Goal: Task Accomplishment & Management: Use online tool/utility

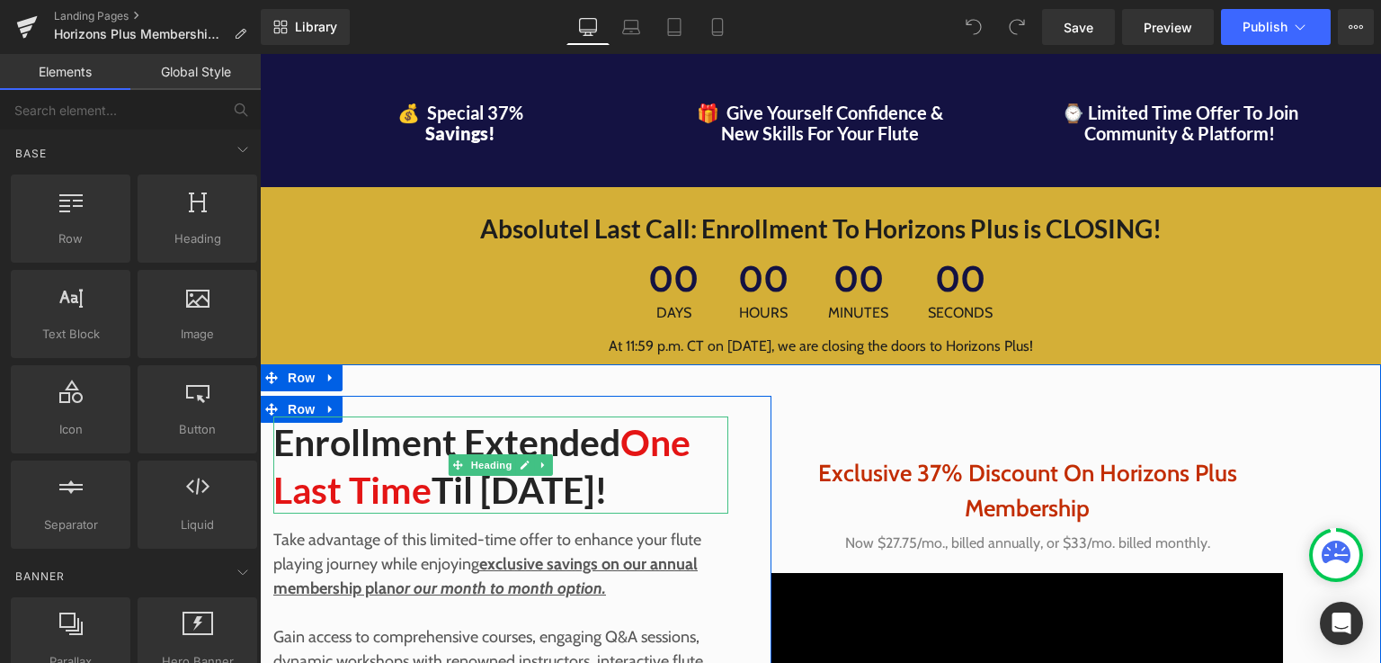
click at [379, 514] on h2 "Enrollment Extended One Last Time Til September 7th!" at bounding box center [500, 466] width 455 height 96
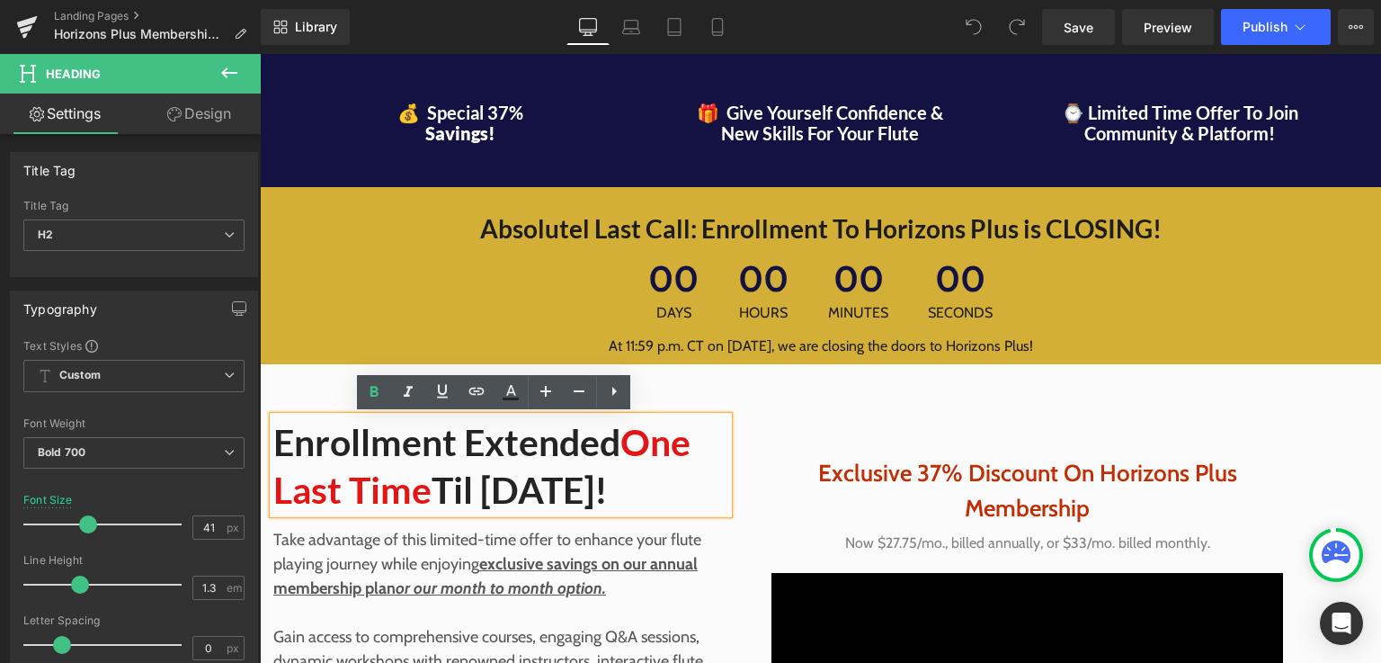
drag, startPoint x: 1376, startPoint y: 71, endPoint x: 1640, endPoint y: 68, distance: 264.3
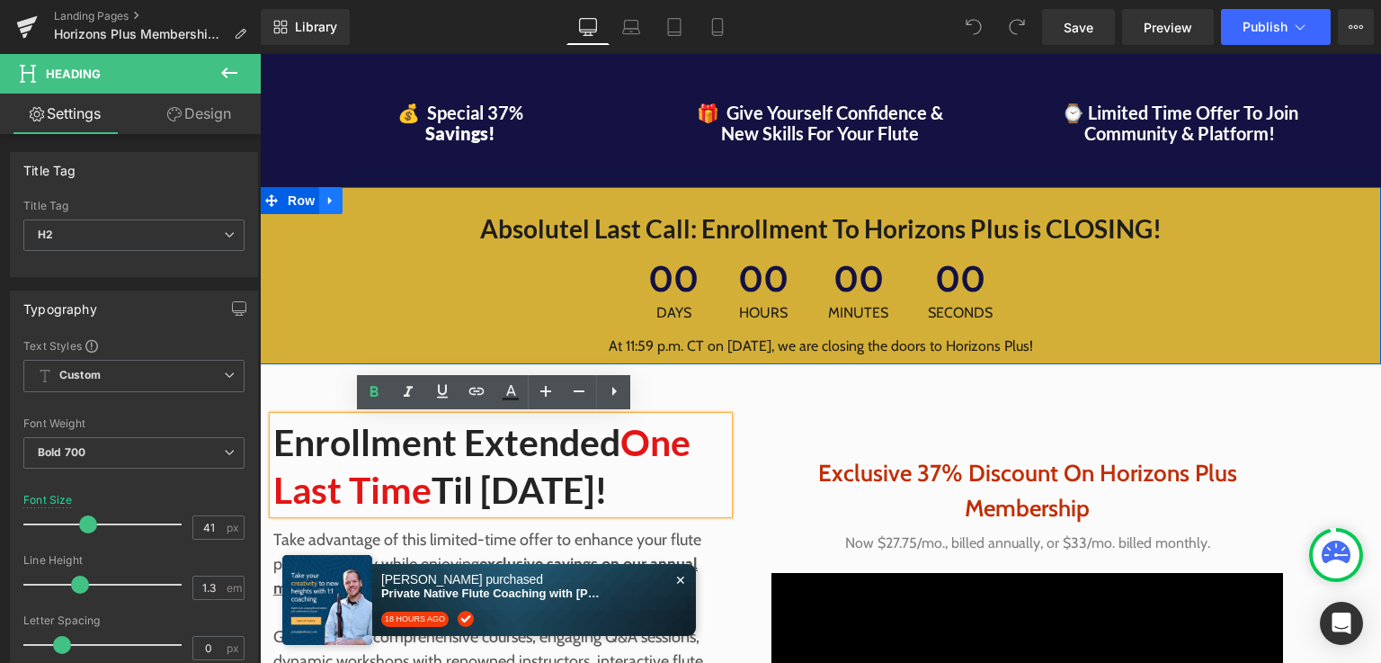
click at [328, 199] on icon at bounding box center [330, 201] width 4 height 8
click at [372, 201] on icon at bounding box center [377, 200] width 13 height 13
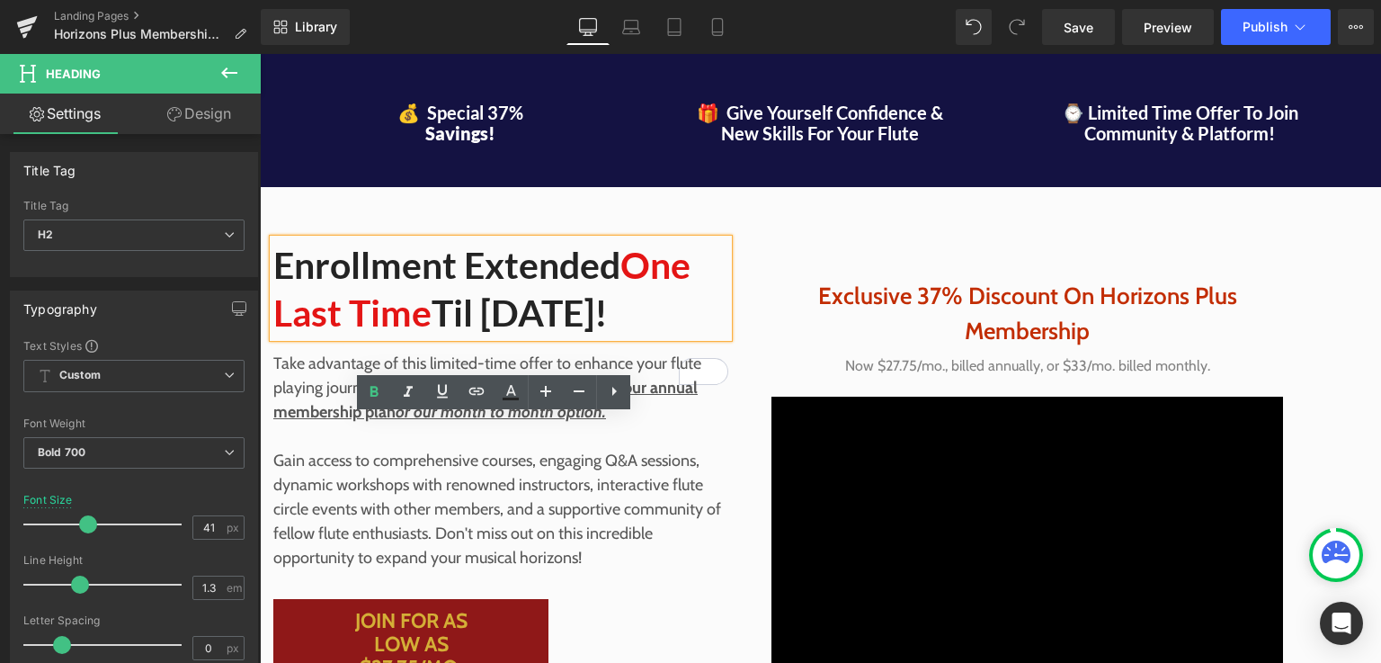
drag, startPoint x: 351, startPoint y: 351, endPoint x: 462, endPoint y: 280, distance: 132.2
click at [462, 280] on h2 "Enrollment Extended One Last Time Til September 7th!" at bounding box center [500, 289] width 455 height 96
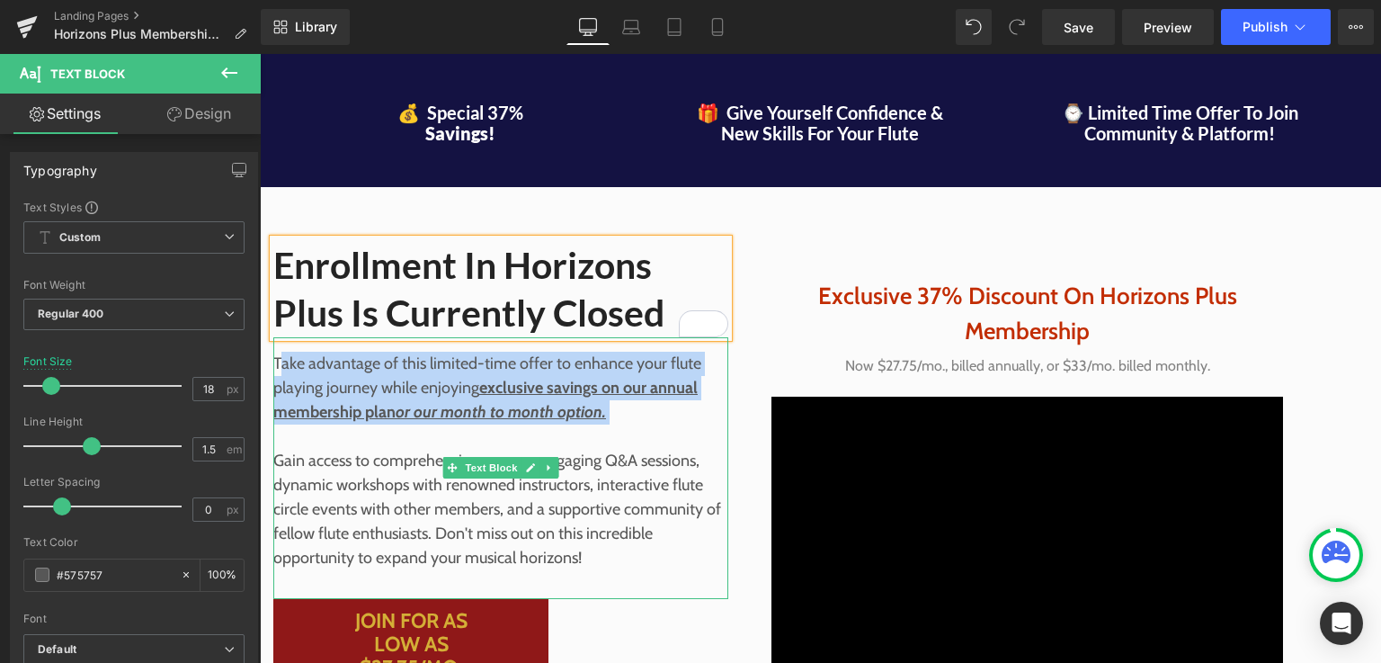
drag, startPoint x: 610, startPoint y: 418, endPoint x: 275, endPoint y: 352, distance: 340.8
click at [275, 352] on p "Take advantage of this limited-time offer to enhance your flute playing journey…" at bounding box center [500, 388] width 455 height 73
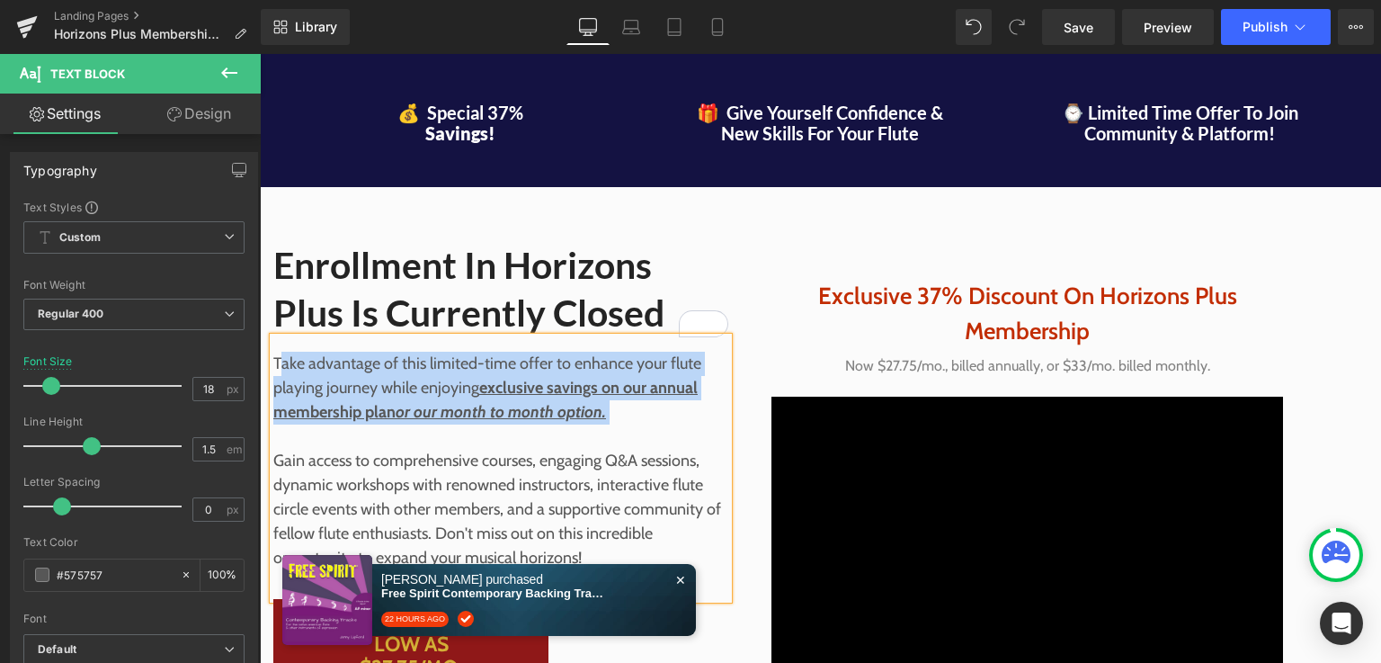
click at [275, 352] on p "Take advantage of this limited-time offer to enhance your flute playing journey…" at bounding box center [500, 388] width 455 height 73
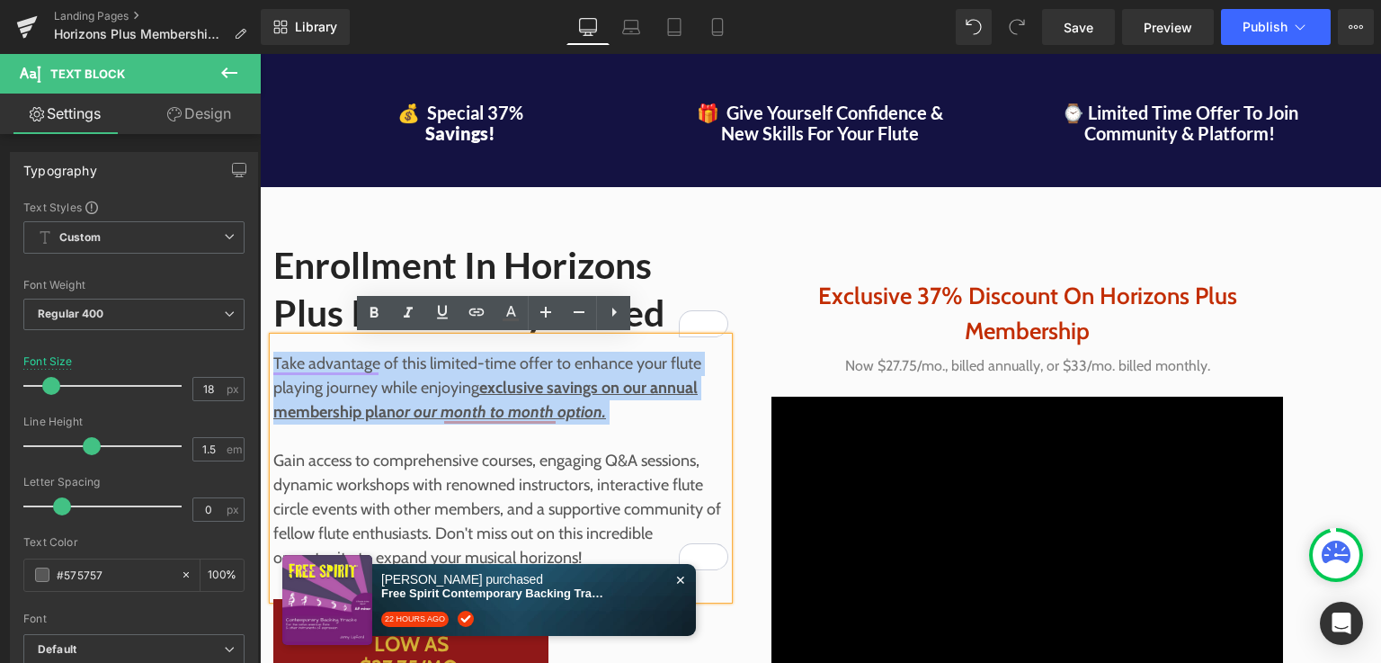
drag, startPoint x: 610, startPoint y: 423, endPoint x: 266, endPoint y: 351, distance: 351.8
click at [273, 351] on div "Take advantage of this limited-time offer to enhance your flute playing journey…" at bounding box center [500, 468] width 455 height 262
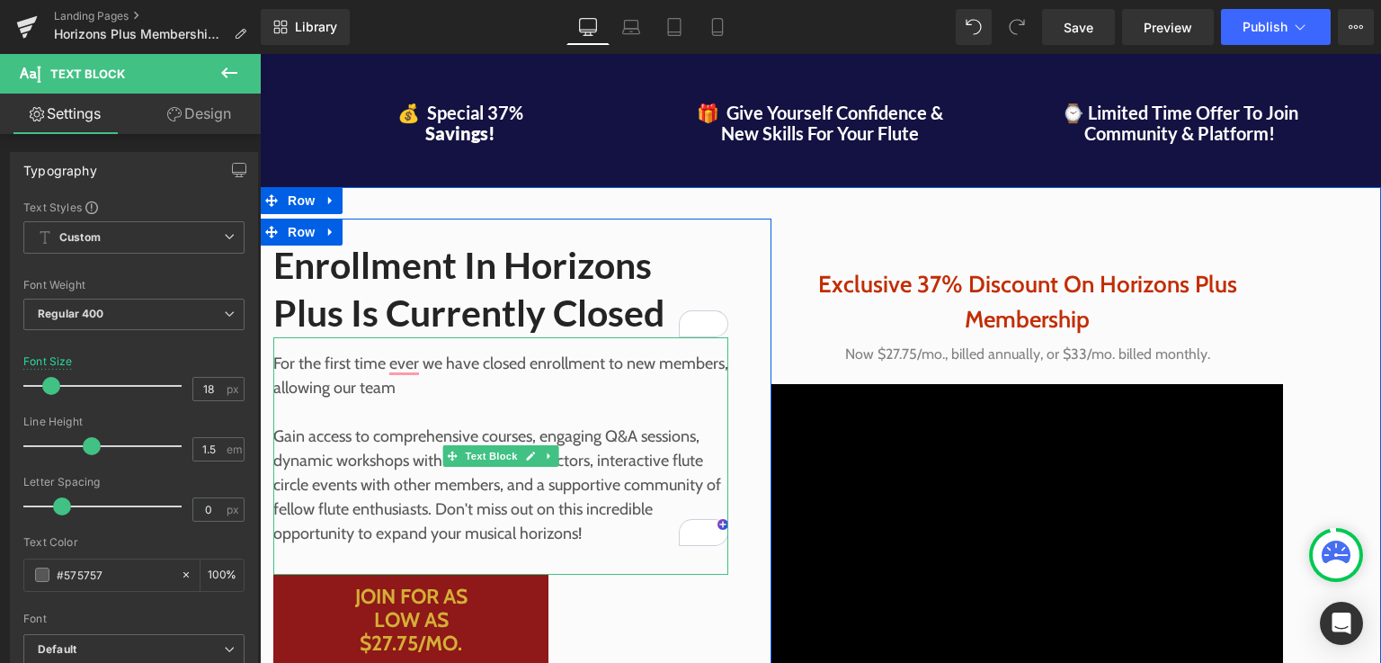
drag, startPoint x: 484, startPoint y: 386, endPoint x: 338, endPoint y: 390, distance: 145.7
click at [338, 390] on p "For the first time ever we have closed enrollment to new members, allowing our …" at bounding box center [500, 376] width 455 height 49
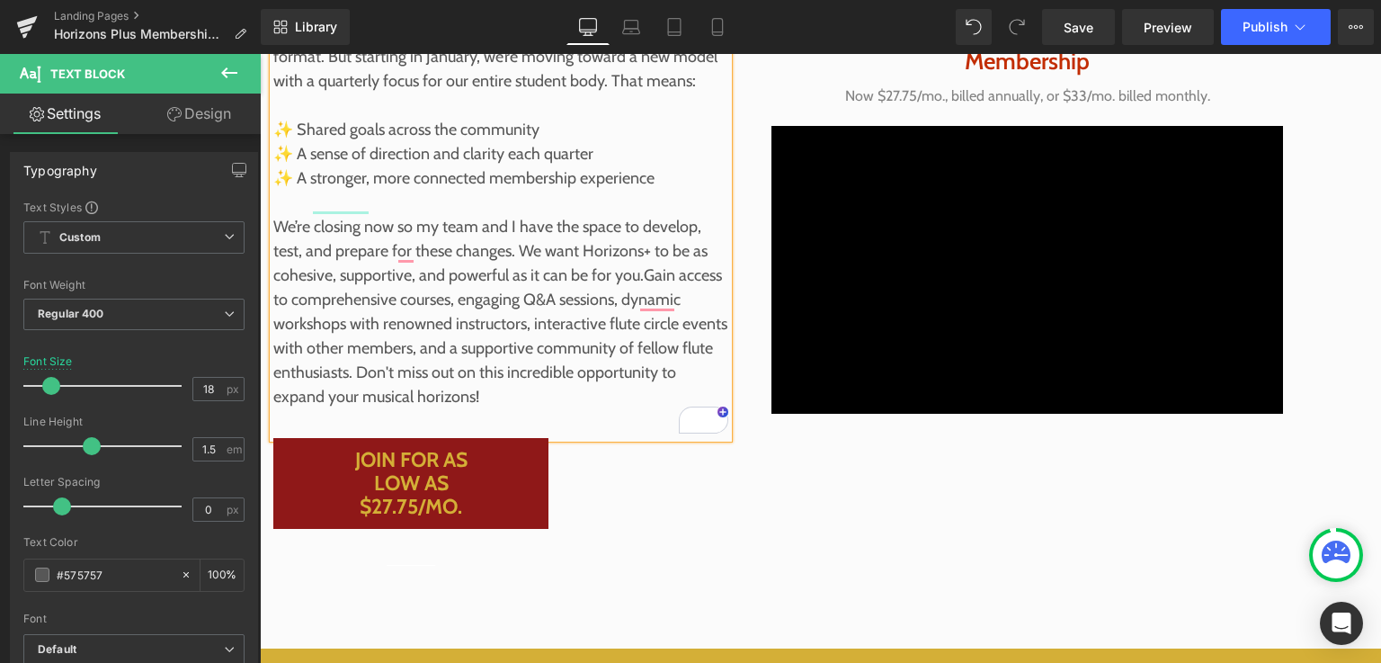
scroll to position [406, 0]
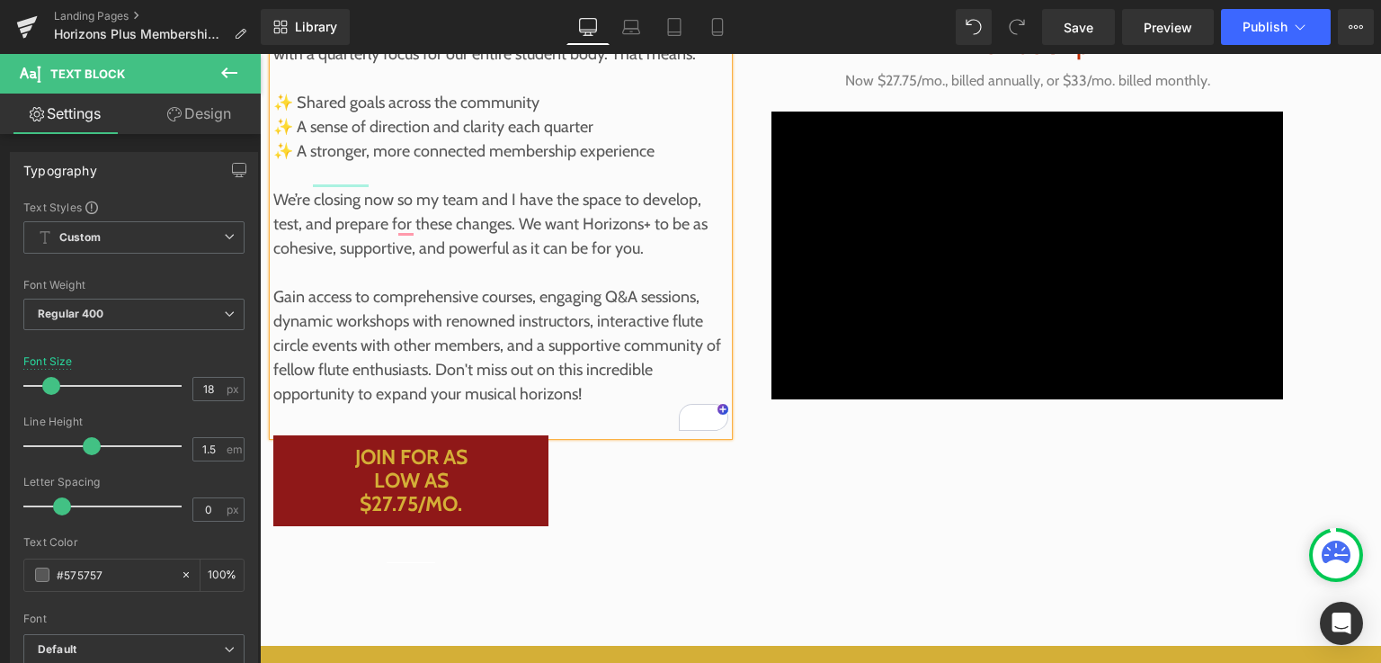
drag, startPoint x: 608, startPoint y: 429, endPoint x: 262, endPoint y: 316, distance: 363.9
click at [273, 316] on div "For the first time ever we have closed enrollment to new members. We’re taking …" at bounding box center [500, 183] width 455 height 504
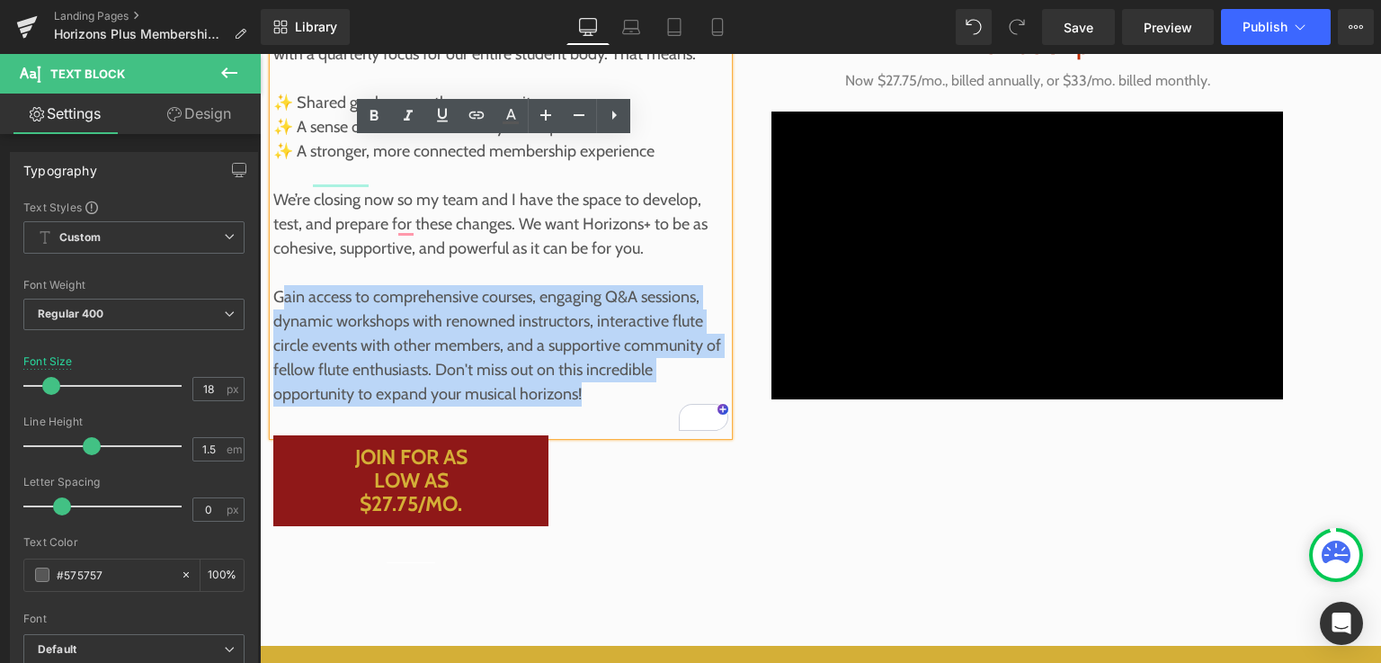
drag, startPoint x: 588, startPoint y: 412, endPoint x: 277, endPoint y: 309, distance: 327.5
click at [277, 309] on p "Gain access to comprehensive courses, engaging Q&A sessions, dynamic workshops …" at bounding box center [500, 345] width 455 height 121
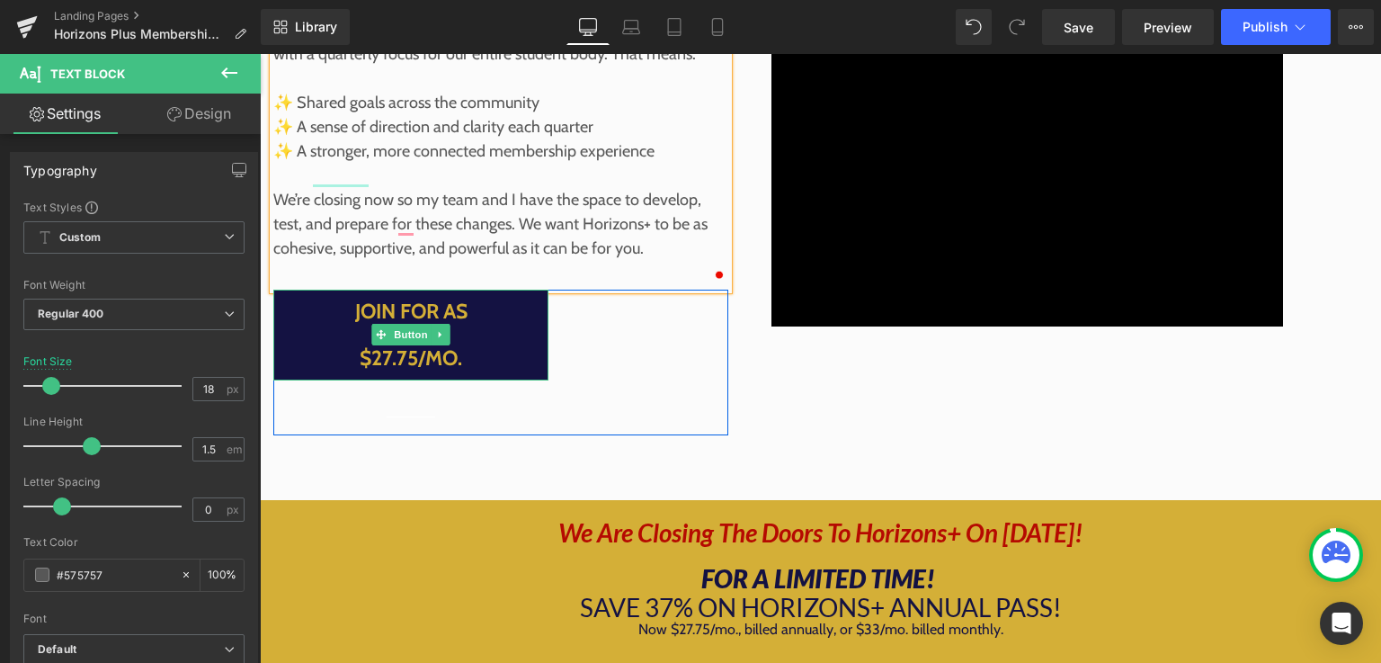
click at [331, 352] on span "Join For As Low As $27.75/mo." at bounding box center [411, 334] width 160 height 71
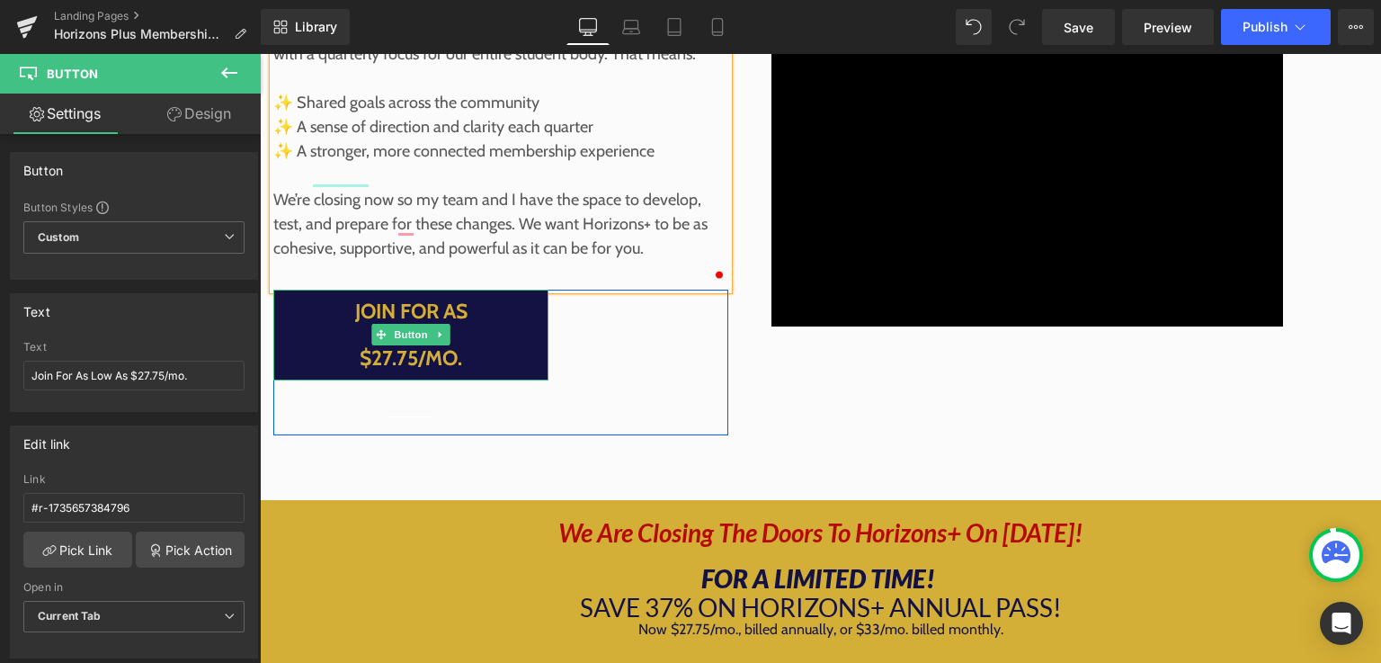
click at [331, 370] on span "Join For As Low As $27.75/mo." at bounding box center [411, 334] width 160 height 71
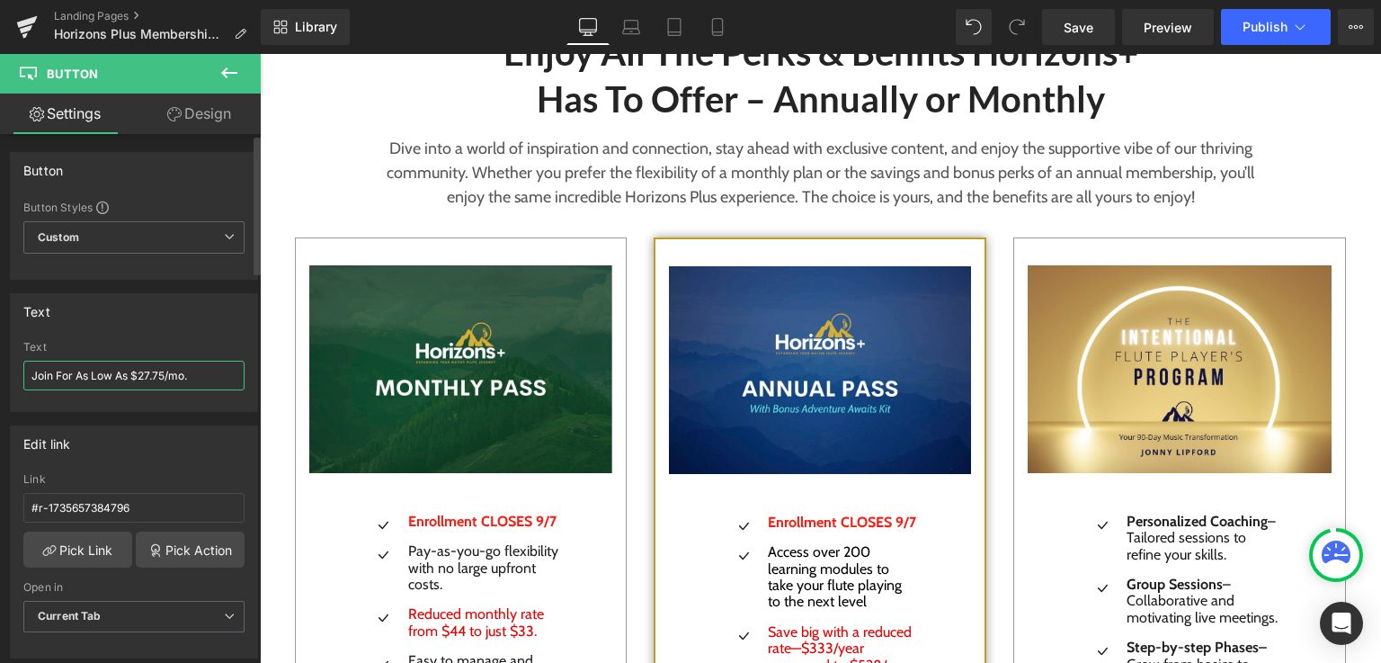
scroll to position [2888, 0]
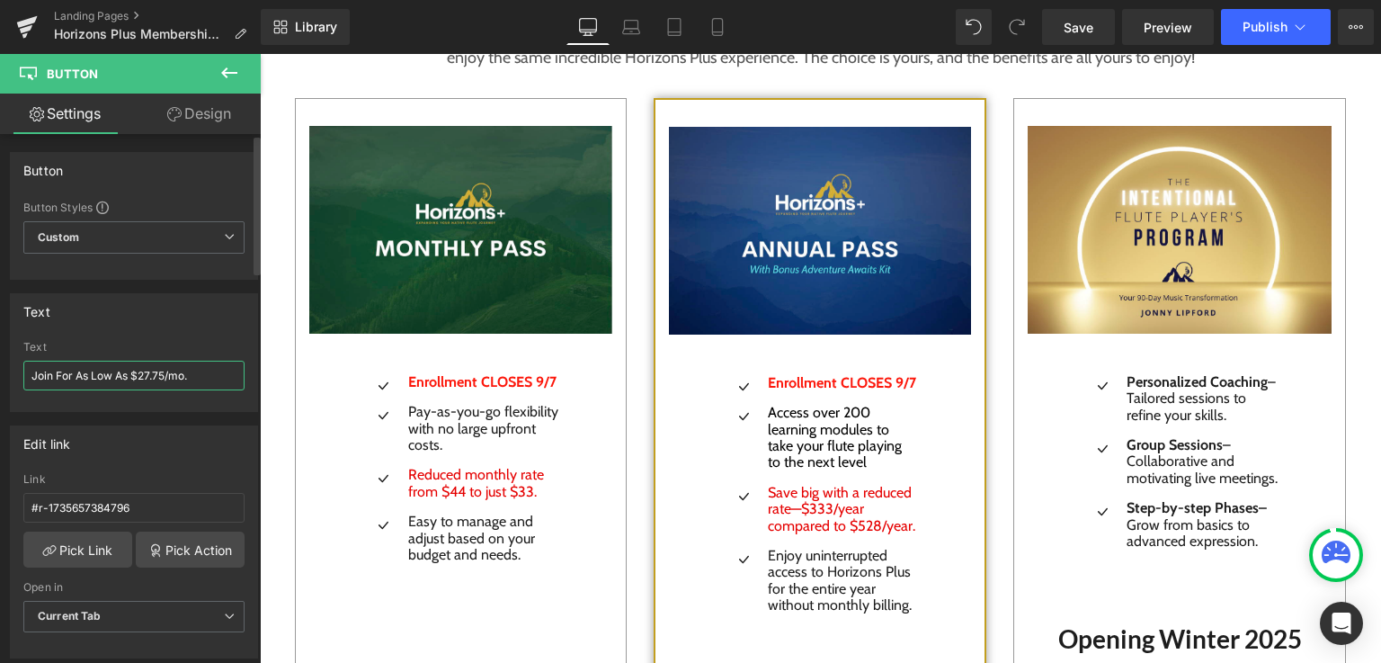
drag, startPoint x: 202, startPoint y: 371, endPoint x: 15, endPoint y: 377, distance: 187.1
click at [15, 377] on div "Join For As Low As $27.75/mo. Text Join For As Low As $27.75/mo." at bounding box center [134, 376] width 246 height 70
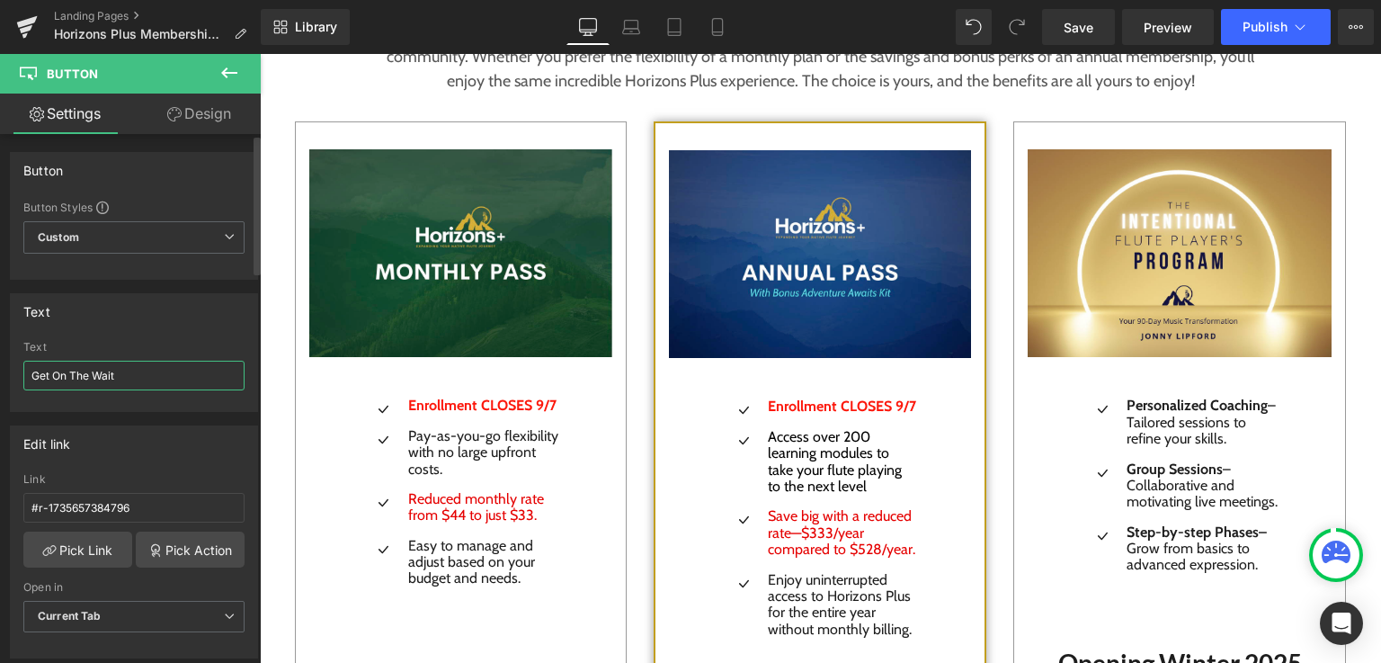
scroll to position [2864, 0]
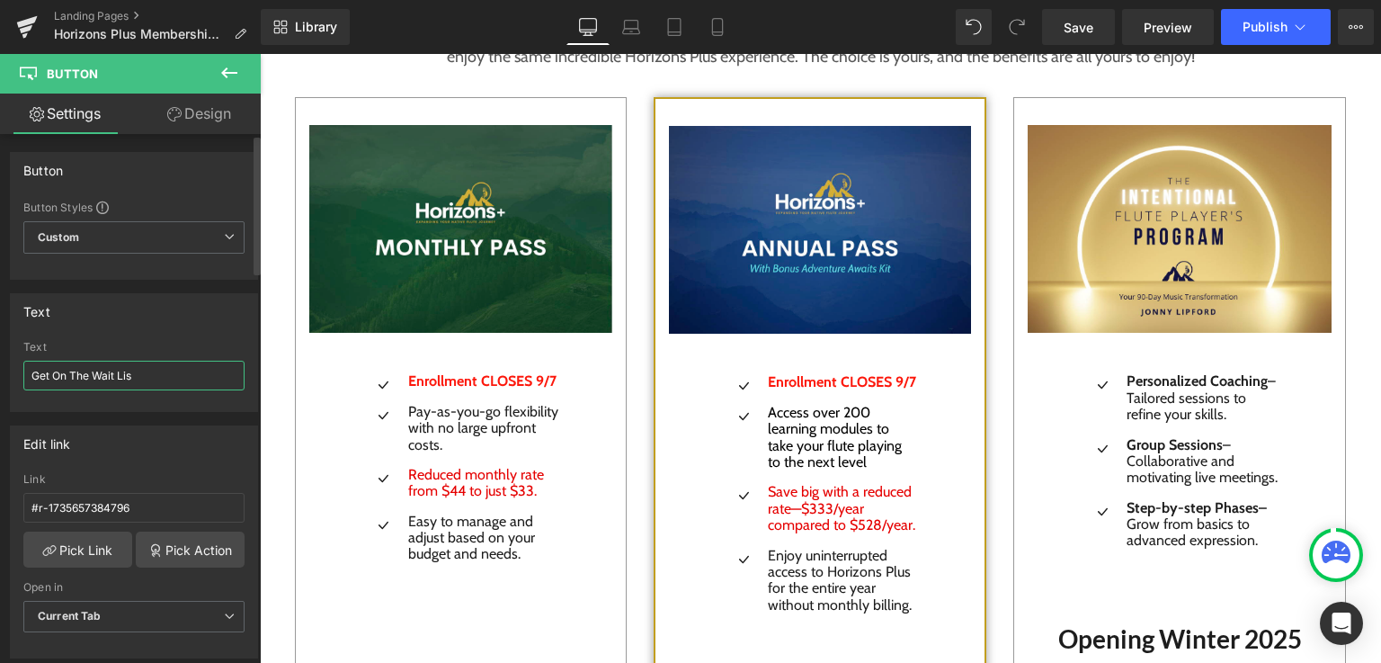
type input "Get On The Wait List"
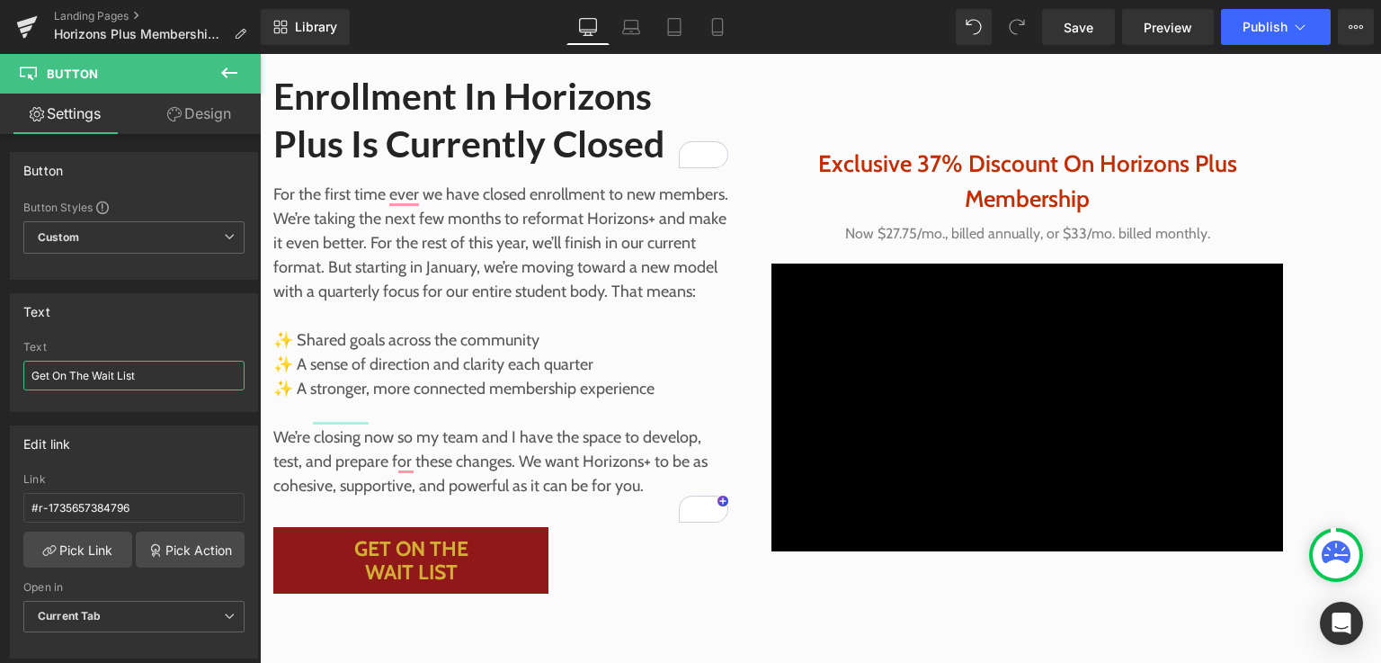
scroll to position [178, 0]
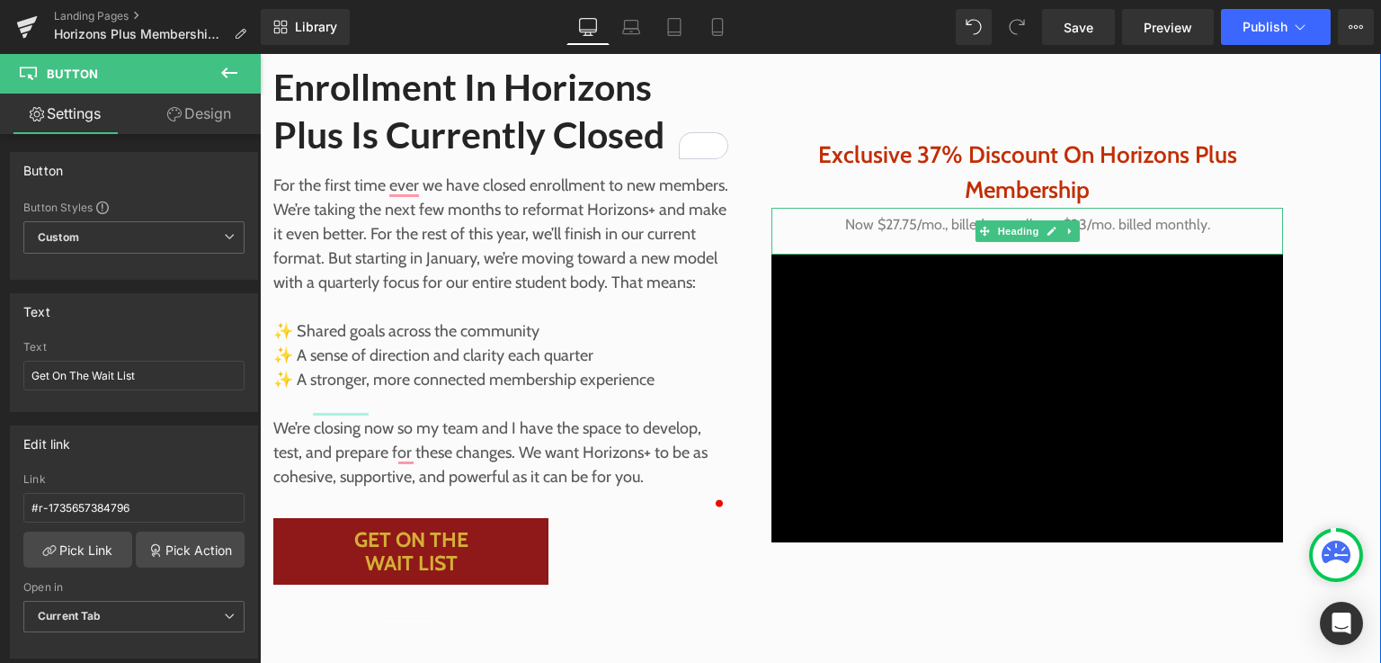
click at [1196, 233] on span "Now $27.75/mo., billed annually, or $33/mo. billed monthly." at bounding box center [1027, 224] width 365 height 17
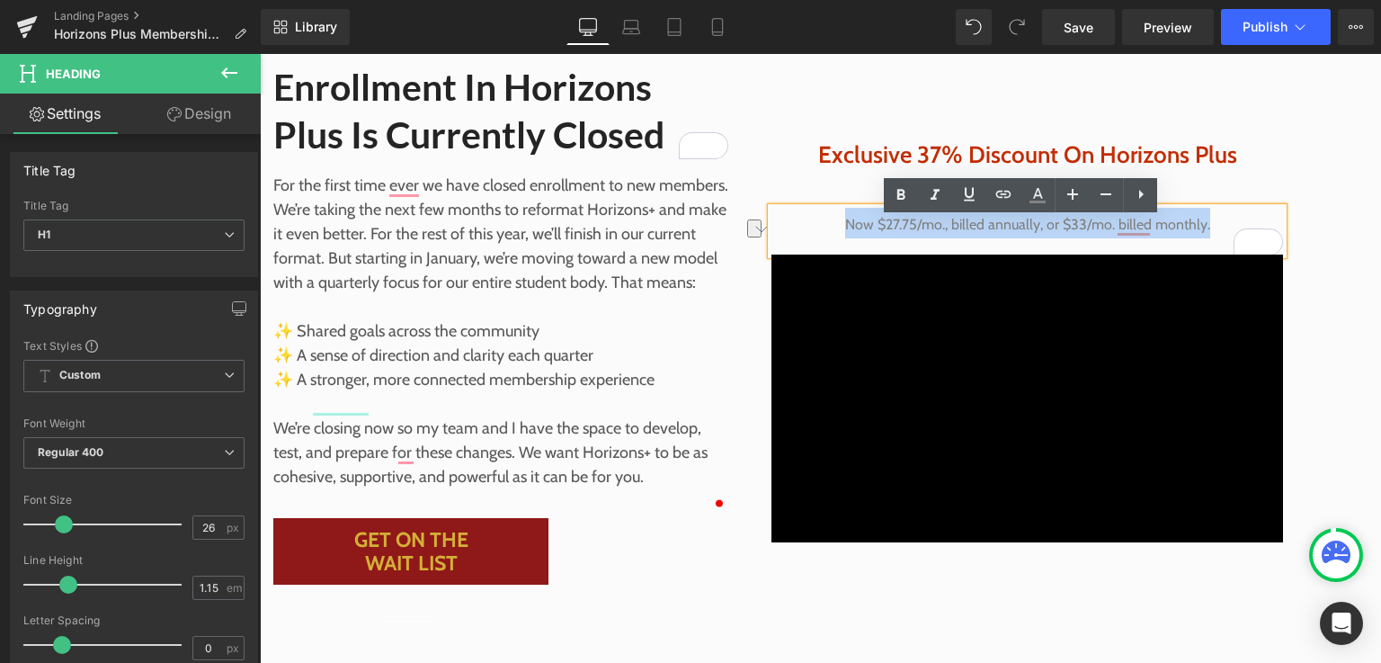
drag, startPoint x: 1208, startPoint y: 238, endPoint x: 829, endPoint y: 236, distance: 379.4
click at [829, 236] on h1 "Now $27.75/mo., billed annually, or $33/mo. billed monthly." at bounding box center [1027, 223] width 512 height 31
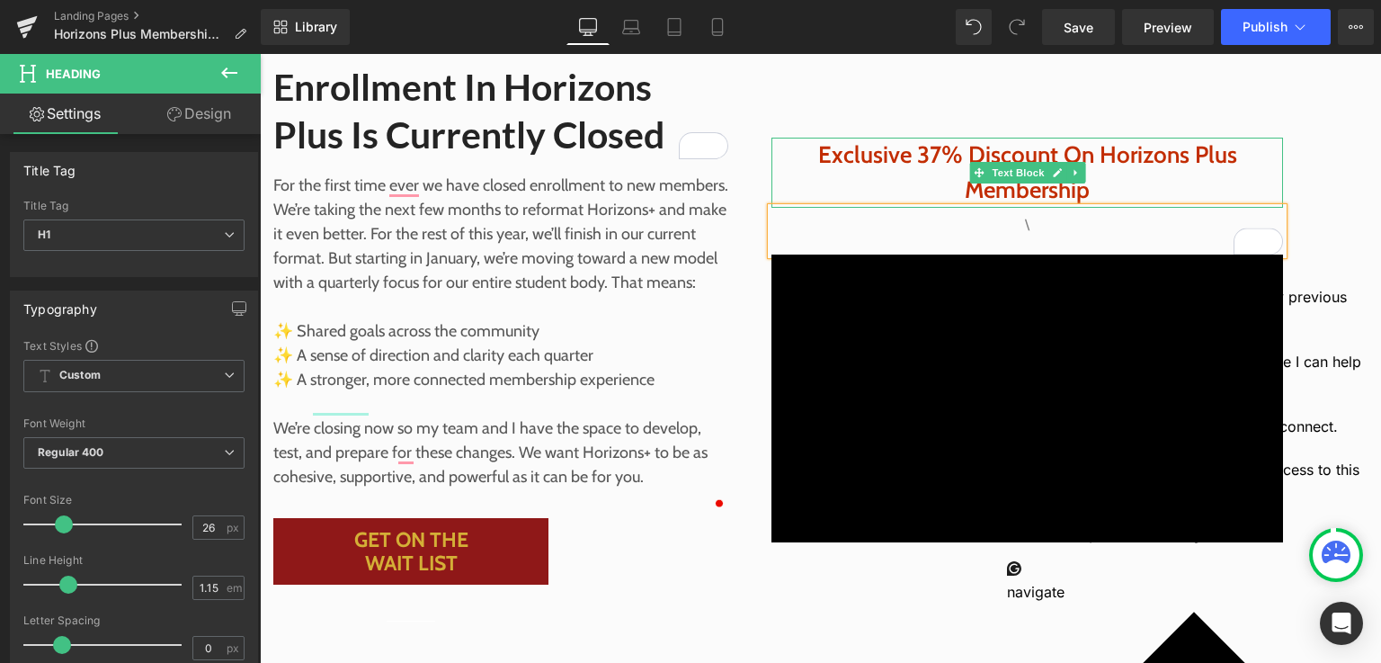
click at [1081, 204] on span "Exclusive 37% Discount On Horizons Plus Membership" at bounding box center [1027, 172] width 419 height 64
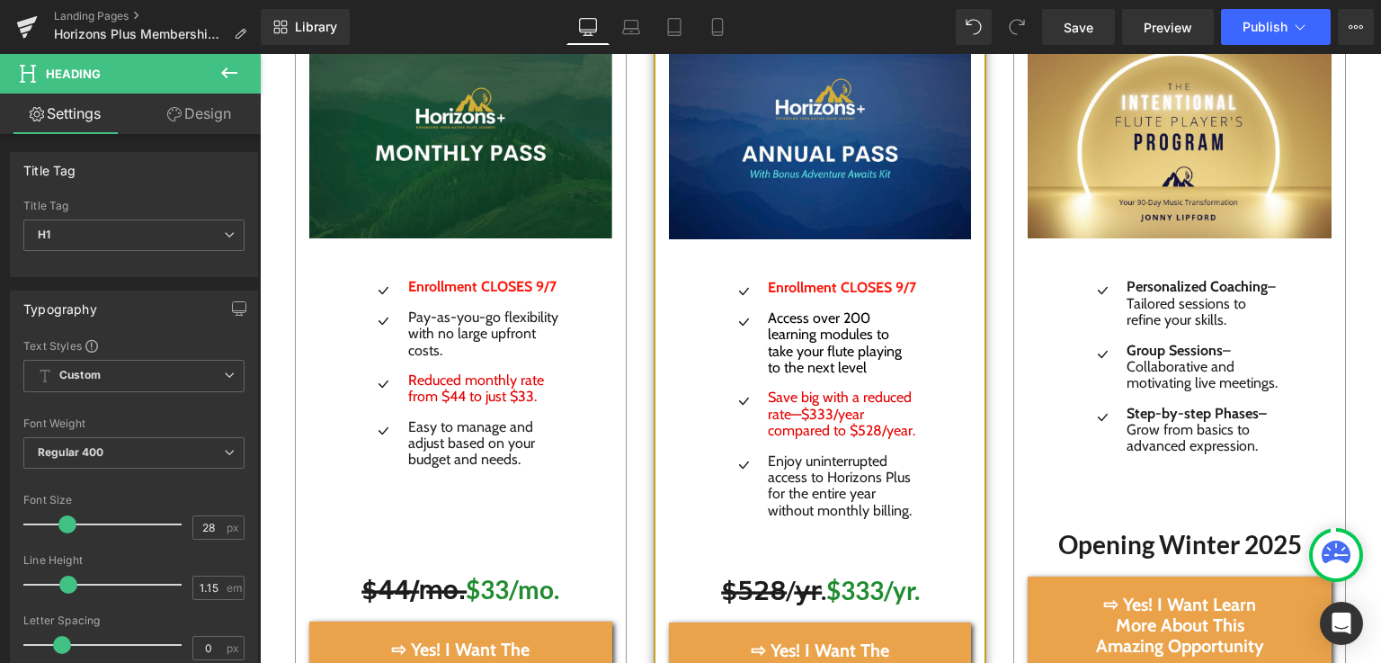
scroll to position [2941, 0]
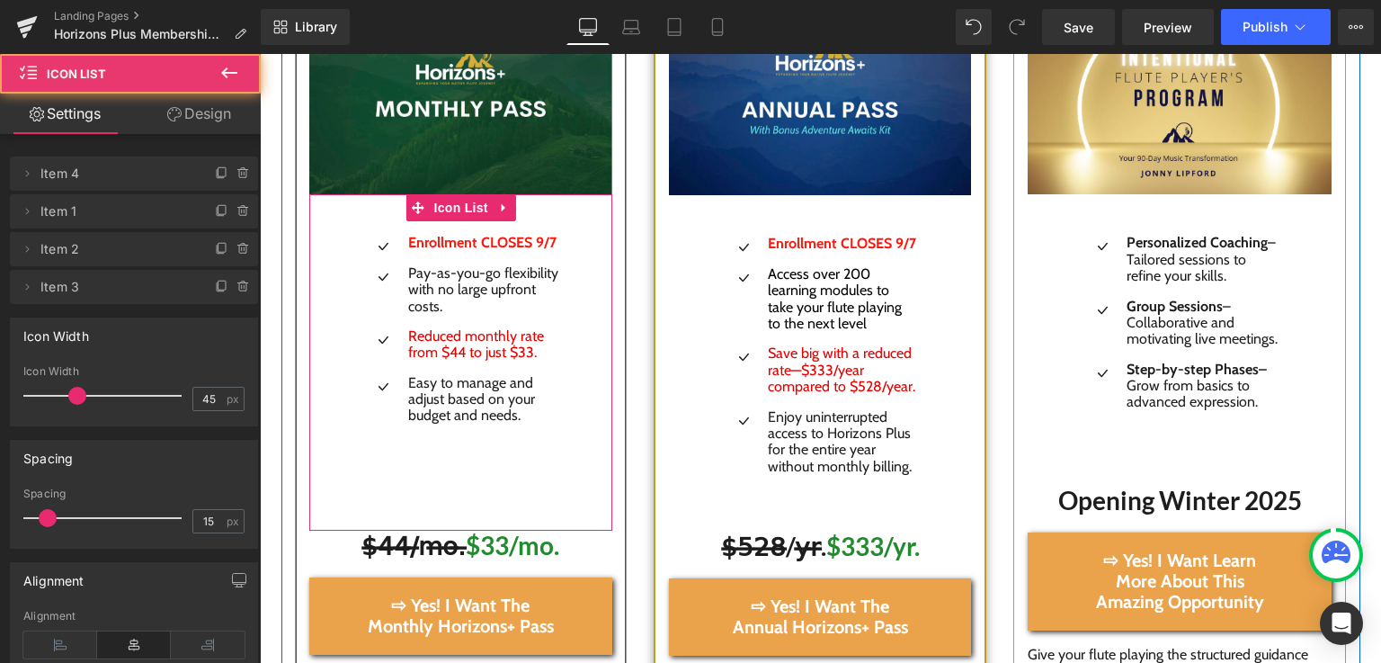
click at [556, 238] on div "Icon Enrollment CLOSES 9/7 Text Block Icon Pay-as-you-go flexibility with no la…" at bounding box center [461, 362] width 304 height 336
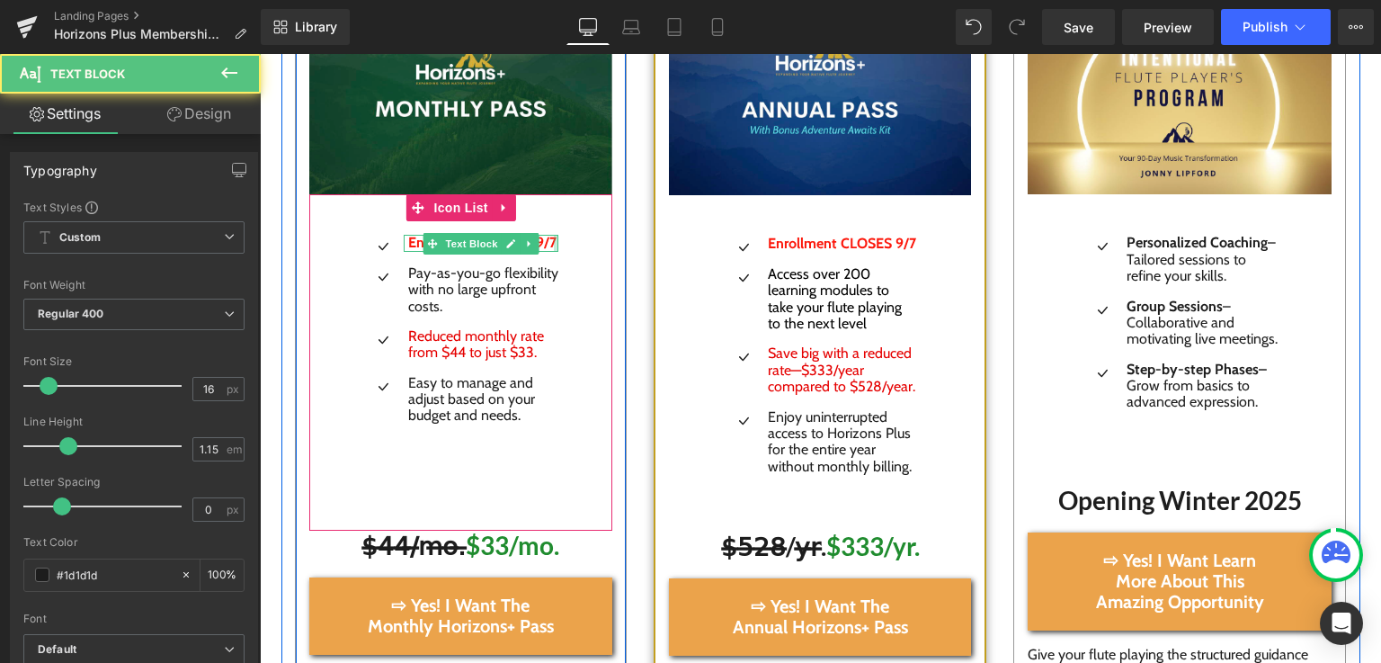
click at [554, 245] on div at bounding box center [556, 243] width 4 height 16
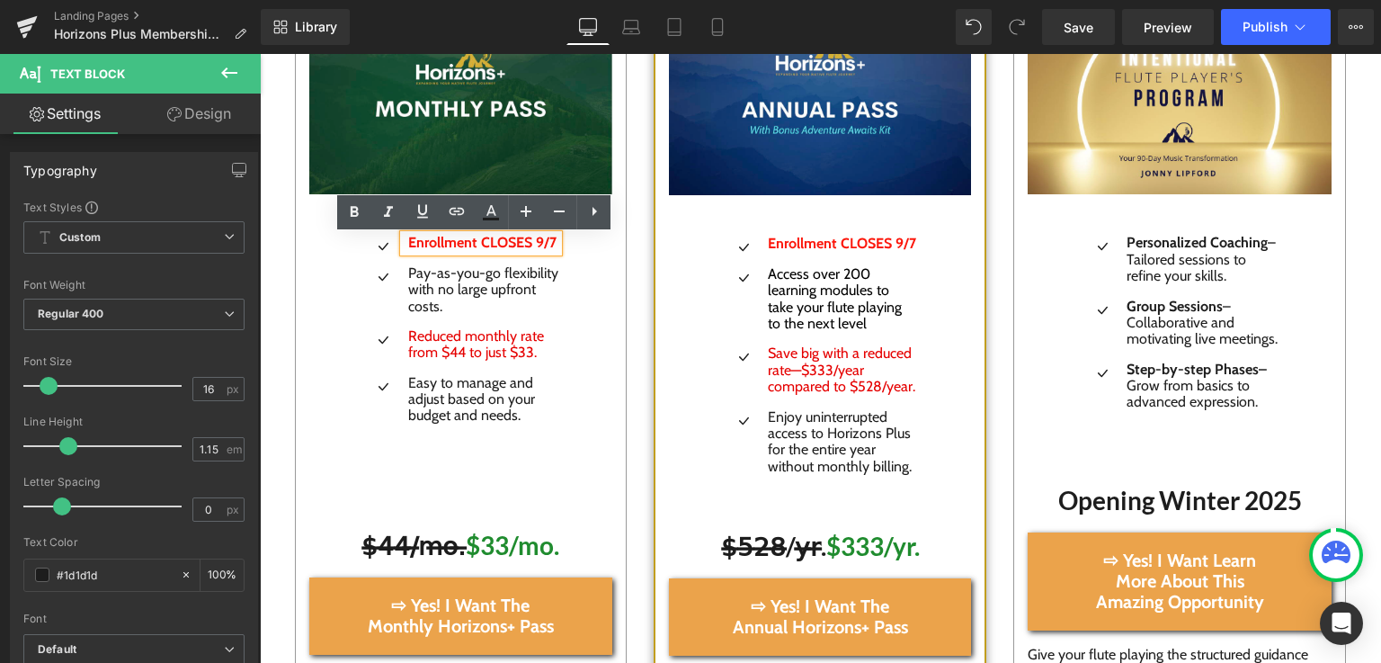
click at [548, 245] on span "Enrollment CLOSES 9/7" at bounding box center [482, 242] width 148 height 17
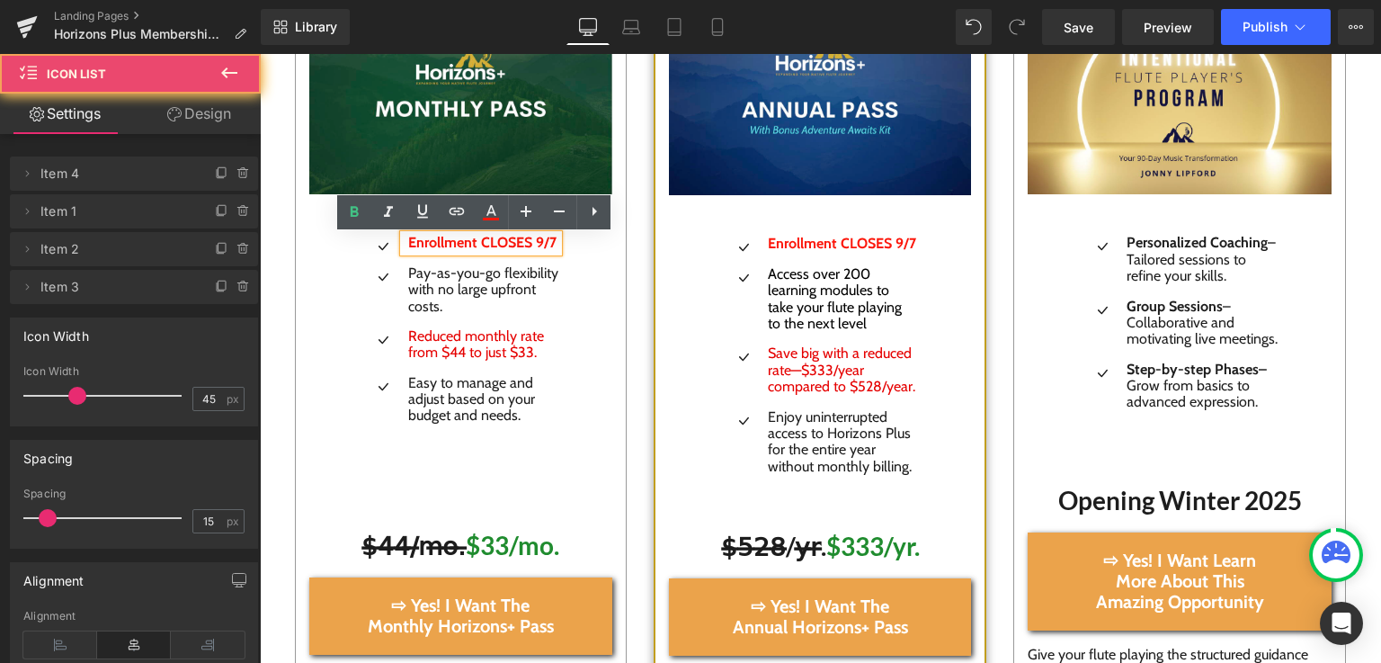
click at [561, 246] on div "Icon Enrollment CLOSES 9/7 Text Block Icon Pay-as-you-go flexibility with no la…" at bounding box center [461, 362] width 304 height 336
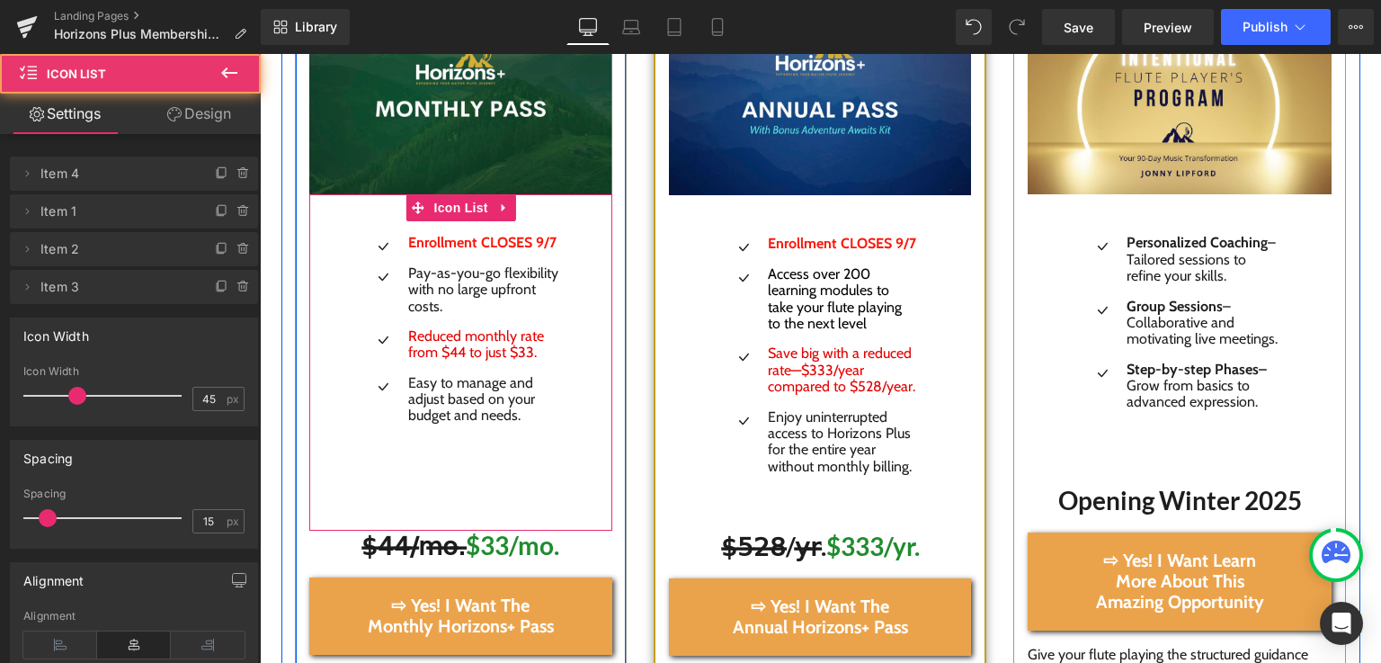
click at [592, 235] on div "Icon Enrollment CLOSES 9/7 Text Block Icon Pay-as-you-go flexibility with no la…" at bounding box center [461, 362] width 304 height 336
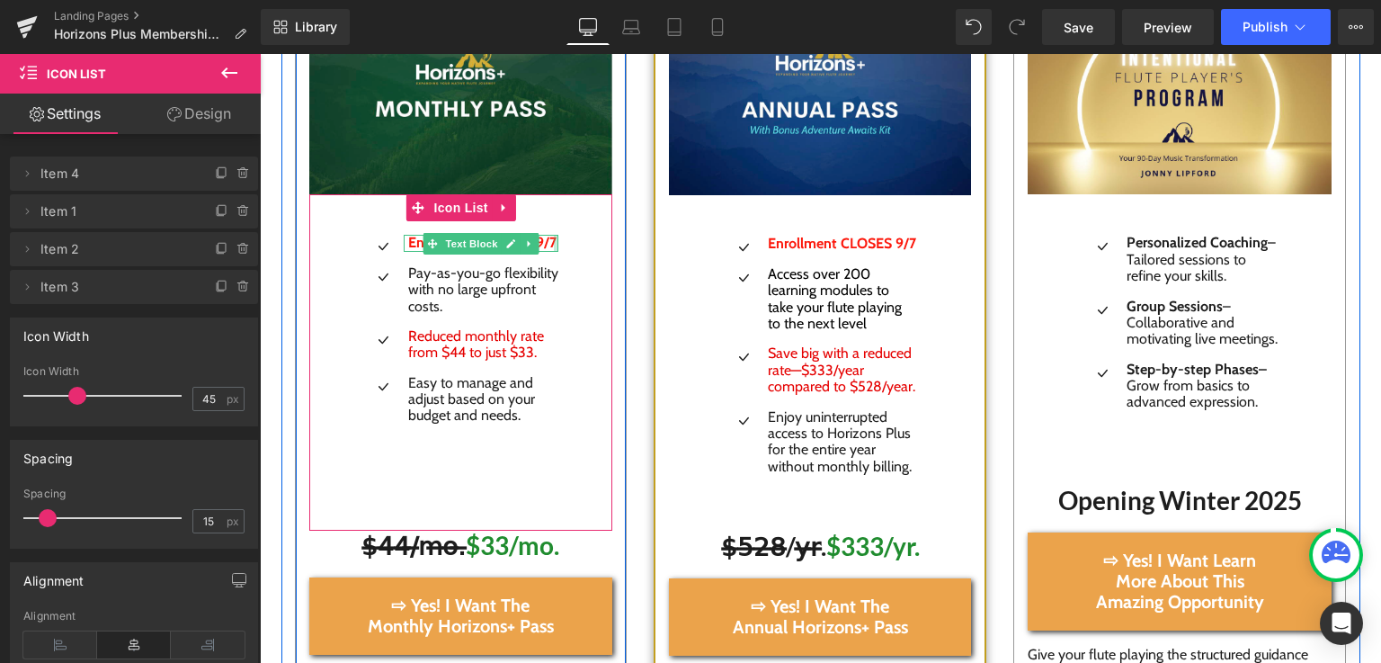
click at [554, 243] on div at bounding box center [556, 243] width 4 height 16
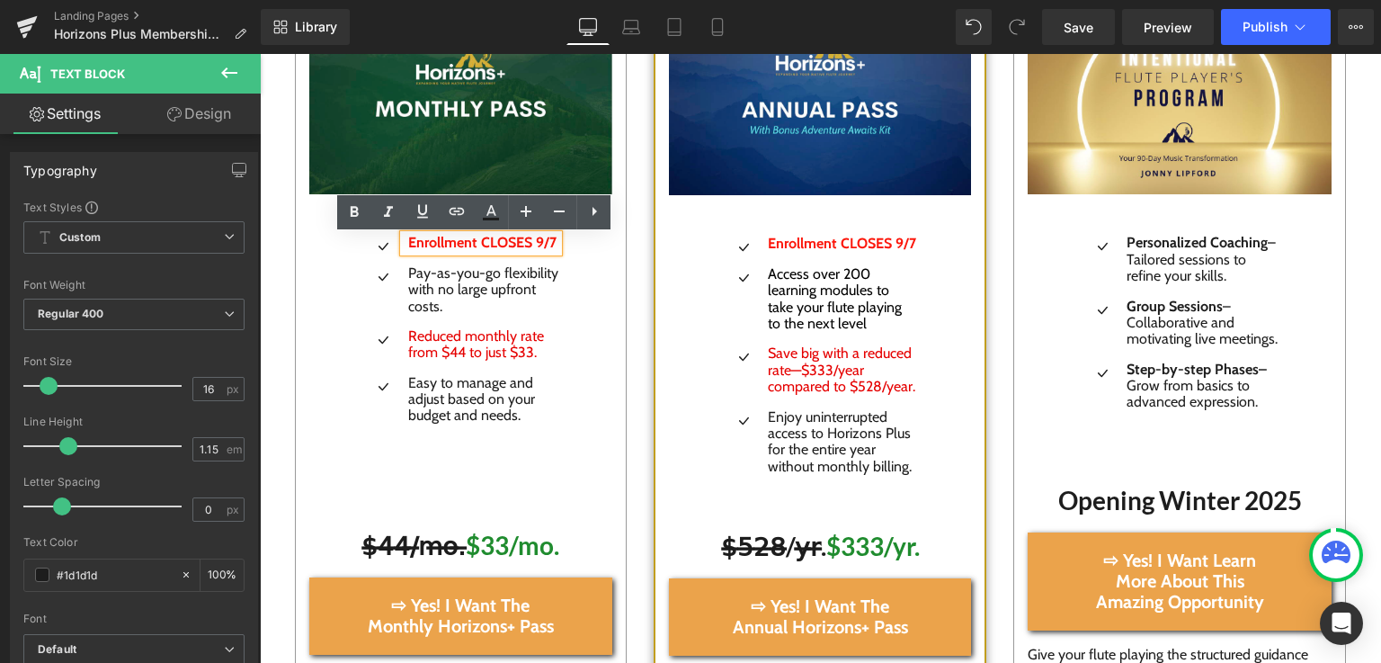
click at [477, 245] on span "Enrollment CLOSES 9/7" at bounding box center [482, 242] width 148 height 17
click at [334, 544] on h1 "$̶4̶4̶/̶m̶o̶.̶ $33/mo." at bounding box center [461, 544] width 304 height 29
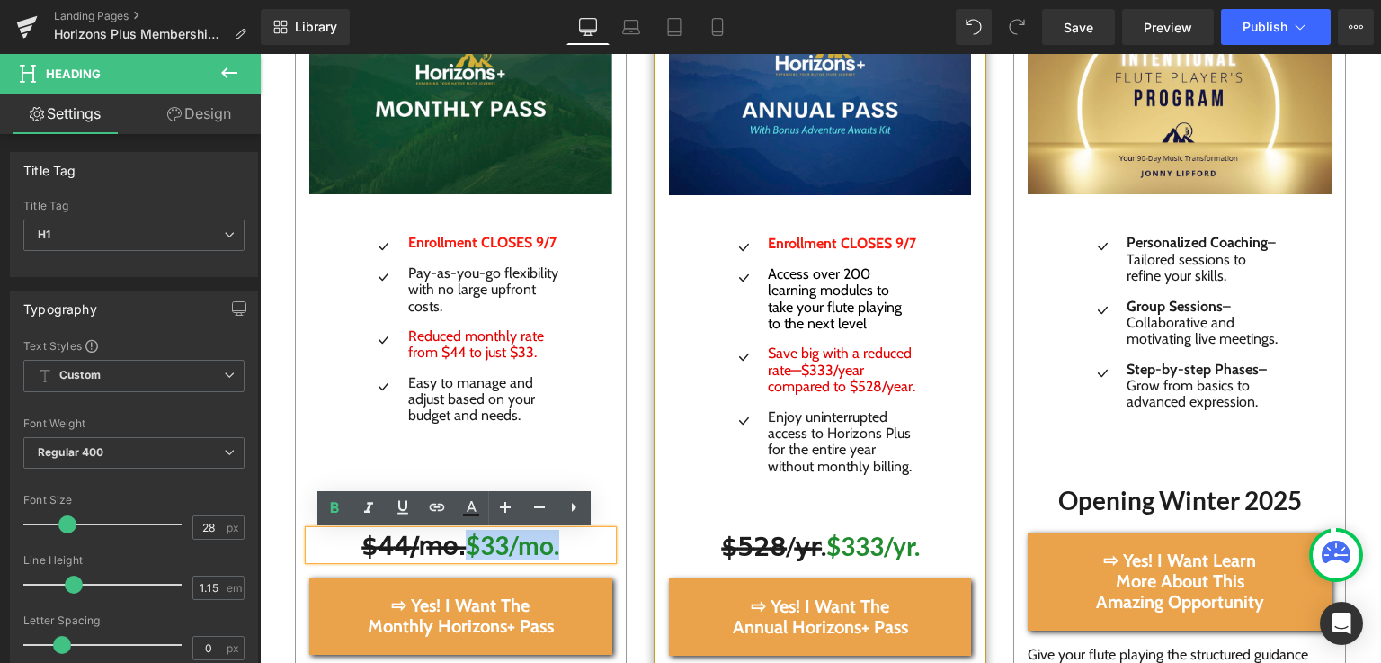
drag, startPoint x: 557, startPoint y: 551, endPoint x: 465, endPoint y: 553, distance: 92.6
click at [465, 553] on h1 "$̶4̶4̶/̶m̶o̶.̶ $33/mo." at bounding box center [461, 544] width 304 height 29
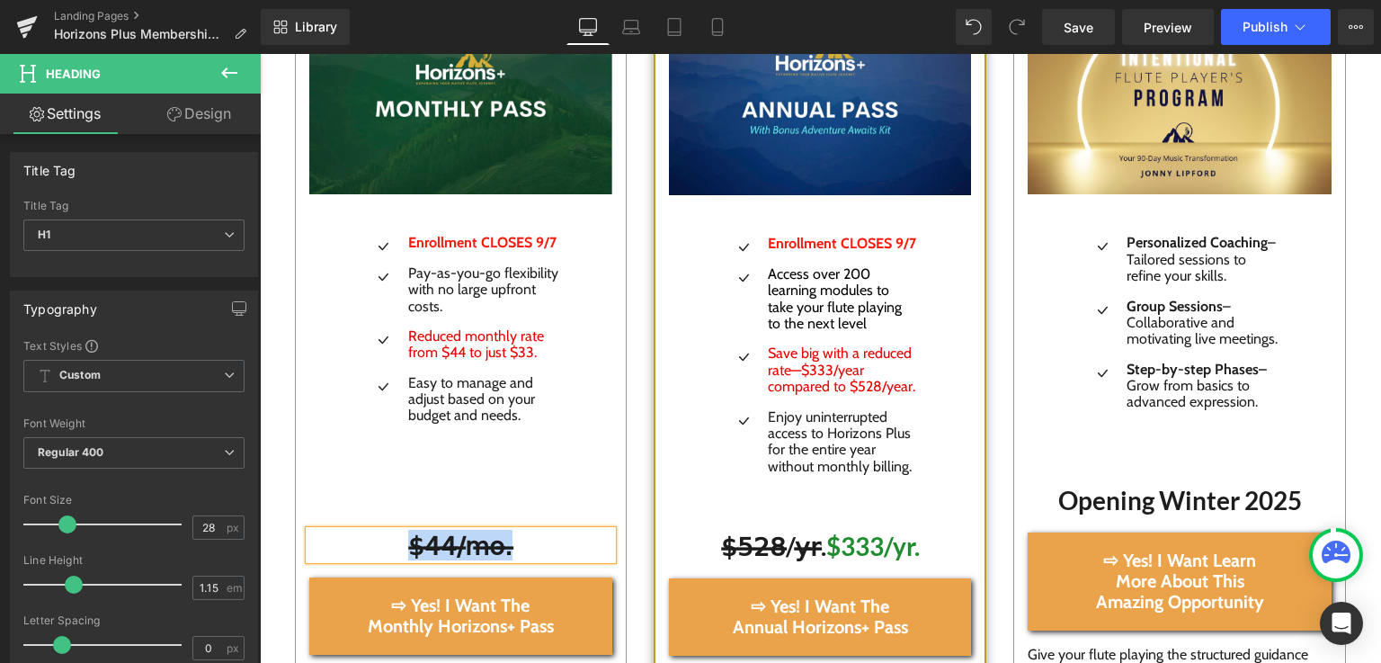
drag, startPoint x: 516, startPoint y: 554, endPoint x: 402, endPoint y: 546, distance: 114.5
click at [402, 546] on h1 "$̶4̶4̶/̶m̶o̶.̶" at bounding box center [461, 544] width 304 height 29
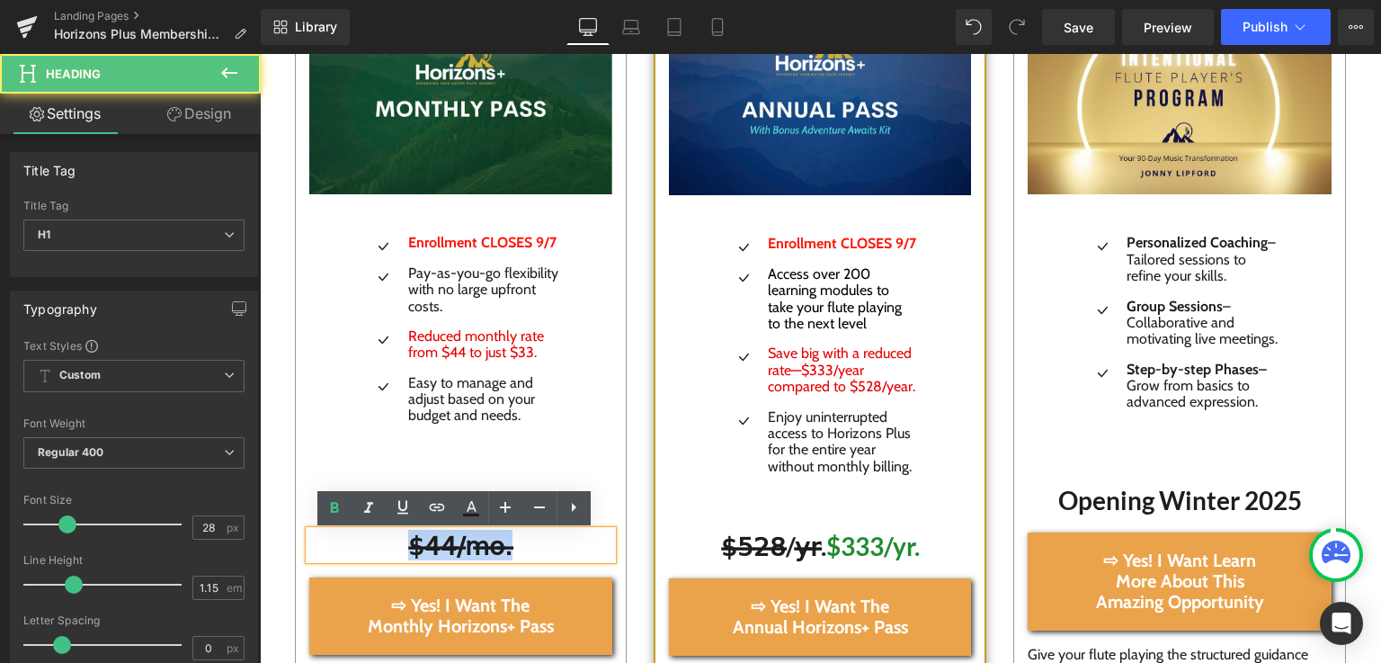
click at [403, 540] on h1 "$̶4̶4̶/̶m̶o̶.̶" at bounding box center [461, 544] width 304 height 29
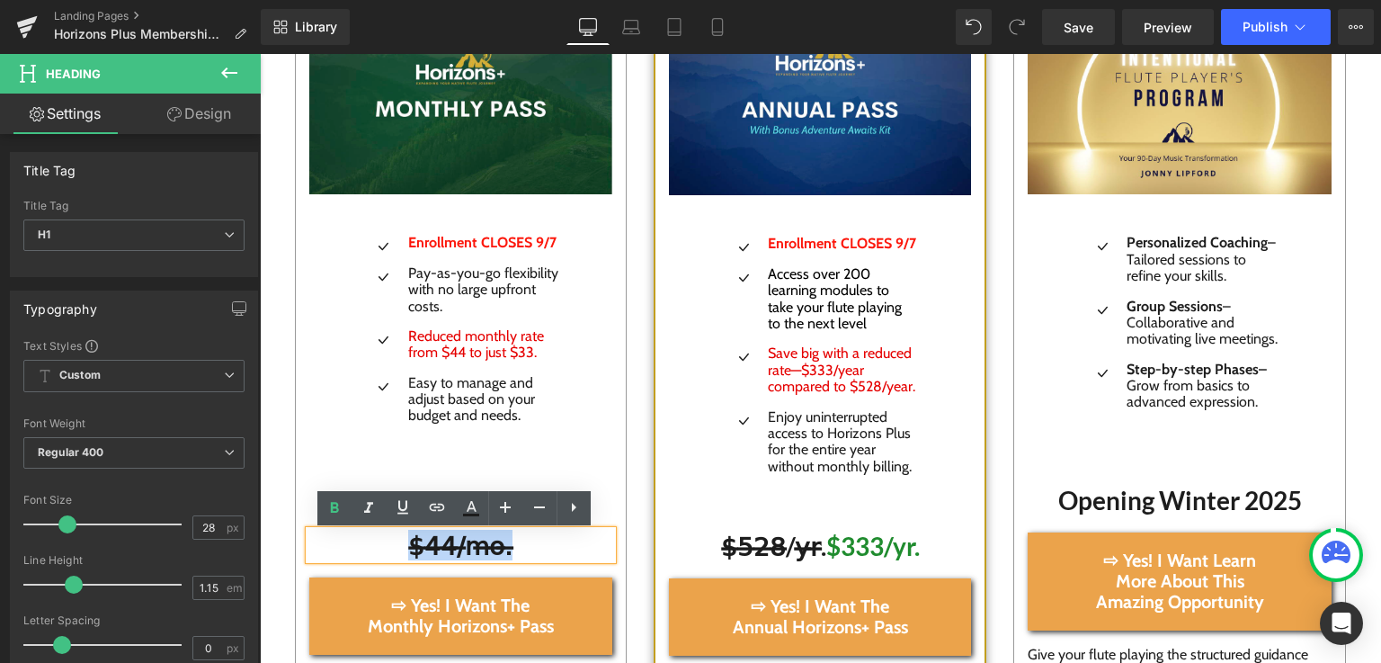
drag, startPoint x: 403, startPoint y: 540, endPoint x: 526, endPoint y: 557, distance: 124.2
click at [526, 557] on h1 "$̶4̶4̶/̶m̶o̶.̶" at bounding box center [461, 544] width 304 height 29
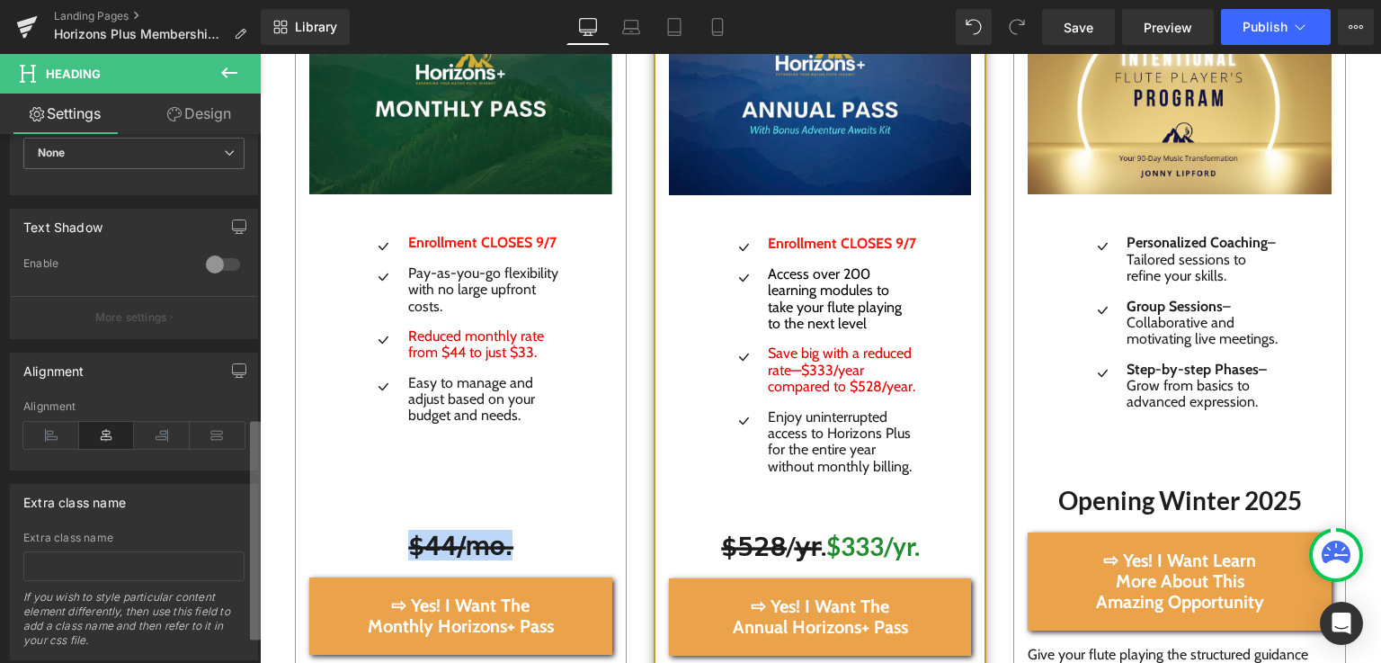
scroll to position [672, 0]
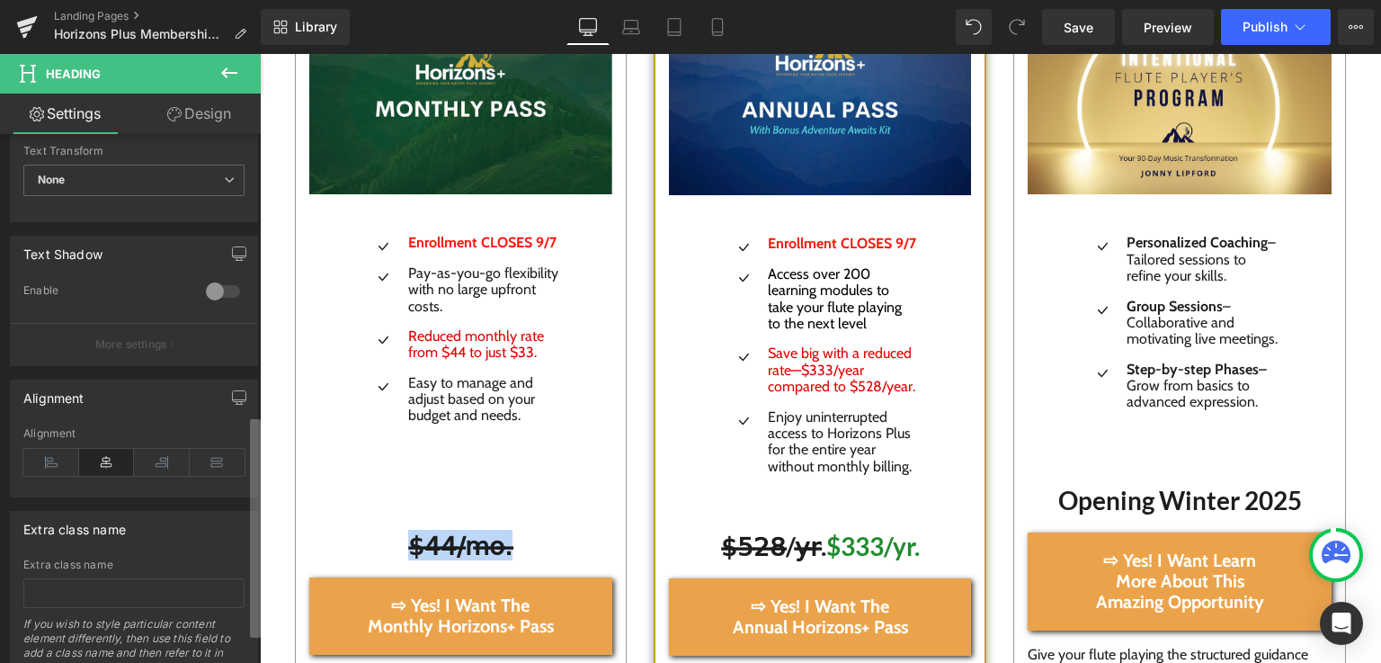
click at [234, 468] on div "Title Tag H1 H2 H3 H4 H5 H6 Title Tag H1 H1 H2 H3 H4 H5 H6 Typography Text Styl…" at bounding box center [130, 402] width 261 height 537
click at [145, 336] on p "More settings" at bounding box center [131, 344] width 72 height 16
click at [123, 337] on p "More settings" at bounding box center [131, 344] width 72 height 16
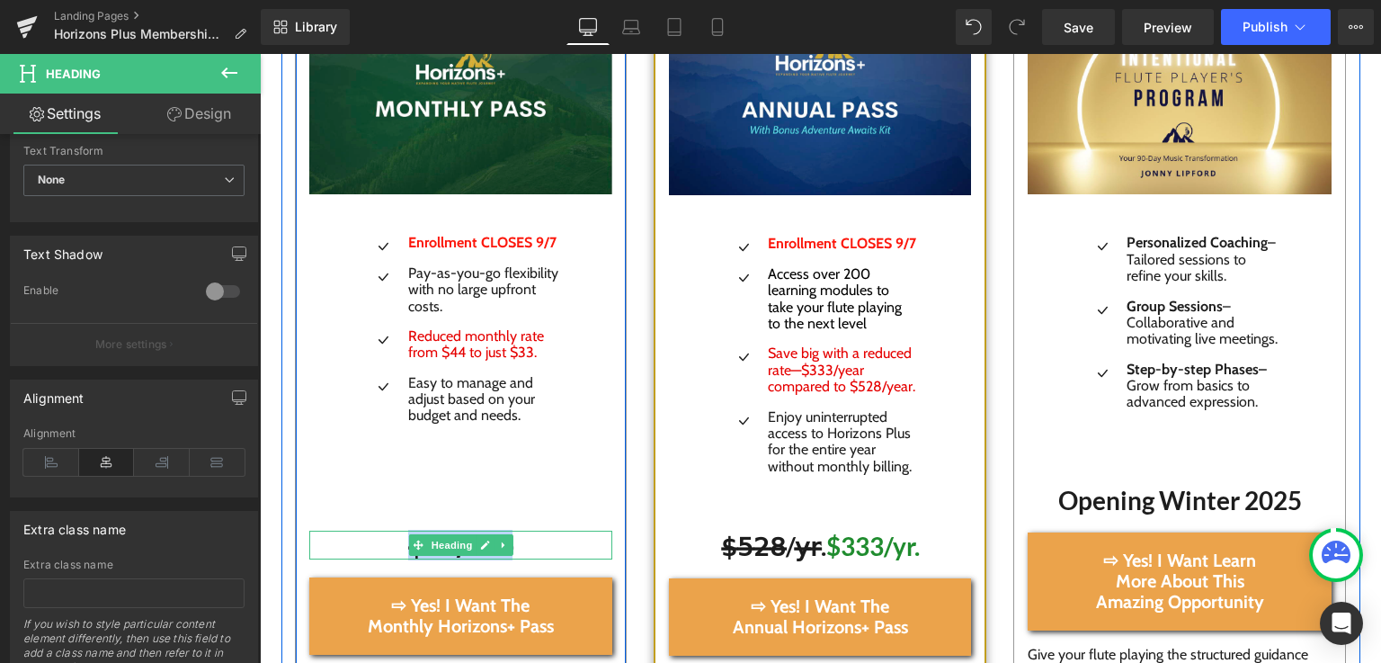
click at [520, 548] on h1 "$̶4̶4̶/̶m̶o̶.̶" at bounding box center [461, 544] width 304 height 29
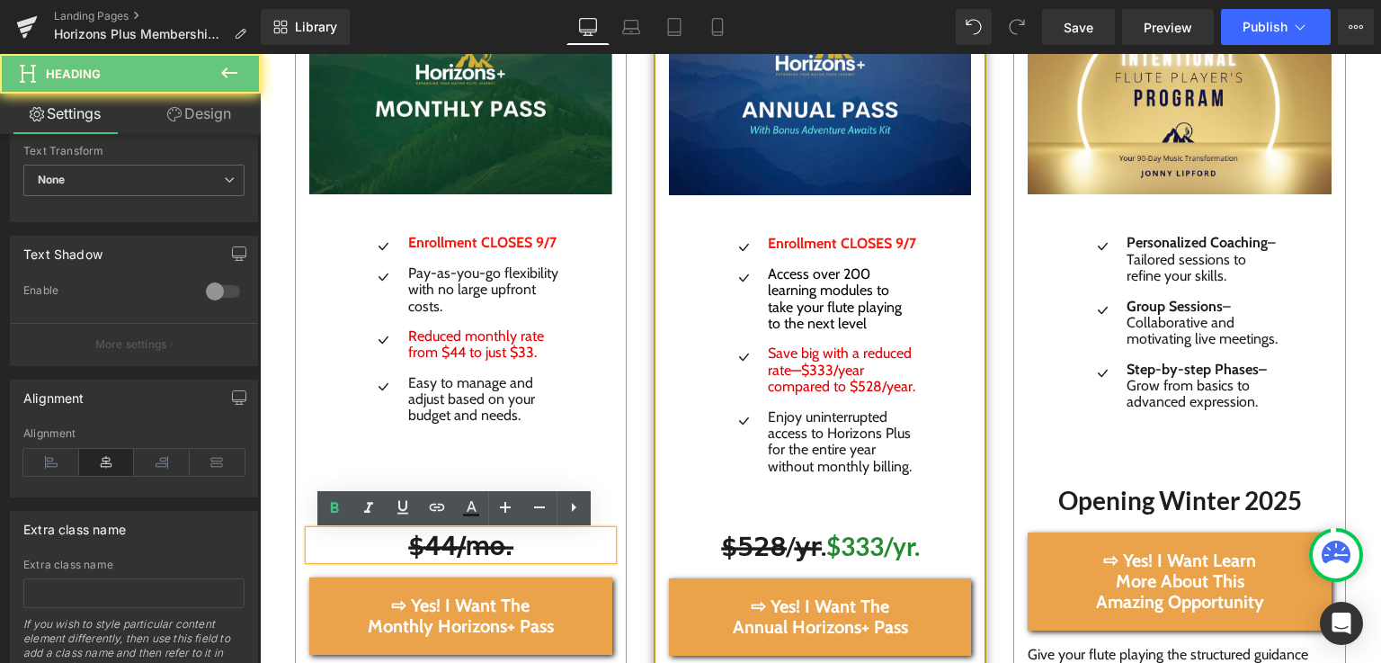
click at [520, 548] on h1 "$̶4̶4̶/̶m̶o̶.̶" at bounding box center [461, 544] width 304 height 29
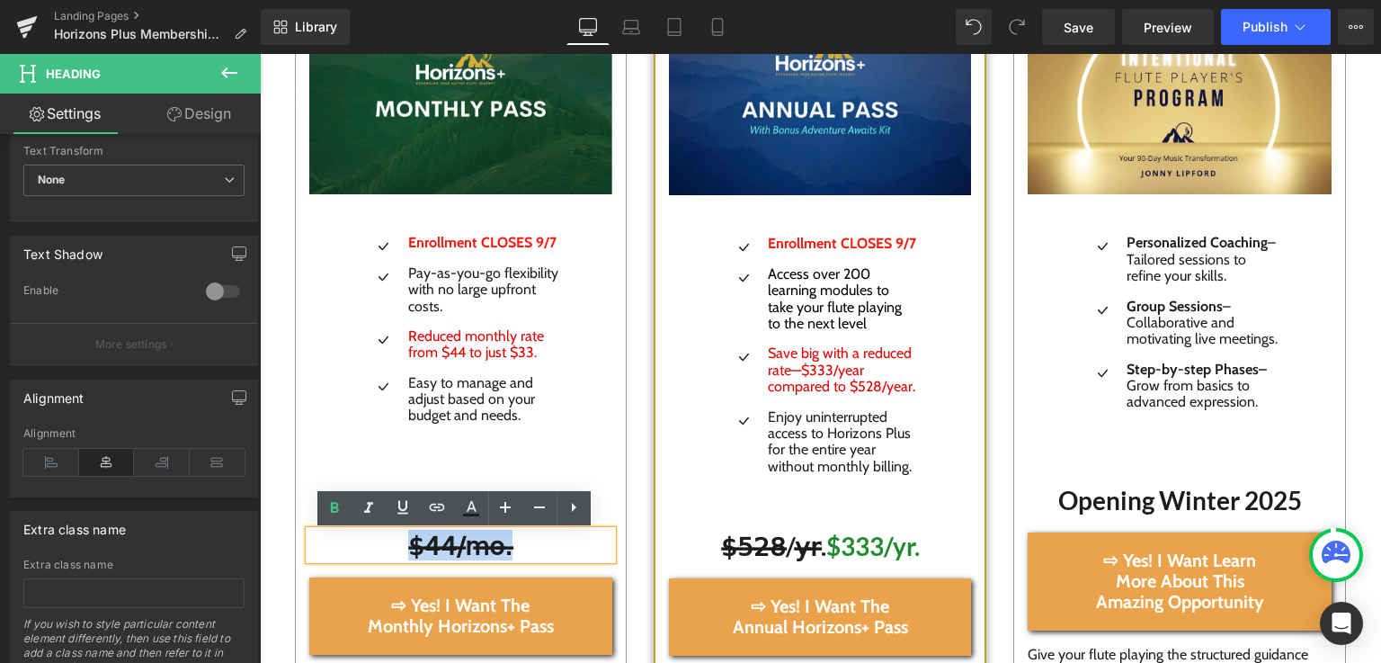
click at [520, 548] on h1 "$̶4̶4̶/̶m̶o̶.̶" at bounding box center [461, 544] width 304 height 29
click at [577, 505] on icon at bounding box center [574, 507] width 22 height 22
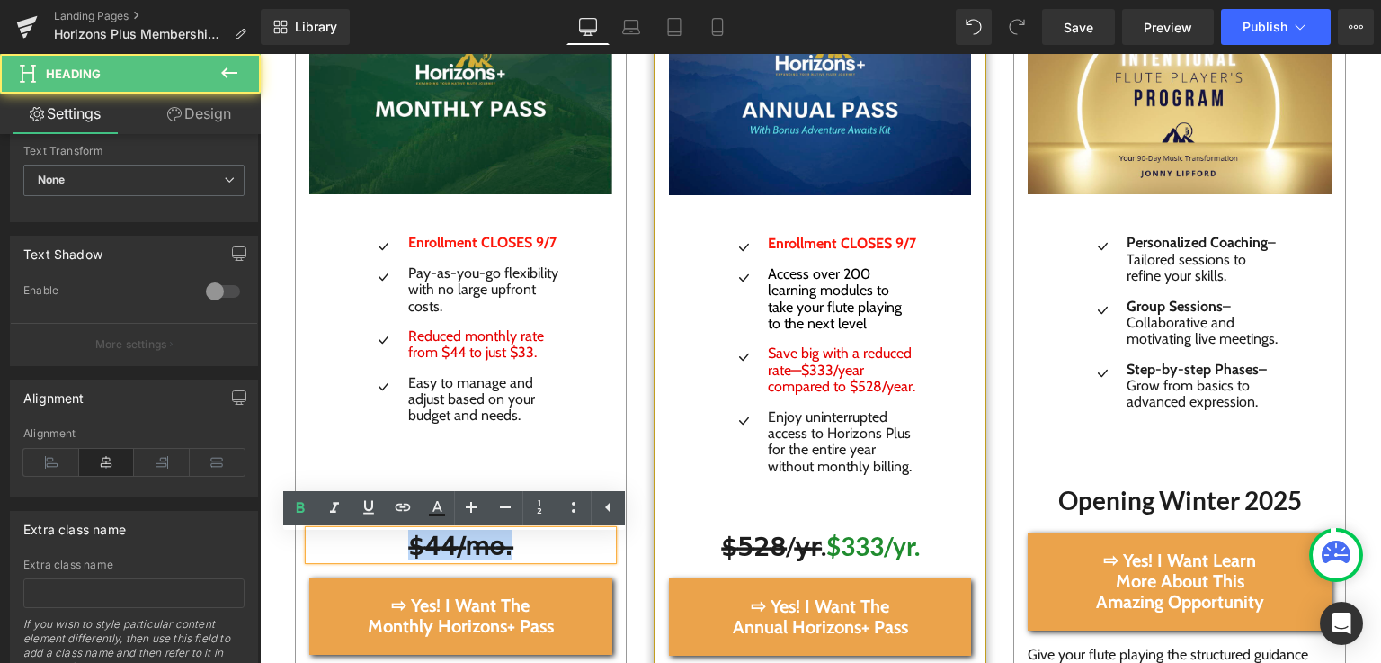
click at [523, 549] on h1 "$̶4̶4̶/̶m̶o̶.̶" at bounding box center [461, 544] width 304 height 29
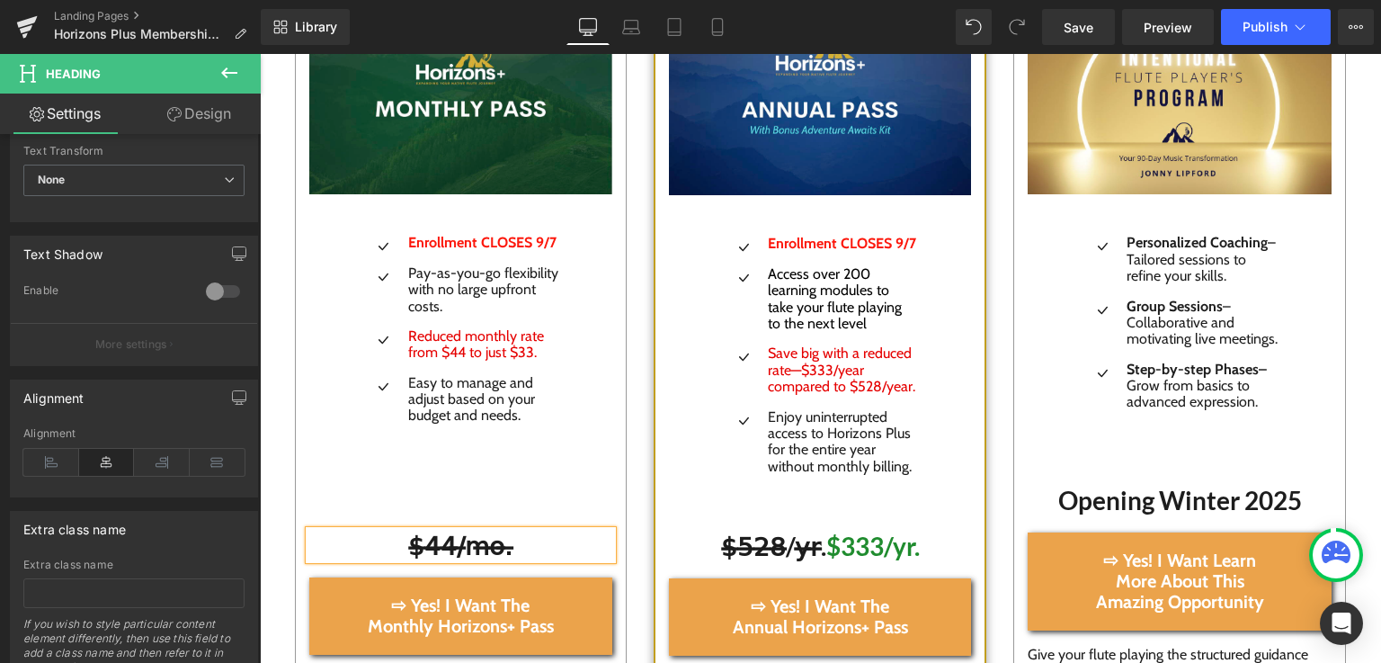
click at [523, 549] on h1 "$̶4̶4̶/̶m̶o̶.̶" at bounding box center [461, 544] width 304 height 29
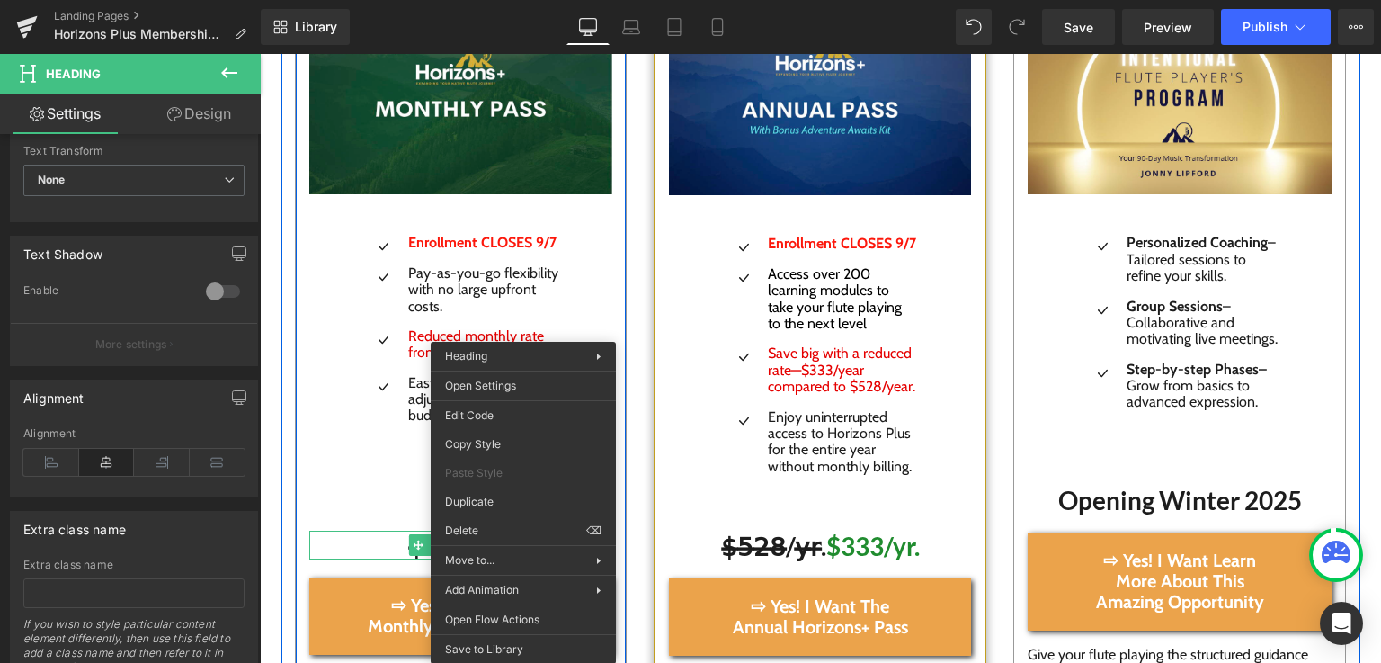
click at [330, 551] on h1 "$̶4̶4̶/̶m̶o̶.̶" at bounding box center [461, 544] width 304 height 29
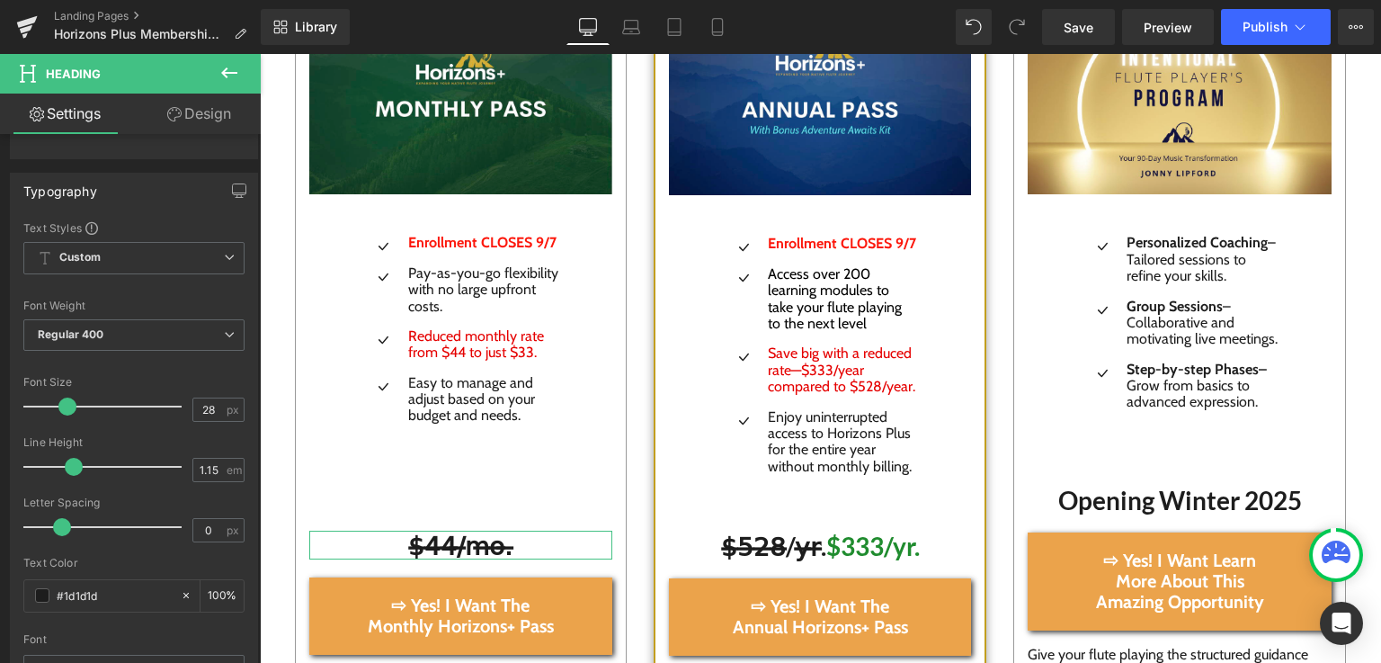
scroll to position [129, 0]
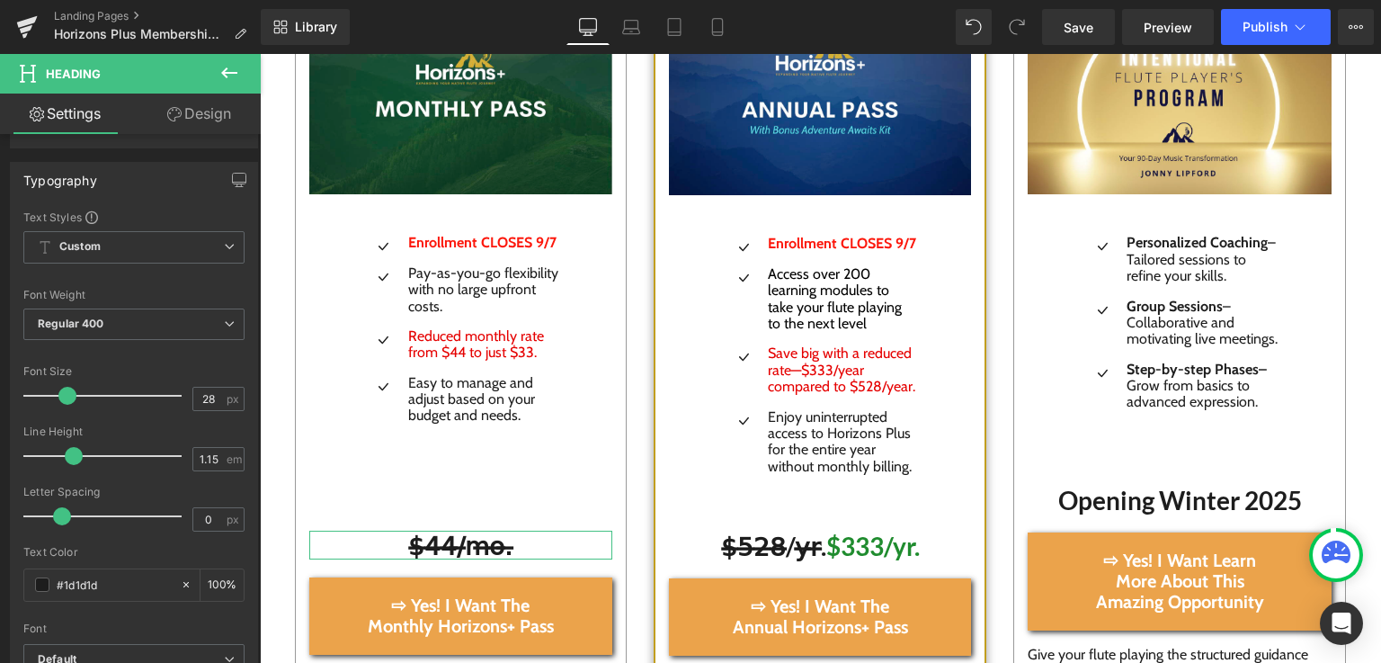
click at [254, 213] on b at bounding box center [257, 301] width 7 height 218
click at [208, 119] on link "Design" at bounding box center [199, 114] width 130 height 40
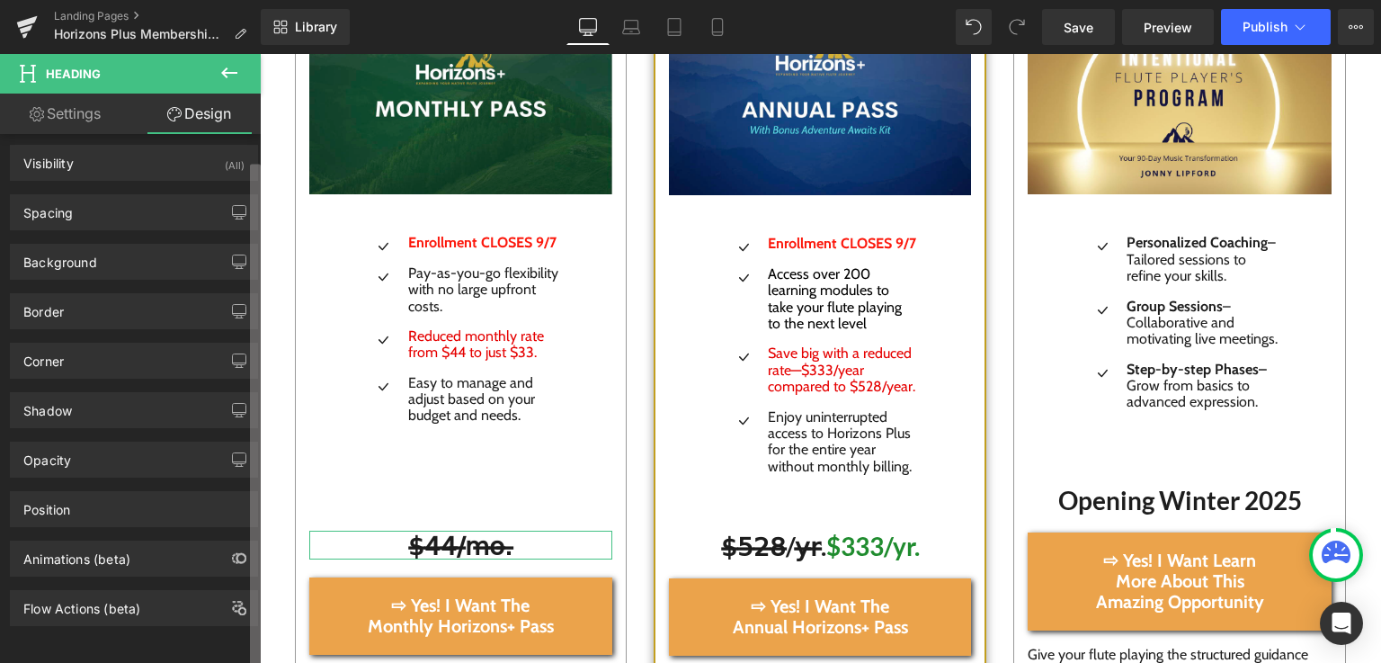
scroll to position [17, 0]
click at [259, 349] on b at bounding box center [255, 415] width 11 height 503
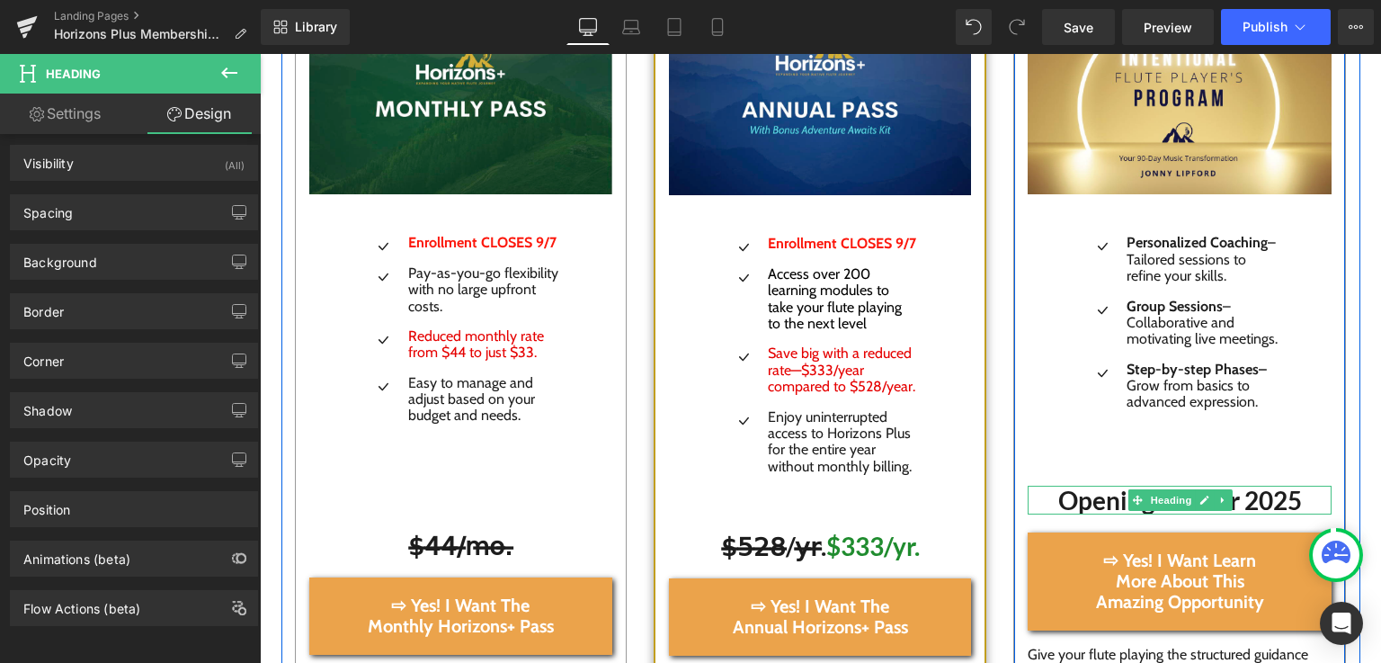
click at [1076, 514] on h1 "Opening Winter 2025" at bounding box center [1180, 499] width 304 height 29
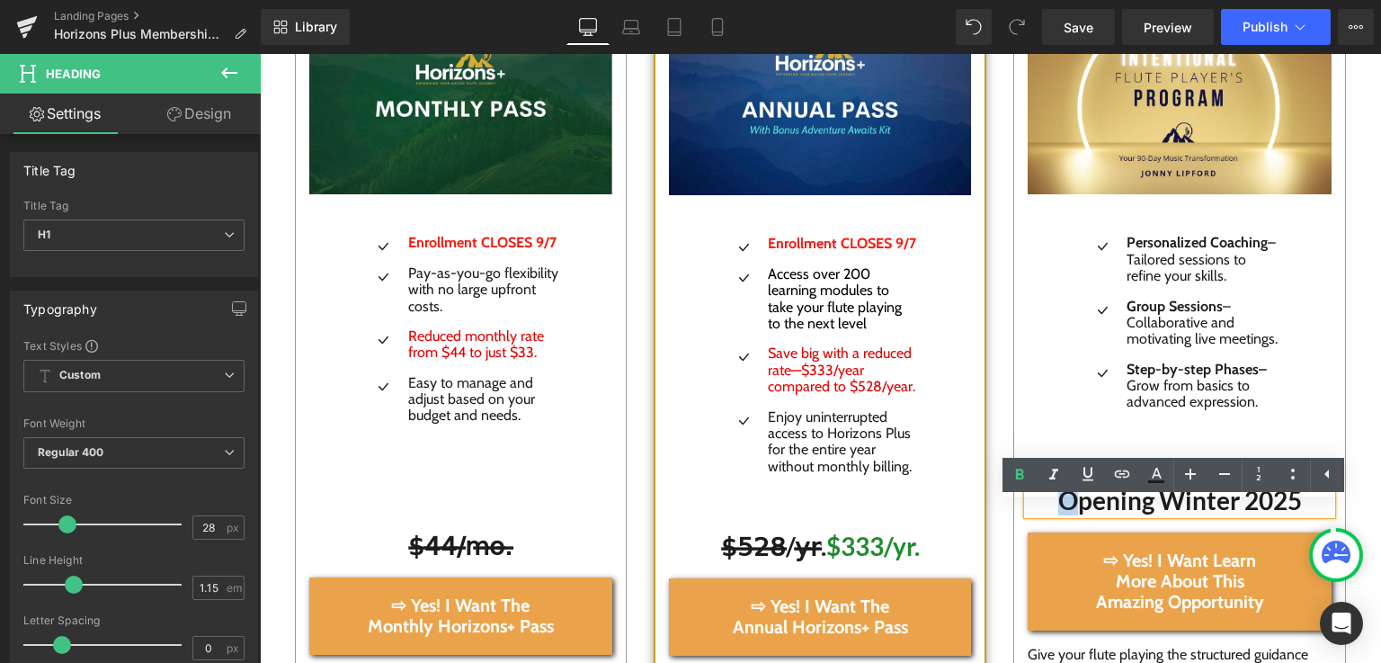
drag, startPoint x: 1076, startPoint y: 515, endPoint x: 1053, endPoint y: 519, distance: 23.7
click at [1053, 514] on h1 "Opening Winter 2025" at bounding box center [1180, 499] width 304 height 29
copy h1 "O"
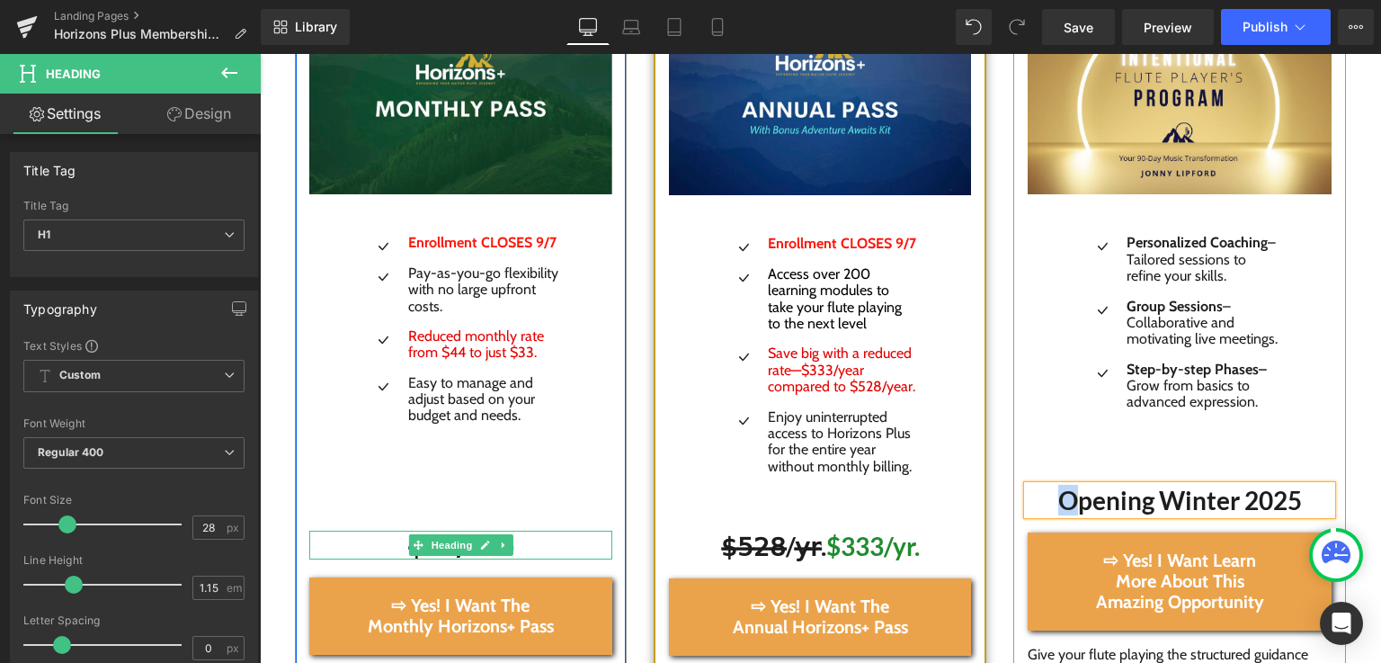
click at [386, 548] on h1 "$̶4̶4̶/̶m̶o̶.̶" at bounding box center [461, 544] width 304 height 29
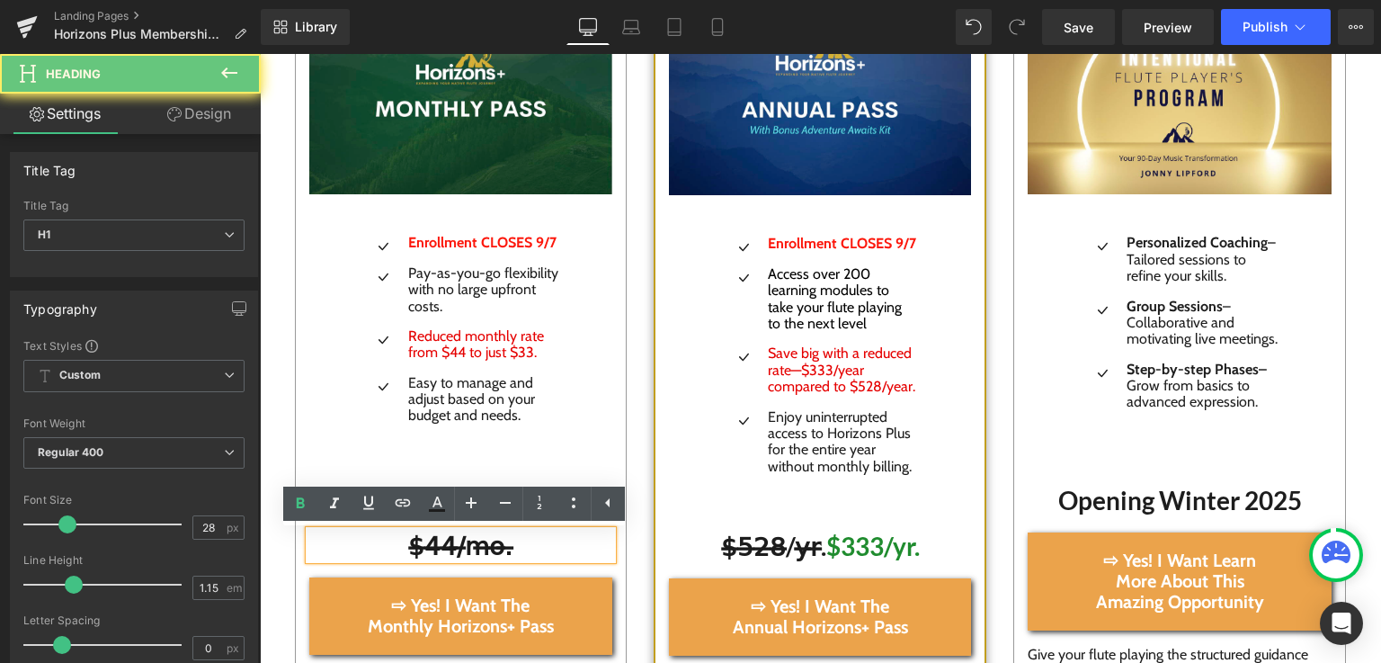
click at [386, 552] on h1 "$̶4̶4̶/̶m̶o̶.̶" at bounding box center [461, 544] width 304 height 29
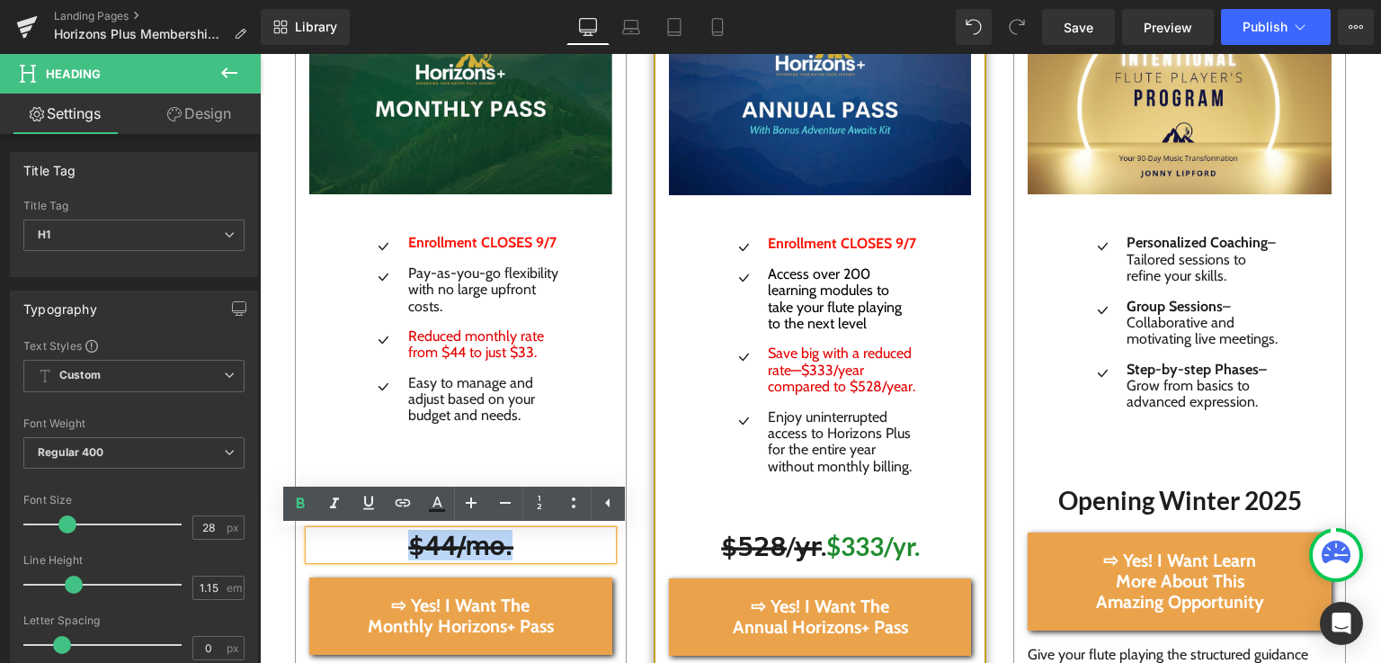
click at [386, 552] on h1 "$̶4̶4̶/̶m̶o̶.̶" at bounding box center [461, 544] width 304 height 29
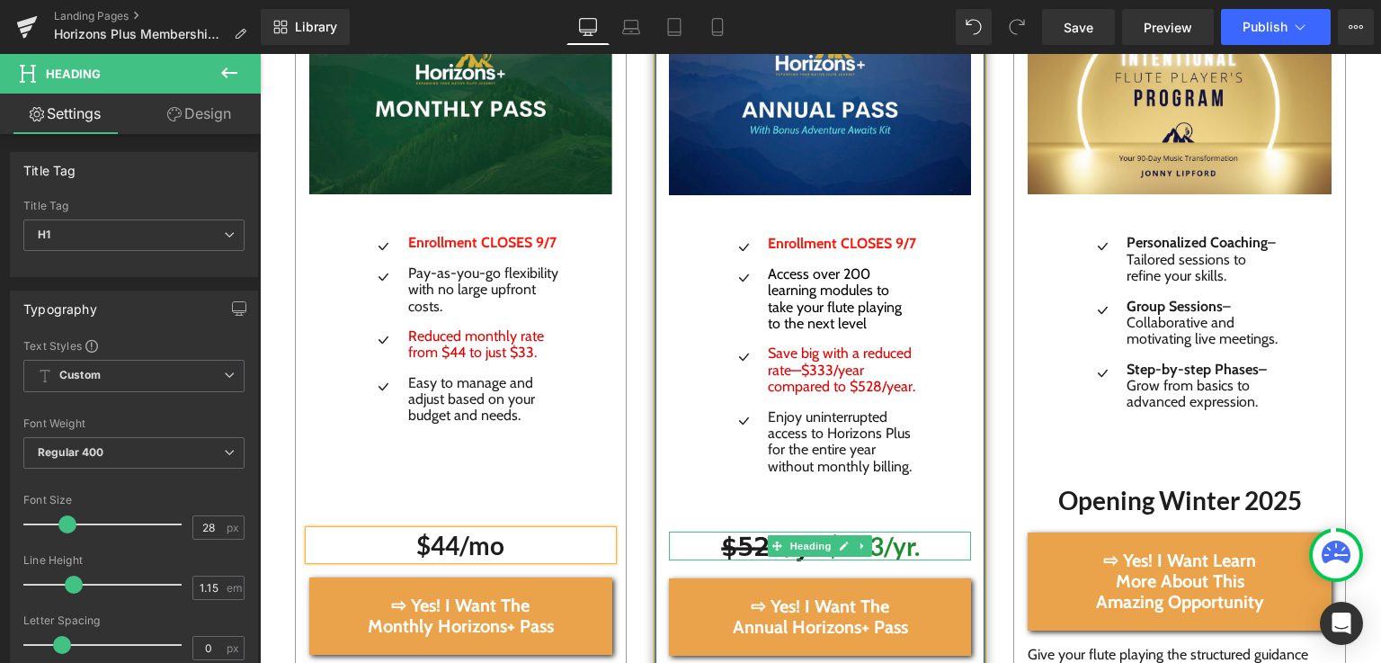
click at [705, 543] on h1 "$̶5̶2̶8̶/y̶r̶. $333/yr." at bounding box center [820, 545] width 302 height 29
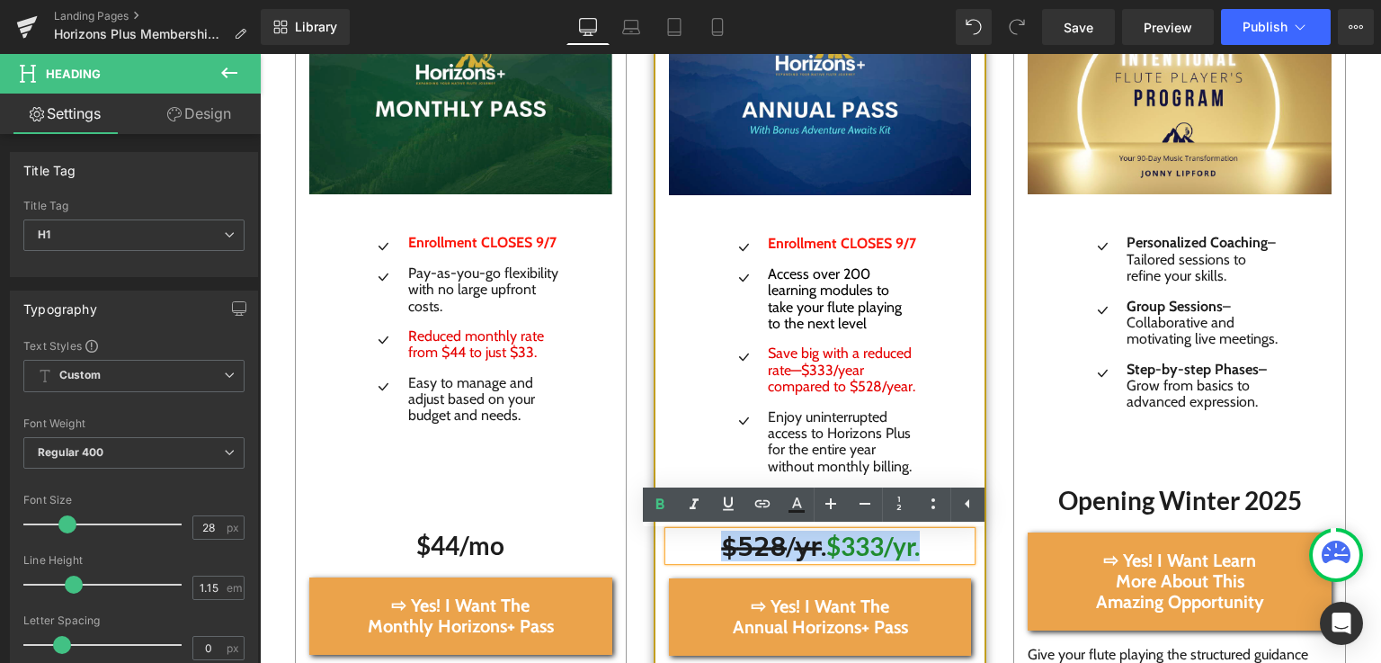
drag, startPoint x: 710, startPoint y: 544, endPoint x: 932, endPoint y: 555, distance: 222.3
click at [932, 555] on h1 "$̶5̶2̶8̶/y̶r̶. $333/yr." at bounding box center [820, 545] width 302 height 29
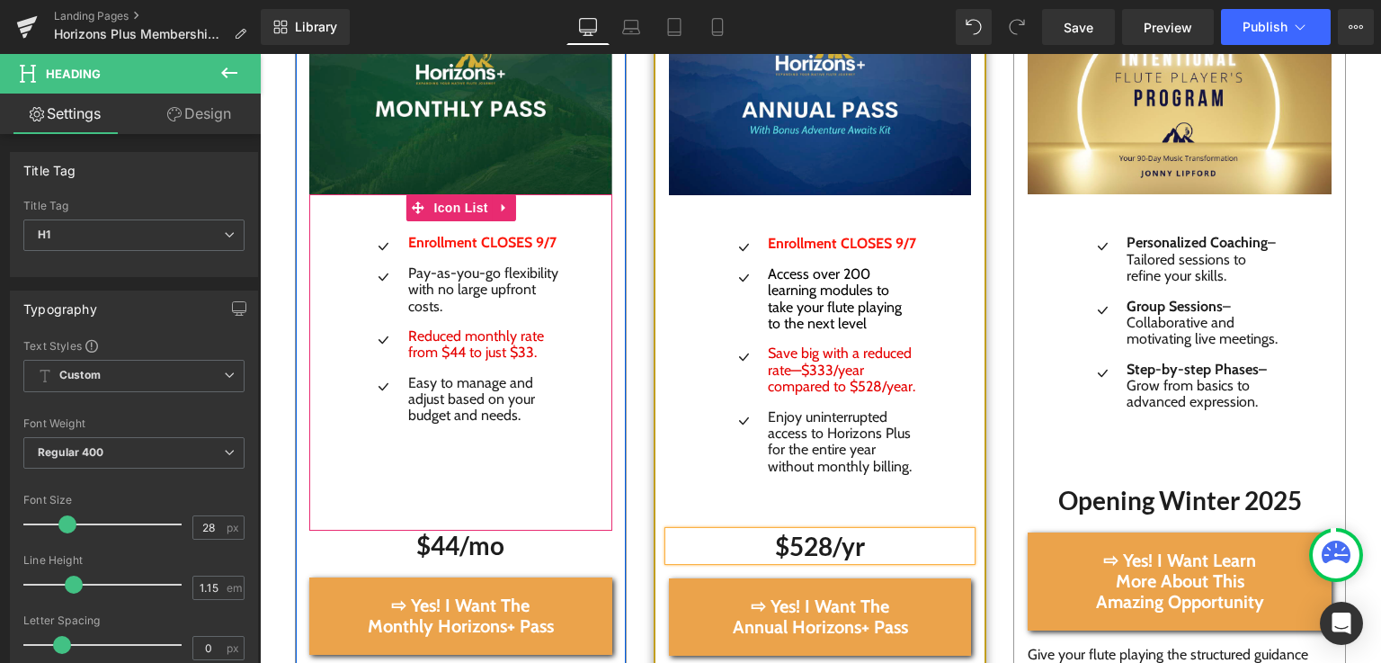
click at [570, 366] on div "Icon Enrollment CLOSES 9/7 Text Block Icon Pay-as-you-go flexibility with no la…" at bounding box center [461, 362] width 304 height 336
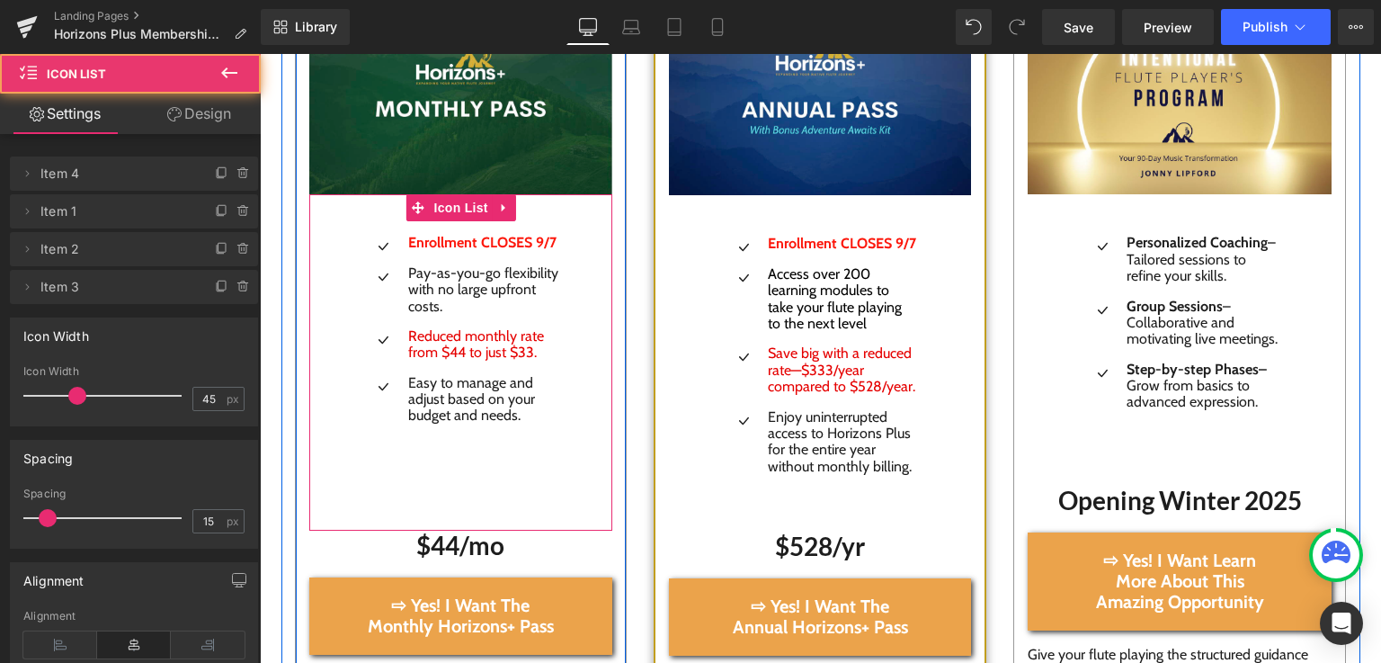
click at [556, 245] on div "Icon Enrollment CLOSES 9/7 Text Block Icon Pay-as-you-go flexibility with no la…" at bounding box center [461, 362] width 304 height 336
click at [539, 245] on span "Enrollment CLOSES 9/7" at bounding box center [482, 242] width 148 height 17
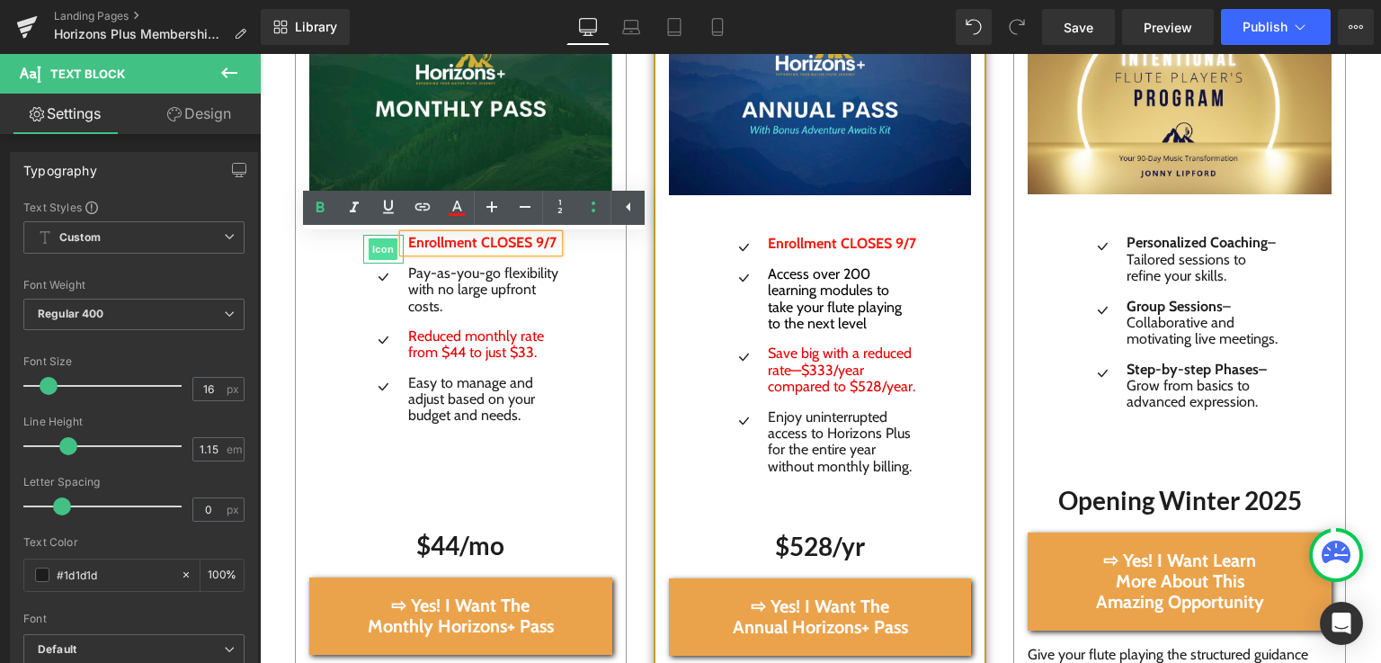
click at [375, 249] on span "Icon" at bounding box center [383, 249] width 29 height 22
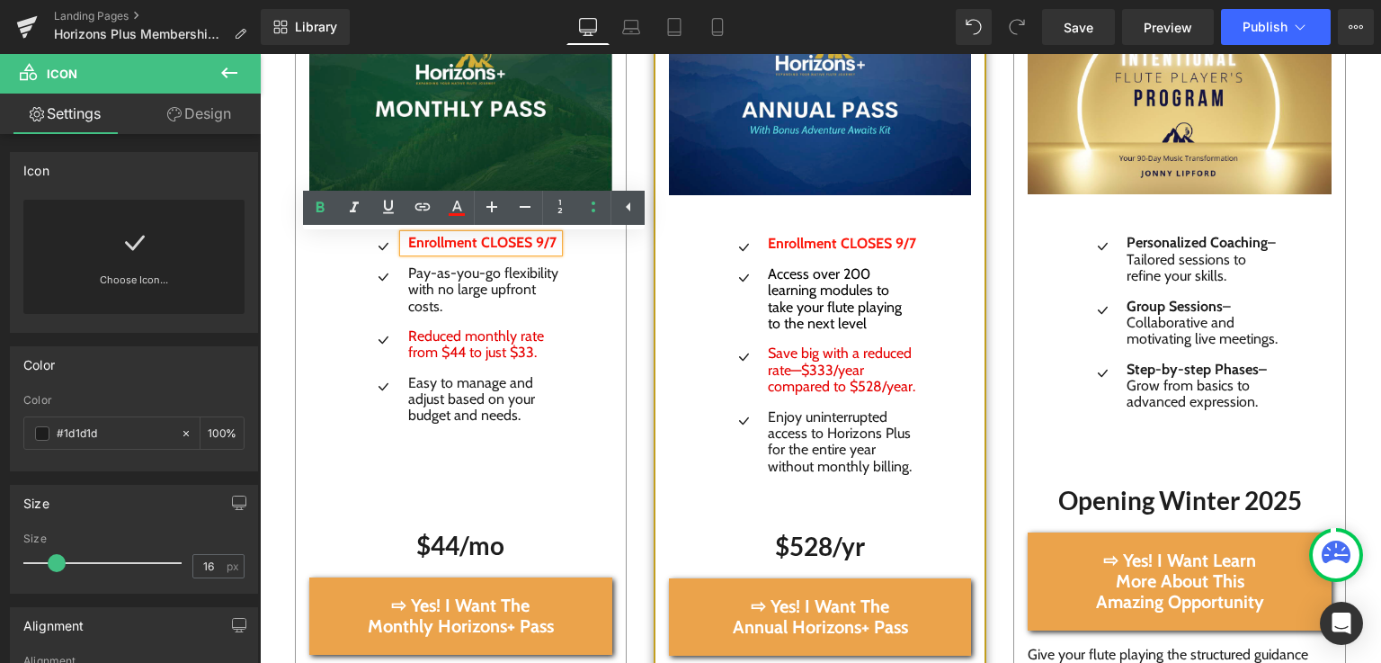
click at [568, 250] on div "Icon Enrollment CLOSES 9/7 Text Block Icon Pay-as-you-go flexibility with no la…" at bounding box center [461, 362] width 304 height 336
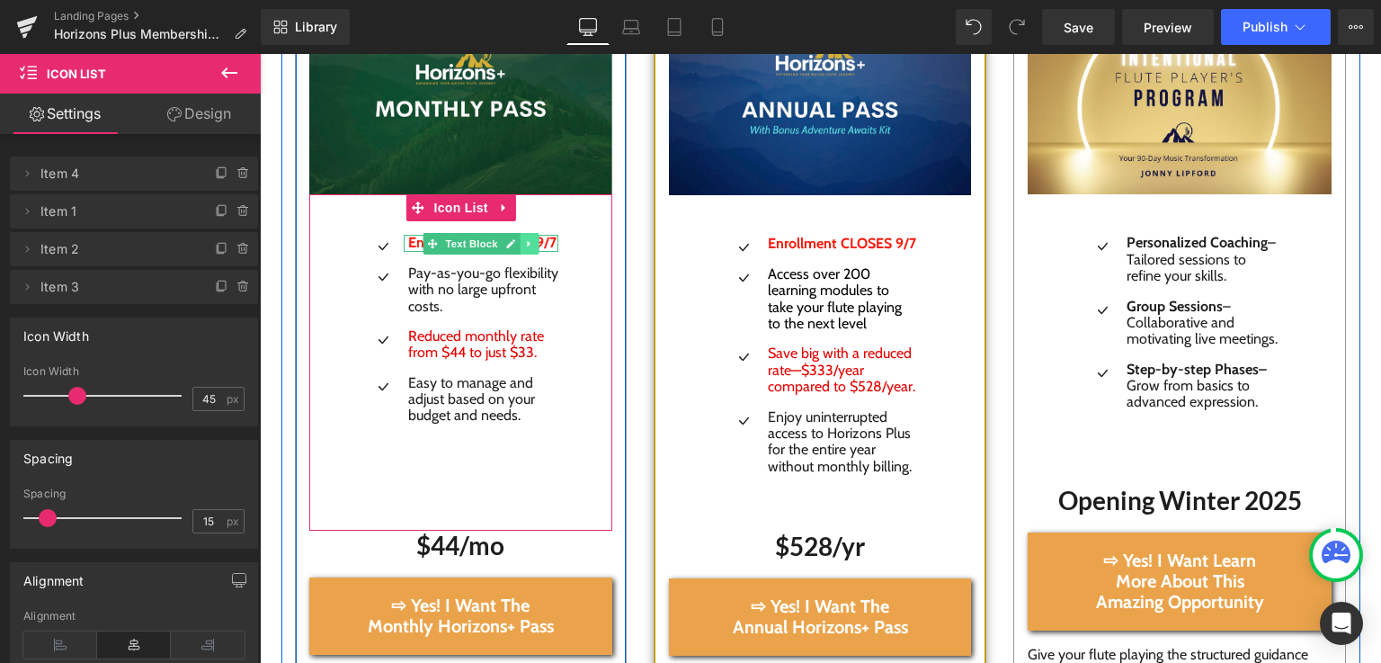
click at [528, 245] on icon at bounding box center [529, 243] width 3 height 6
click at [534, 245] on icon at bounding box center [539, 243] width 10 height 11
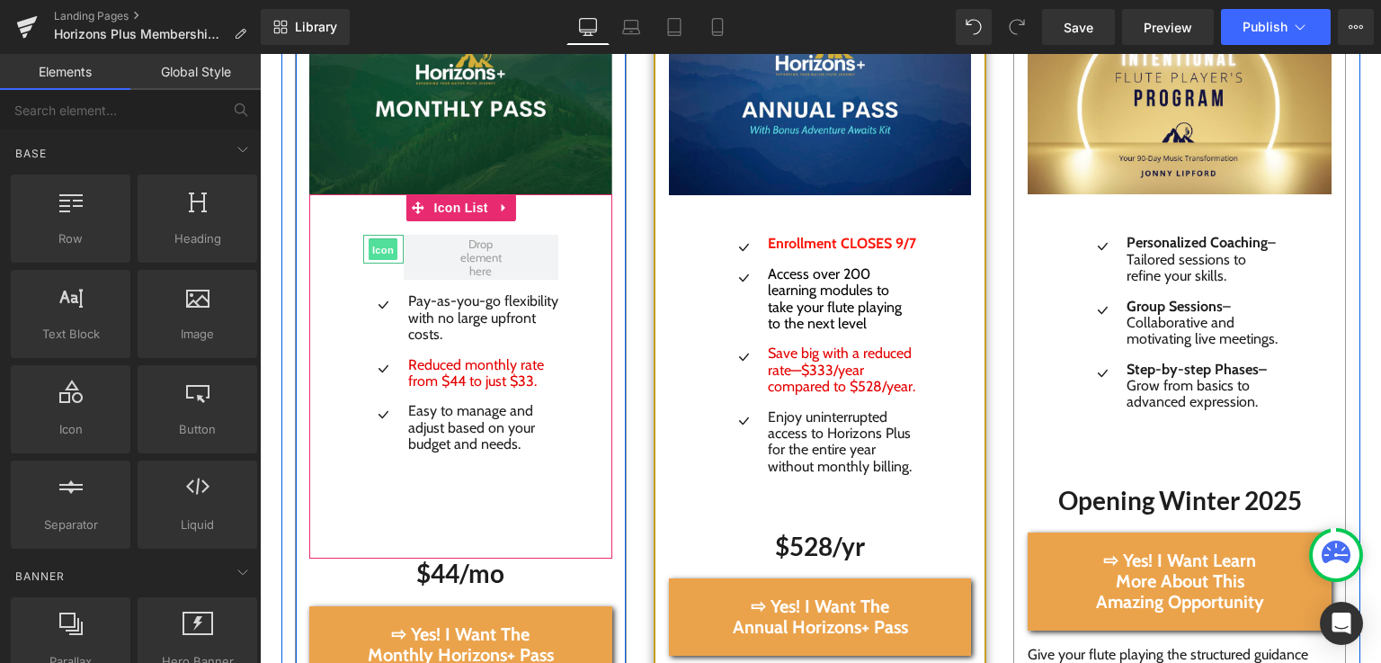
click at [379, 248] on span "Icon" at bounding box center [383, 250] width 29 height 22
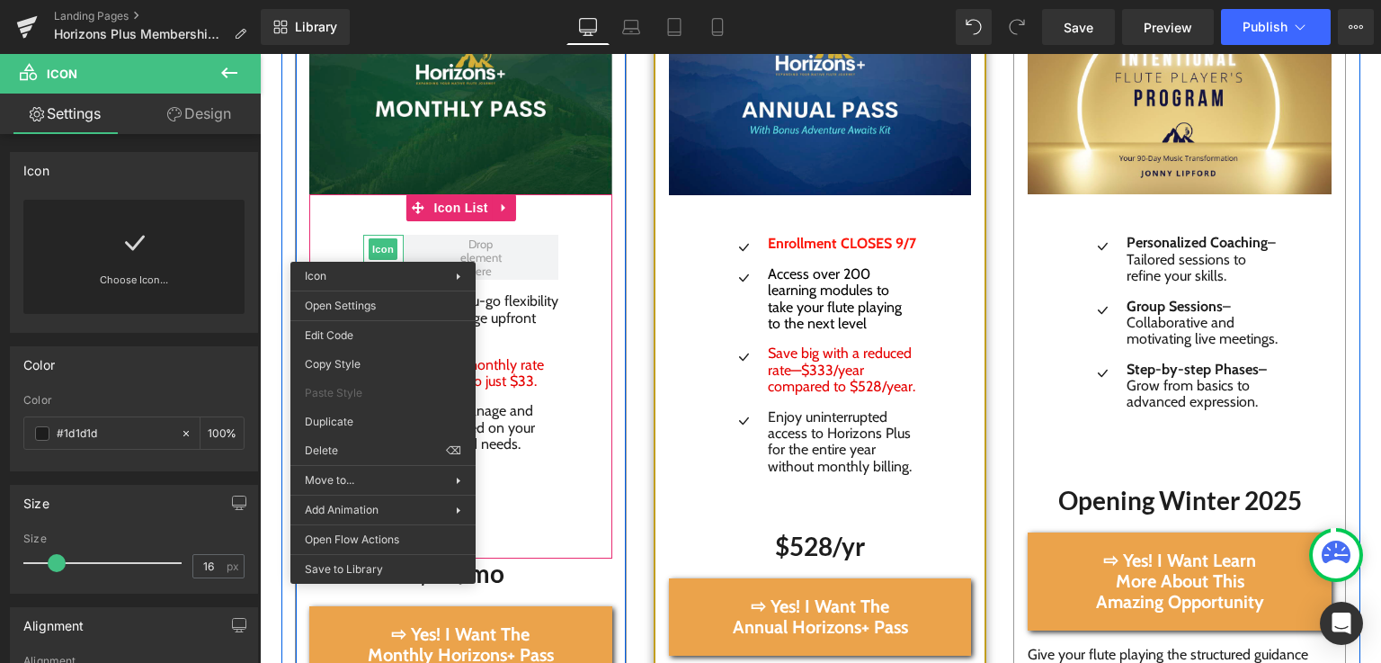
click at [319, 236] on div "Icon Icon Pay-as-you-go flexibility with no large upfront costs. Text Block Ico…" at bounding box center [461, 376] width 304 height 364
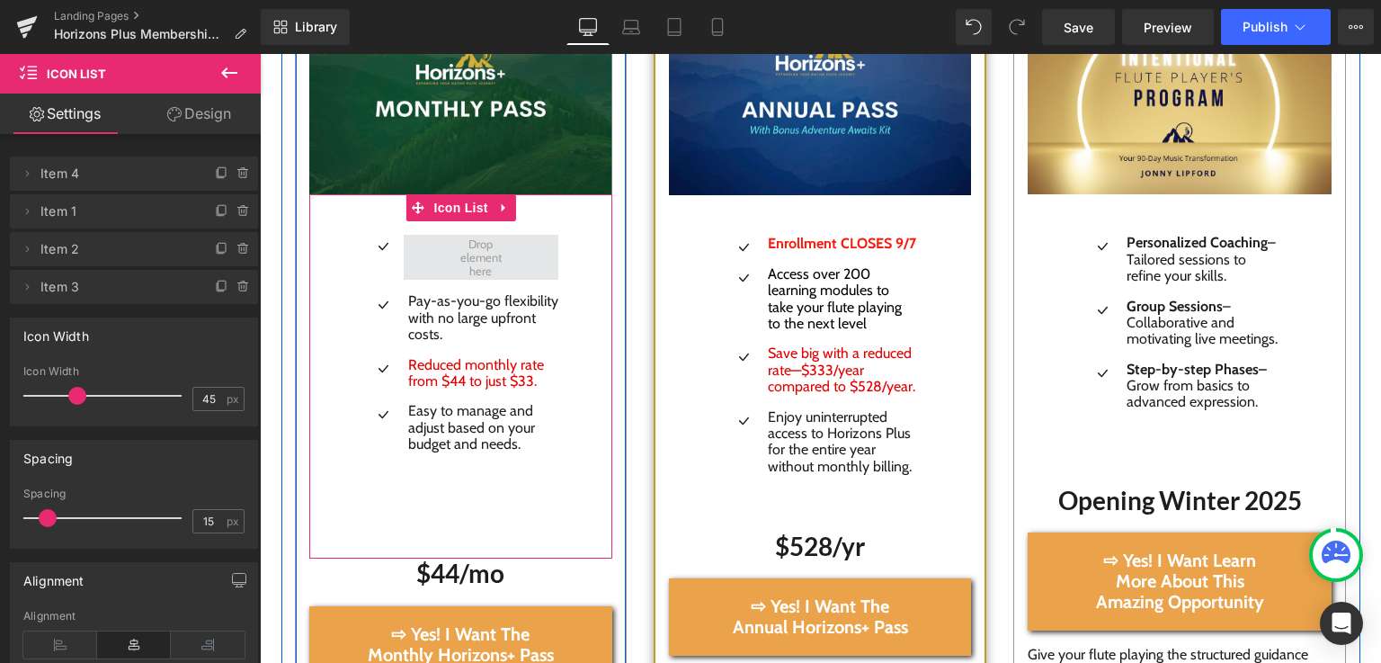
click at [404, 251] on span at bounding box center [482, 257] width 156 height 45
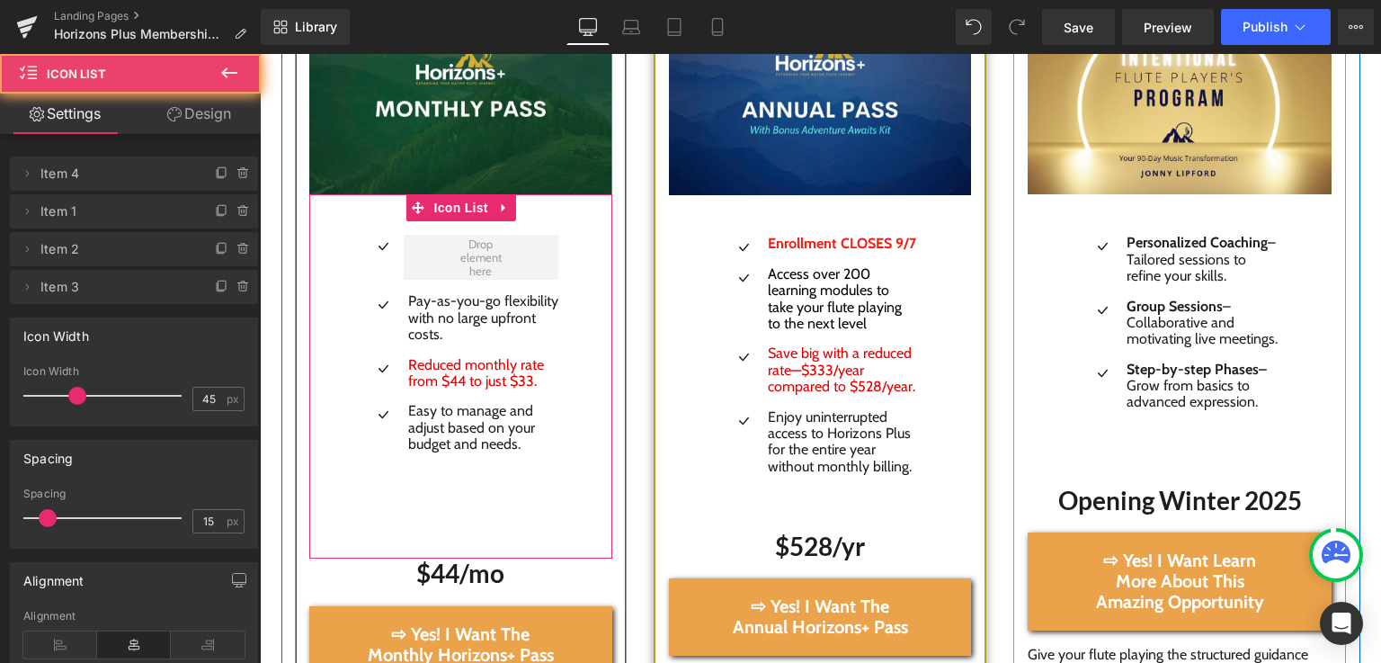
click at [343, 252] on div "Icon Icon Pay-as-you-go flexibility with no large upfront costs. Text Block Ico…" at bounding box center [461, 376] width 304 height 364
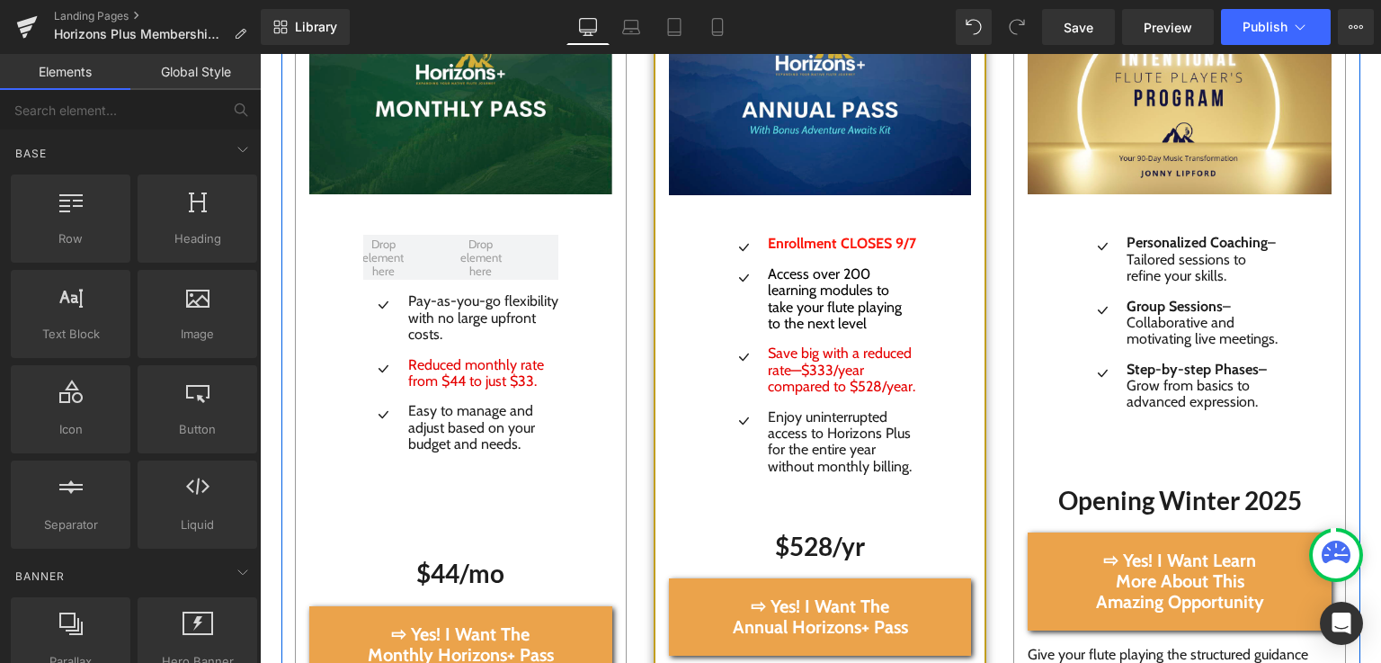
click at [640, 290] on div "Image Icon Enrollment CLOSES 9/7 Text Block Icon Access over 200 learning modul…" at bounding box center [820, 518] width 360 height 1118
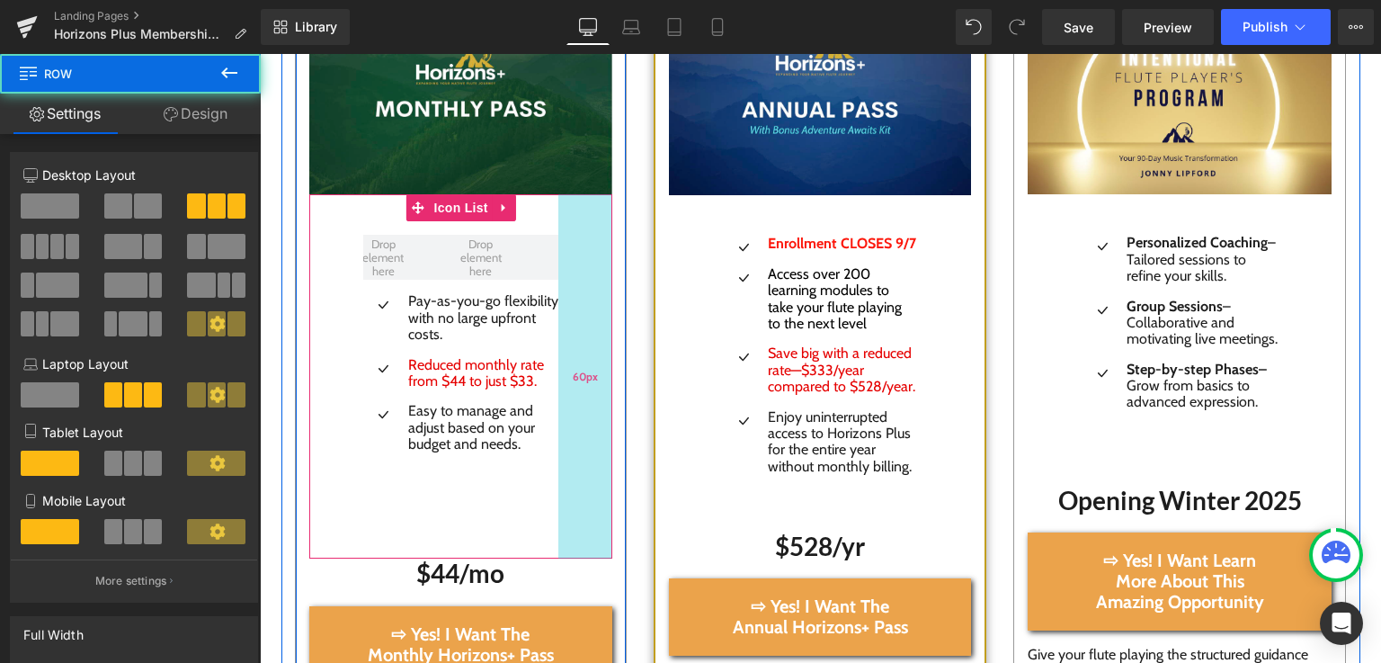
click at [578, 257] on div "60px" at bounding box center [585, 376] width 54 height 364
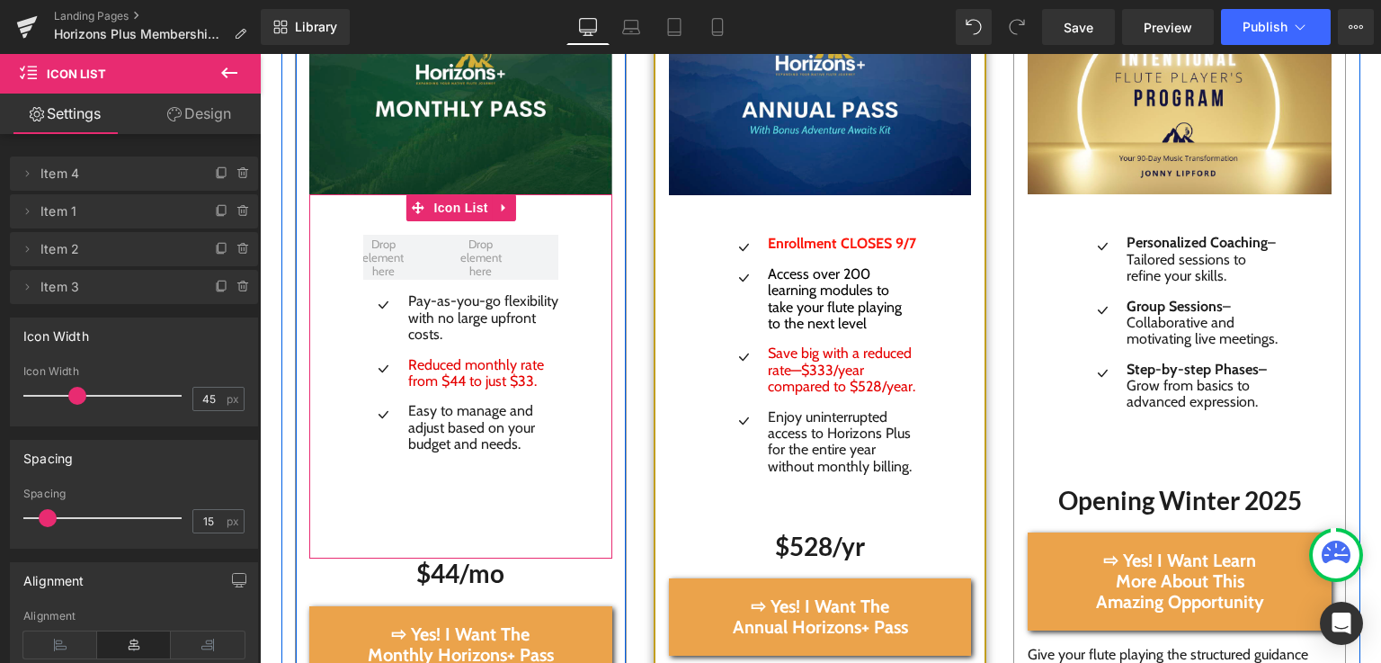
click at [340, 325] on div "Icon Pay-as-you-go flexibility with no large upfront costs. Text Block Icon Red…" at bounding box center [461, 376] width 304 height 364
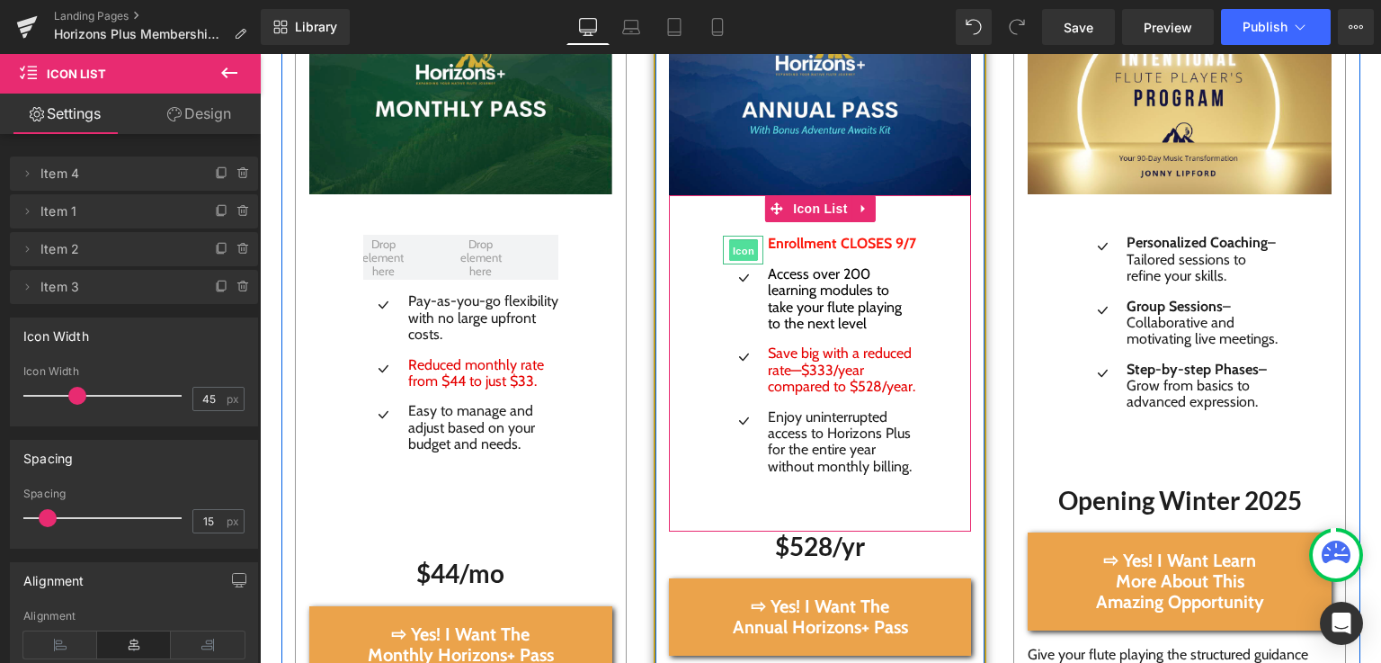
click at [740, 246] on span "Icon" at bounding box center [743, 251] width 29 height 22
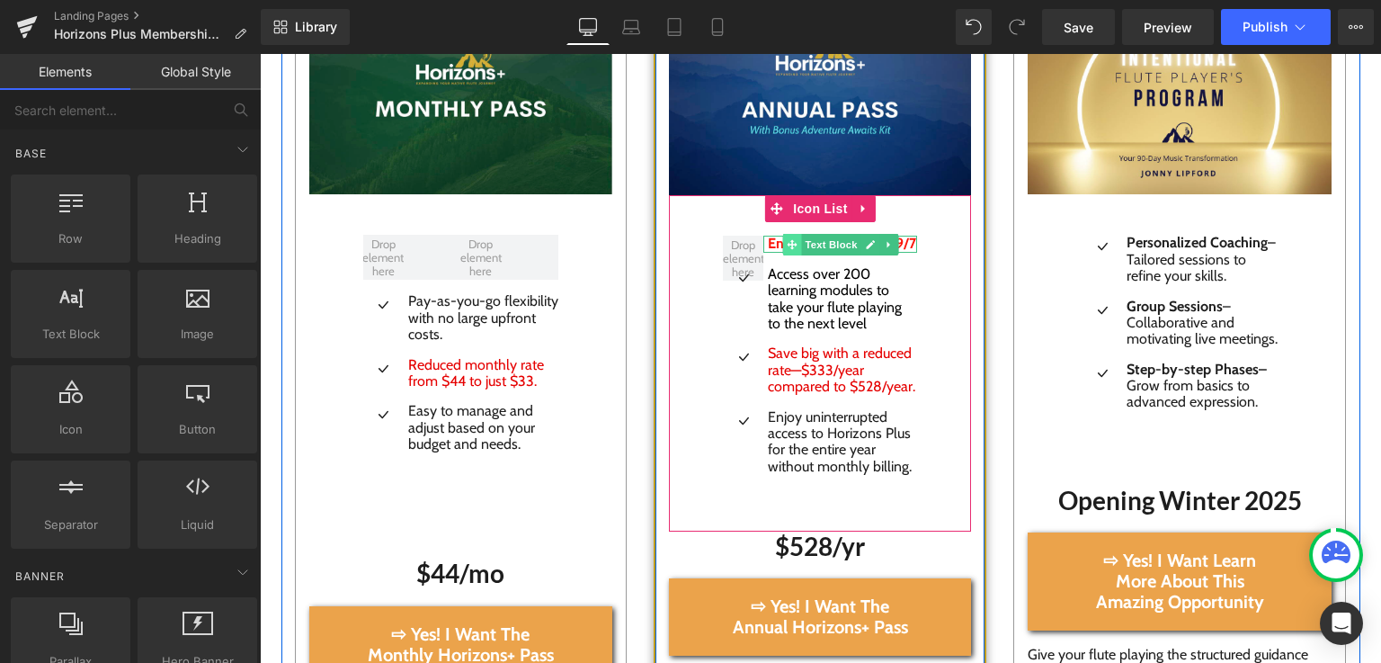
click at [787, 247] on icon at bounding box center [792, 244] width 10 height 10
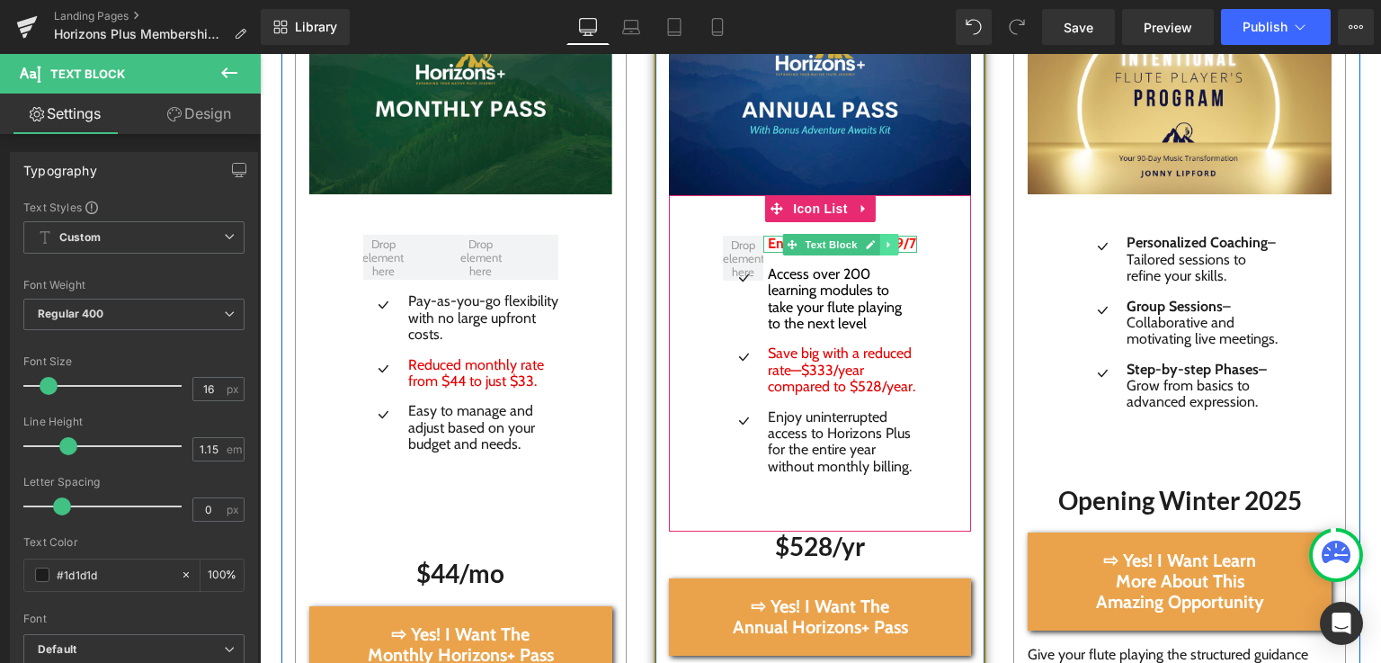
click at [885, 243] on icon at bounding box center [889, 244] width 10 height 11
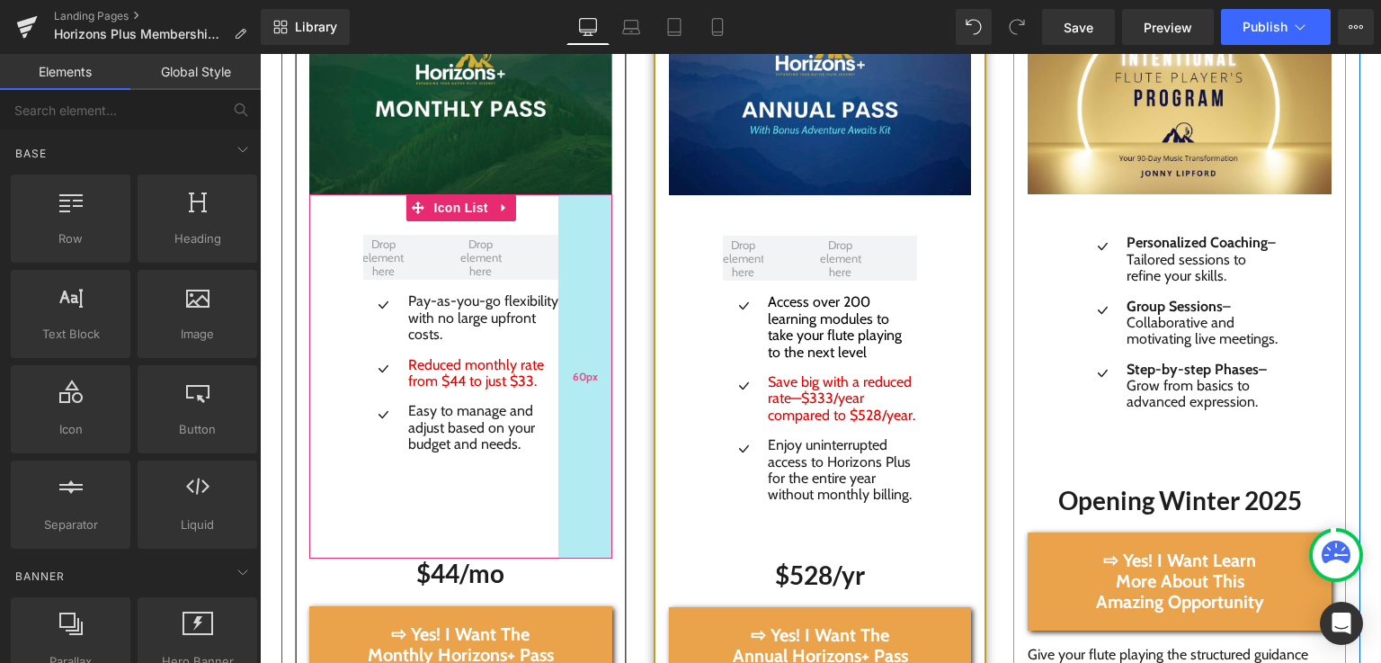
click at [558, 414] on div "60px" at bounding box center [585, 376] width 54 height 364
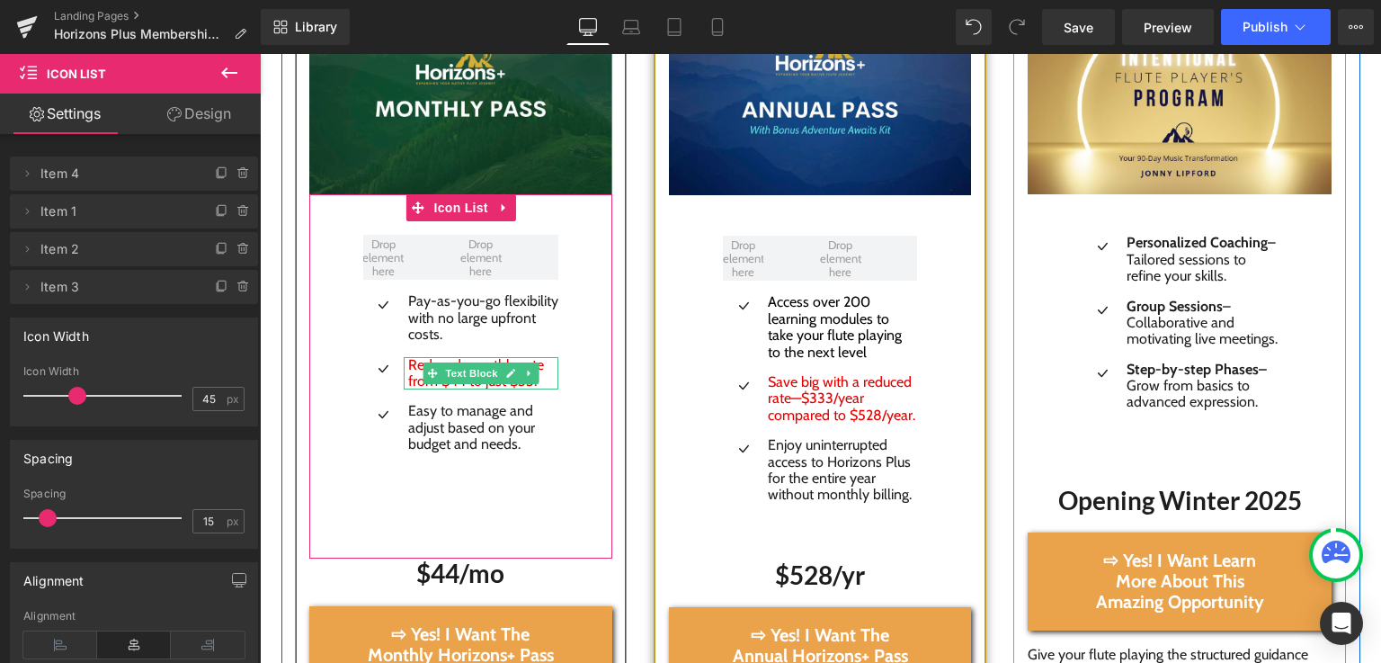
click at [408, 368] on span "Reduced monthly rate from $44 to just $33." at bounding box center [476, 372] width 136 height 33
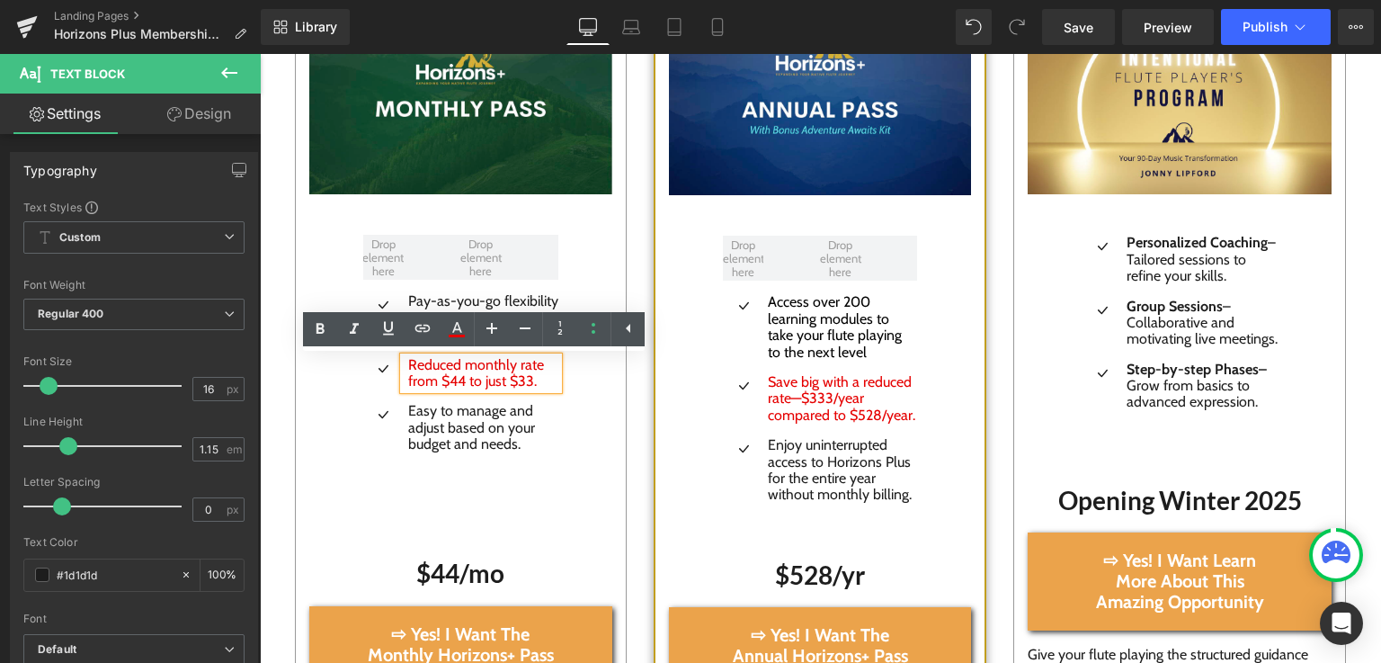
click at [408, 368] on span "Reduced monthly rate from $44 to just $33." at bounding box center [476, 372] width 136 height 33
drag, startPoint x: 529, startPoint y: 382, endPoint x: 396, endPoint y: 373, distance: 133.4
click at [404, 373] on div "Reduced monthly rate from $44 to just $33." at bounding box center [482, 373] width 156 height 33
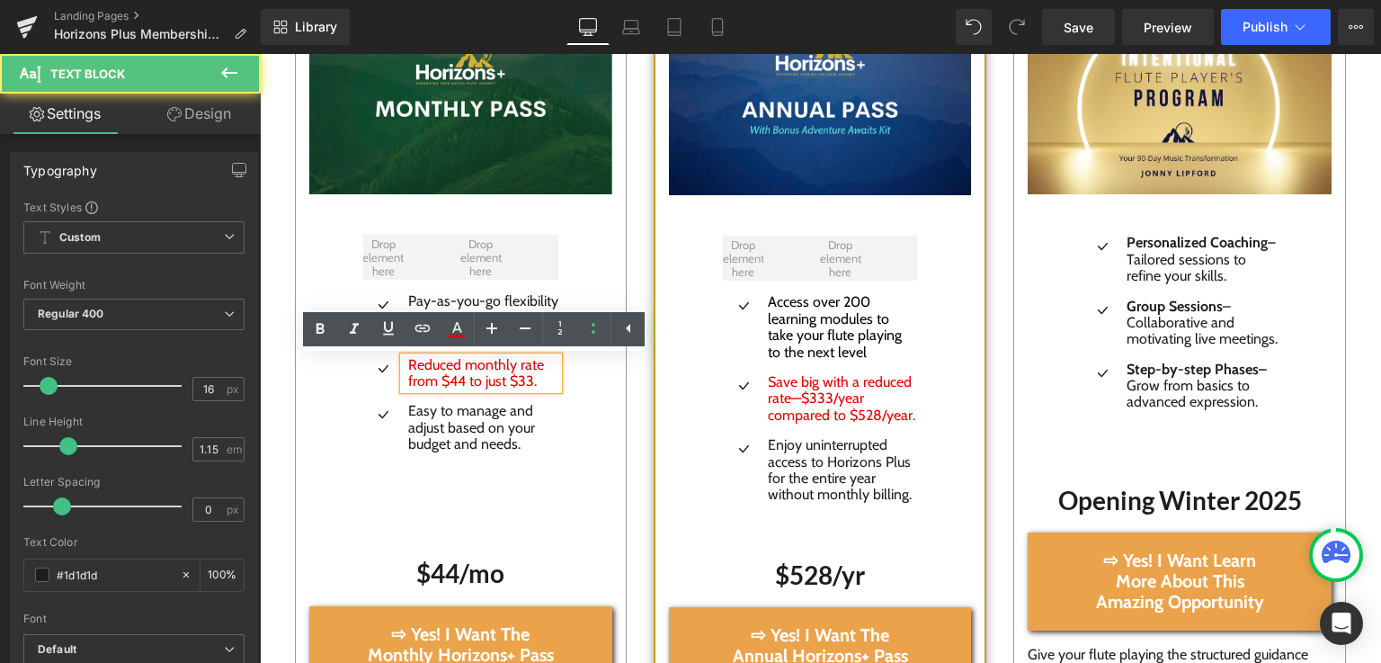
click at [404, 373] on div "Reduced monthly rate from $44 to just $33." at bounding box center [482, 373] width 156 height 33
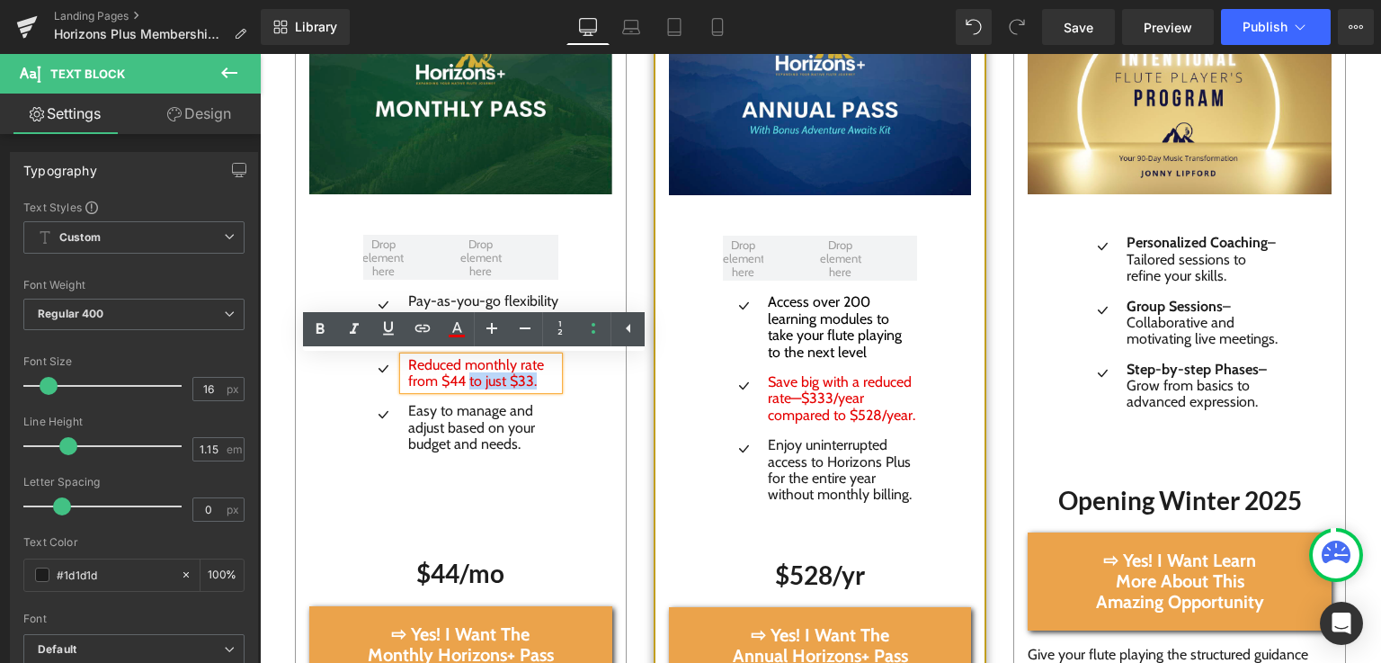
drag, startPoint x: 544, startPoint y: 384, endPoint x: 461, endPoint y: 384, distance: 82.7
click at [461, 384] on p "Reduced monthly rate from $44 to just $33." at bounding box center [483, 373] width 151 height 33
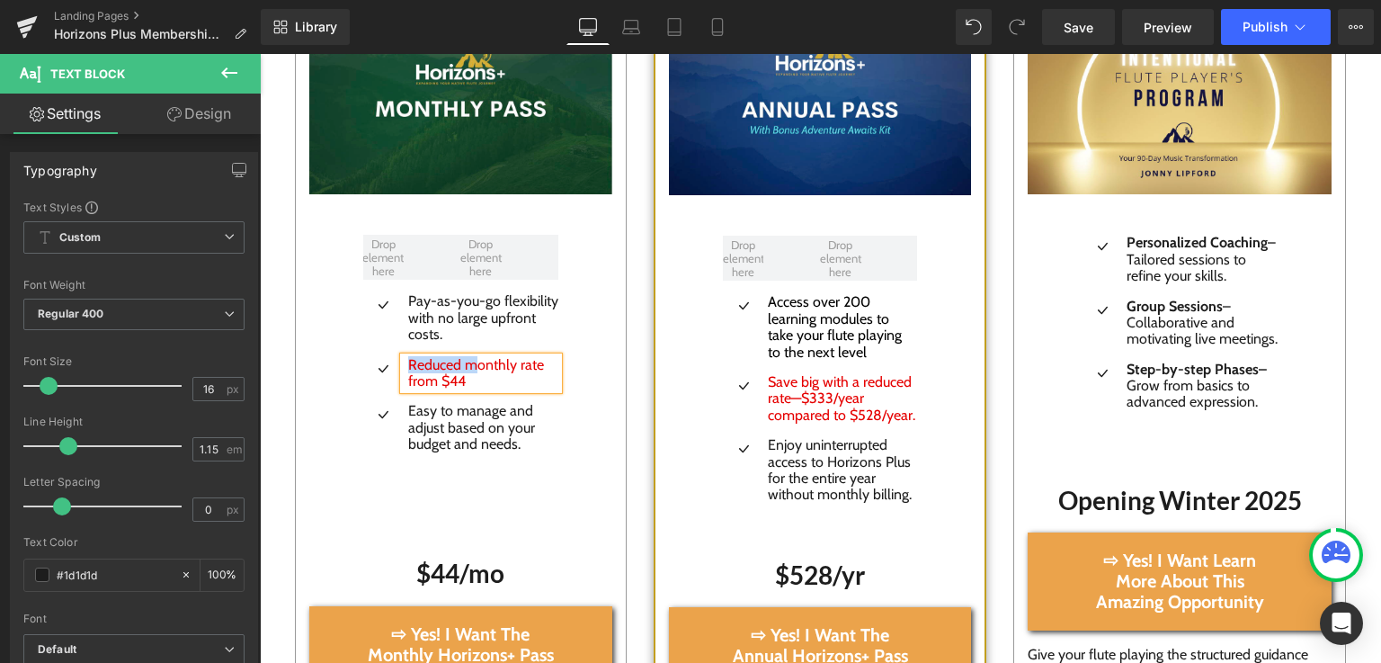
drag, startPoint x: 467, startPoint y: 369, endPoint x: 397, endPoint y: 370, distance: 69.2
click at [404, 370] on div "Reduced monthly rate from $44" at bounding box center [482, 373] width 156 height 33
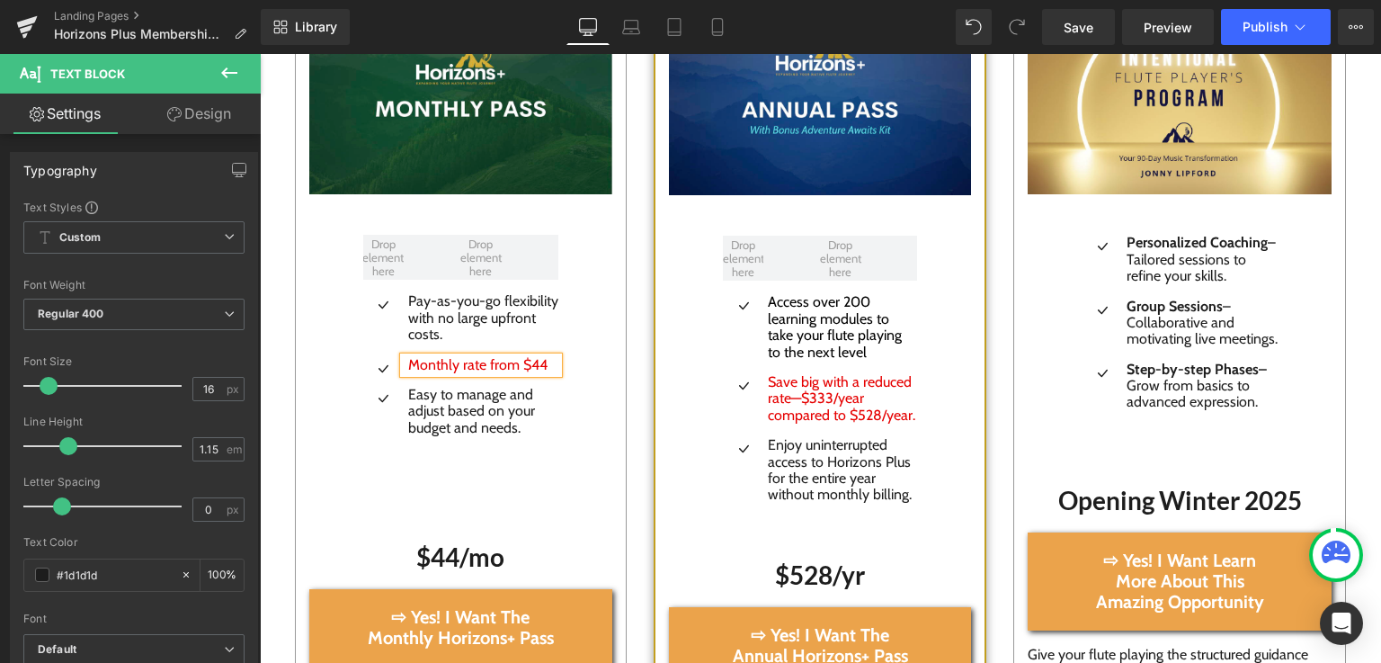
click at [510, 370] on span "Monthly rate from $44" at bounding box center [477, 364] width 139 height 17
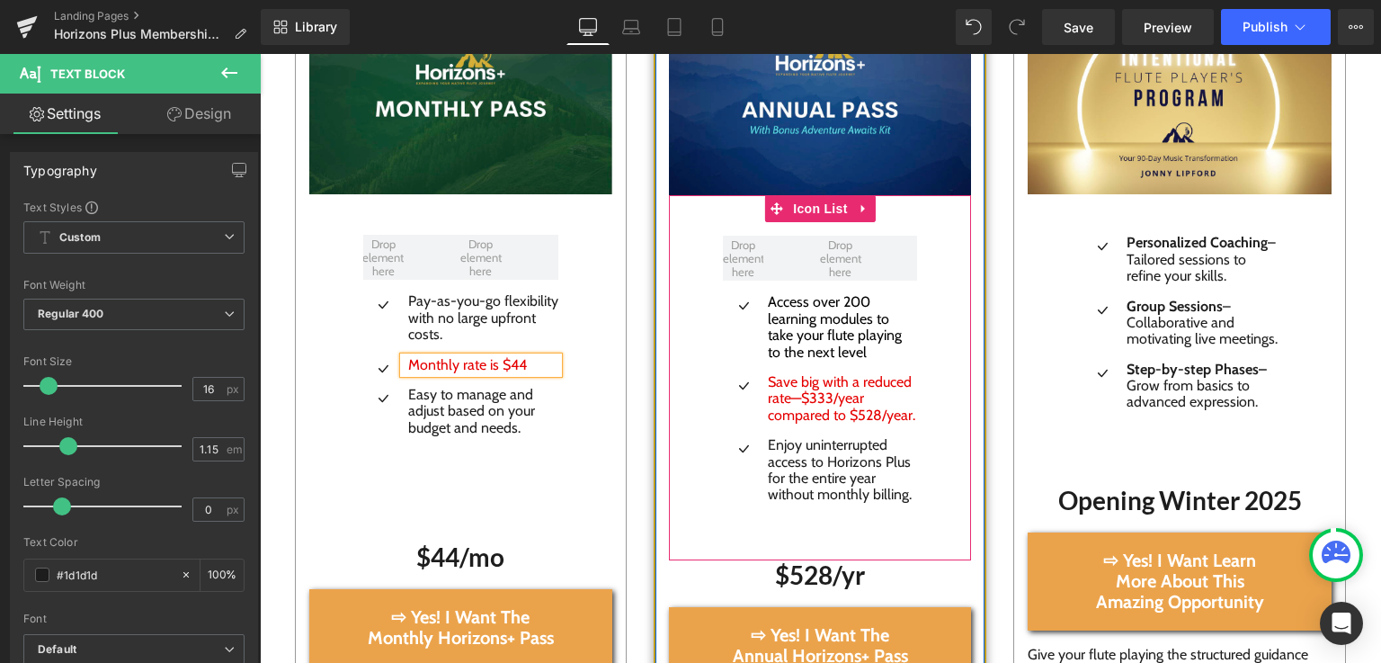
click at [705, 413] on div "Icon Access over 200 learning modules to take your flute playing to the next le…" at bounding box center [820, 377] width 302 height 364
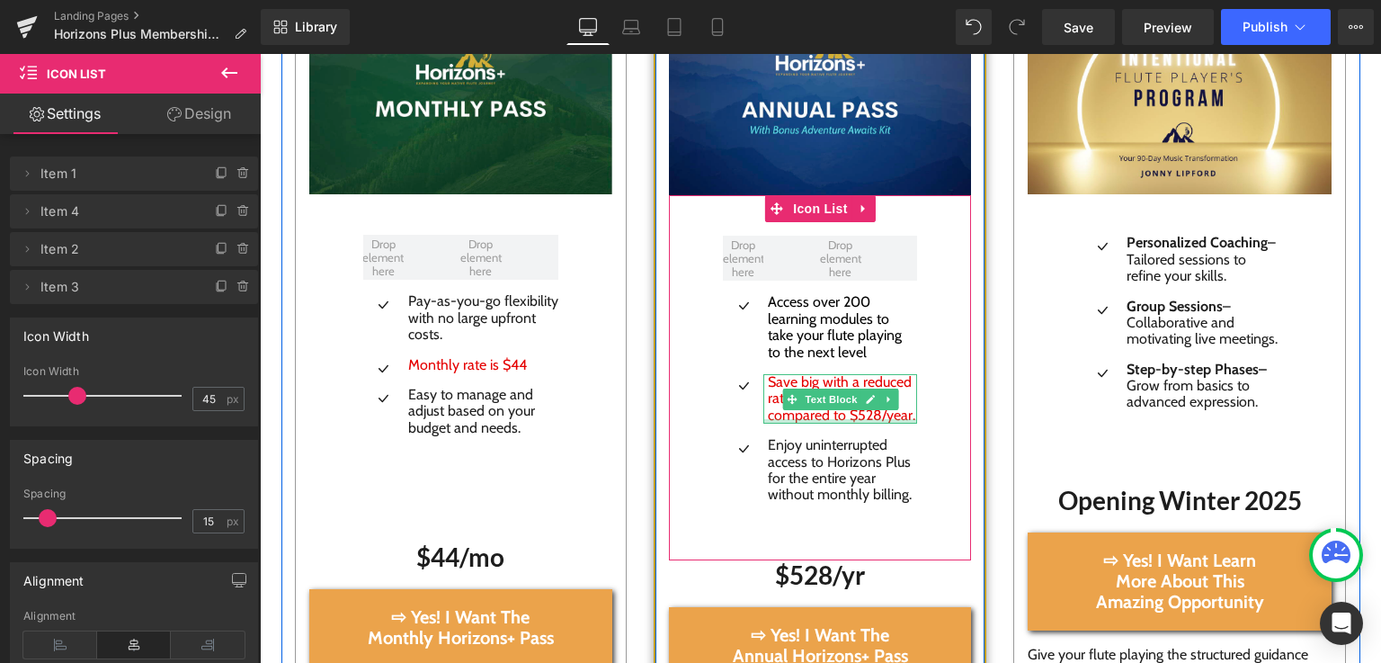
click at [764, 422] on div at bounding box center [840, 421] width 154 height 4
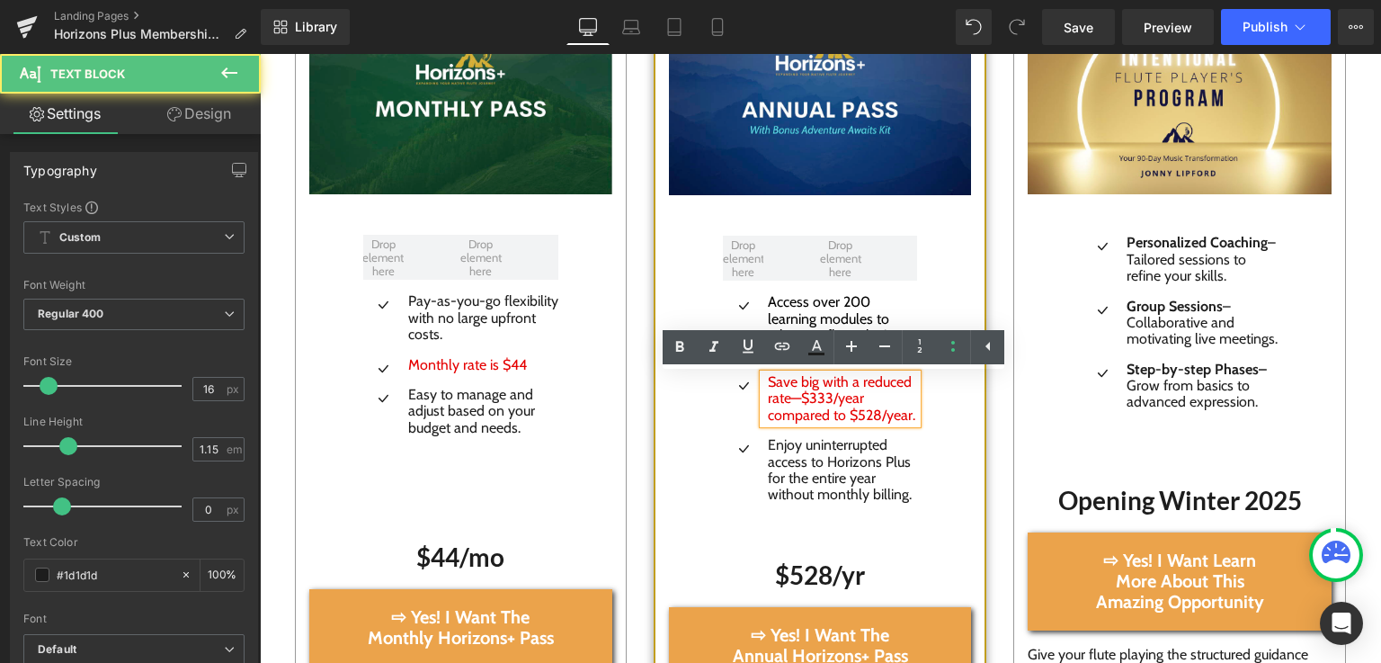
click at [842, 417] on span "Save big with a reduced rate—$333/year compared to $528/year." at bounding box center [841, 398] width 147 height 50
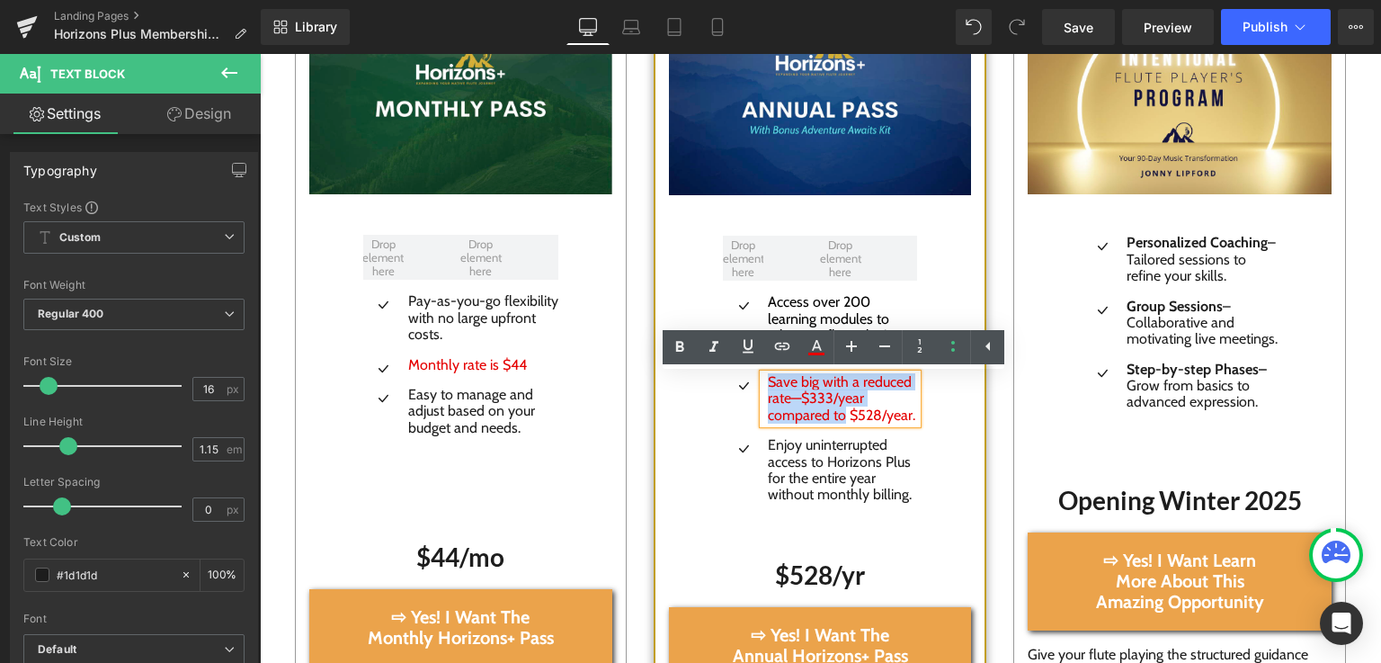
drag, startPoint x: 838, startPoint y: 418, endPoint x: 763, endPoint y: 383, distance: 82.4
click at [768, 383] on span "Save big with a reduced rate—$333/year compared to $528/year." at bounding box center [841, 398] width 147 height 50
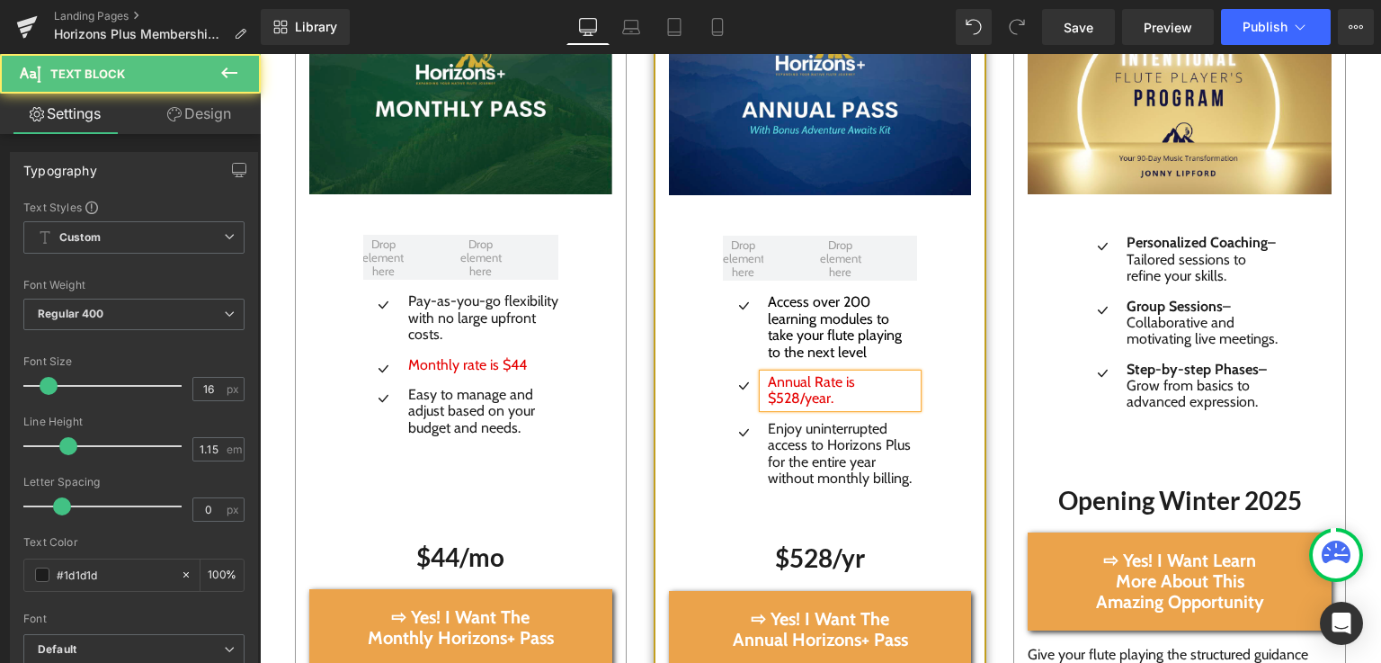
click at [833, 402] on p "Annual Rate is $528/year." at bounding box center [842, 390] width 149 height 33
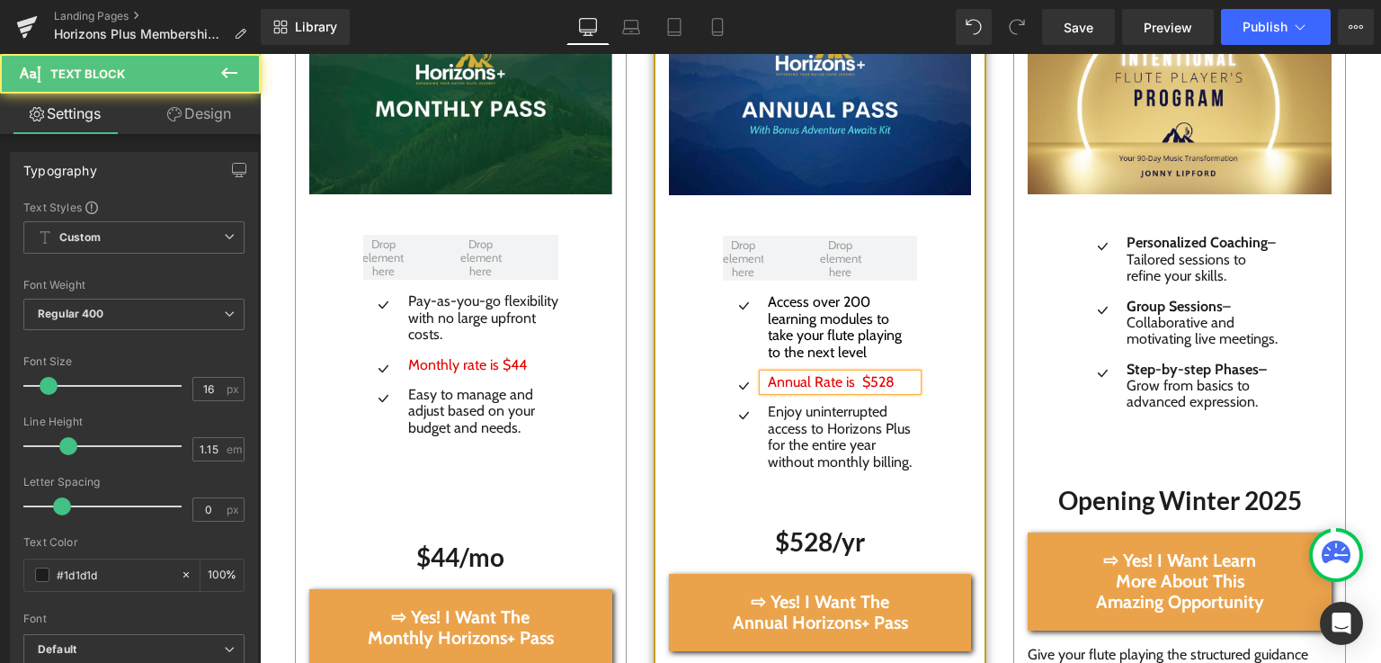
click at [768, 387] on span "Annual Rate is $528" at bounding box center [831, 381] width 127 height 17
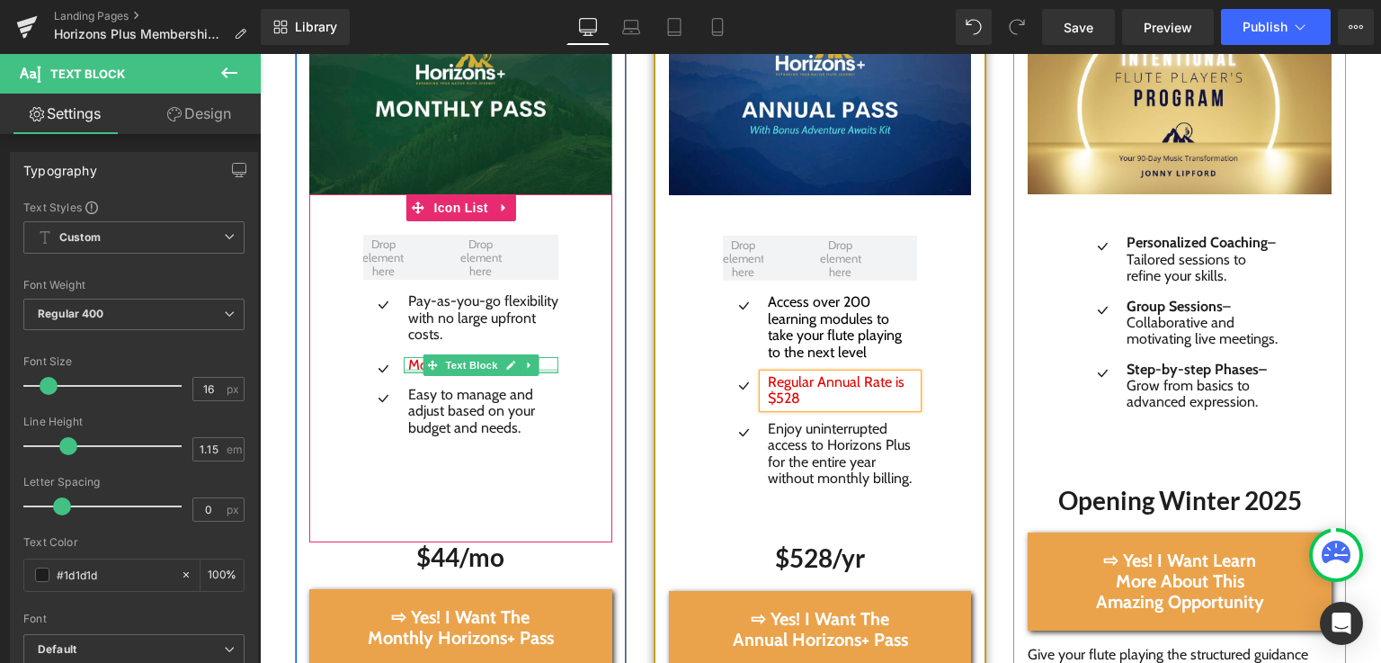
click at [407, 372] on div at bounding box center [482, 371] width 156 height 4
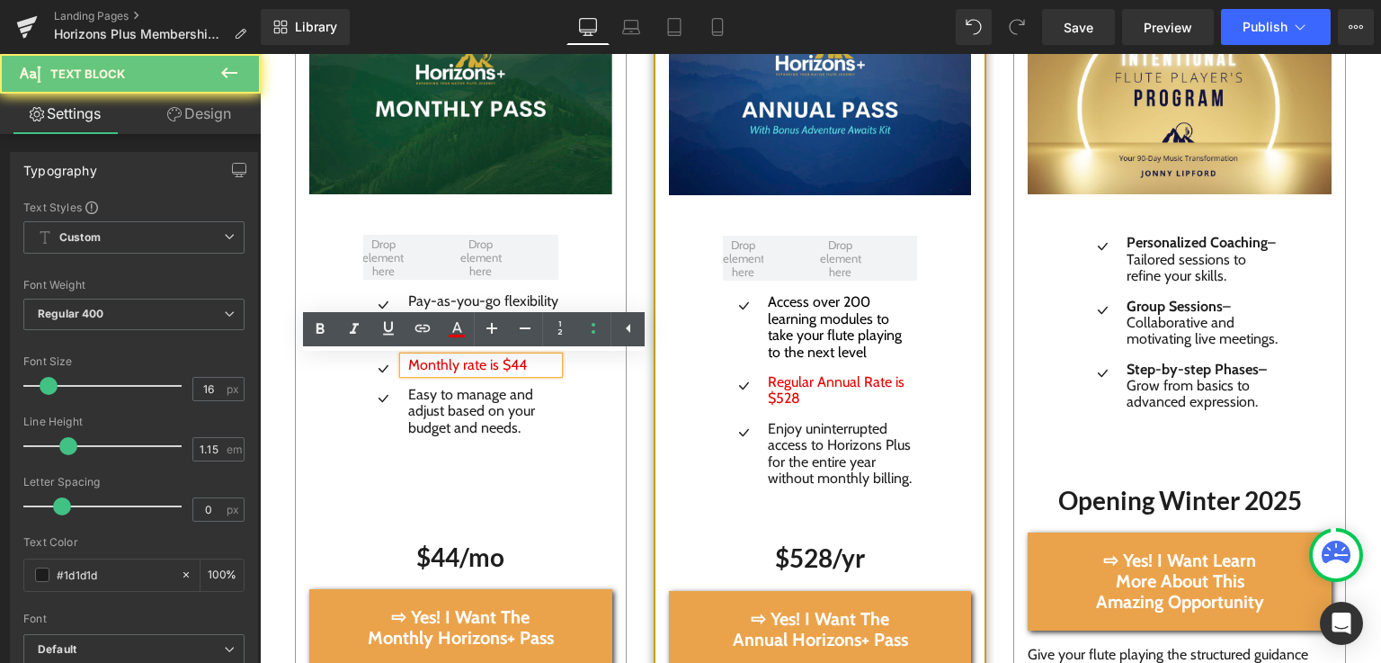
click at [408, 372] on span "Monthly rate is $44" at bounding box center [467, 364] width 119 height 17
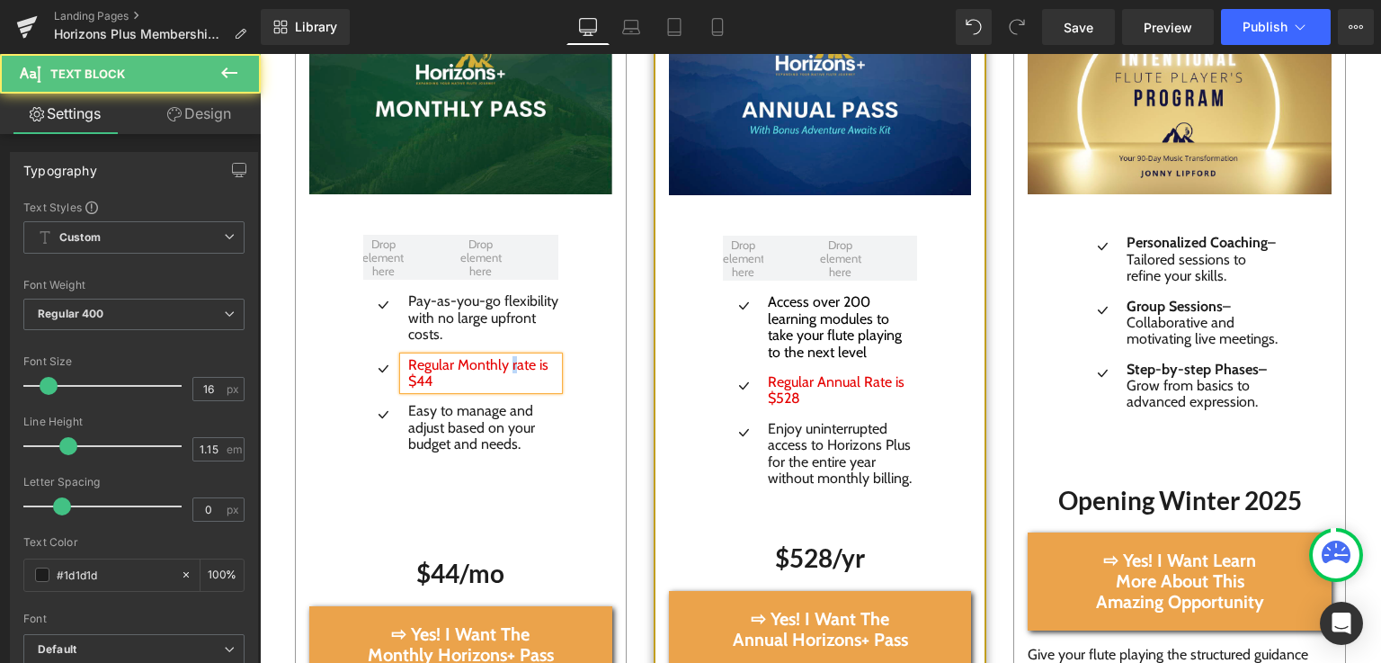
click at [507, 373] on span "Regular Monthly rate is $44" at bounding box center [478, 372] width 140 height 33
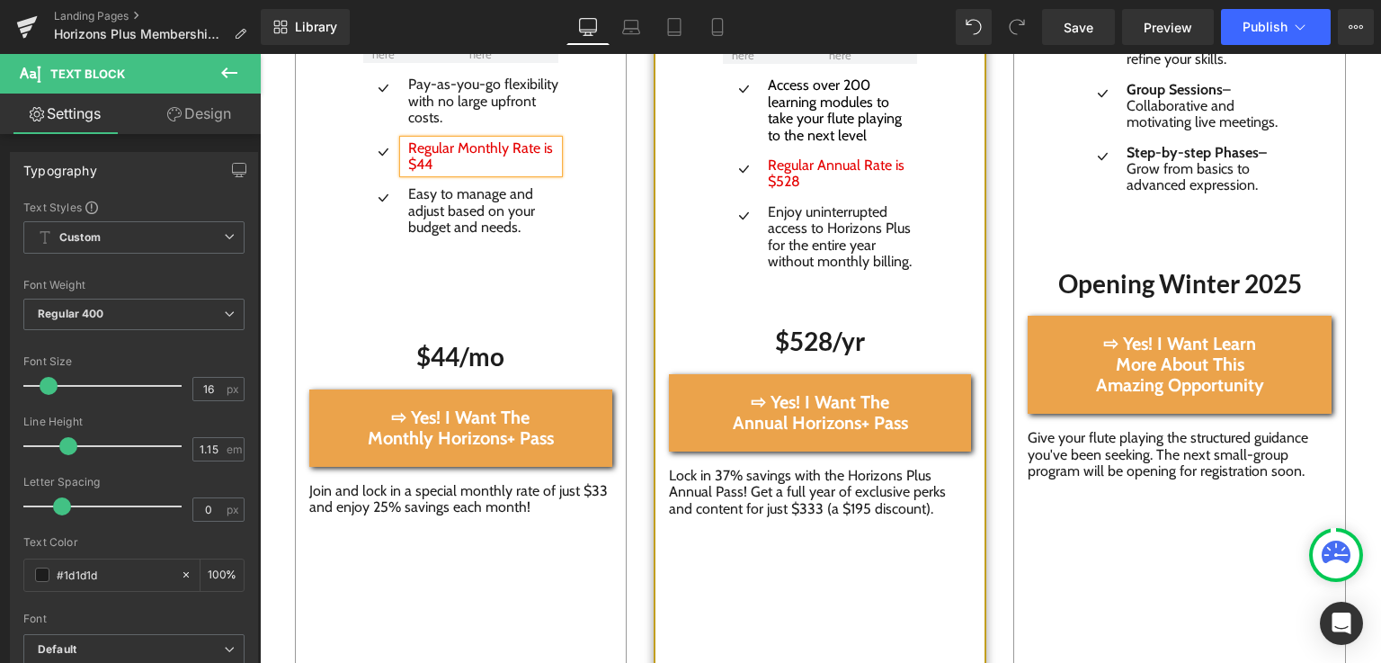
scroll to position [3254, 0]
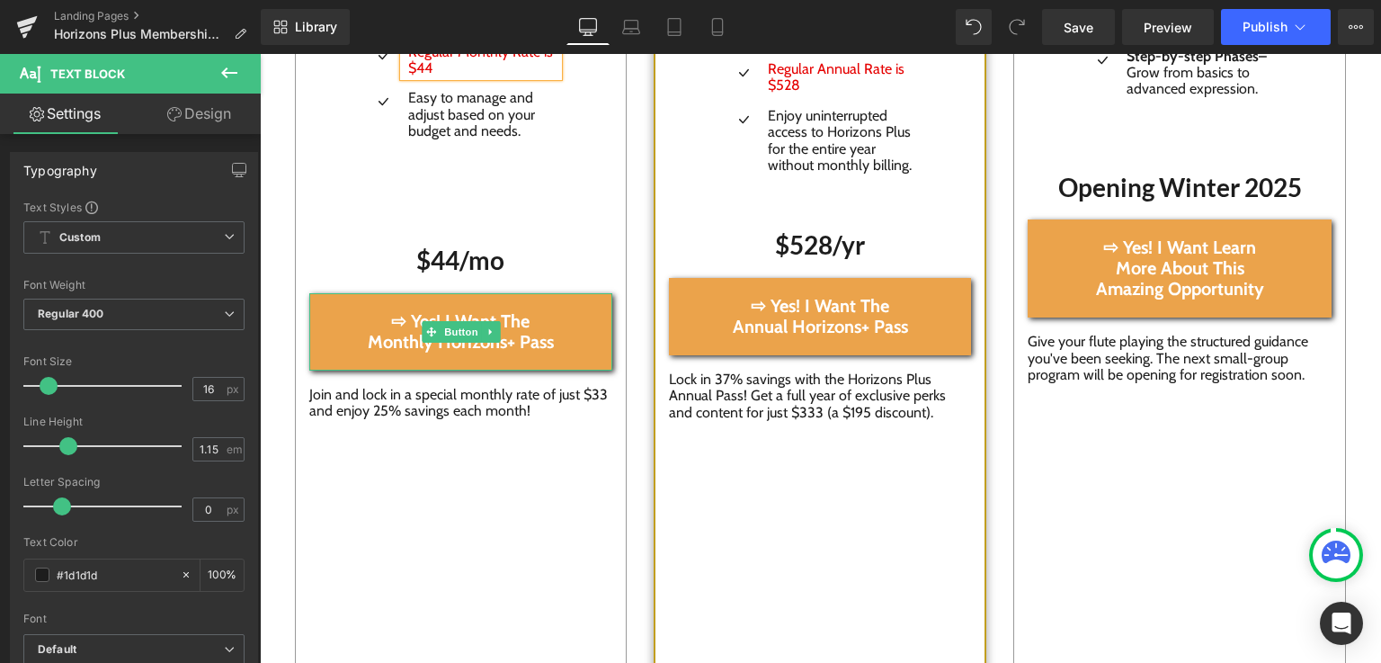
drag, startPoint x: 506, startPoint y: 334, endPoint x: 487, endPoint y: 333, distance: 18.9
click at [487, 333] on icon at bounding box center [490, 331] width 10 height 11
click at [372, 359] on link "⇨ Yes! I Want The Monthly Horizons+ Pass" at bounding box center [461, 331] width 304 height 77
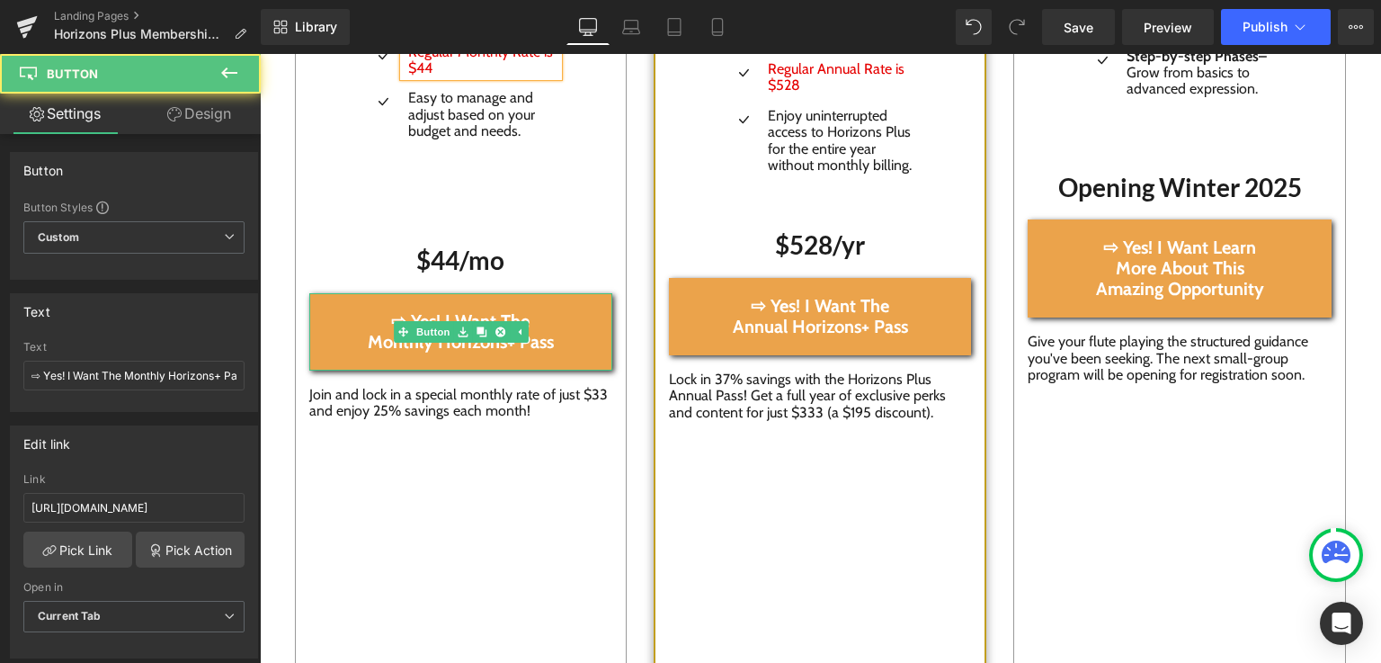
click at [369, 343] on span "⇨ Yes! I Want The Monthly Horizons+ Pass" at bounding box center [461, 331] width 196 height 41
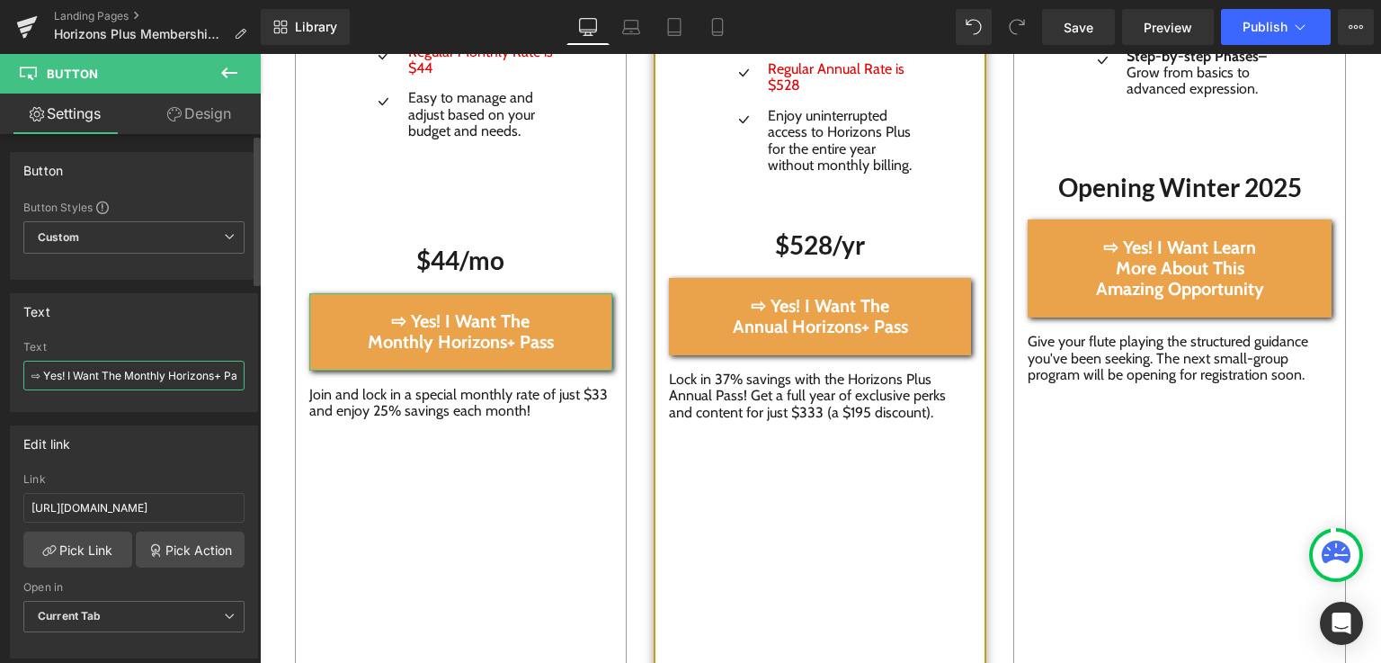
scroll to position [0, 22]
drag, startPoint x: 104, startPoint y: 373, endPoint x: 252, endPoint y: 386, distance: 148.0
click at [252, 386] on div "Text ⇨ Yes! I Want The Monthly Horizons+ Pass Text ⇨ Yes! I Want The Monthly Ho…" at bounding box center [134, 346] width 269 height 132
type input "⇨ Yes! I Want To Be Added To the Waitlist."
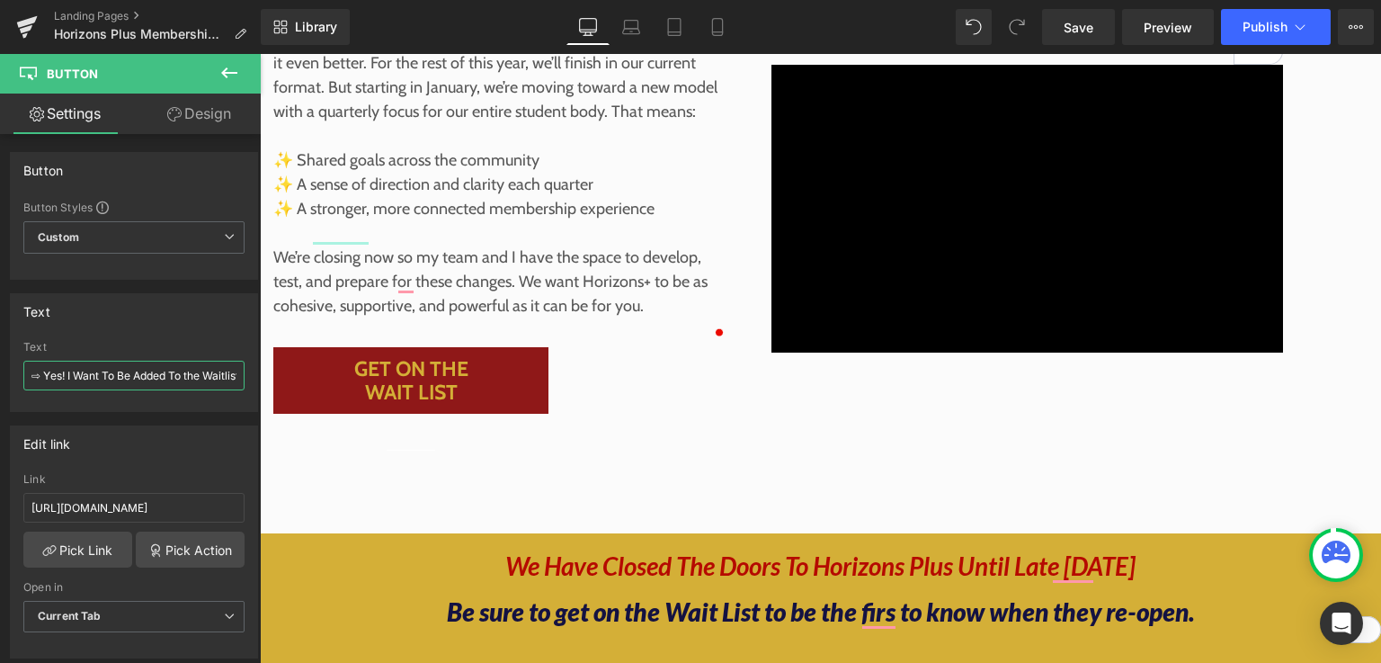
scroll to position [402, 0]
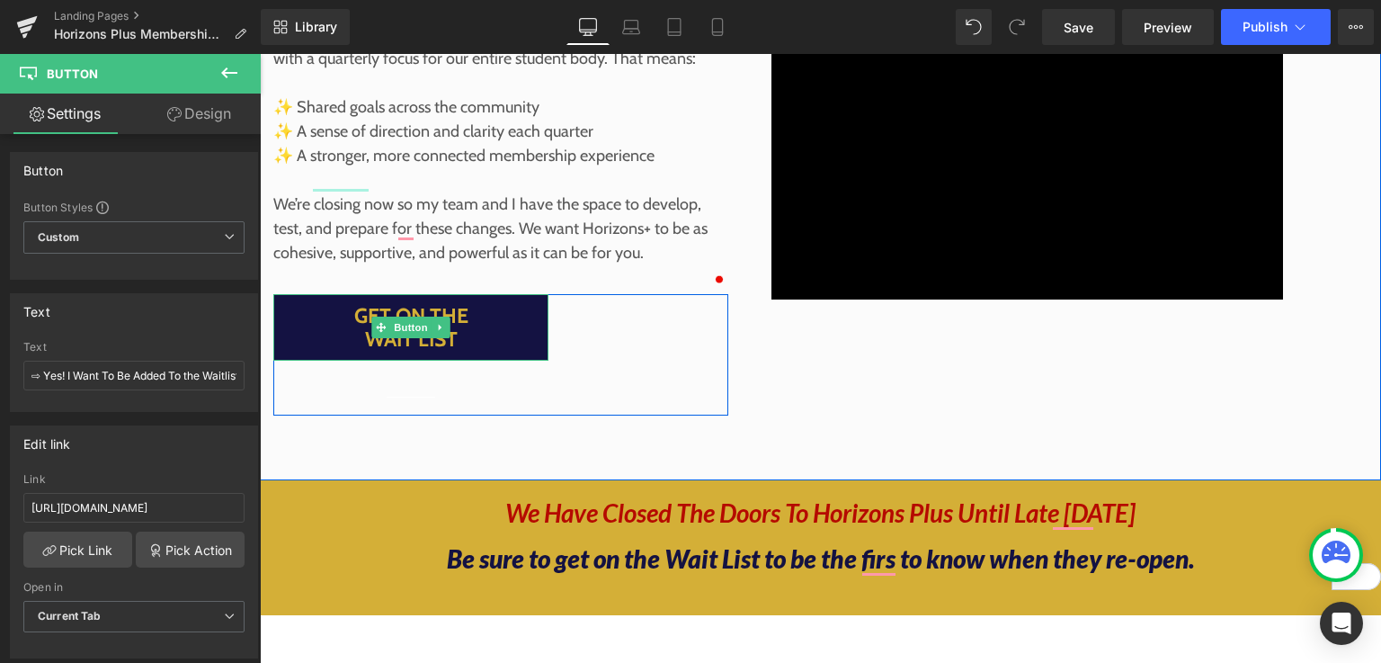
click at [406, 352] on span "Get On The Wait List" at bounding box center [411, 328] width 160 height 48
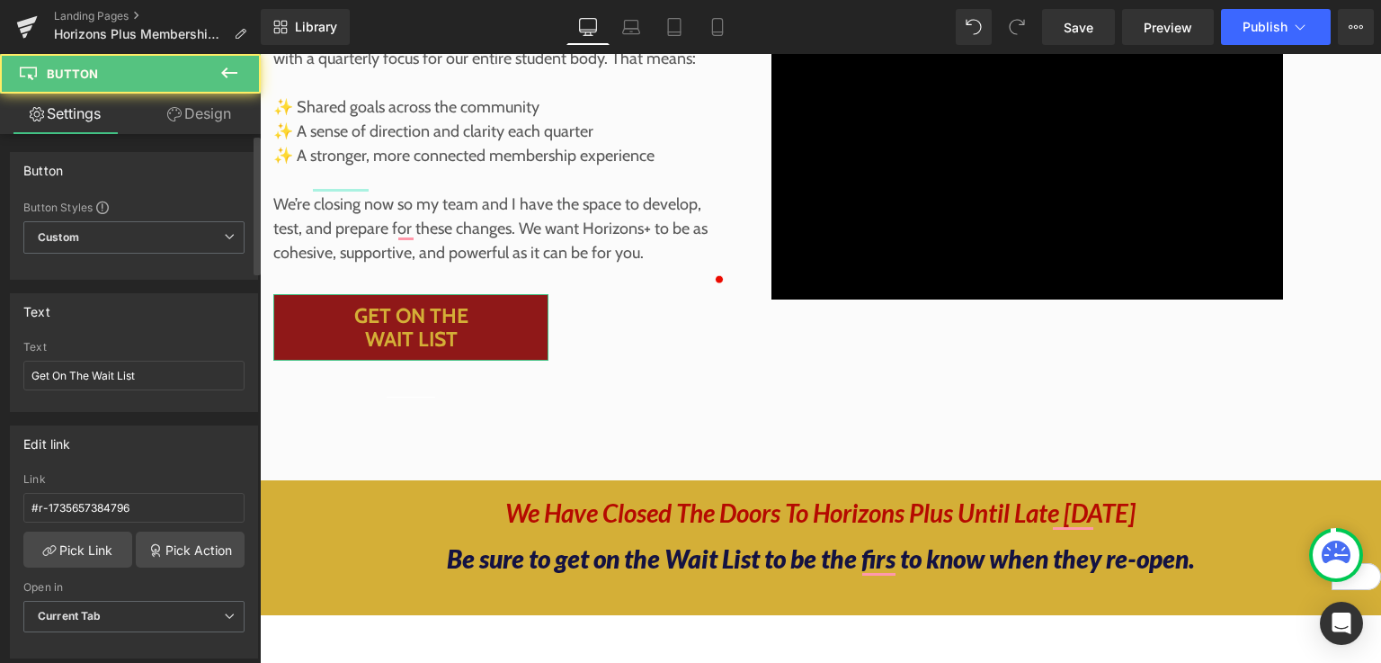
scroll to position [403, 0]
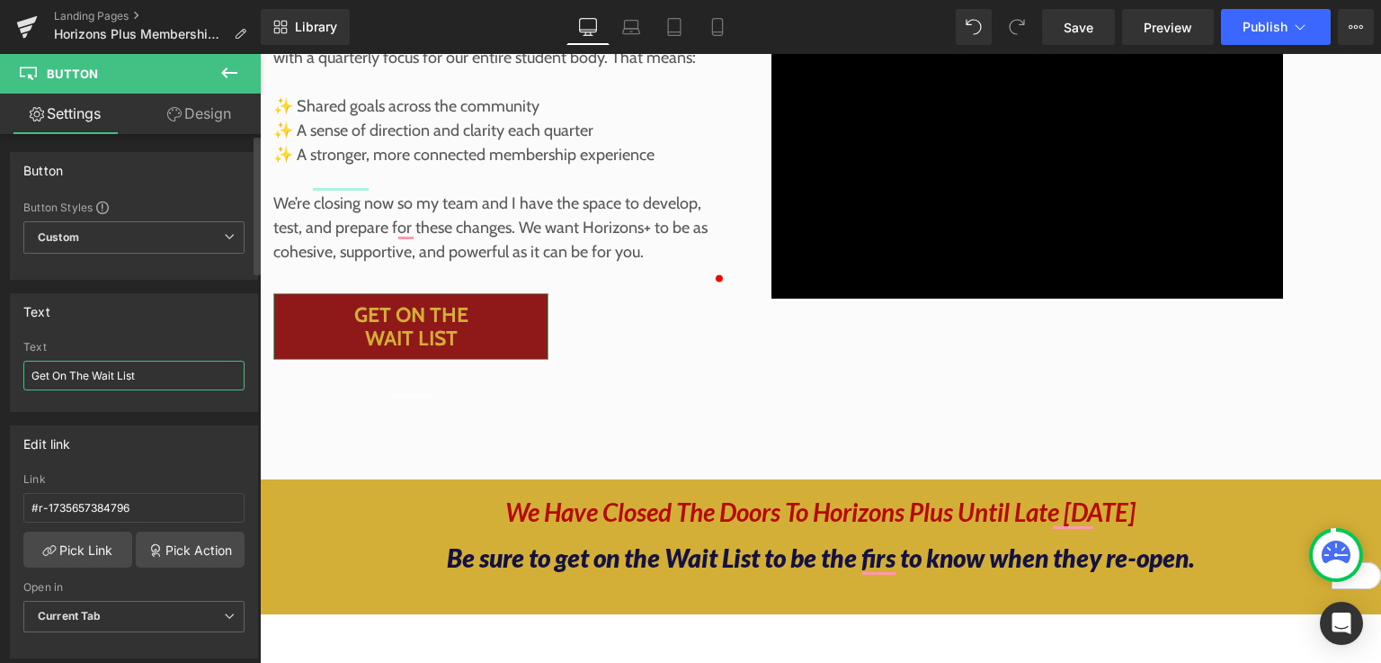
click at [124, 376] on input "Get On The Wait List" at bounding box center [133, 376] width 221 height 30
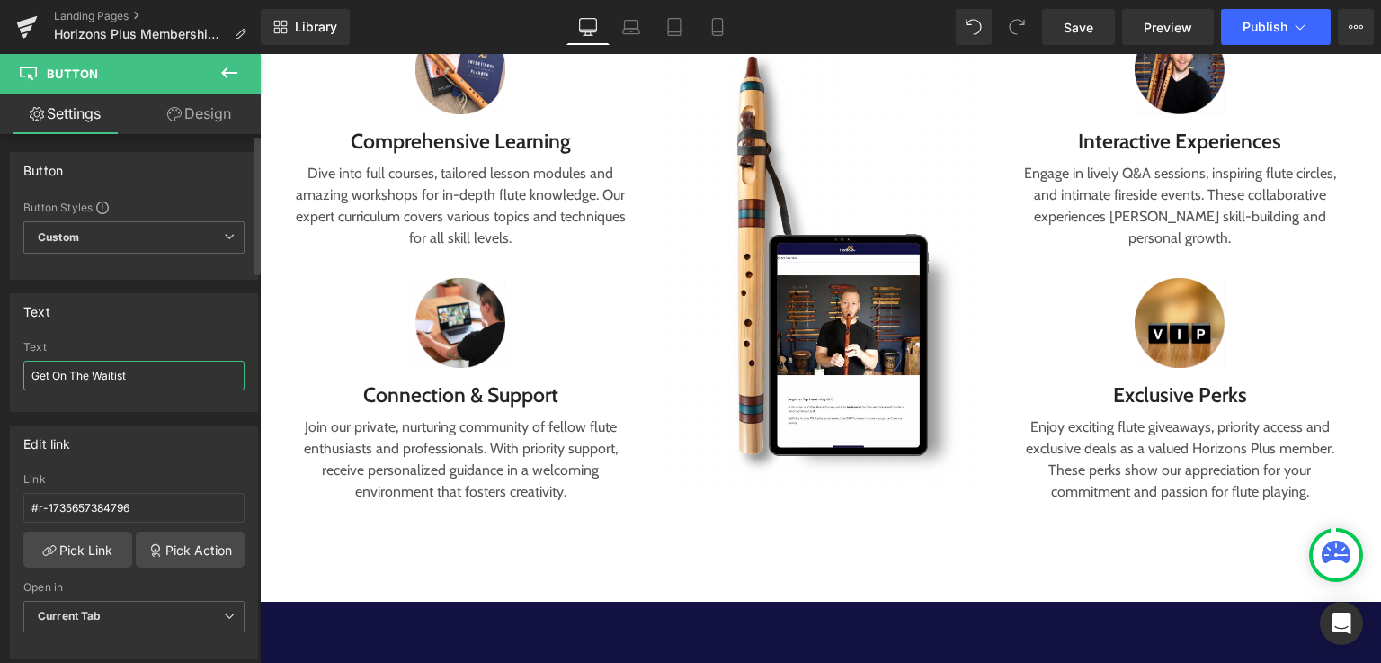
type input "Get On The Waitlist"
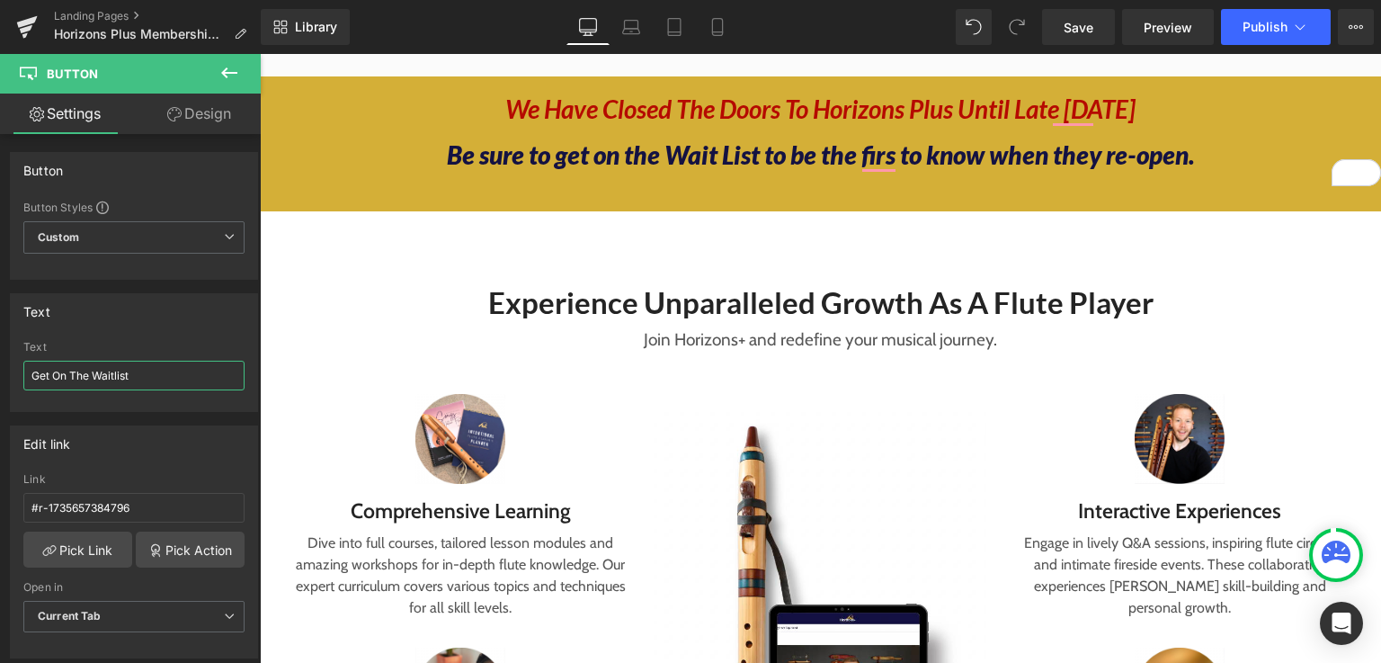
scroll to position [744, 0]
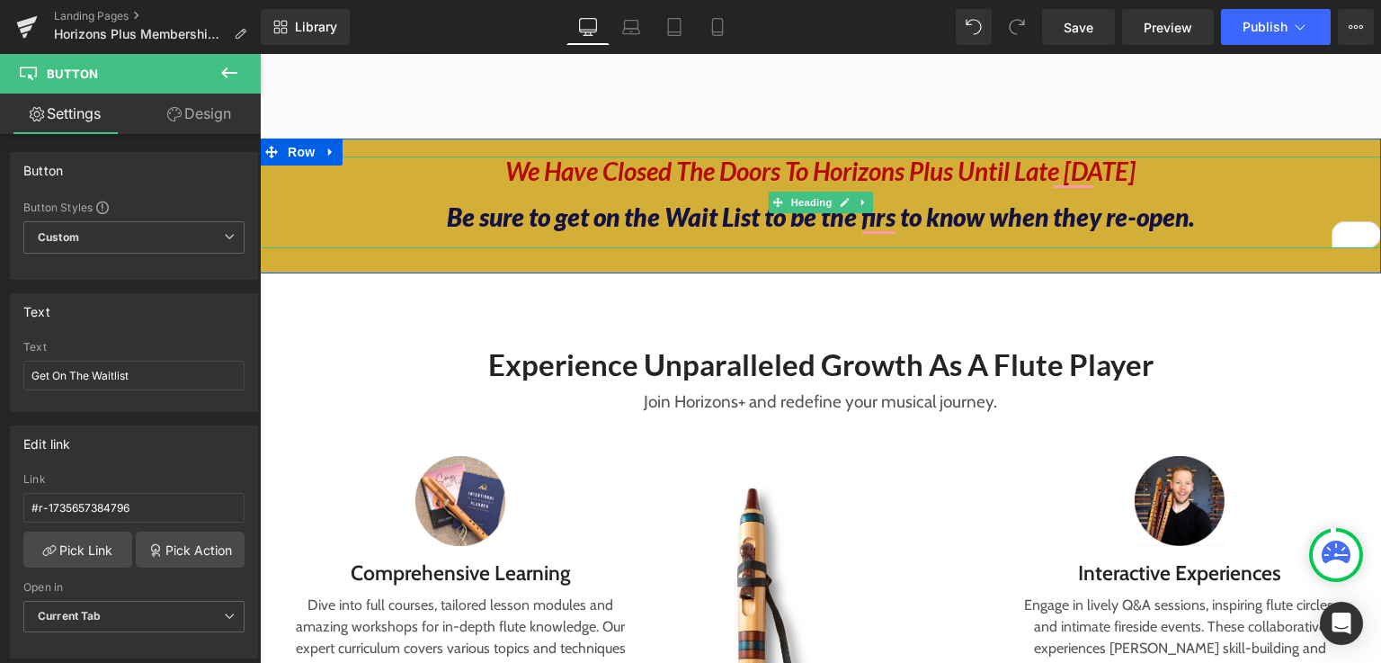
click at [719, 232] on icon "Be sure to get on the Wait List to be the firs to know when they re-open." at bounding box center [821, 216] width 748 height 31
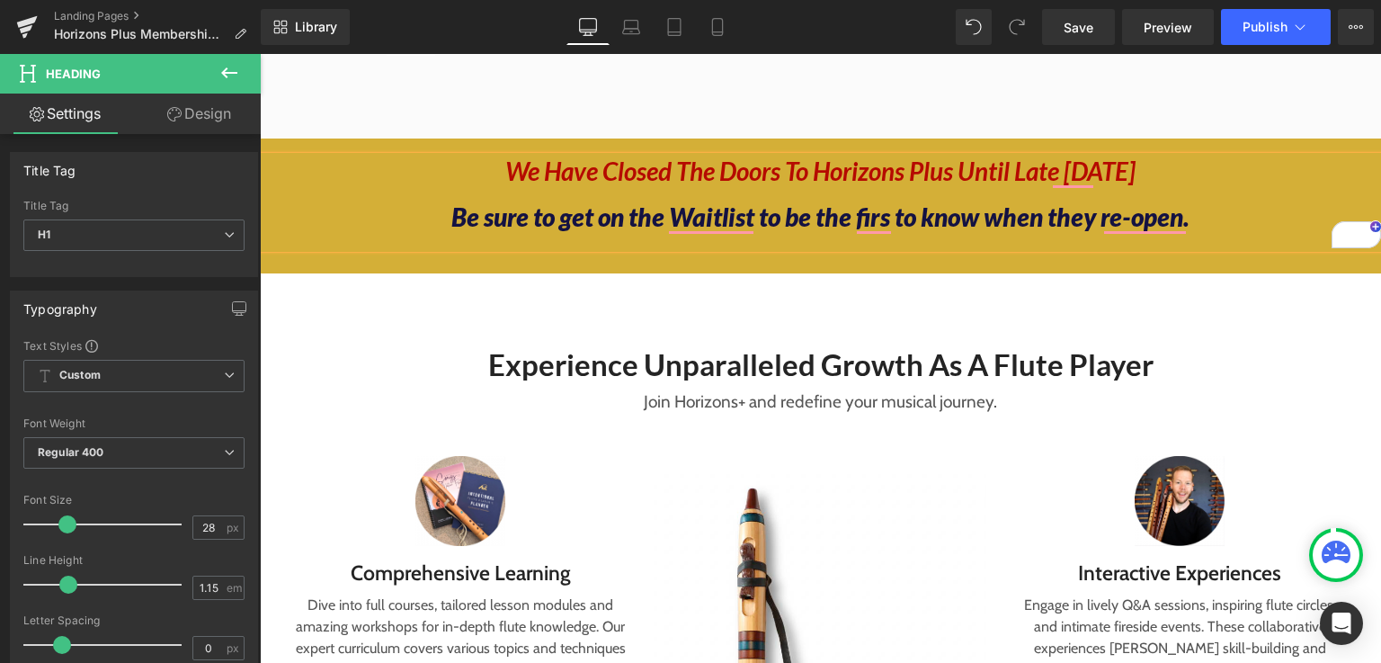
click at [885, 232] on icon "Be sure to get on the Waitlist to be the firs to know when they re-open." at bounding box center [820, 216] width 738 height 31
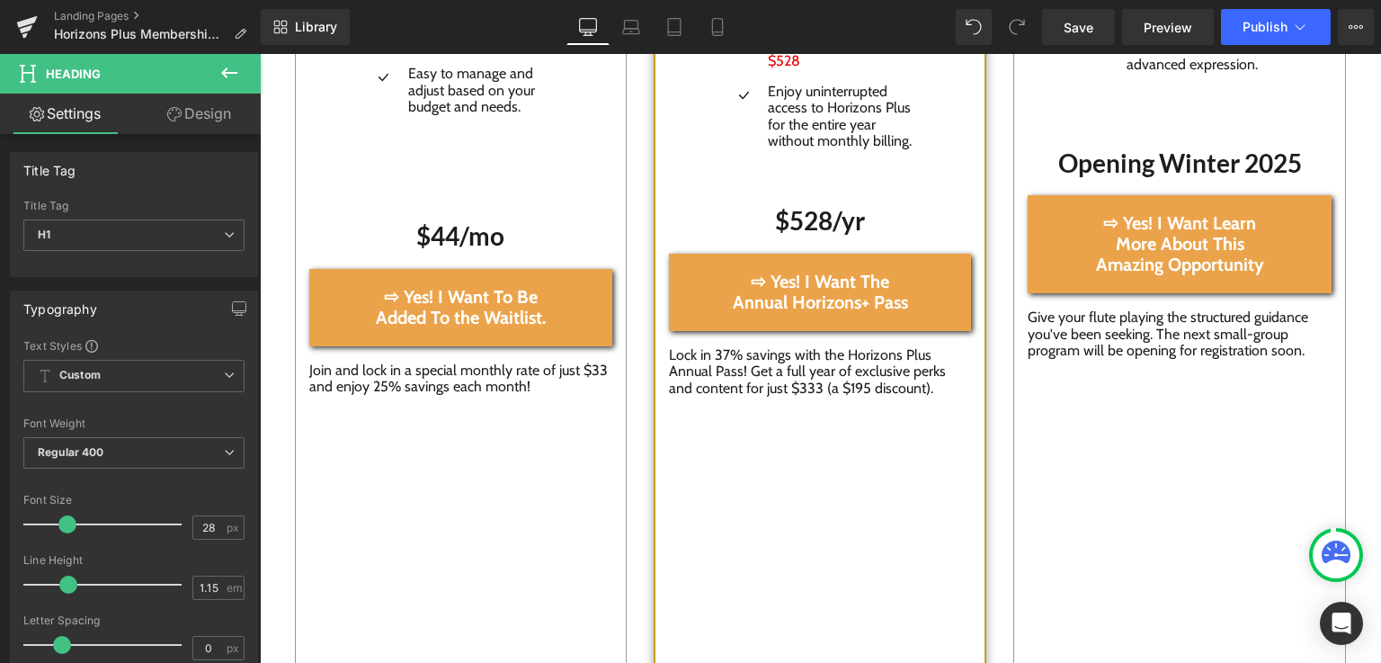
scroll to position [3261, 0]
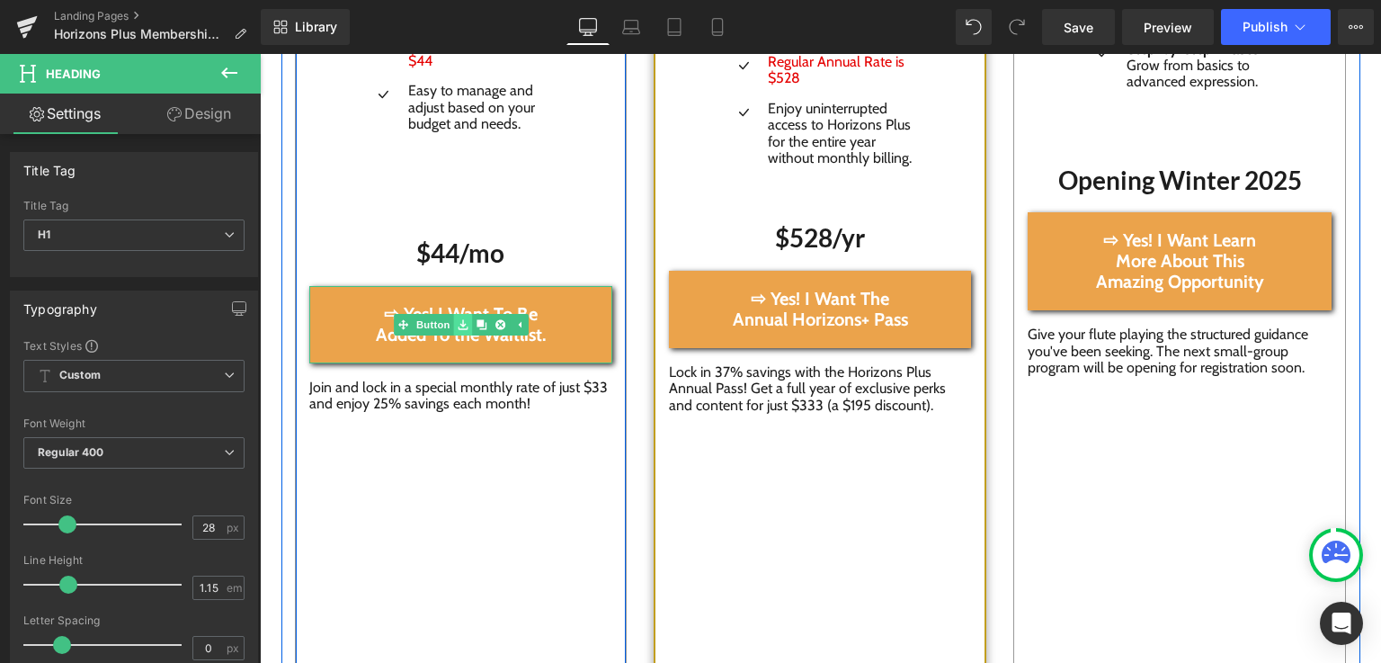
click at [453, 325] on link at bounding box center [462, 325] width 19 height 22
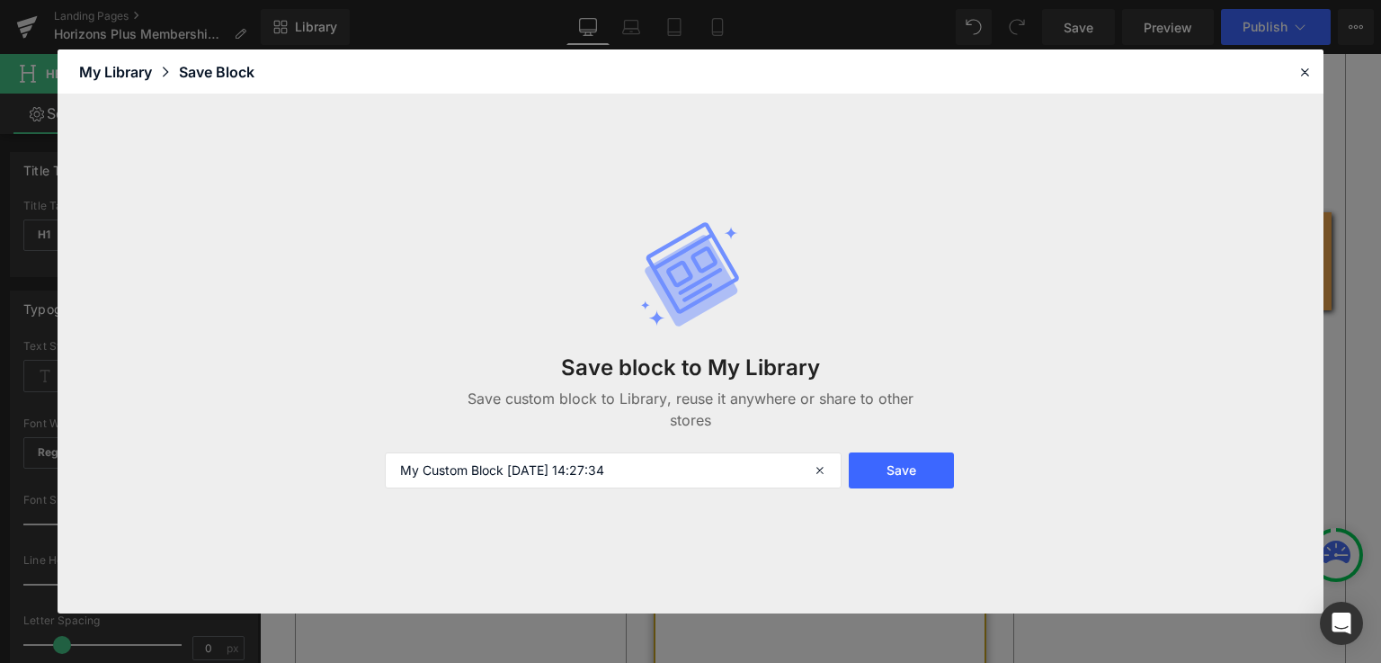
click at [426, 346] on div "Save block to My Library Save custom block to Library, reuse it anywhere or sha…" at bounding box center [690, 382] width 633 height 98
click at [1308, 75] on icon at bounding box center [1304, 72] width 16 height 16
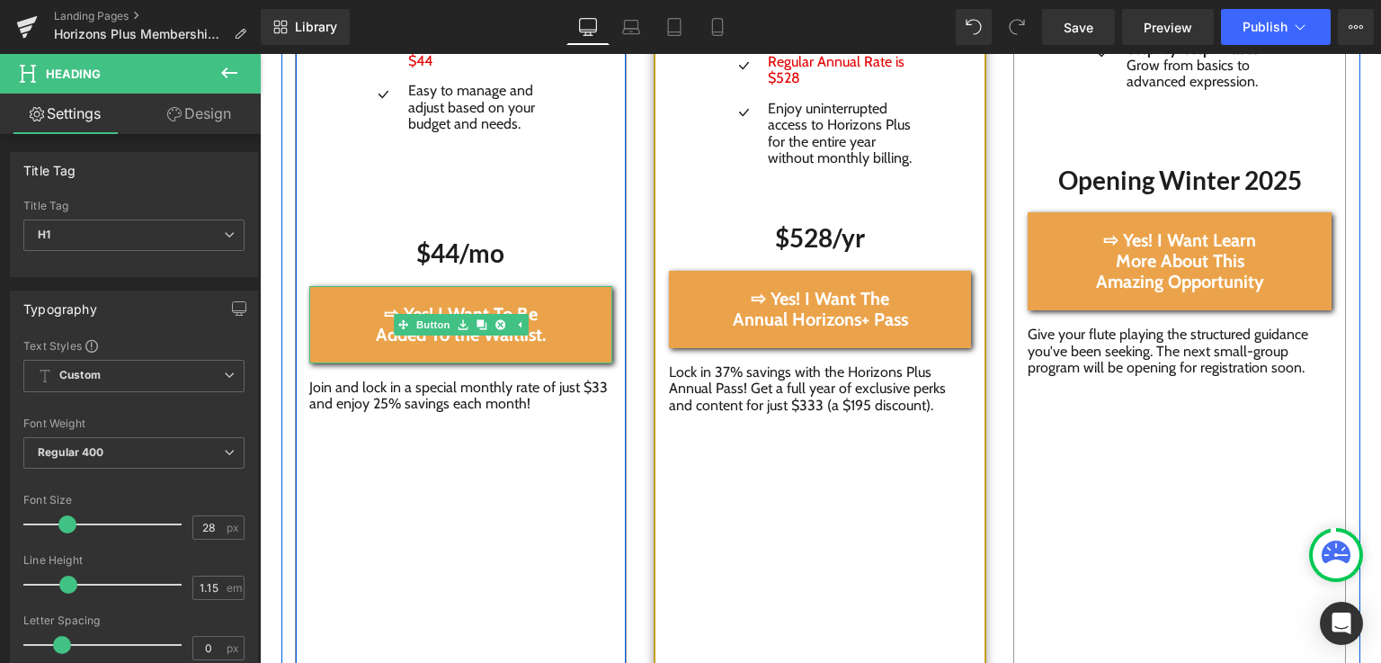
click at [543, 336] on span "⇨ Yes! I Want To Be Added To the Waitlist." at bounding box center [461, 324] width 196 height 41
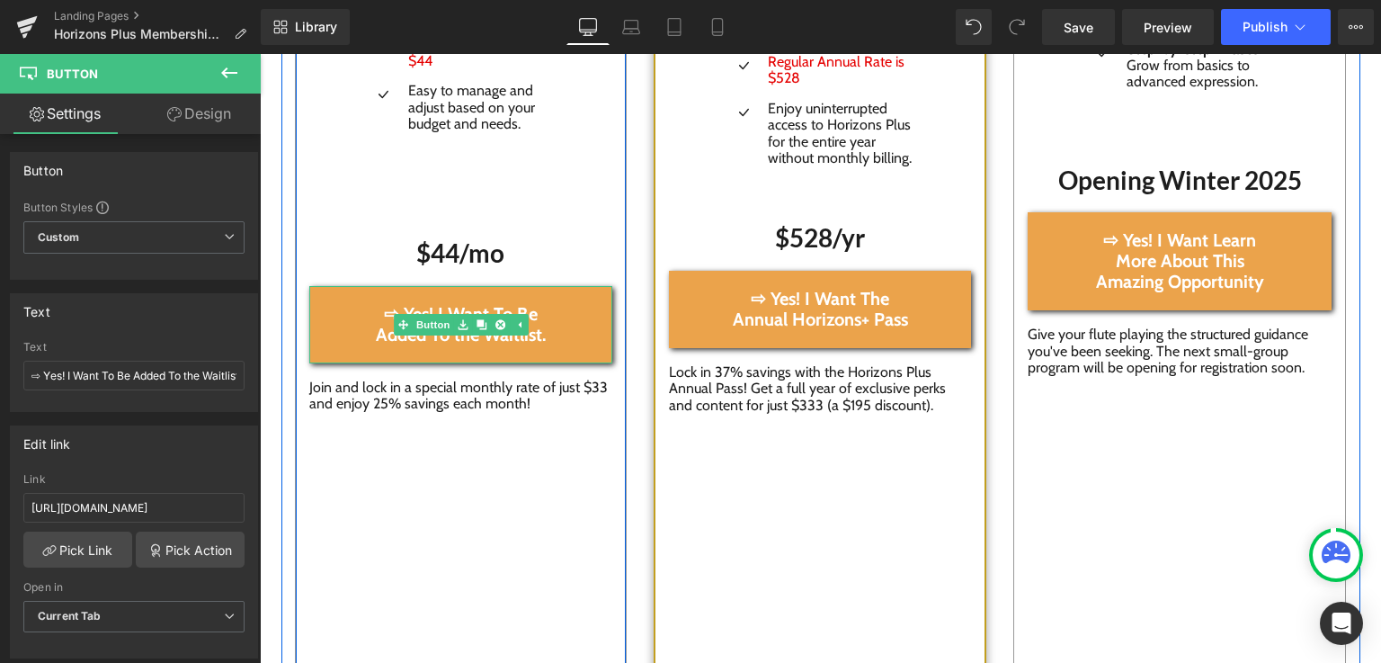
click at [351, 332] on link "⇨ Yes! I Want To Be Added To the Waitlist." at bounding box center [461, 324] width 304 height 77
click at [422, 325] on link "Button" at bounding box center [451, 325] width 59 height 22
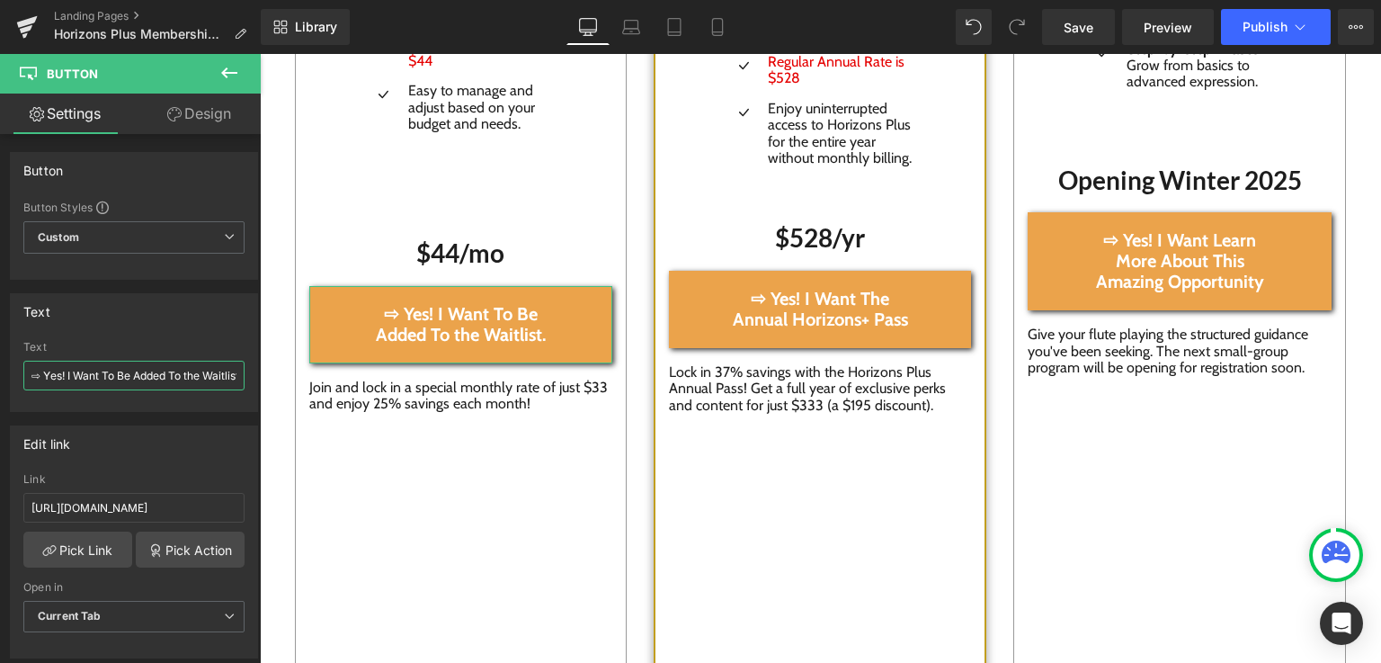
scroll to position [0, 17]
drag, startPoint x: 284, startPoint y: 425, endPoint x: 272, endPoint y: 390, distance: 37.0
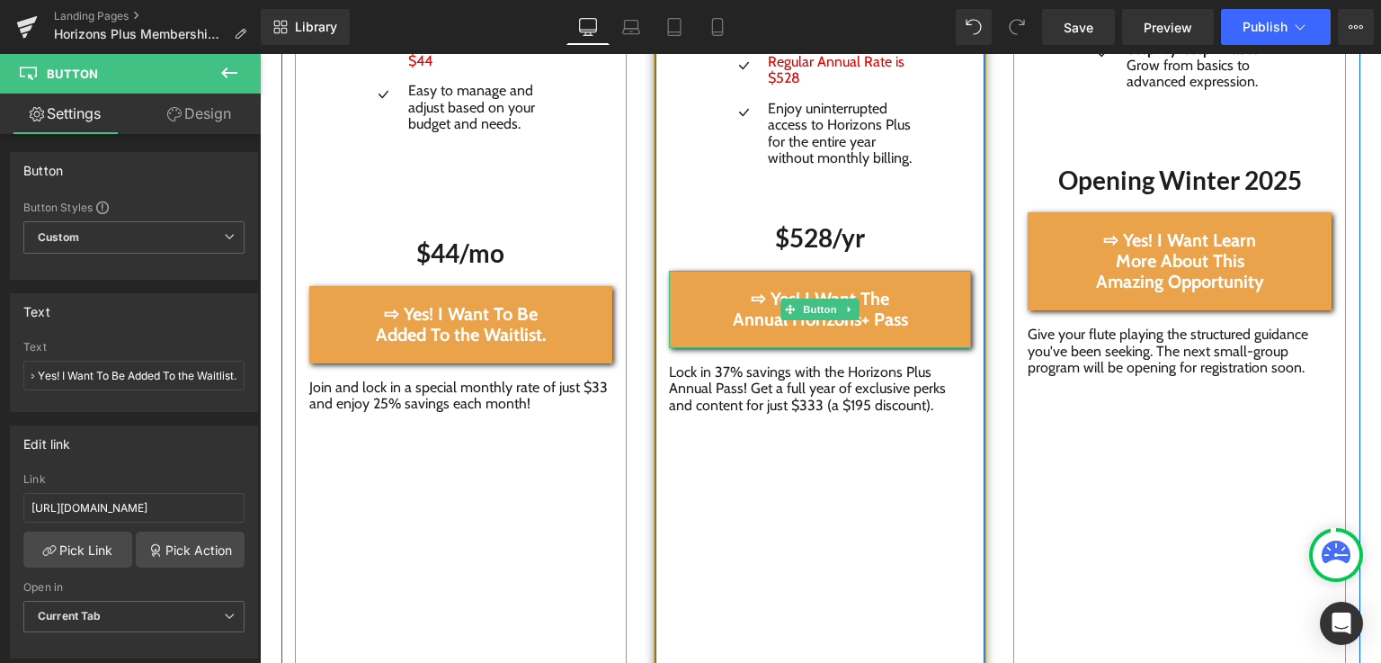
click at [736, 307] on span "⇨ Yes! I Want The Annual Horizons+ Pass" at bounding box center [820, 309] width 194 height 41
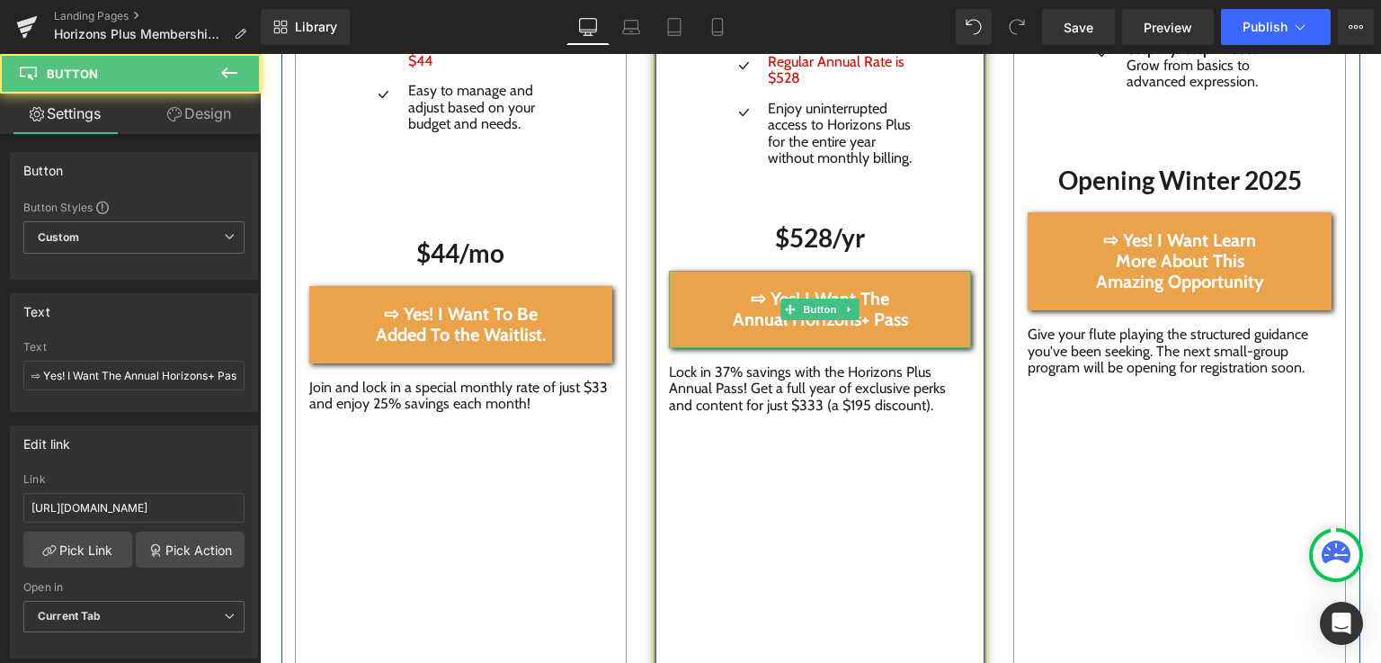
click at [730, 315] on span "⇨ Yes! I Want The Annual Horizons+ Pass" at bounding box center [820, 309] width 194 height 41
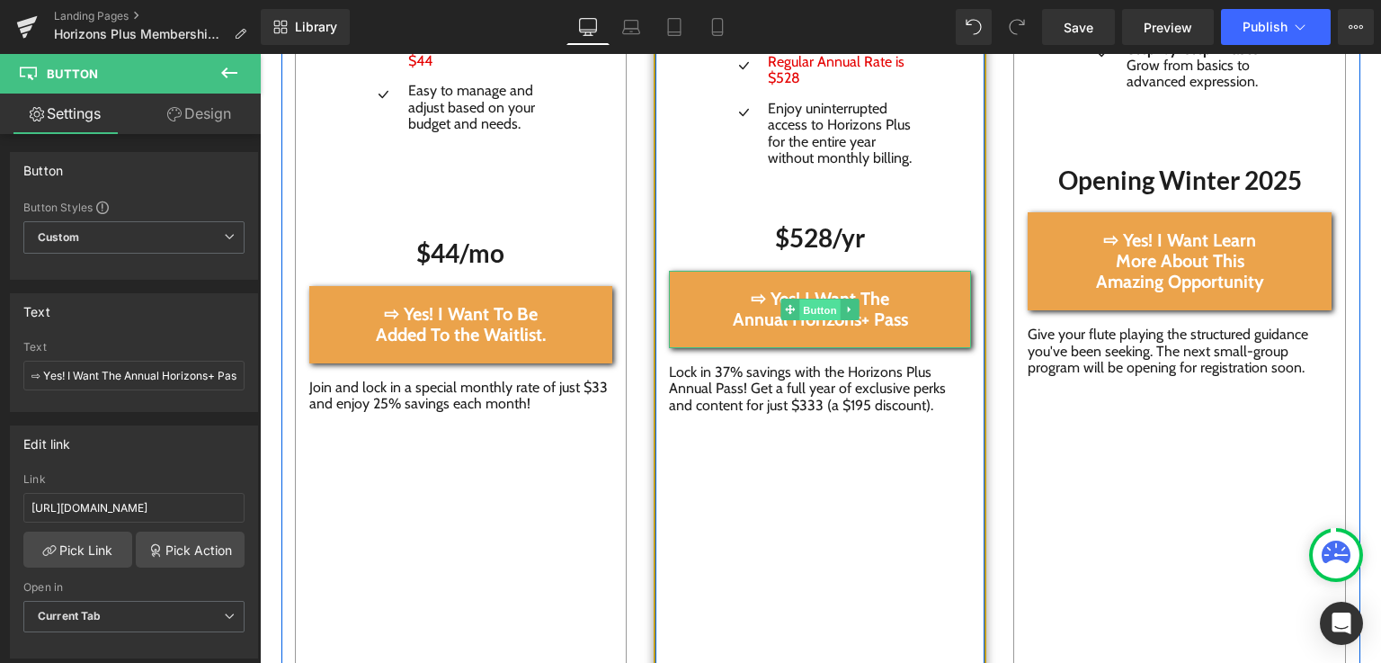
click at [815, 311] on span "Button" at bounding box center [820, 309] width 41 height 22
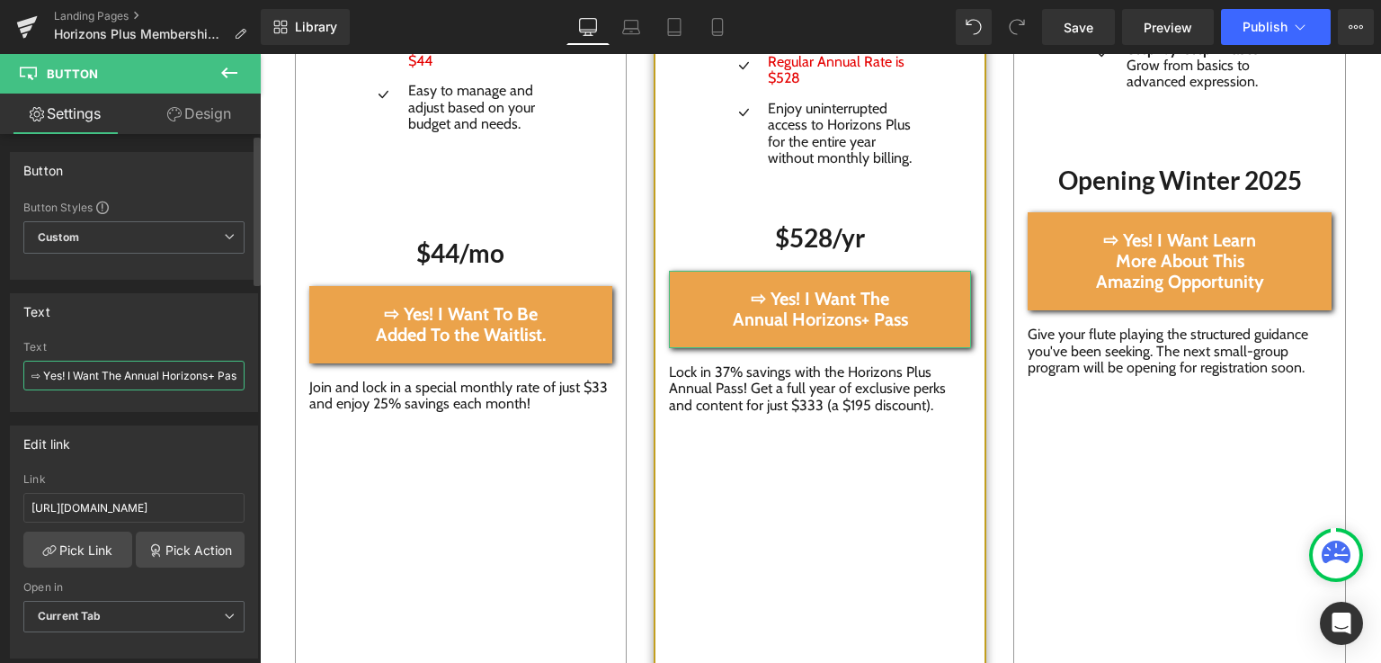
scroll to position [0, 15]
drag, startPoint x: 29, startPoint y: 375, endPoint x: 254, endPoint y: 387, distance: 225.1
click at [254, 387] on div "Button Button Styles Custom Custom Setup Global Style Custom Setup Global Style…" at bounding box center [130, 402] width 261 height 537
type input "⇨ Yes! I Want To Be Added To the Waitlist."
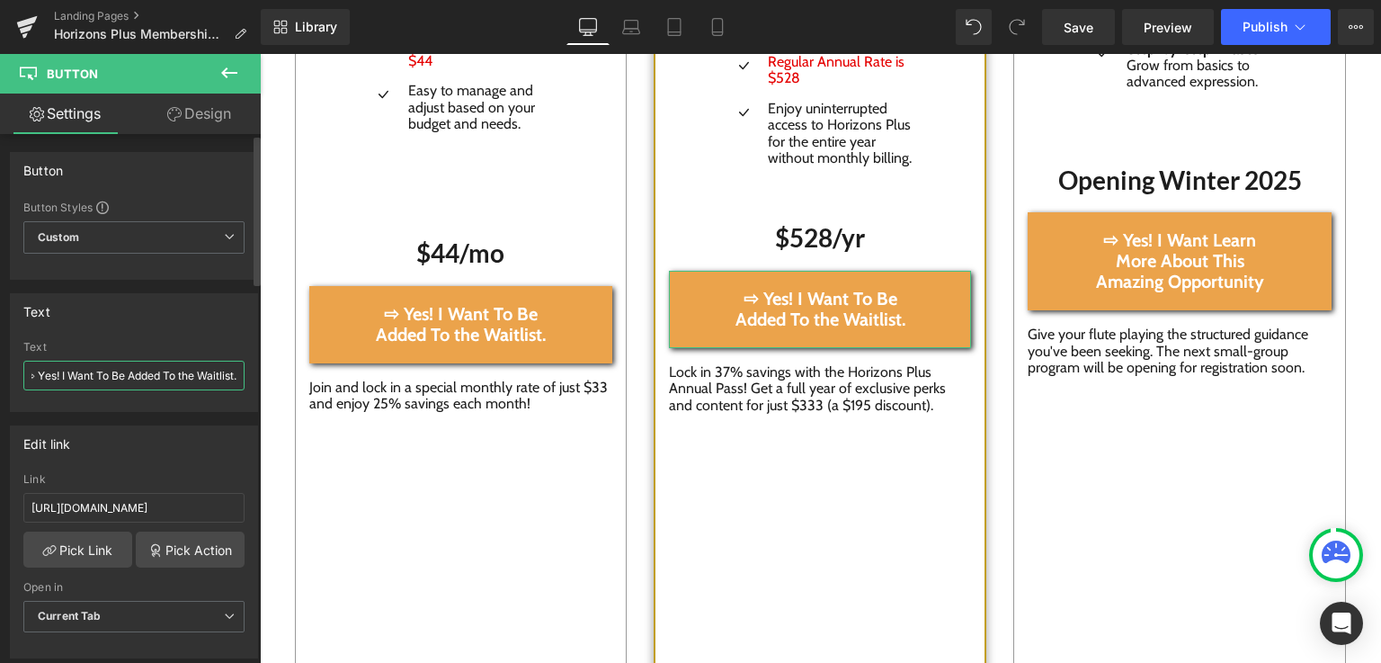
click at [126, 376] on input "⇨ Yes! I Want To Be Added To the Waitlist." at bounding box center [133, 376] width 221 height 30
click at [48, 375] on input "⇨ Yes! I Want To Be Added To the Waitlist." at bounding box center [133, 376] width 221 height 30
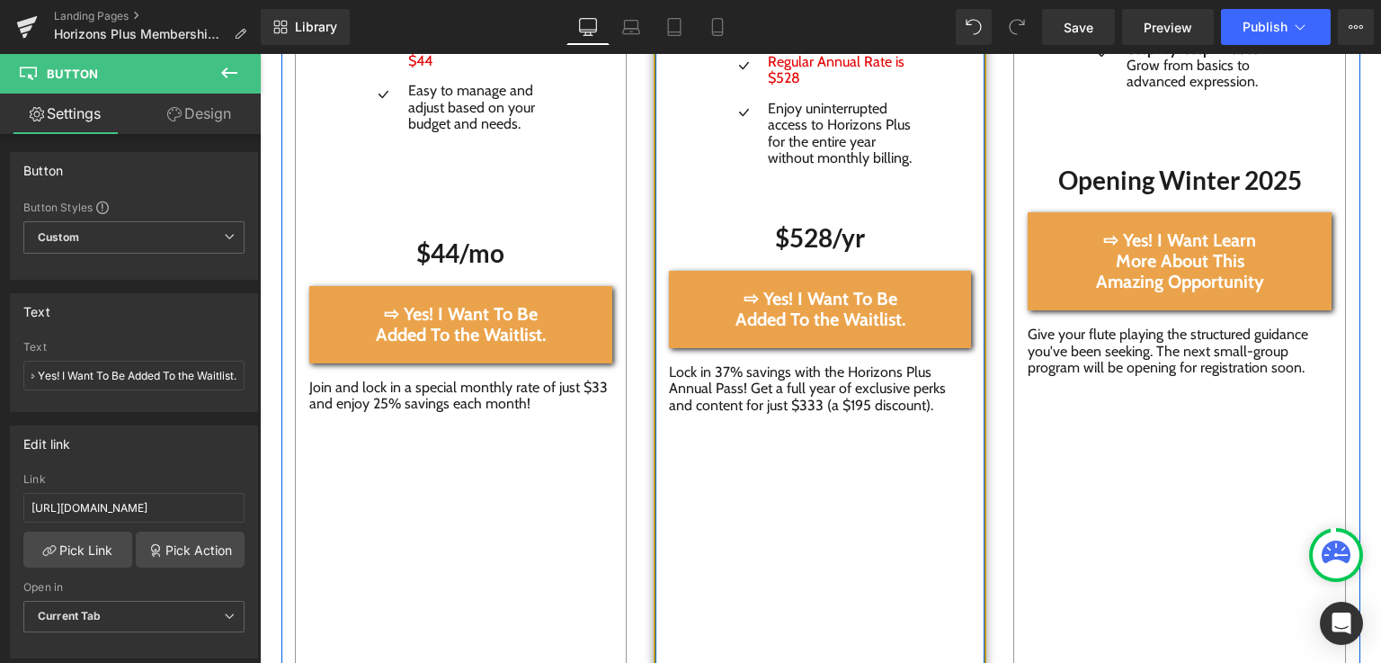
click at [792, 560] on div "Image Icon Access over 200 learning modules to take your flute playing to the n…" at bounding box center [820, 198] width 333 height 1118
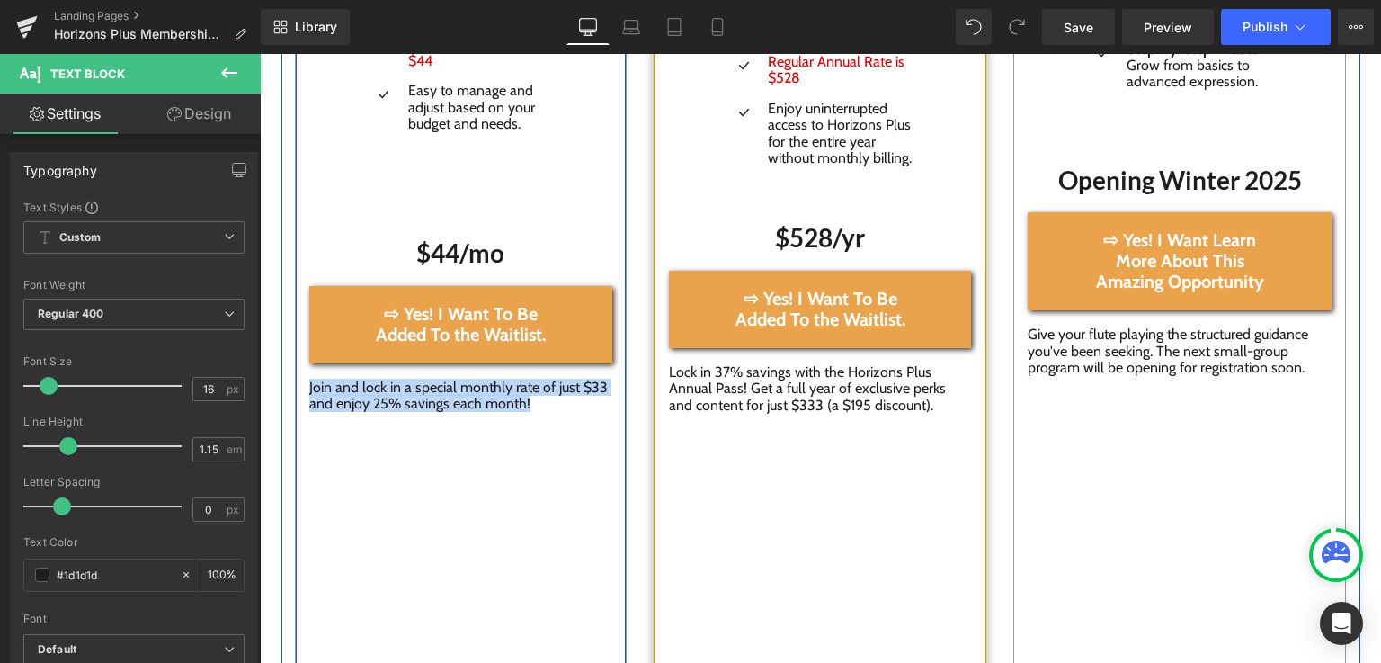
drag, startPoint x: 547, startPoint y: 408, endPoint x: 293, endPoint y: 391, distance: 254.1
click at [296, 391] on div "Image Icon Pay-as-you-go flexibility with no large upfront costs. Text Block Ic…" at bounding box center [461, 38] width 331 height 745
click at [412, 420] on div "Image Icon Pay-as-you-go flexibility with no large upfront costs. Text Block Ic…" at bounding box center [461, 198] width 333 height 1118
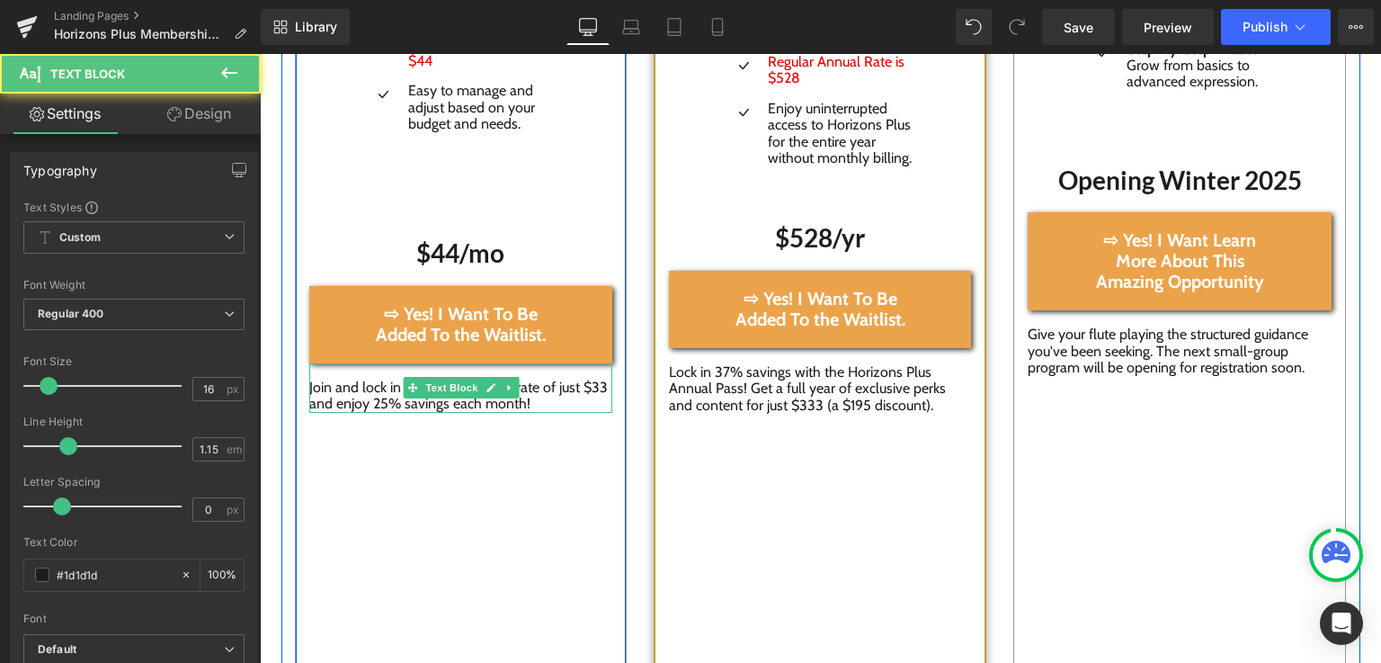
click at [538, 405] on p "Join and lock in a special monthly rate of just $33 and enjoy 25% savings each …" at bounding box center [461, 395] width 304 height 33
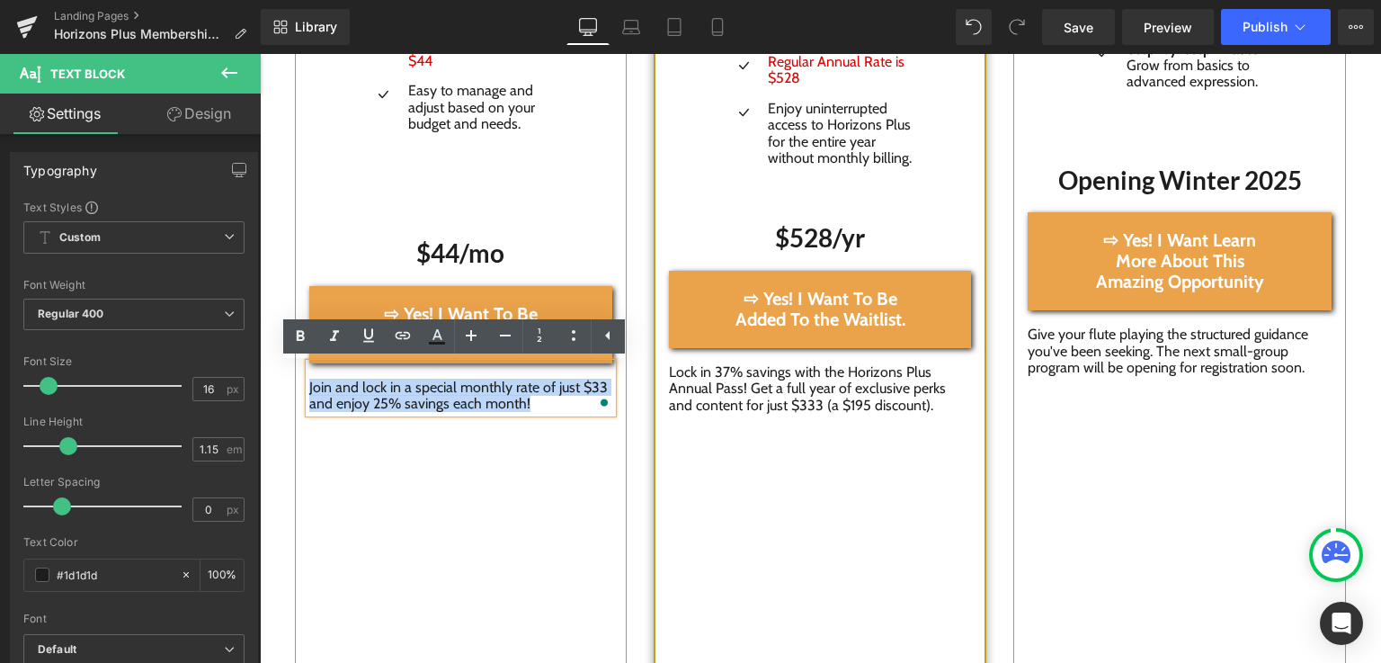
drag, startPoint x: 530, startPoint y: 402, endPoint x: 297, endPoint y: 391, distance: 234.0
click at [297, 391] on div "Image Icon Pay-as-you-go flexibility with no large upfront costs. Text Block Ic…" at bounding box center [461, 38] width 331 height 745
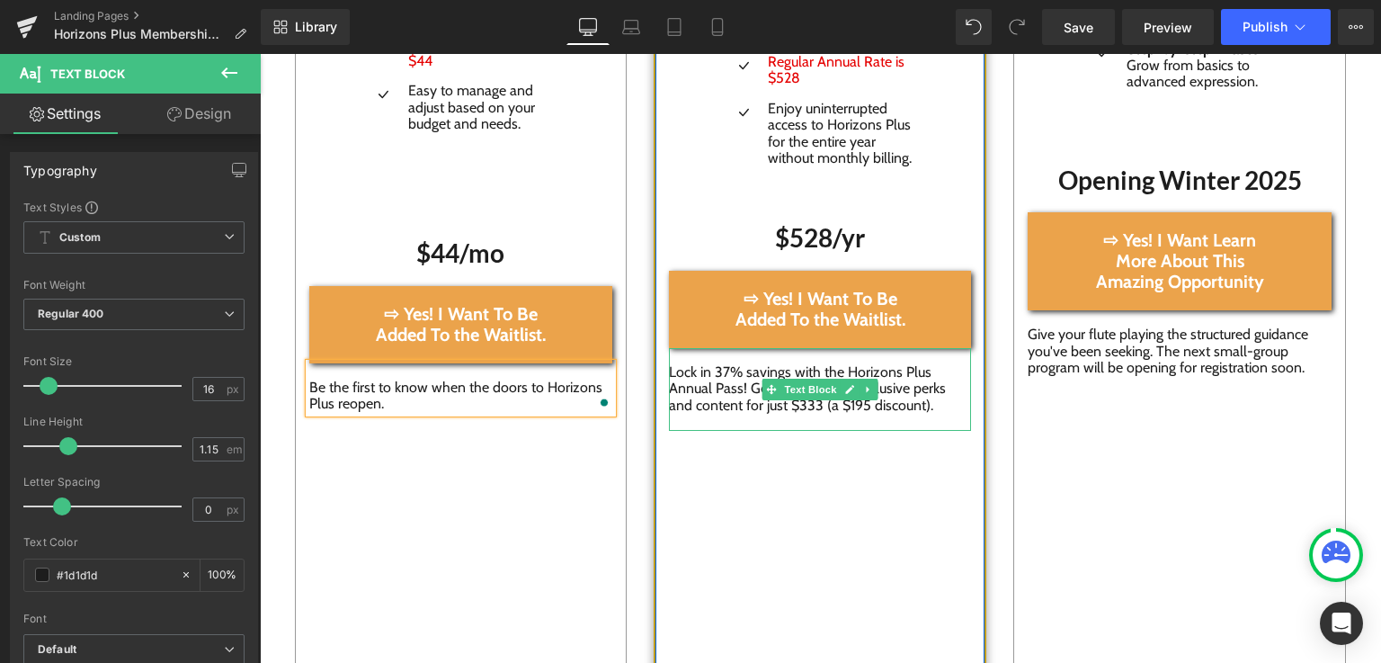
click at [912, 410] on p "Lock in 37% savings with the Horizons Plus Annual Pass! Get a full year of excl…" at bounding box center [820, 388] width 302 height 49
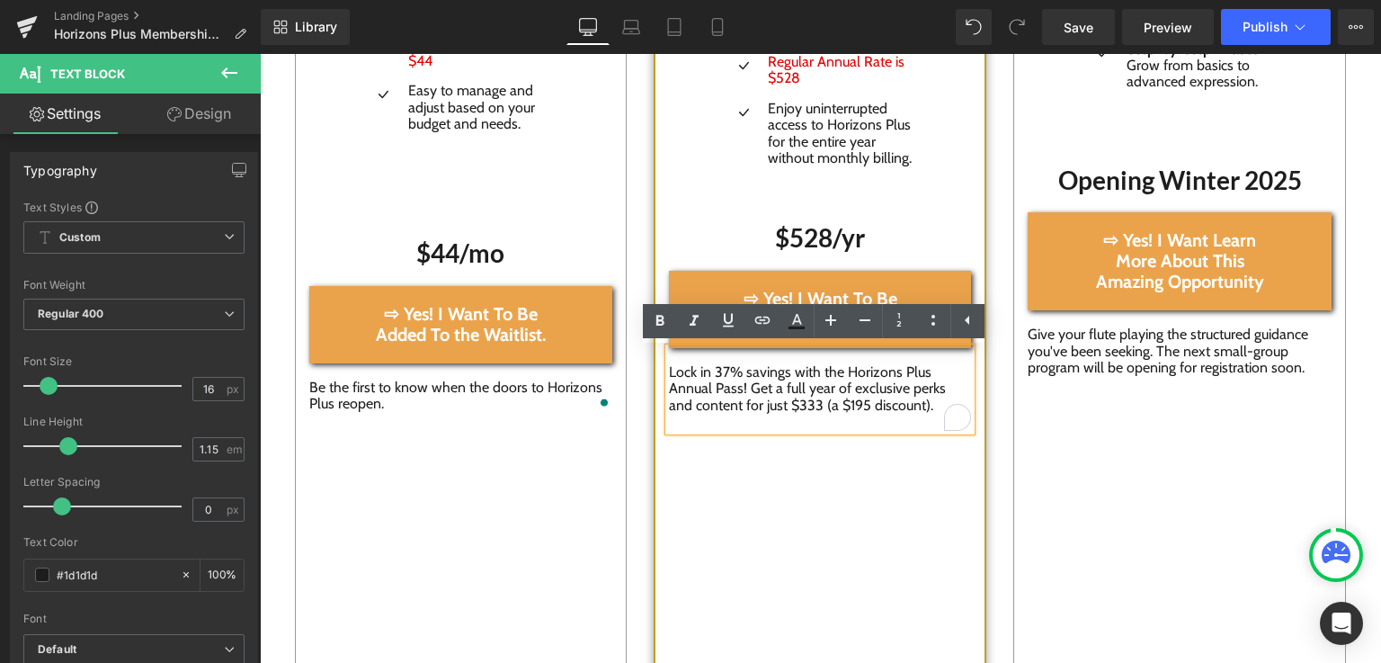
click at [906, 409] on p "Lock in 37% savings with the Horizons Plus Annual Pass! Get a full year of excl…" at bounding box center [820, 388] width 302 height 49
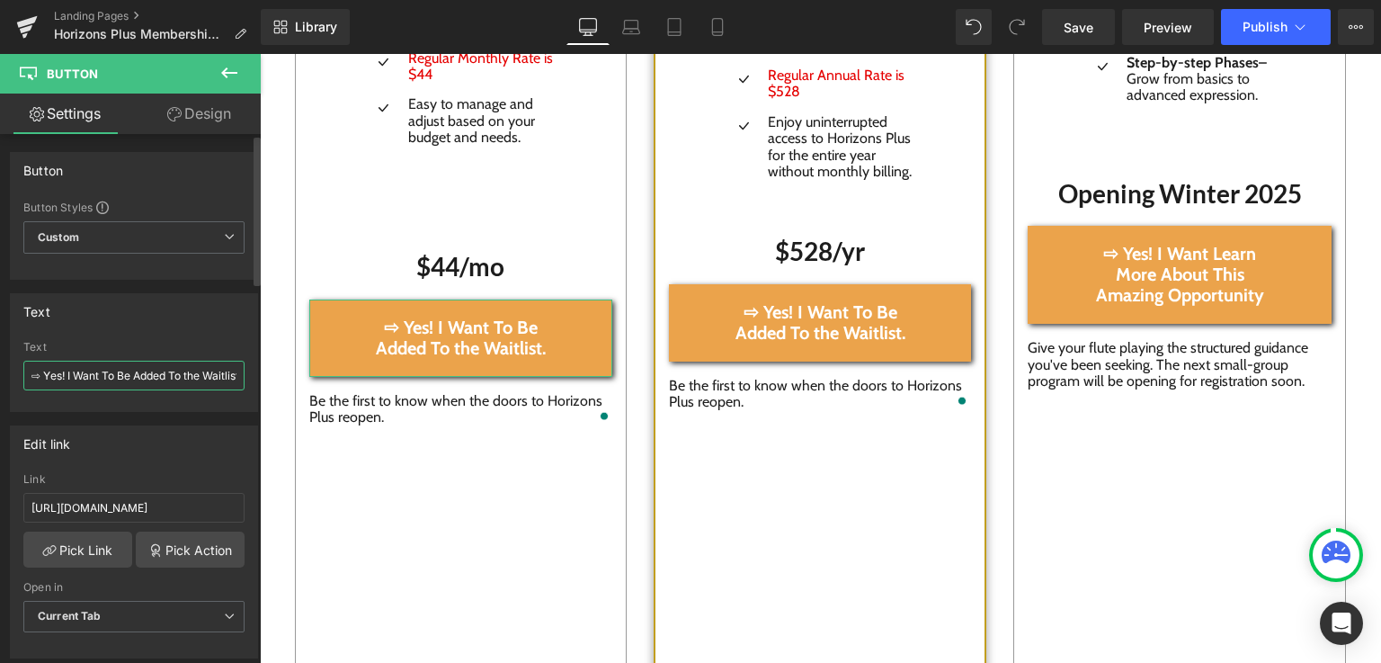
click at [31, 376] on input "⇨ Yes! I Want To Be Added To the Waitlist." at bounding box center [133, 376] width 221 height 30
type input "Be the first to know when the doors to Horizons Plus reopen."
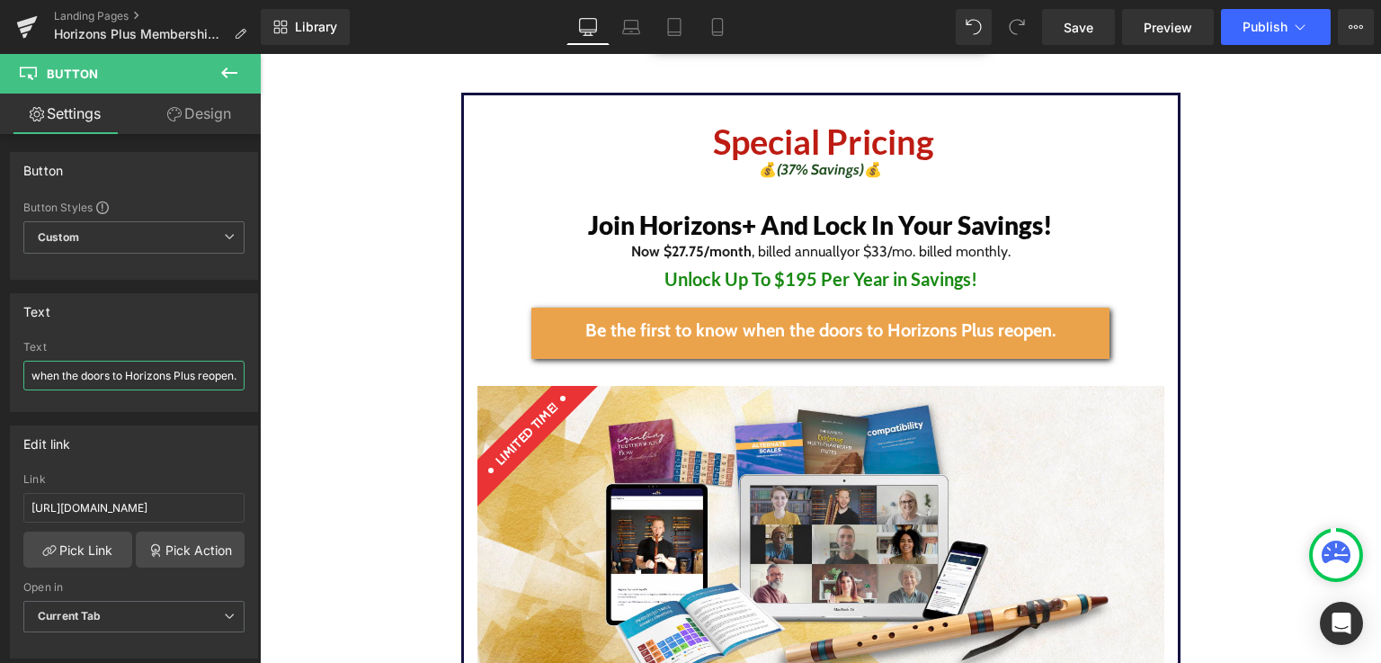
scroll to position [4019, 0]
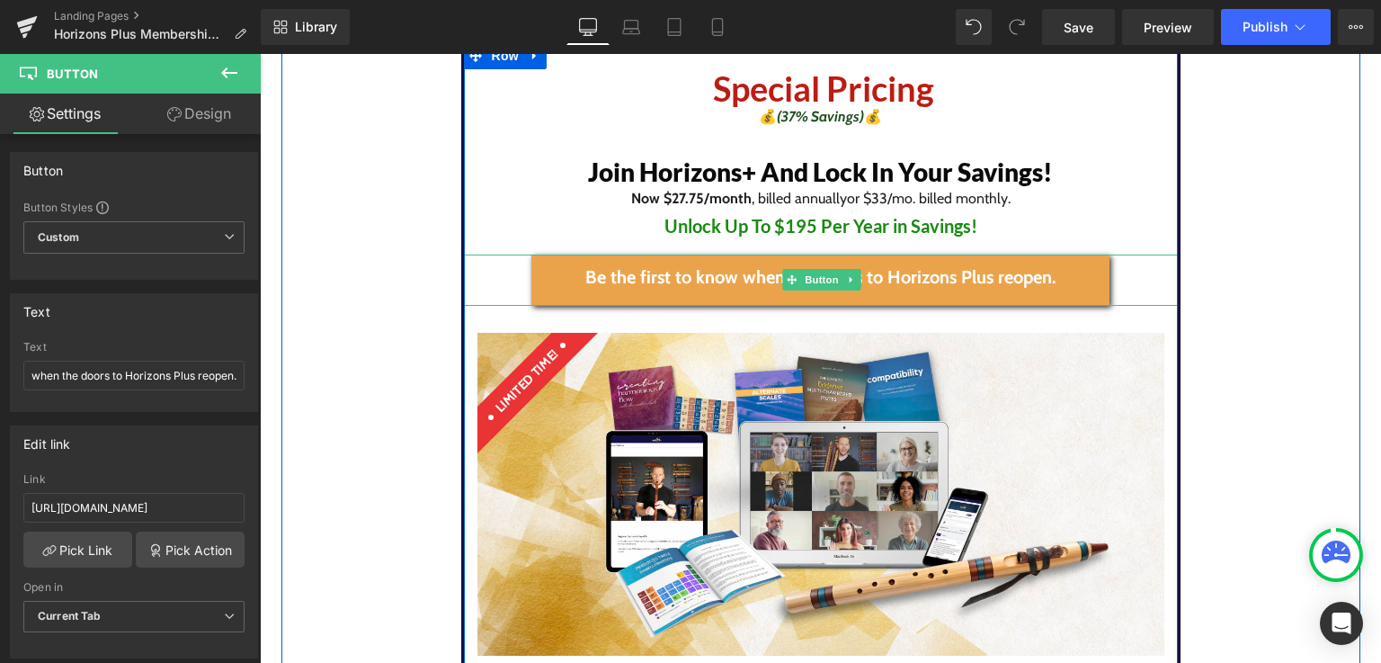
click at [597, 273] on span "Be the first to know when the doors to Horizons Plus reopen." at bounding box center [820, 277] width 470 height 21
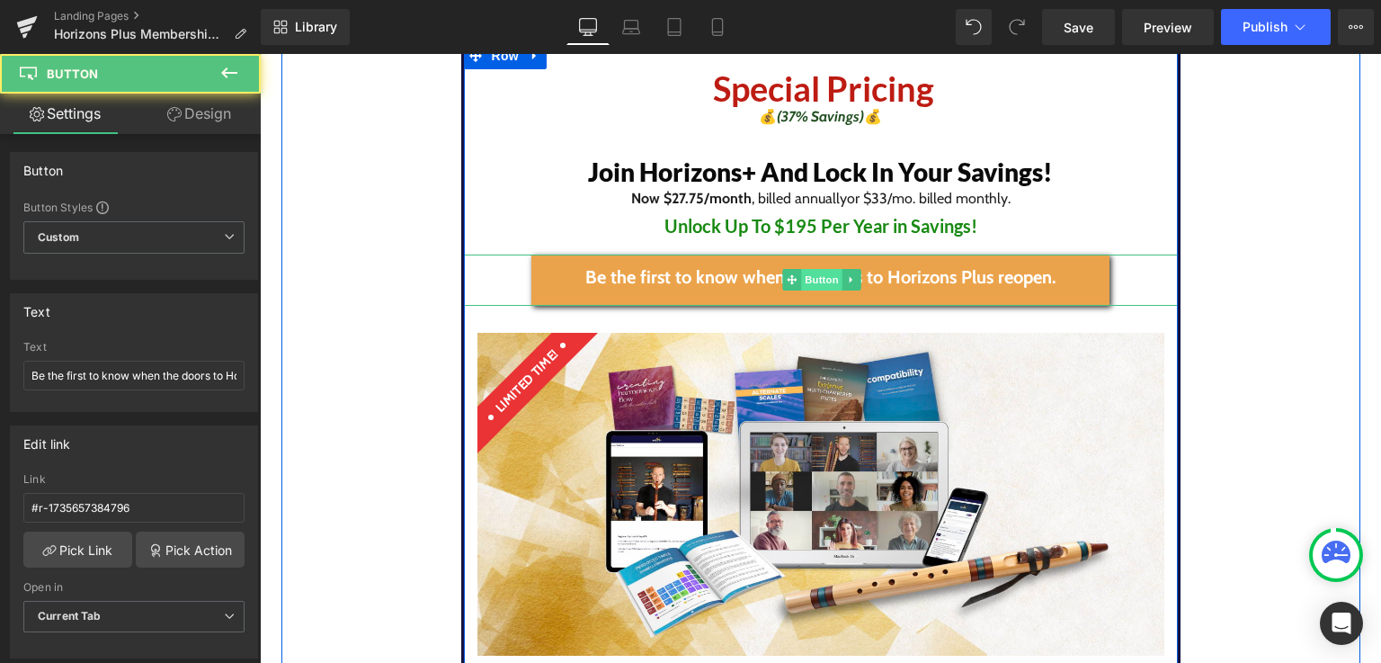
scroll to position [4016, 0]
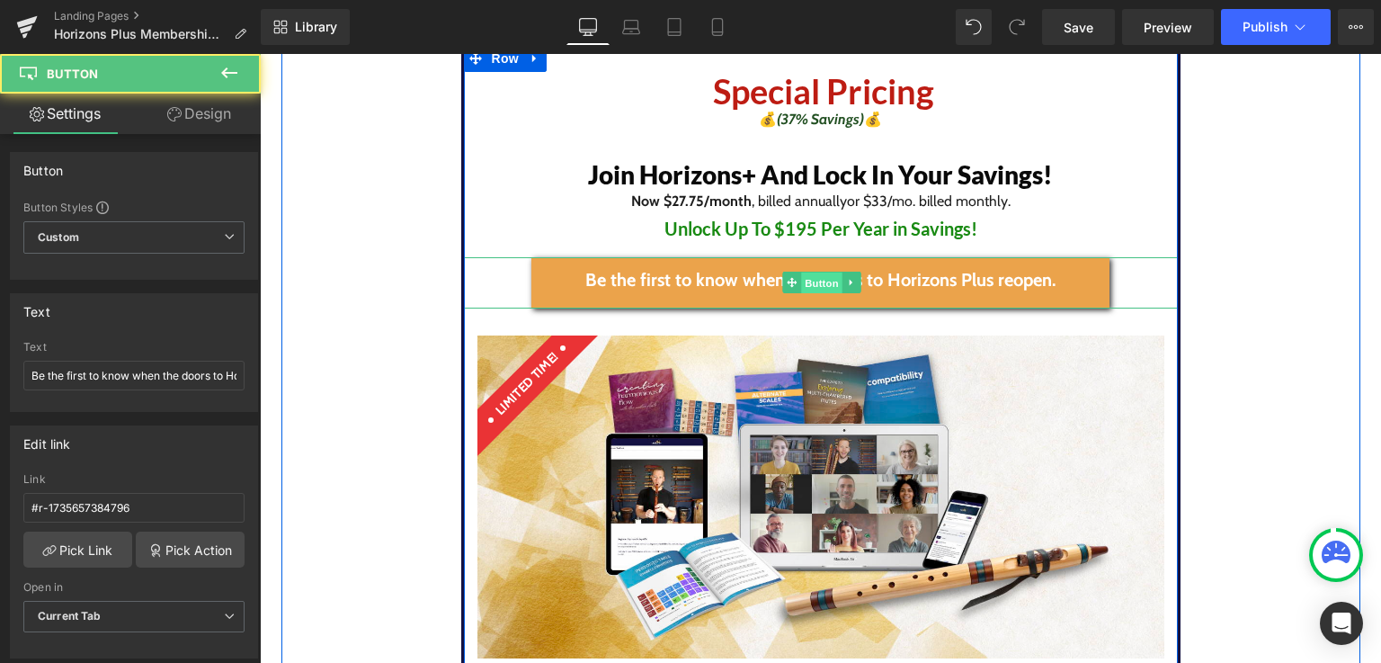
click at [813, 276] on span "Button" at bounding box center [822, 283] width 41 height 22
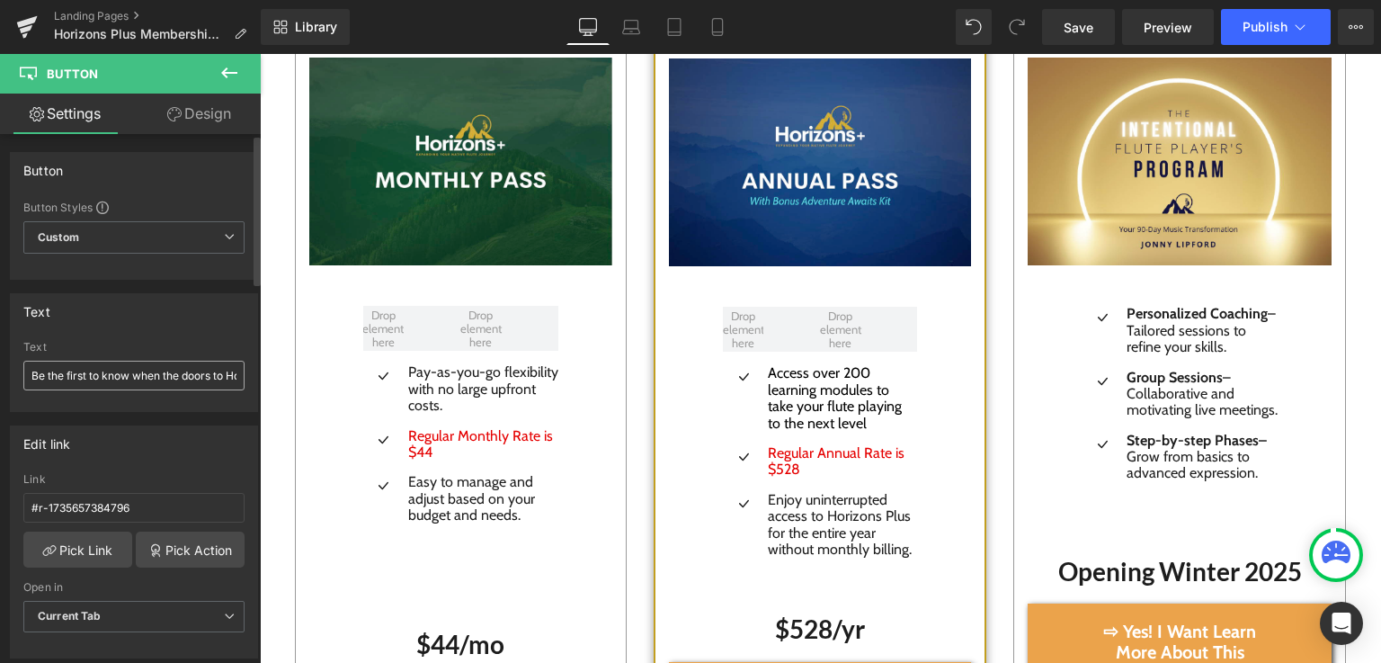
scroll to position [2802, 0]
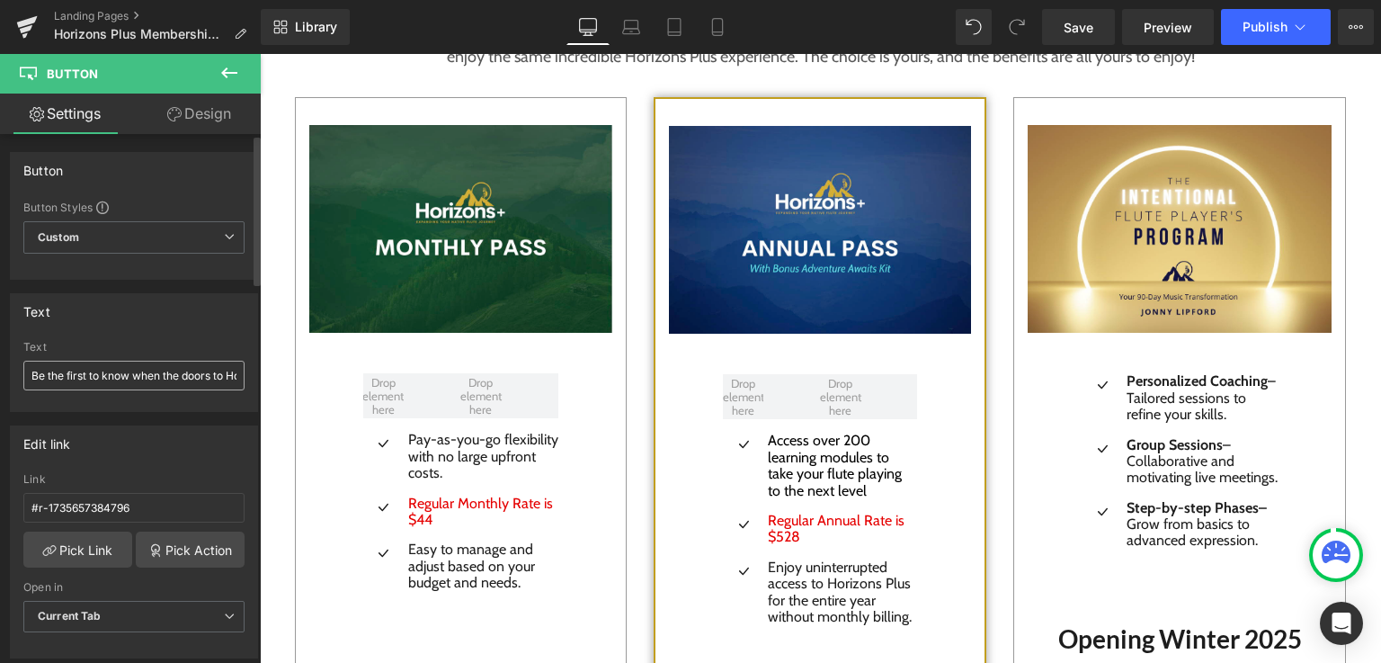
click at [33, 375] on input "Be the first to know when the doors to Horizons Plus reopen." at bounding box center [133, 376] width 221 height 30
type input "Be the first to know when the doors to Horizons Plus reopen."
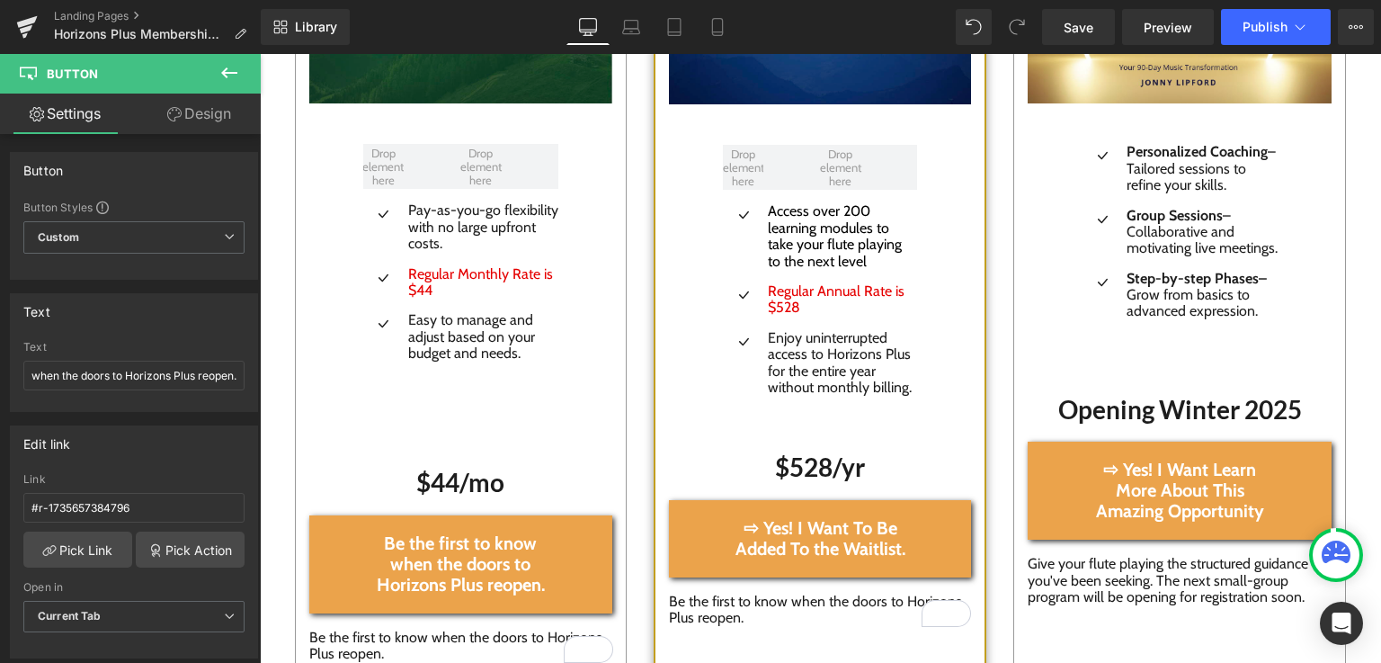
scroll to position [3076, 0]
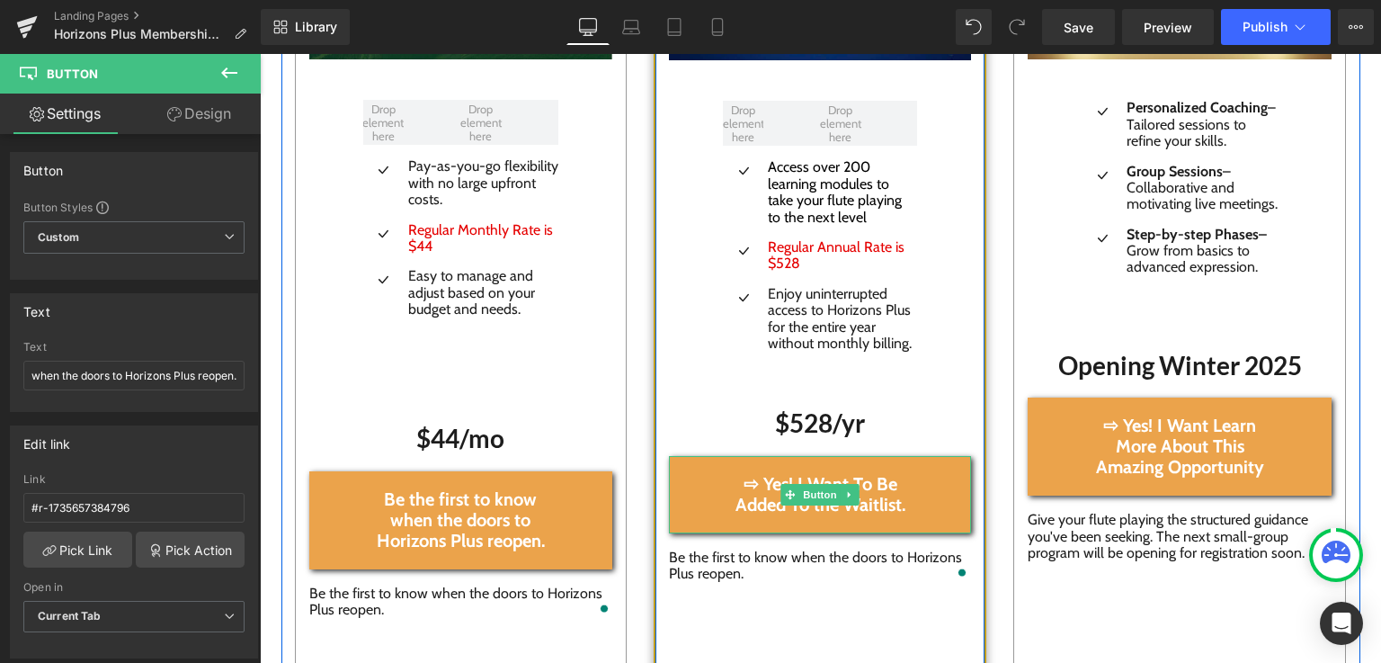
click at [762, 487] on span "⇨ Yes! I Want To Be Added To the Waitlist." at bounding box center [820, 494] width 194 height 41
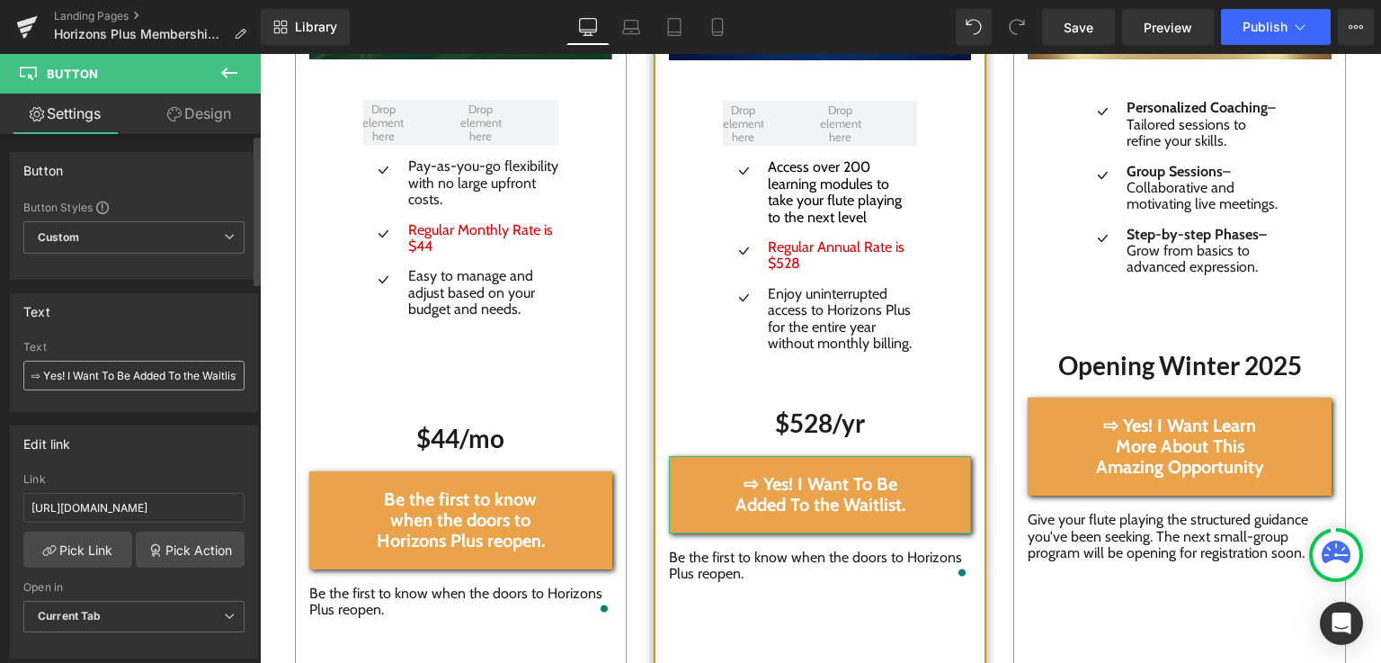
scroll to position [0, 17]
drag, startPoint x: 27, startPoint y: 374, endPoint x: 245, endPoint y: 378, distance: 218.5
click at [245, 378] on div "⇨ Yes! I Want To Be Added To the Waitlist. Text ⇨ Yes! I Want To Be Added To th…" at bounding box center [134, 376] width 246 height 70
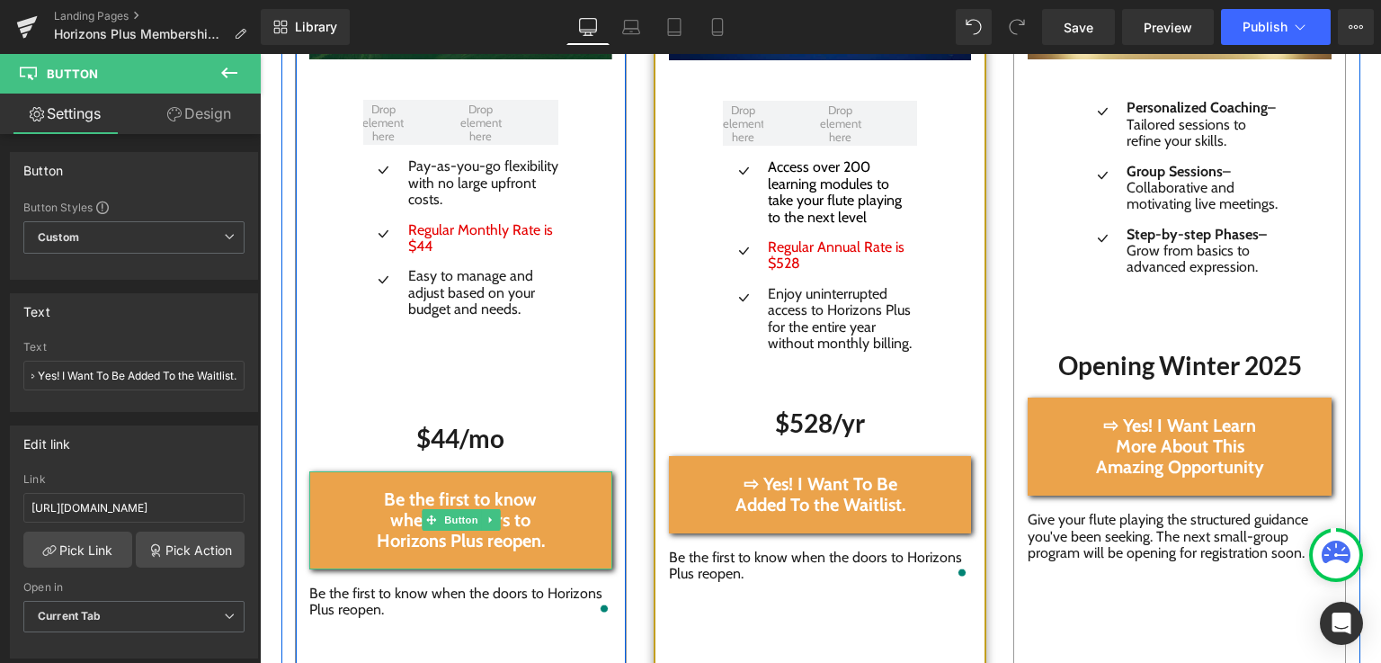
click at [398, 500] on span "Be the first to know when the doors to Horizons Plus reopen." at bounding box center [461, 520] width 196 height 62
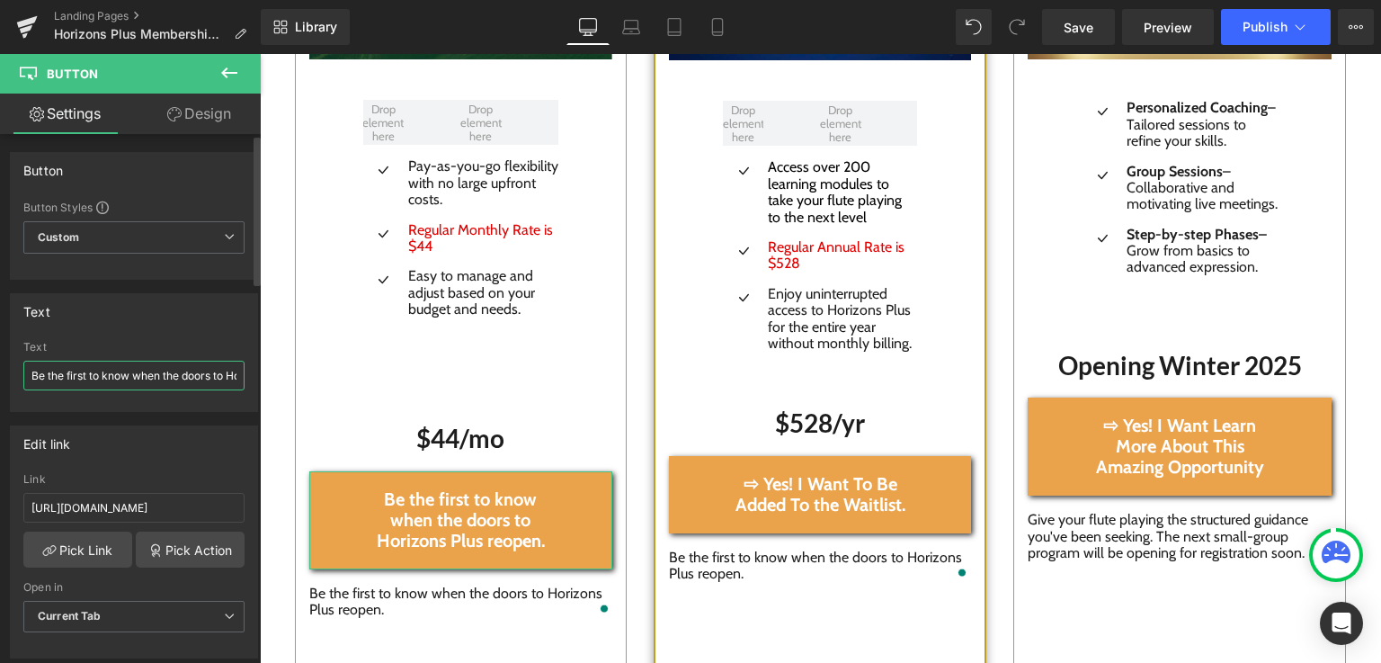
click at [82, 377] on input "Be the first to know when the doors to Horizons Plus reopen." at bounding box center [133, 376] width 221 height 30
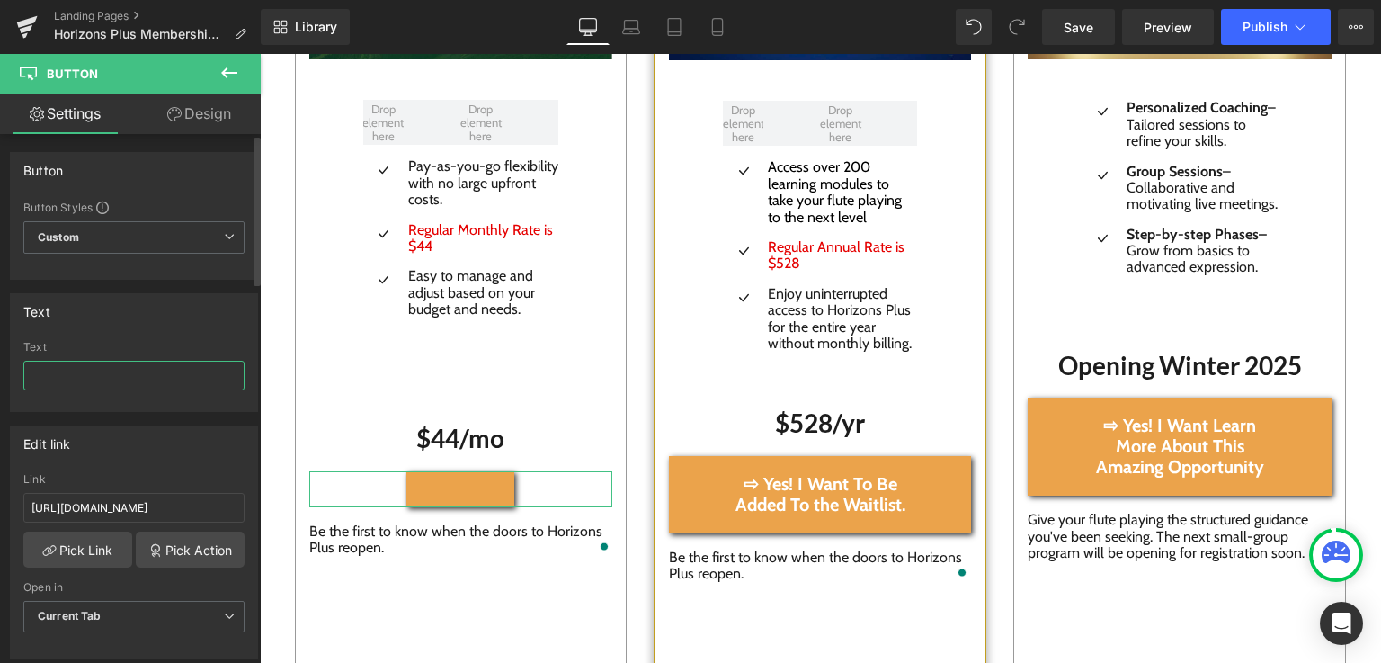
type input "⇨ Yes! I Want To Be Added To the Waitlist."
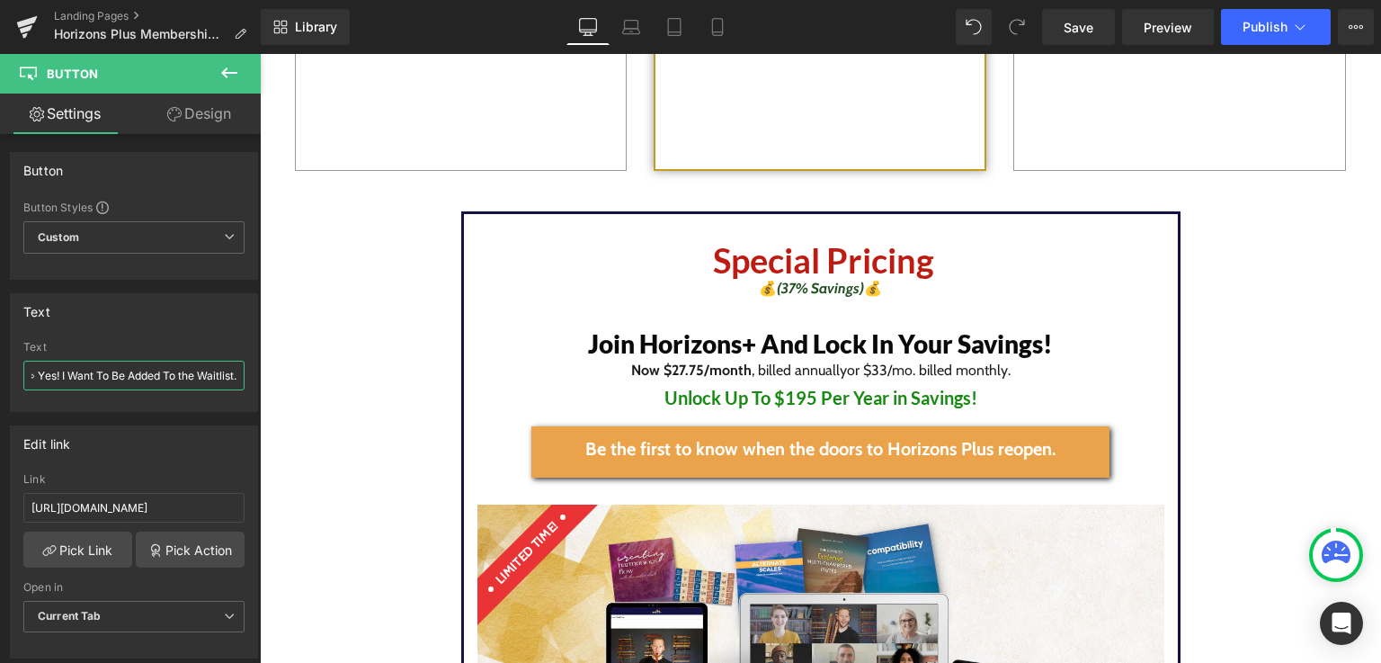
scroll to position [4049, 0]
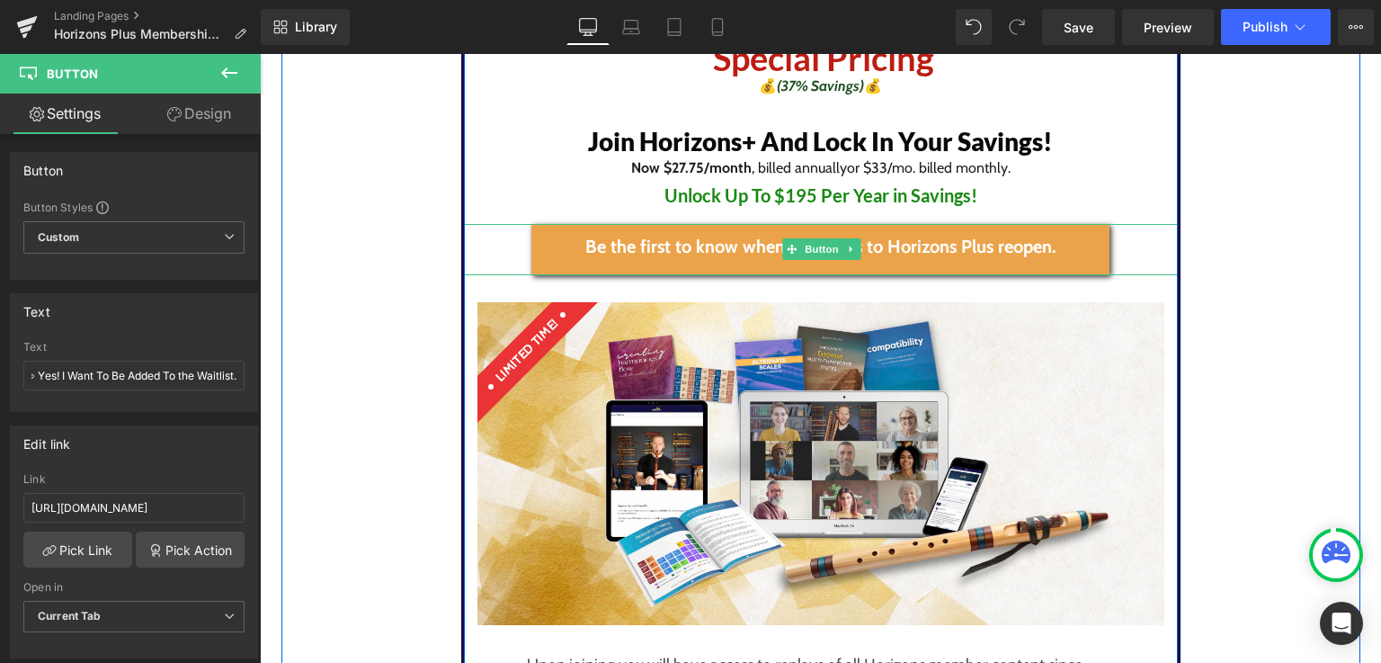
click at [613, 248] on span "Be the first to know when the doors to Horizons Plus reopen." at bounding box center [820, 246] width 470 height 21
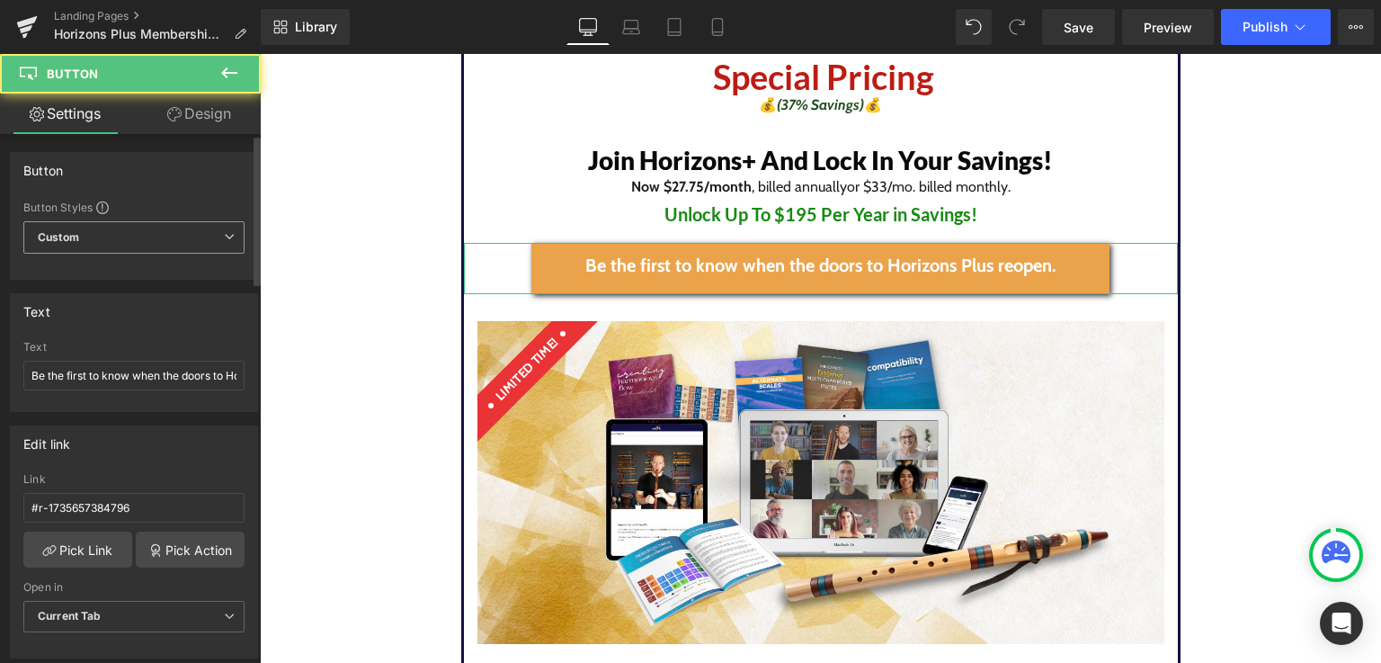
scroll to position [4030, 0]
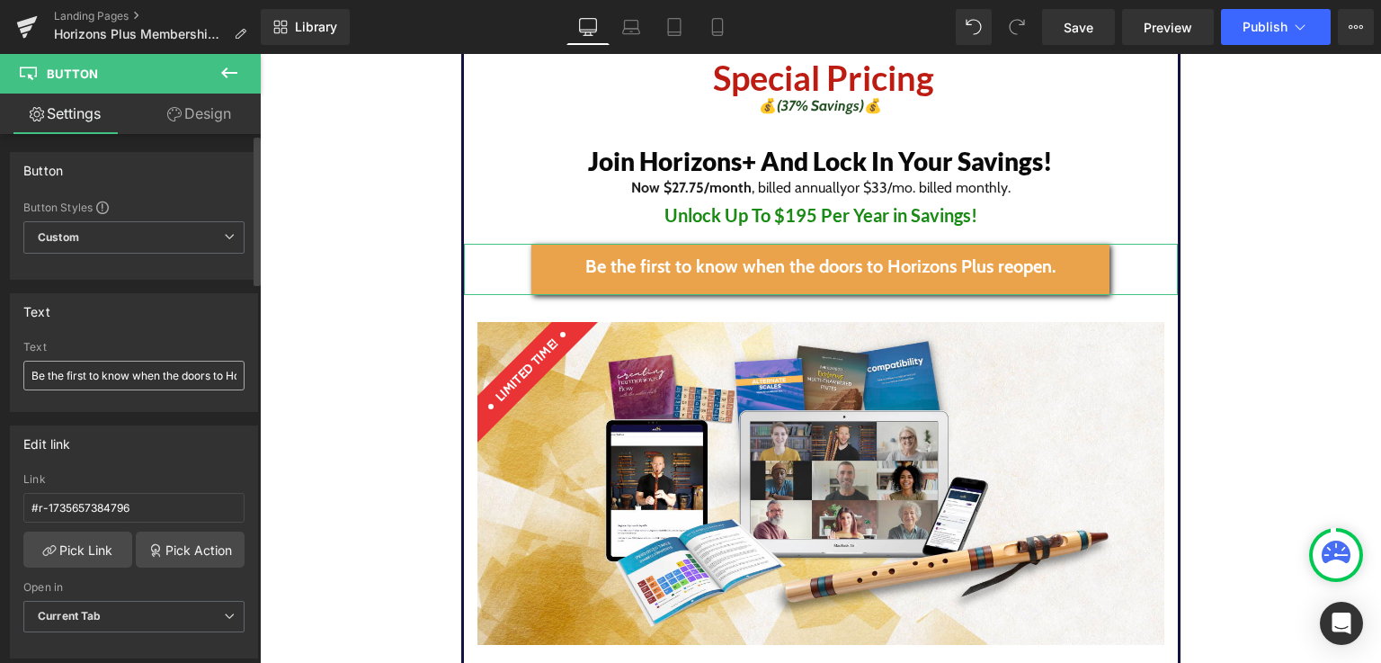
click at [36, 381] on input "Be the first to know when the doors to Horizons Plus reopen." at bounding box center [133, 376] width 221 height 30
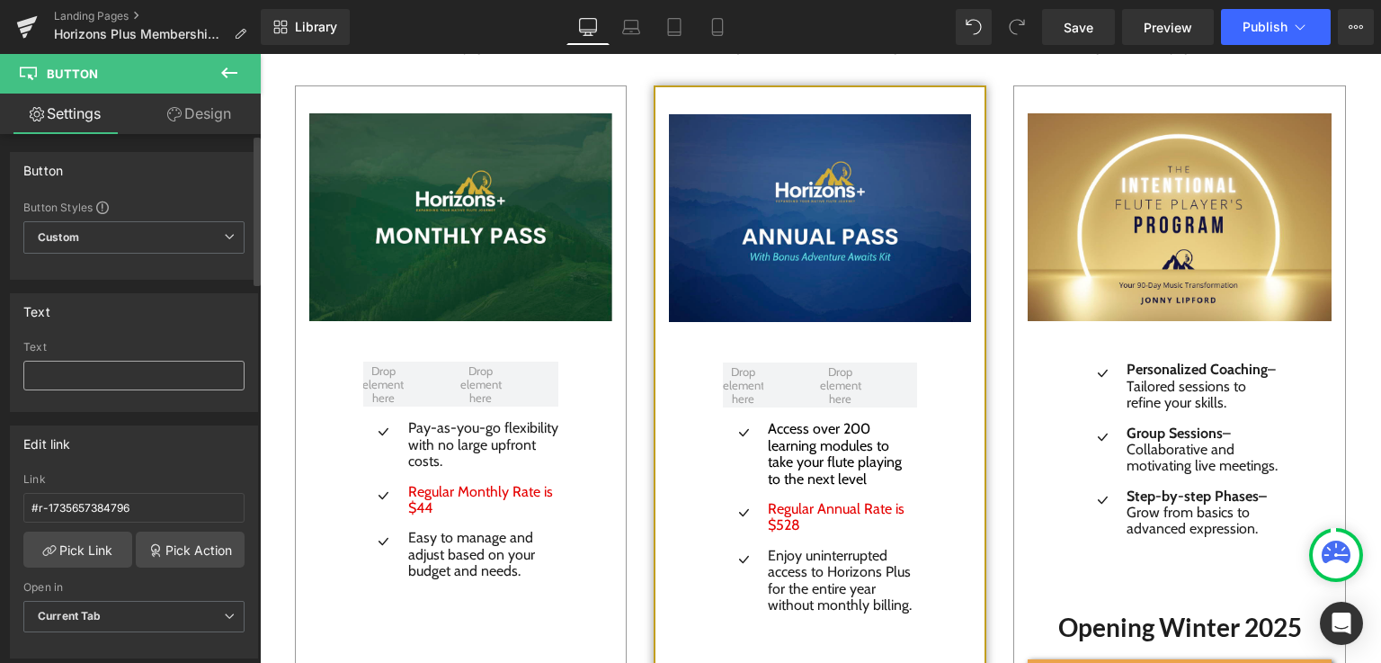
scroll to position [2802, 0]
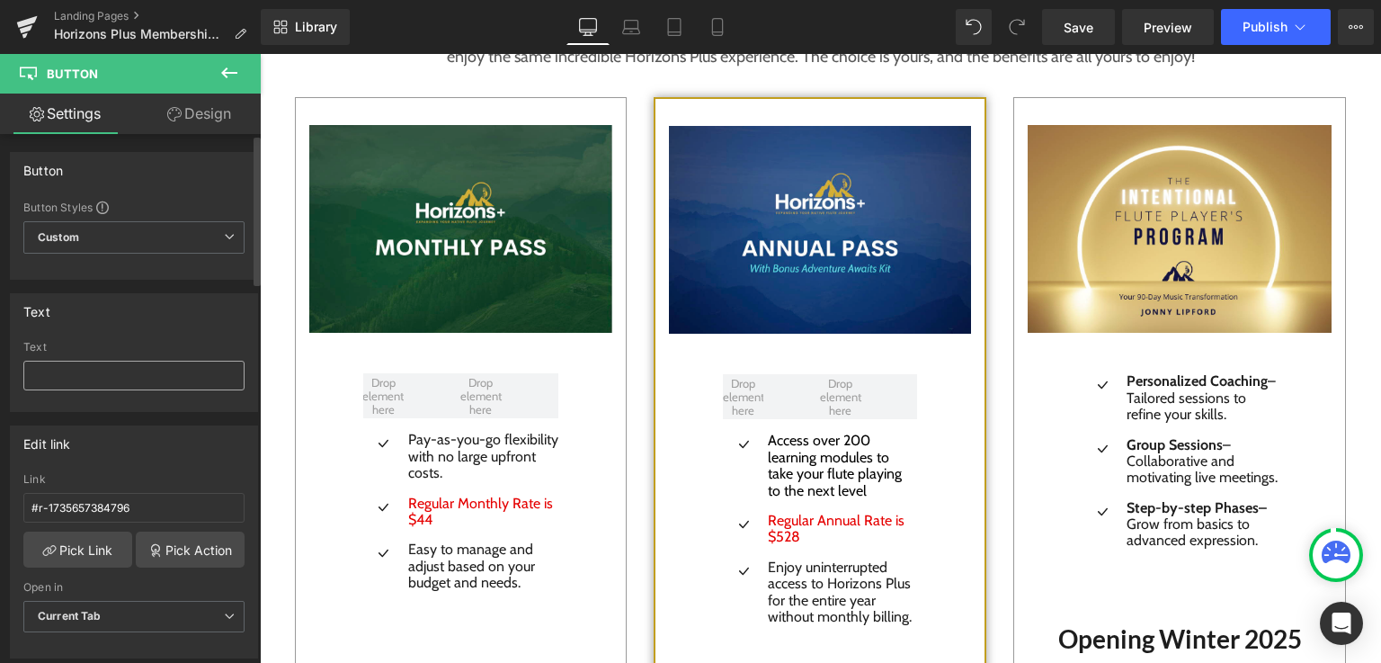
type input "⇨ Yes! I Want To Be Added To the Waitlist."
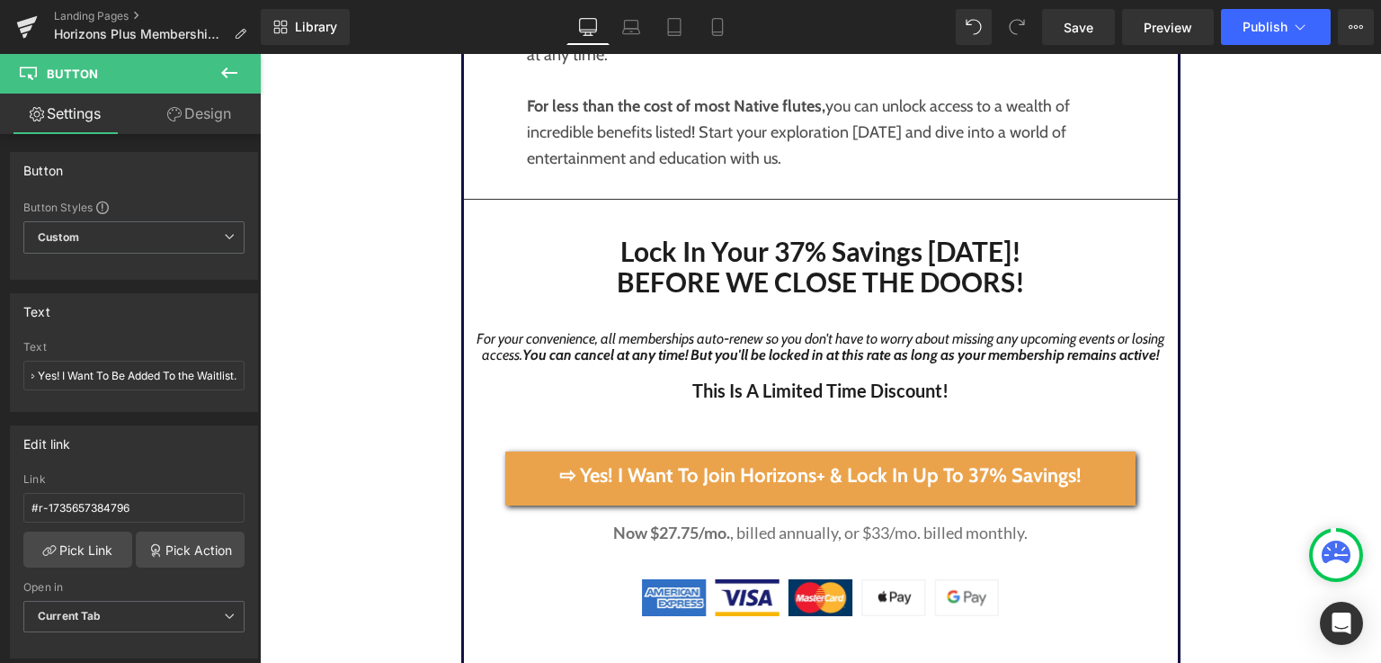
scroll to position [5302, 0]
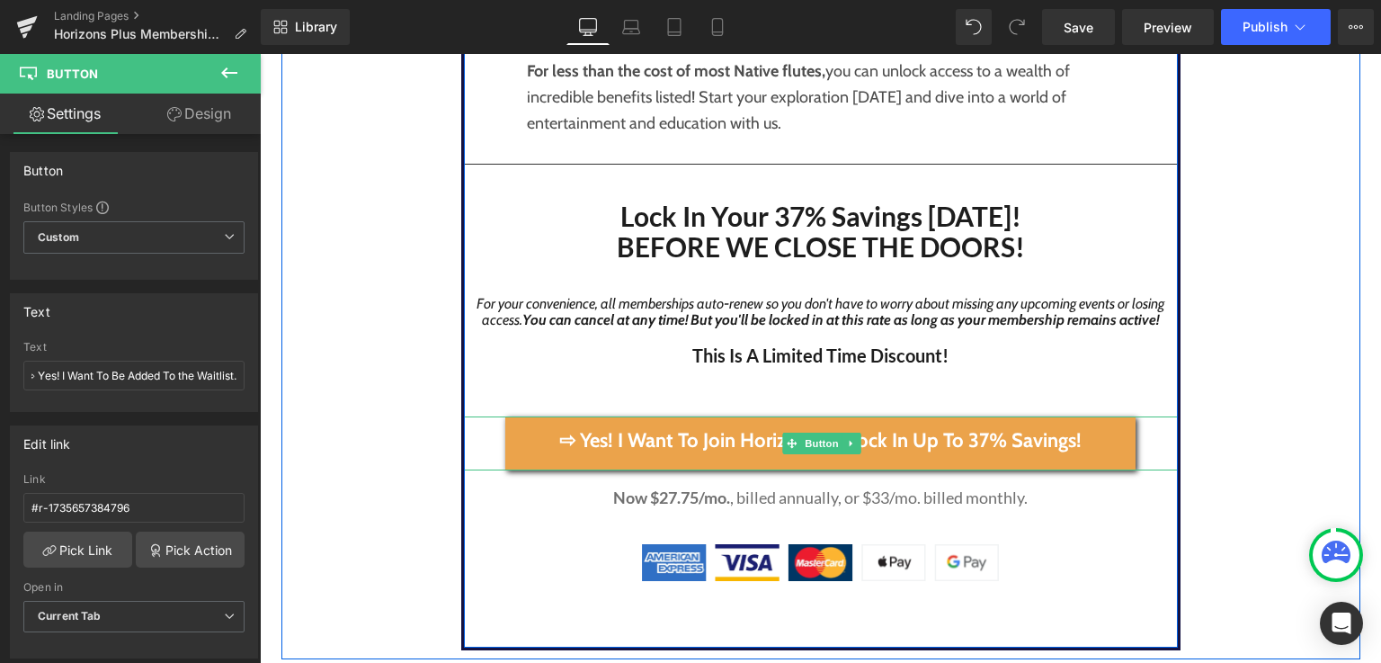
click at [712, 449] on span "⇨ Yes! I Want To Join Horizons+ & Lock In Up To 37% Savings!" at bounding box center [820, 440] width 522 height 22
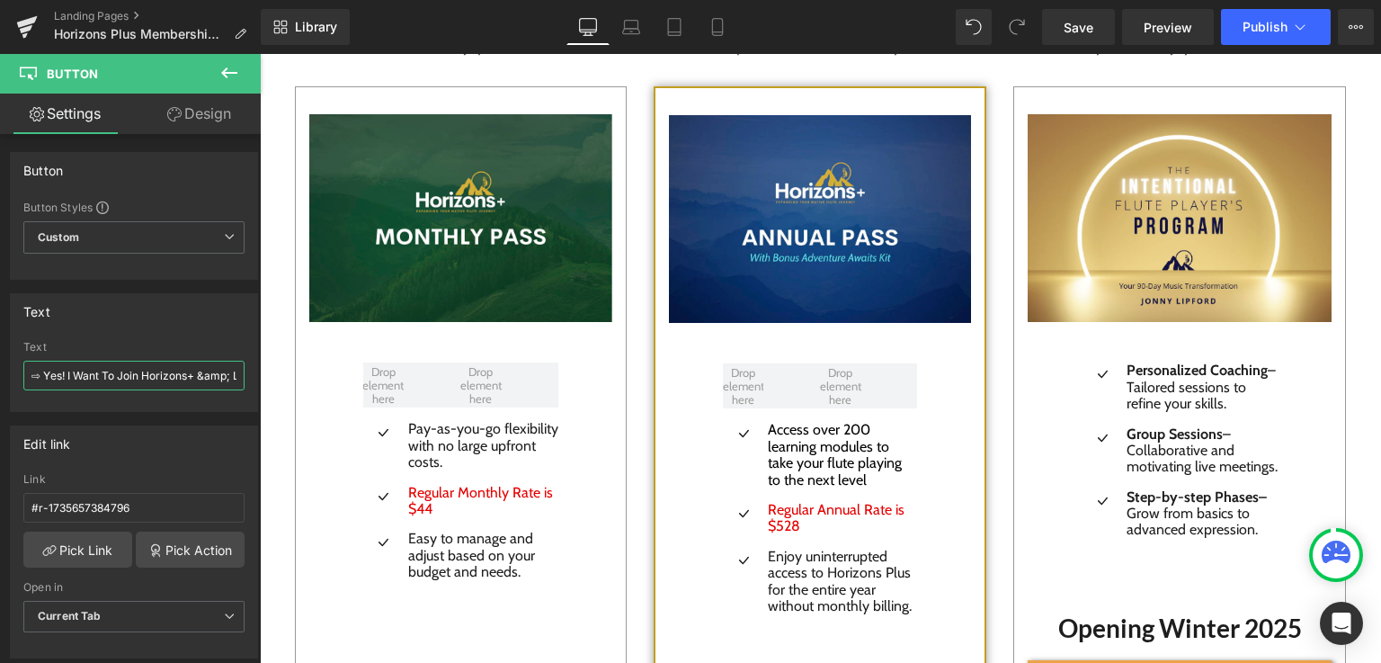
scroll to position [2802, 0]
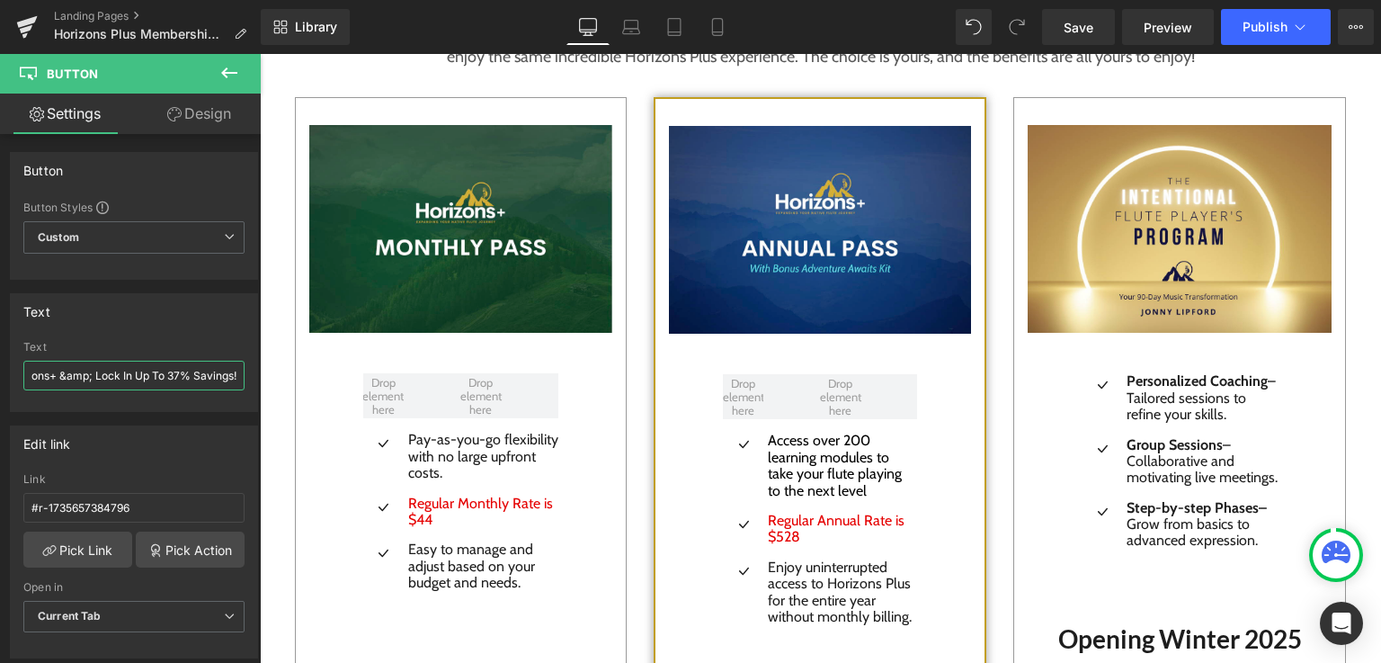
drag, startPoint x: 289, startPoint y: 429, endPoint x: 361, endPoint y: 371, distance: 92.8
paste input "Be Added To the Waitlist."
type input "⇨ Yes! I Want To Be Added To the Waitlist."
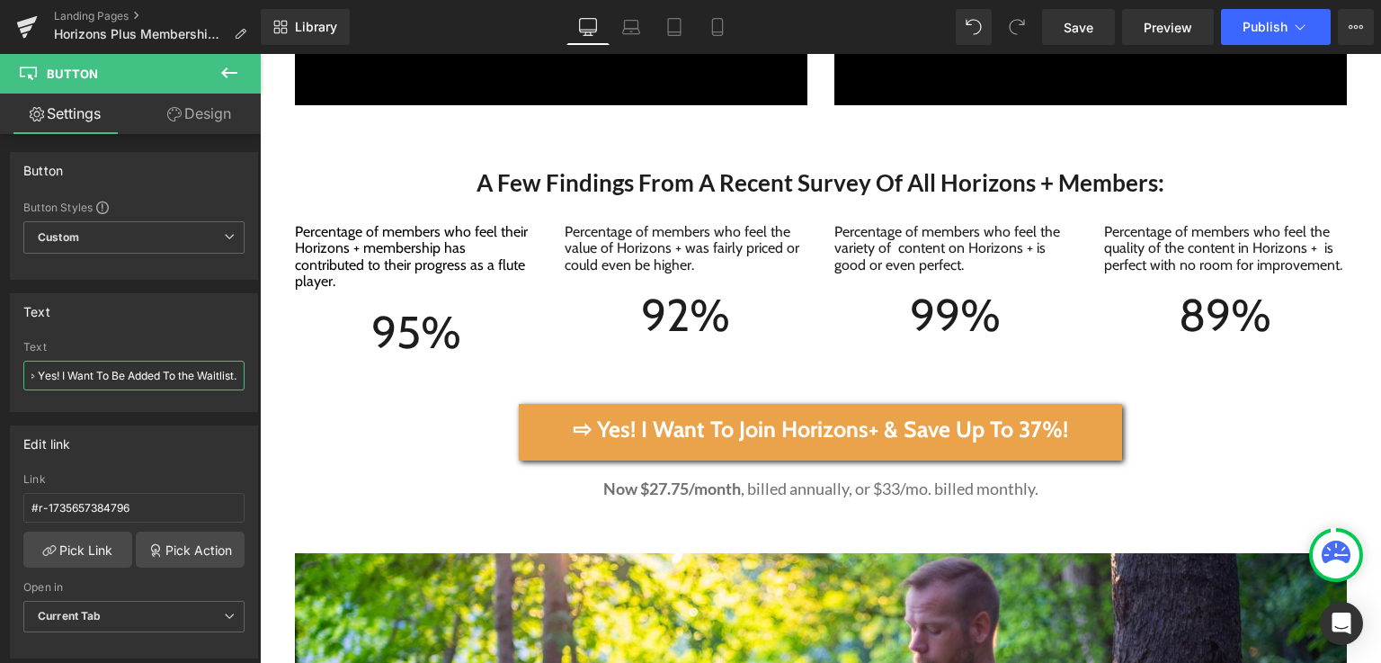
scroll to position [7399, 0]
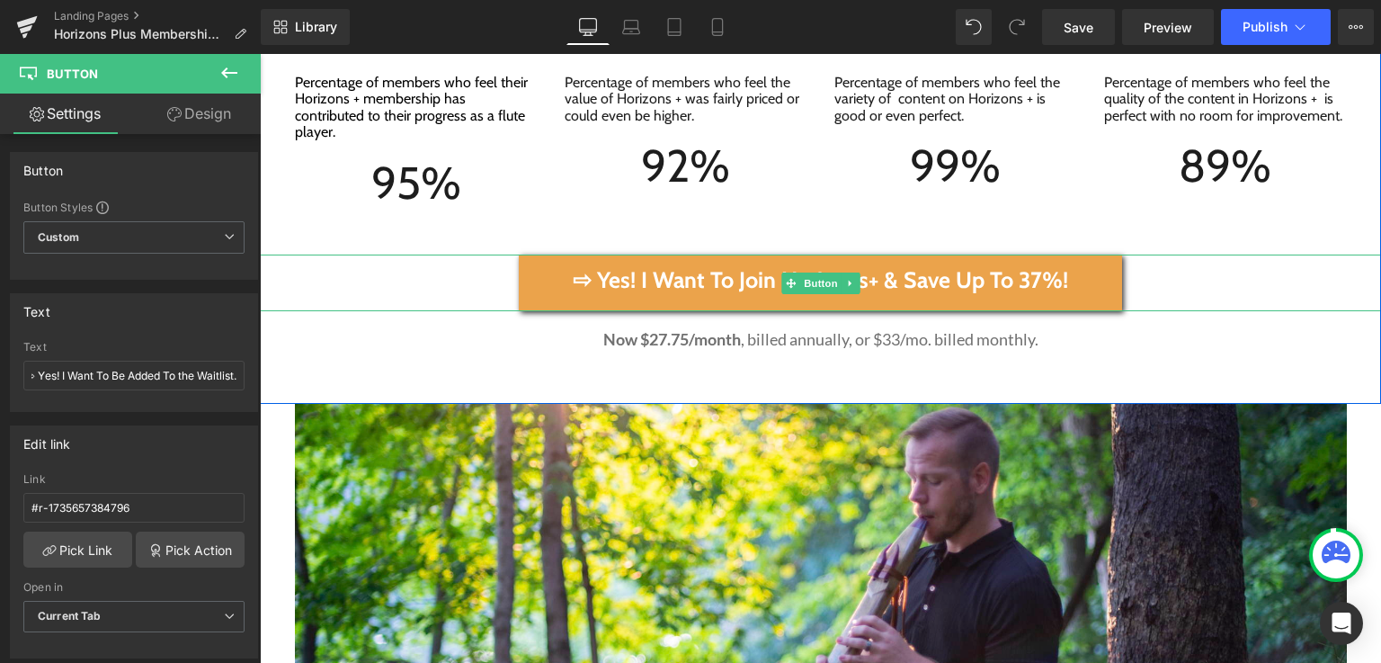
click at [592, 267] on span "⇨ Yes! I Want To Join Horizons+ & Save Up To 37%!" at bounding box center [820, 280] width 495 height 26
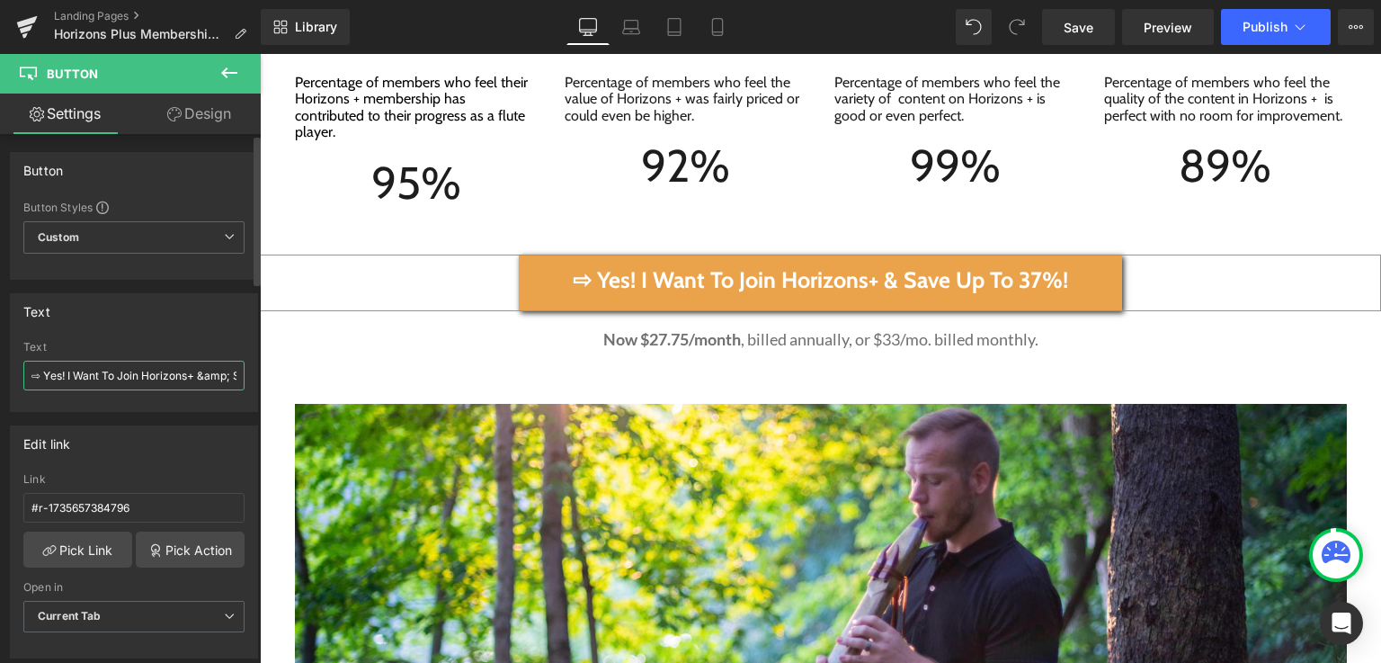
click at [43, 377] on input "⇨ Yes! I Want To Join Horizons+ &amp; Save Up To 37%!" at bounding box center [133, 376] width 221 height 30
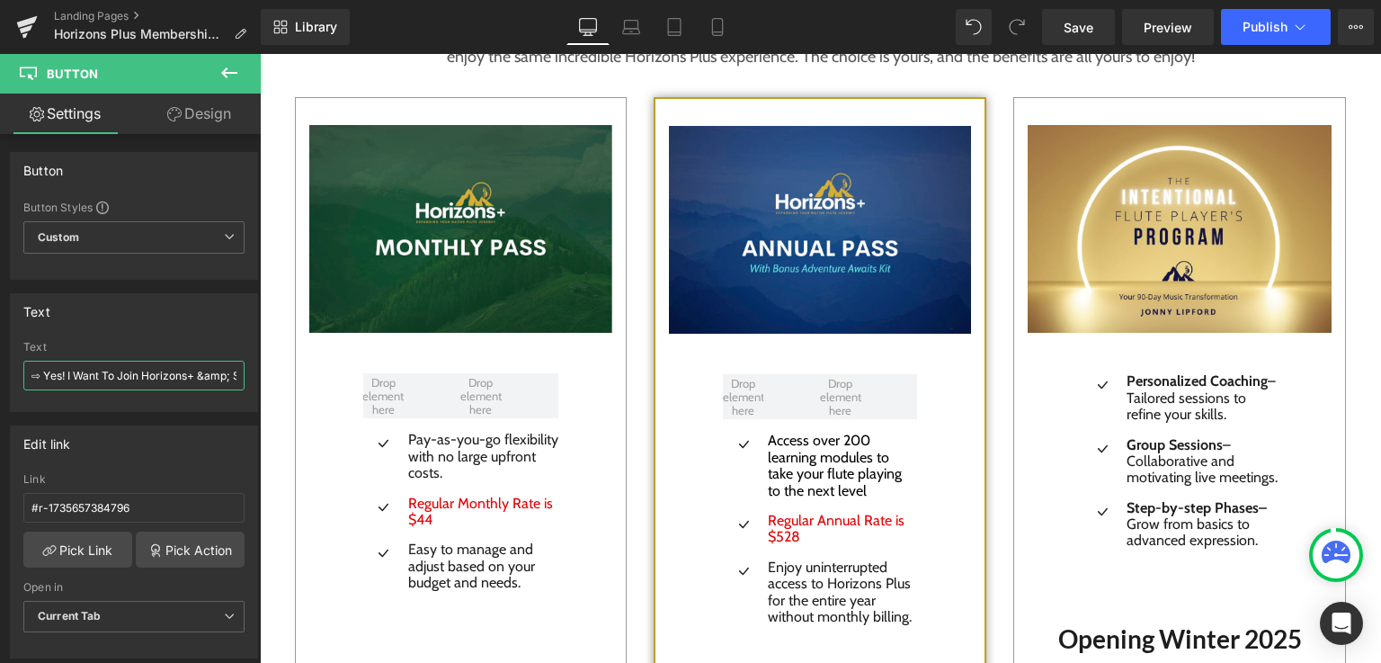
scroll to position [0, 94]
drag, startPoint x: 288, startPoint y: 431, endPoint x: 309, endPoint y: 388, distance: 47.4
type input "⇨ Yes! I Want To Be Added To the Waitlist."
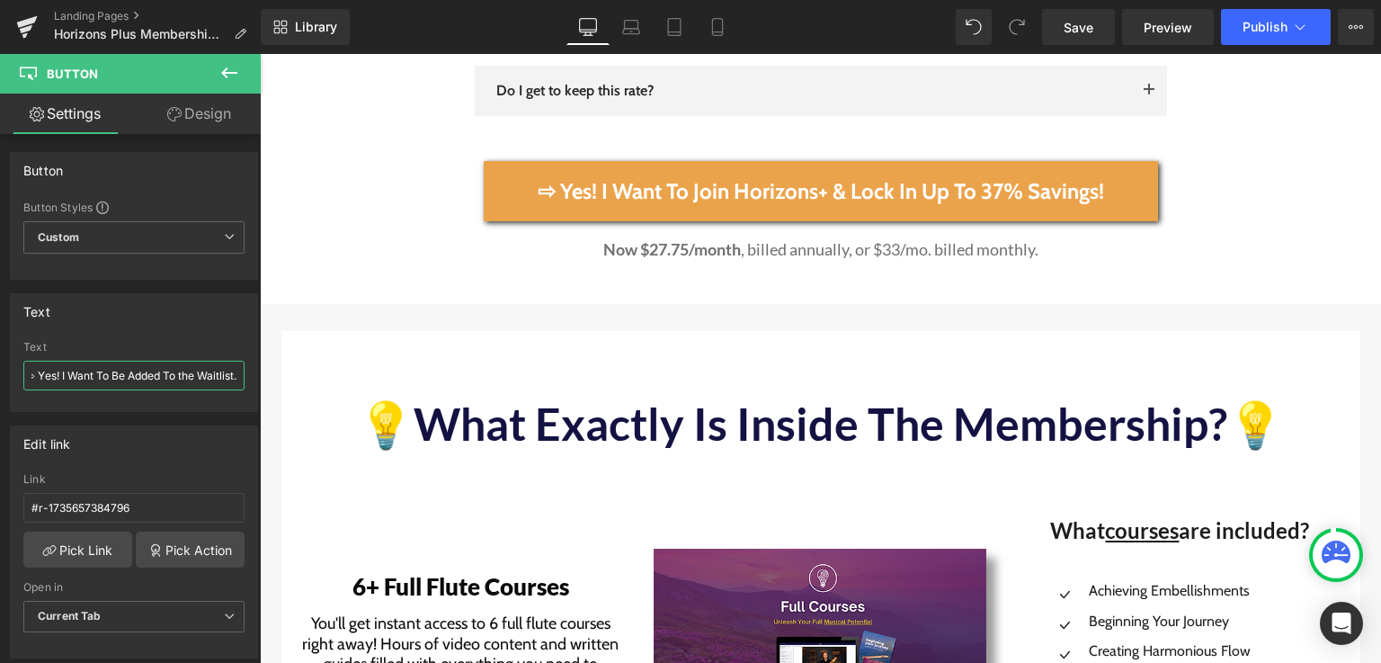
scroll to position [8907, 0]
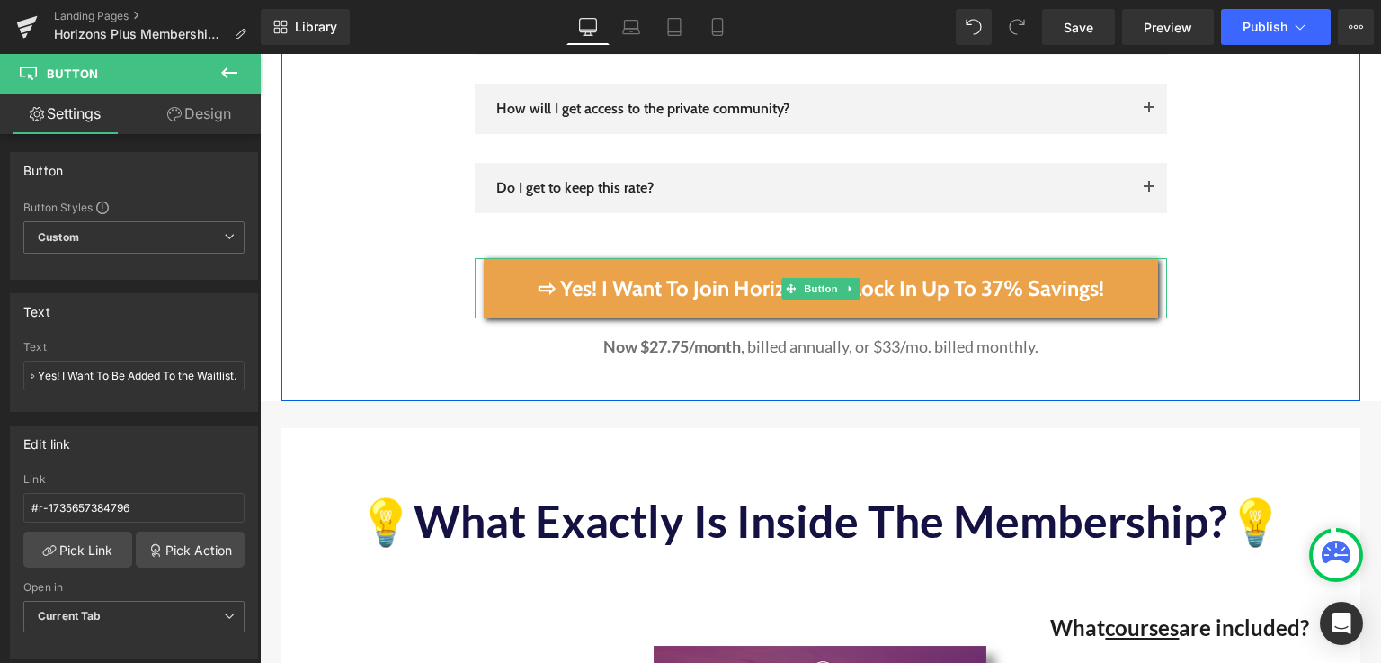
click at [643, 276] on span "⇨ Yes! I Want To Join Horizons+ & Lock In Up To 37% Savings!" at bounding box center [821, 288] width 566 height 25
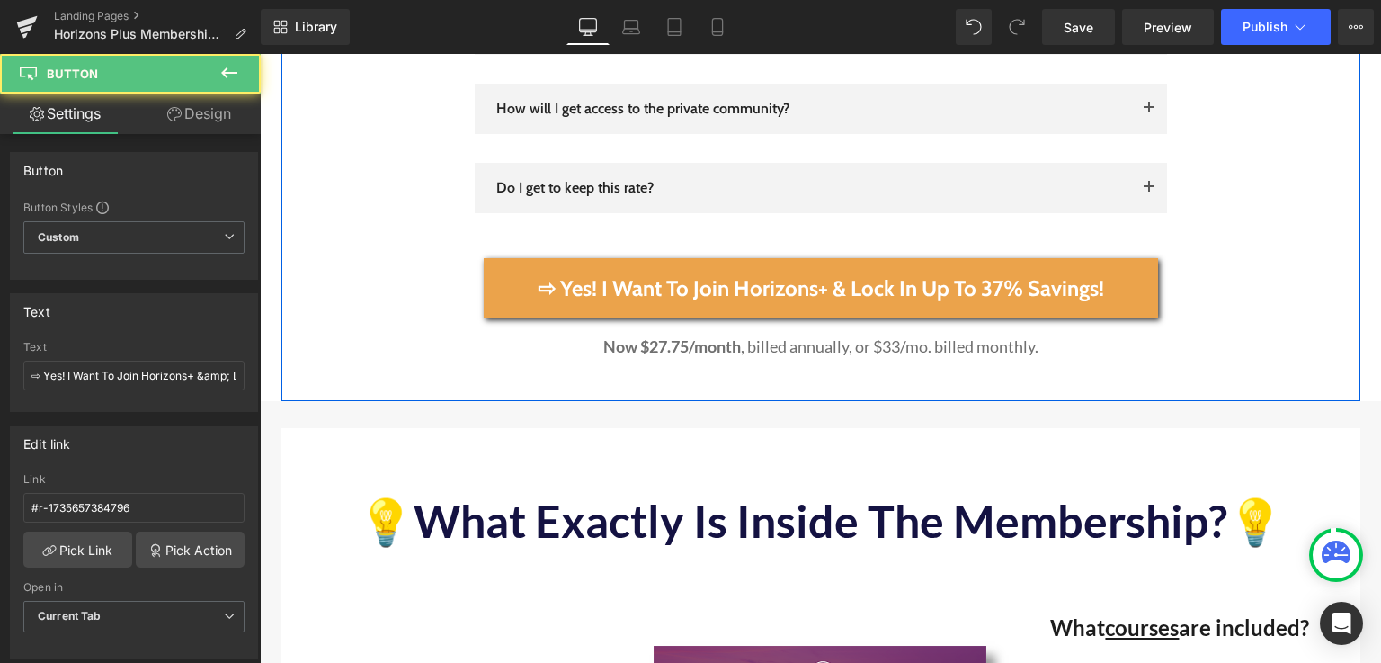
scroll to position [8906, 0]
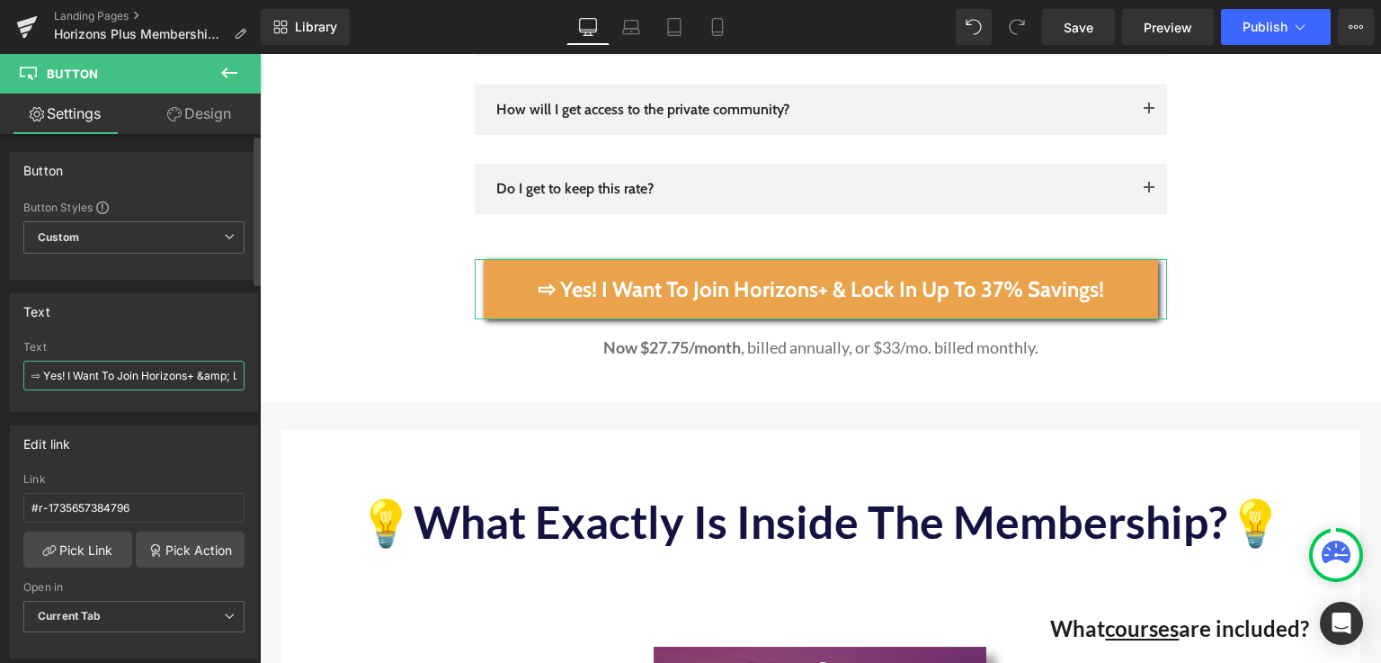
click at [30, 373] on input "⇨ Yes! I Want To Join Horizons+ &amp; Lock In Up To 37% Savings!" at bounding box center [133, 376] width 221 height 30
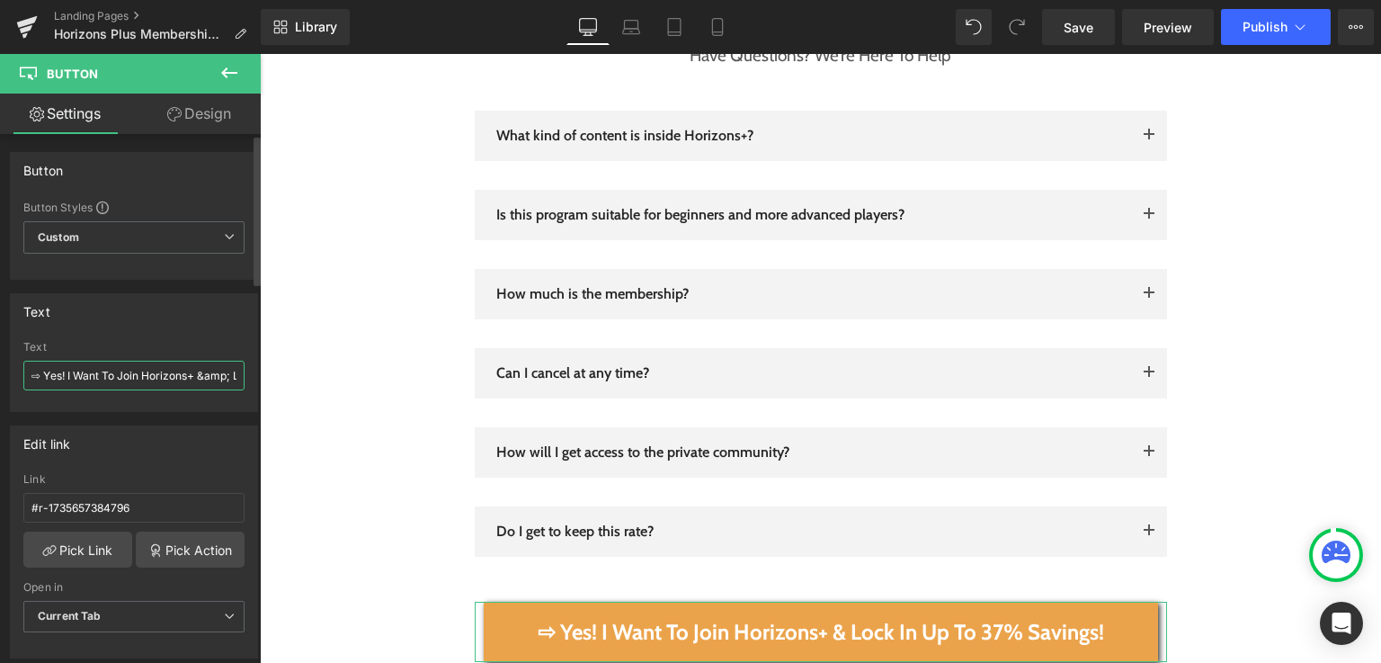
click at [30, 373] on input "⇨ Yes! I Want To Join Horizons+ &amp; Lock In Up To 37% Savings!" at bounding box center [133, 376] width 221 height 30
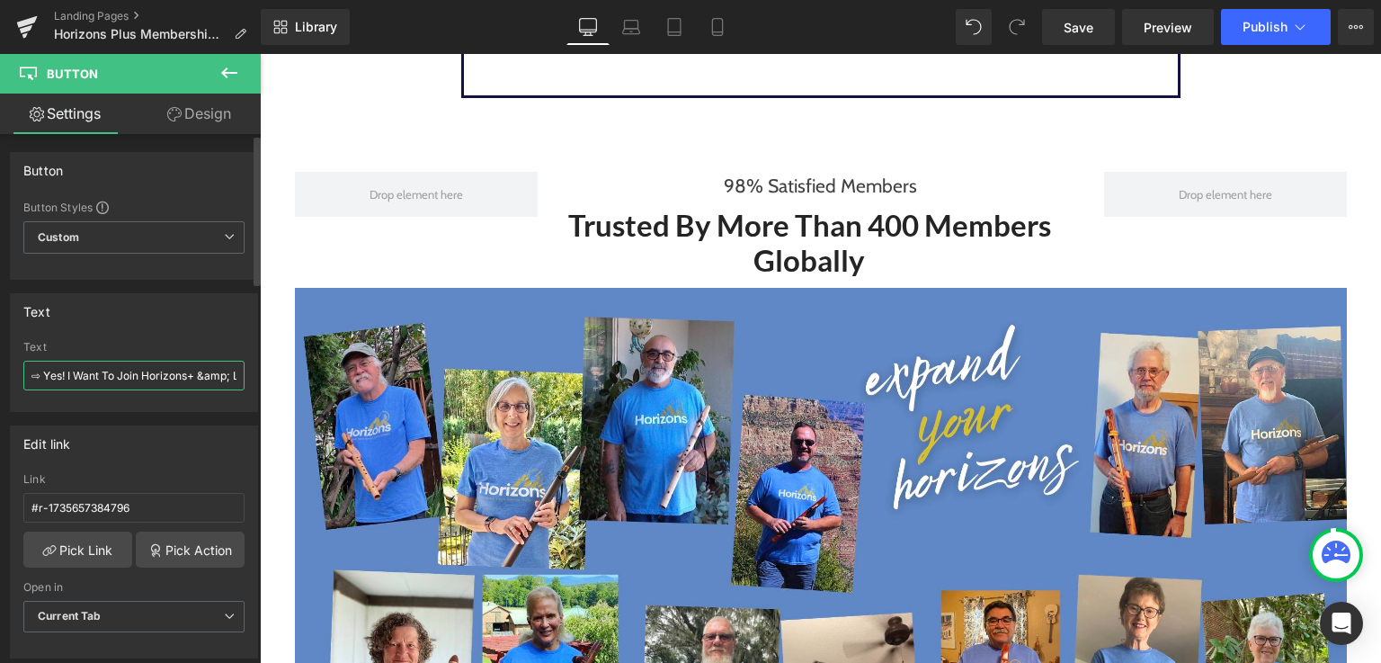
click at [30, 373] on input "⇨ Yes! I Want To Join Horizons+ &amp; Lock In Up To 37% Savings!" at bounding box center [133, 376] width 221 height 30
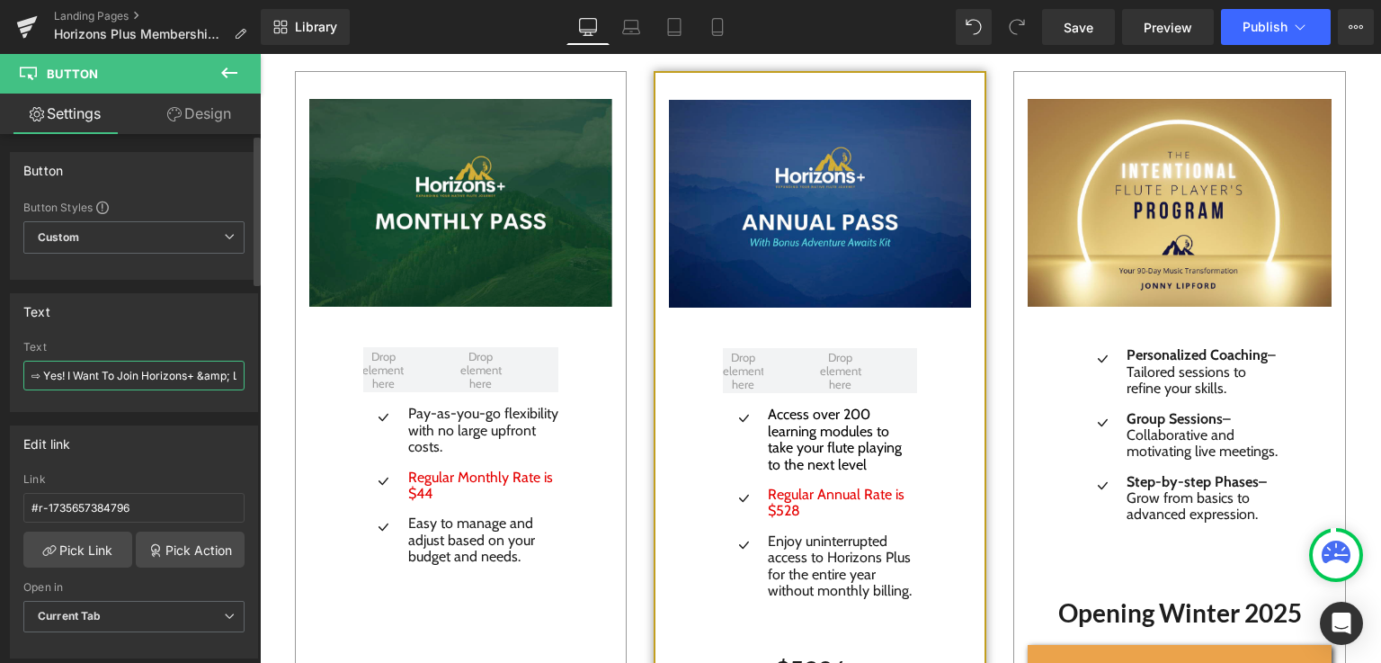
scroll to position [2802, 0]
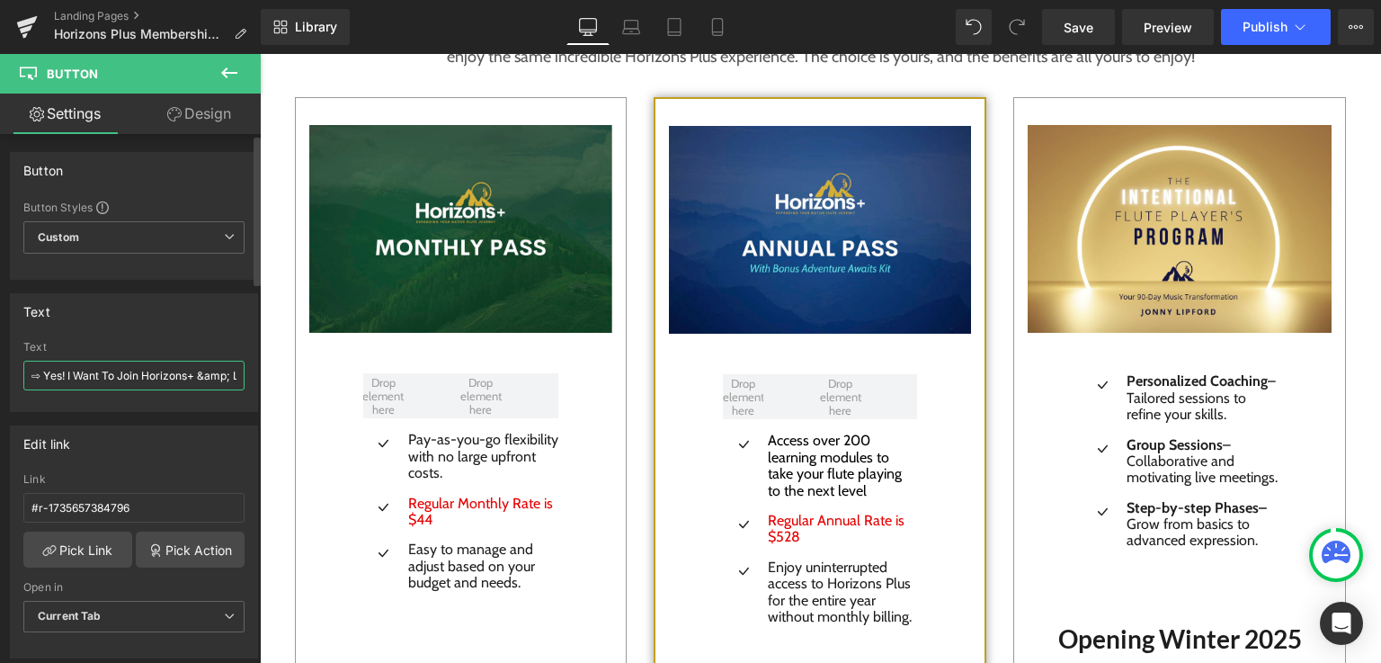
type input "⇨ Yes! I Want To Be Added To the Waitlist."
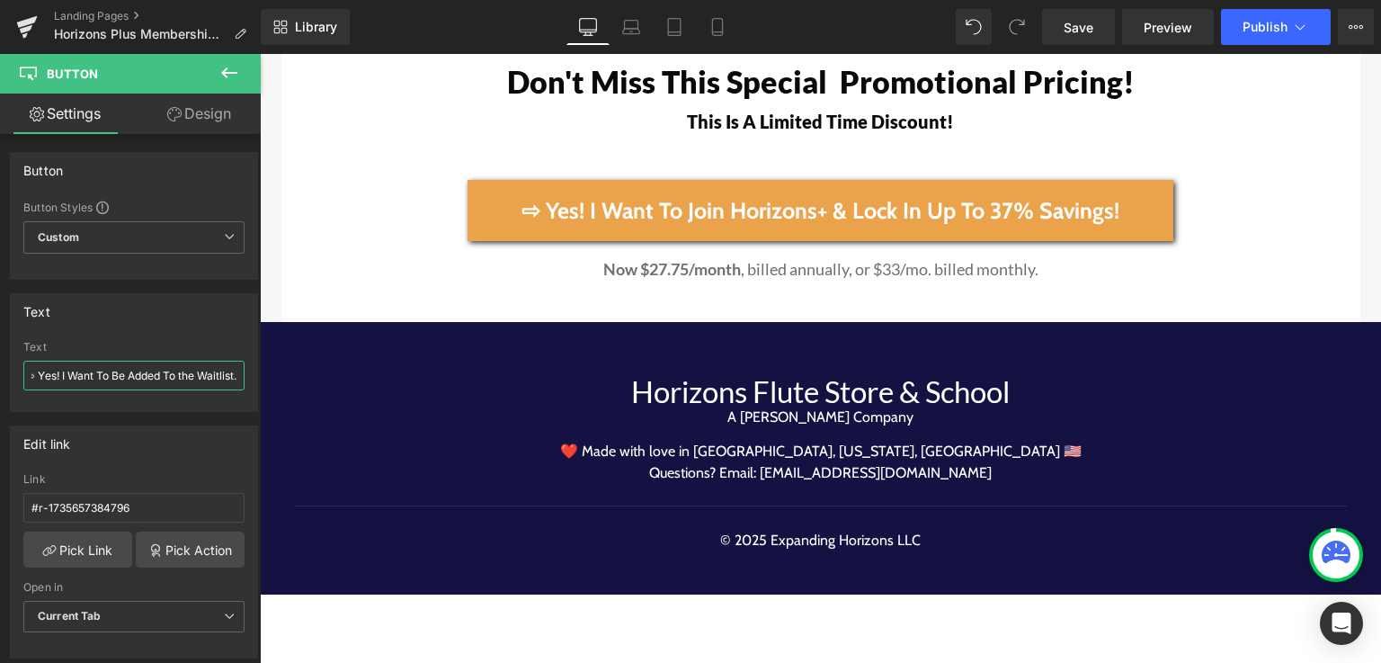
scroll to position [12972, 0]
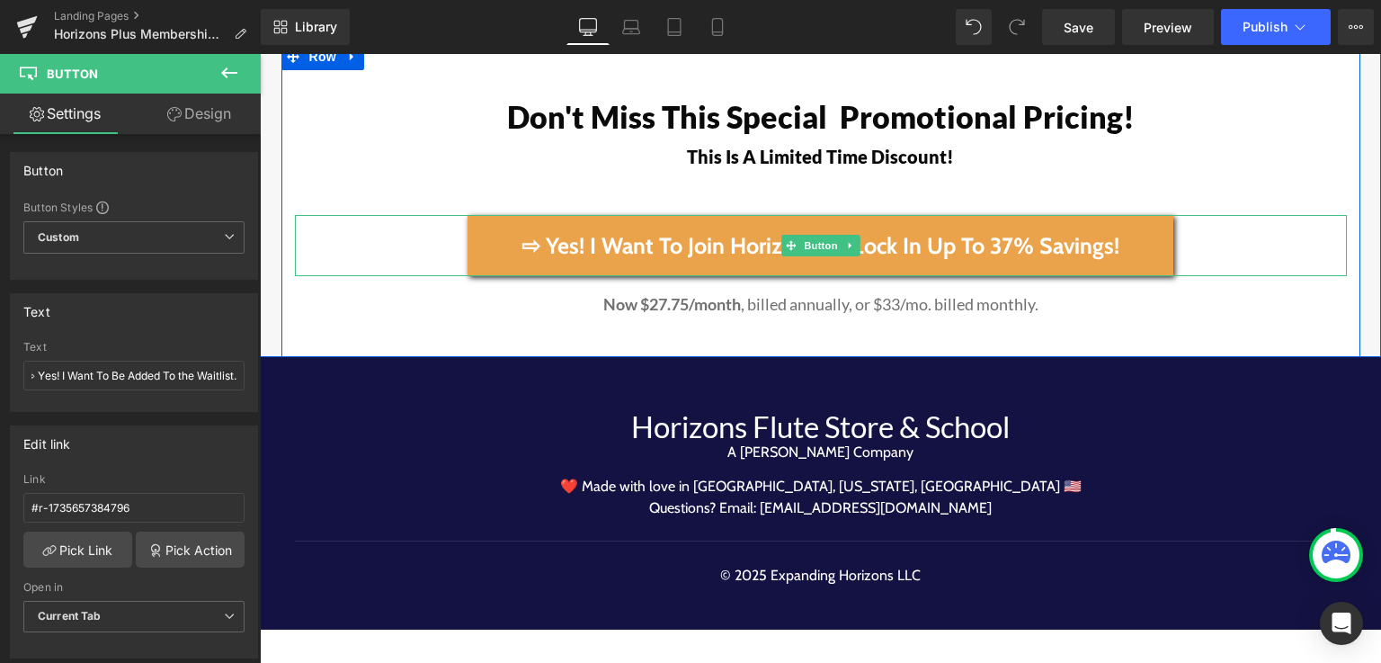
click at [530, 233] on span "⇨ Yes! I Want To Join Horizons+ & Lock In Up To 37% Savings!" at bounding box center [820, 246] width 598 height 26
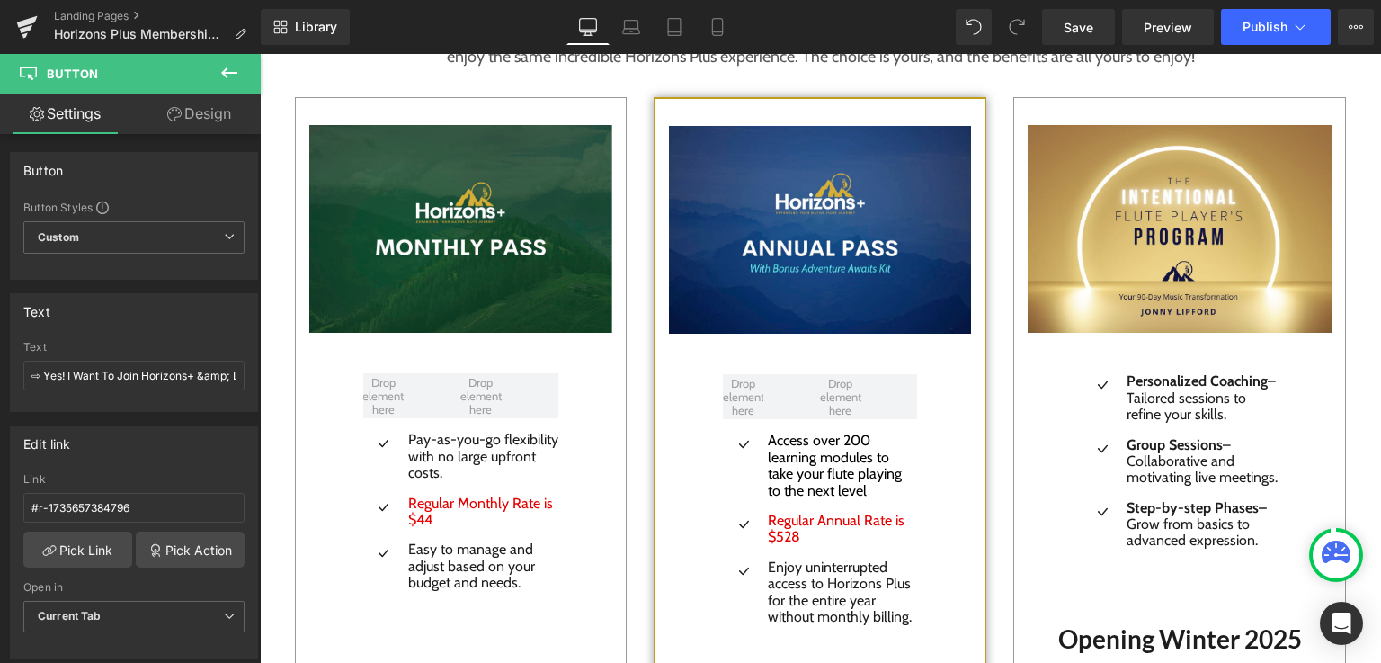
scroll to position [0, 148]
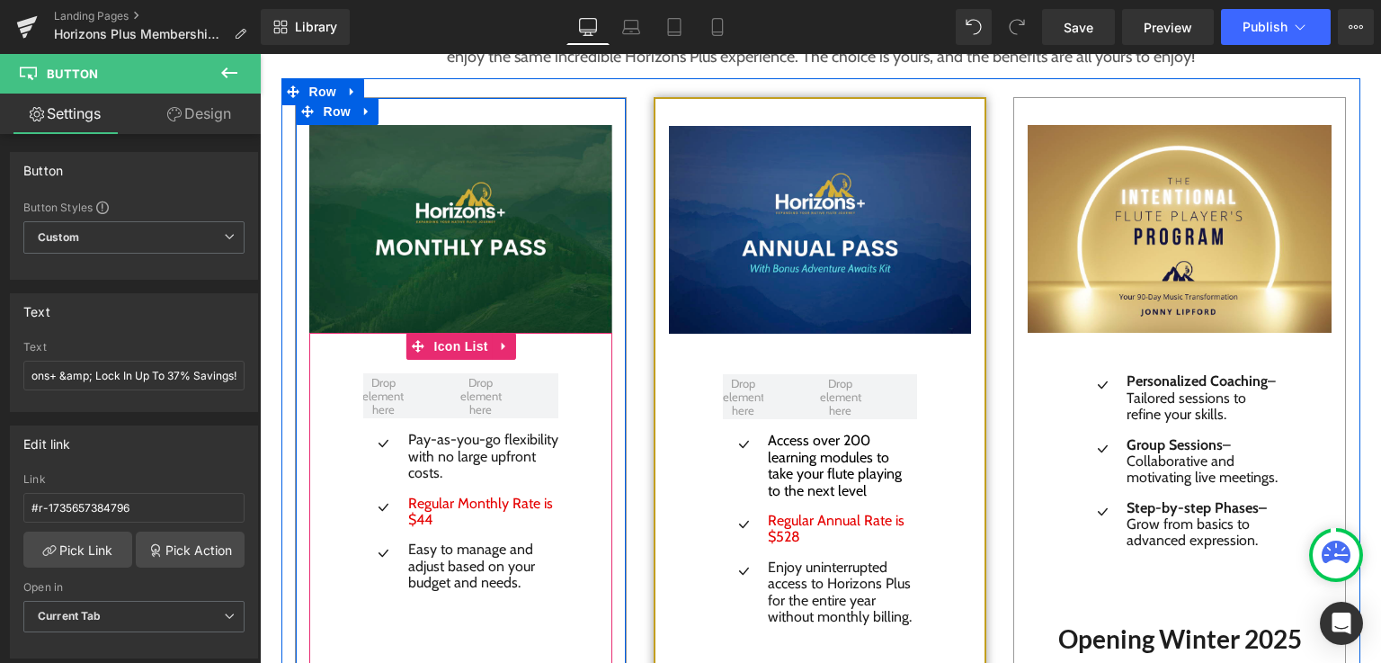
drag, startPoint x: 285, startPoint y: 425, endPoint x: 355, endPoint y: 432, distance: 70.4
type input "⇨ Yes! I Want To Be Added To the Waitlist."
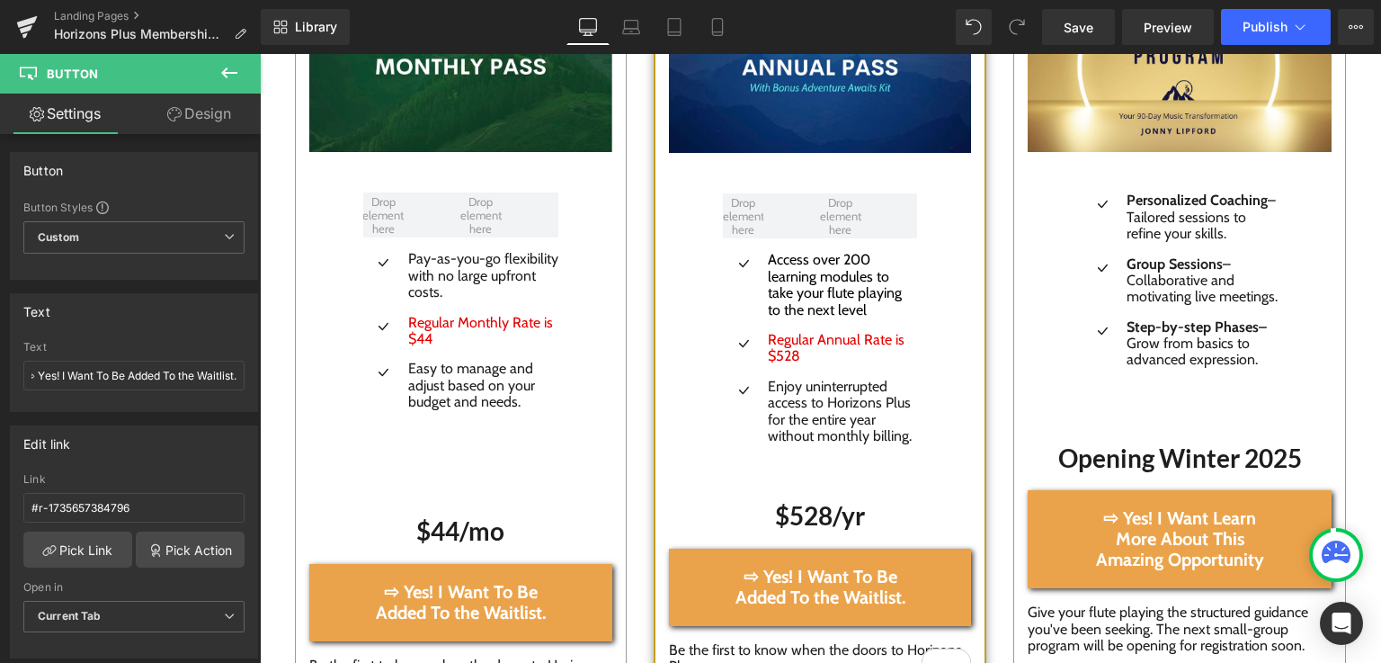
scroll to position [3071, 0]
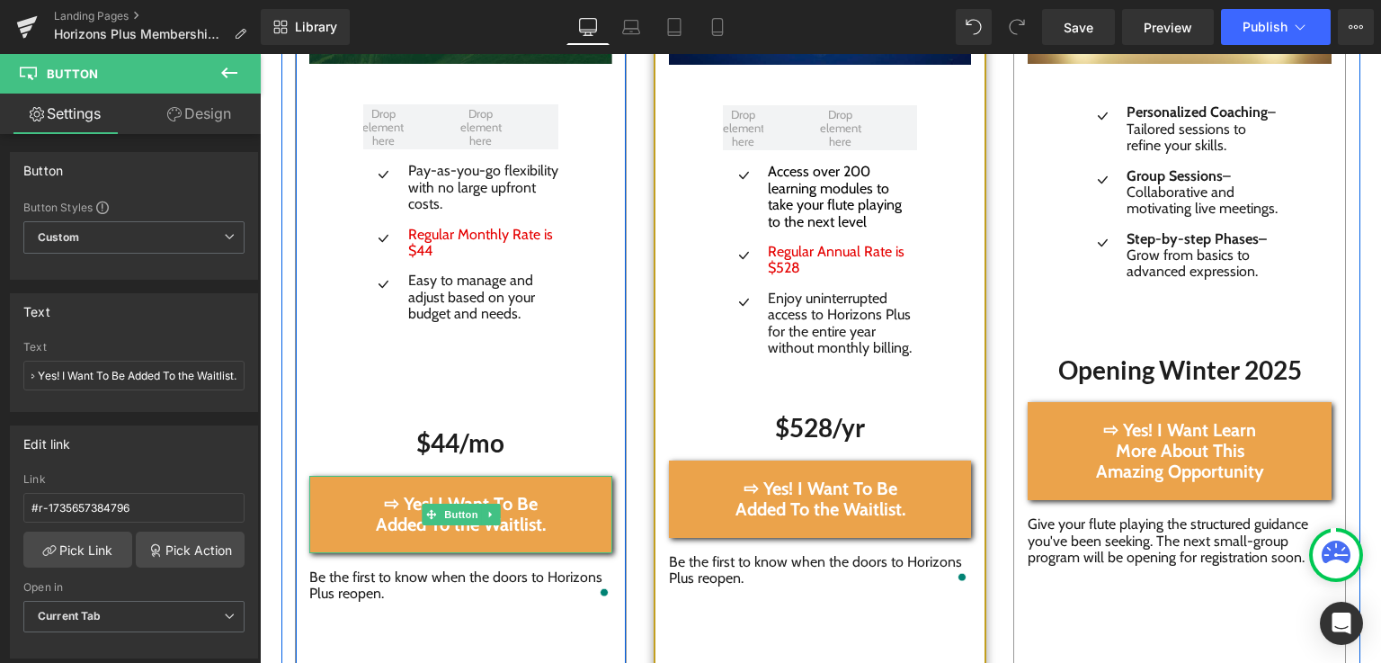
click at [380, 521] on span "⇨ Yes! I Want To Be Added To the Waitlist." at bounding box center [461, 514] width 196 height 41
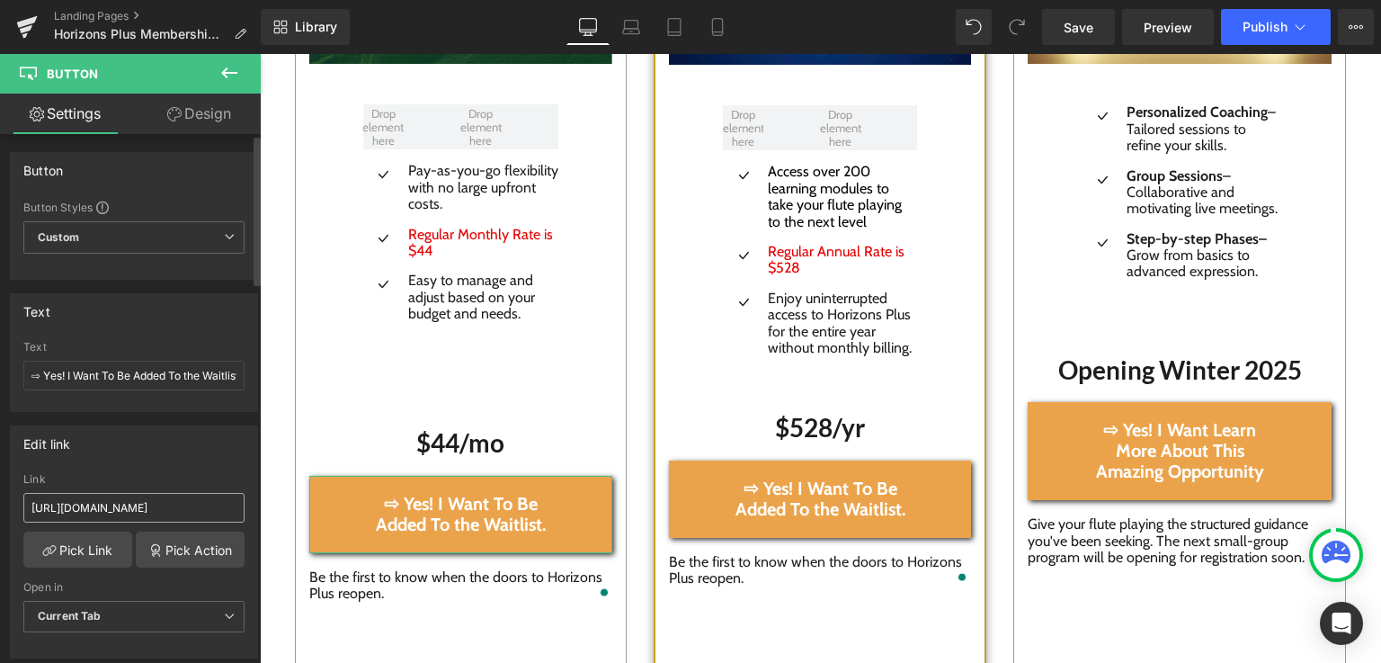
click at [34, 501] on input "https://www.horizonsfluteschool.com/enroll/1833068?price_id=2459968" at bounding box center [133, 508] width 221 height 30
type input "https://jonnylipford.ck.page/367dc50217"
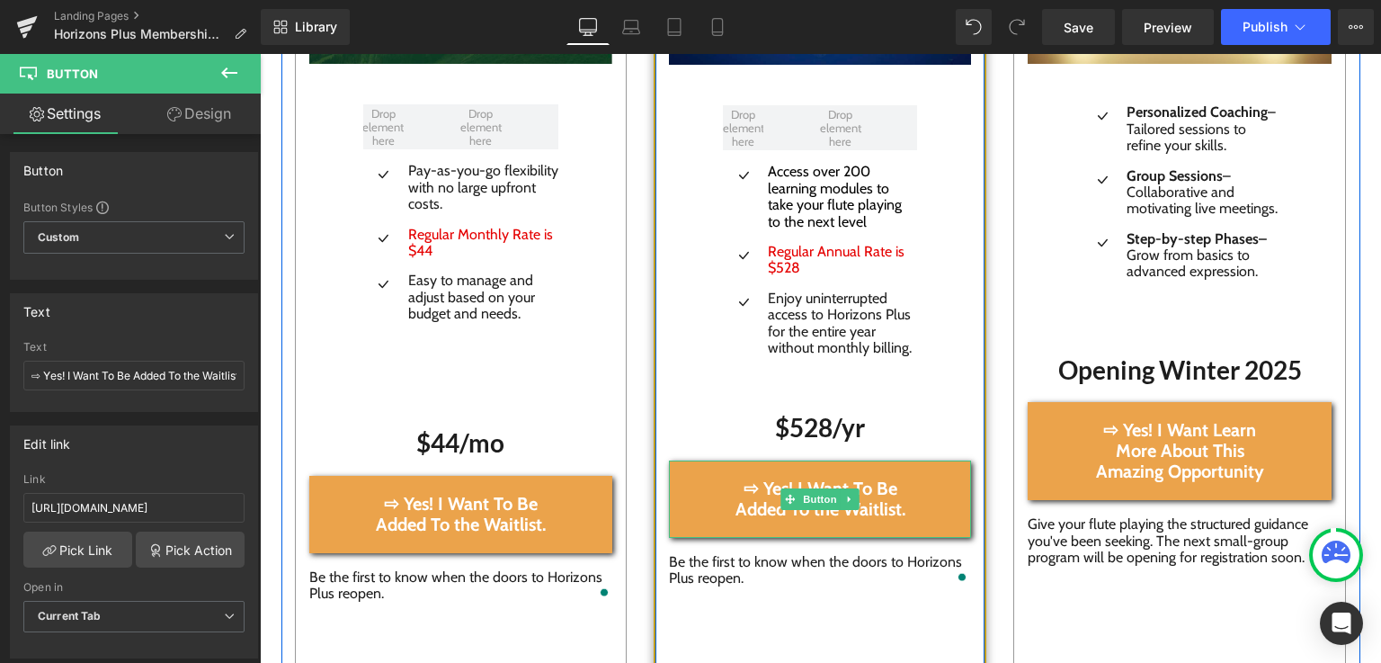
click at [709, 512] on link "⇨ Yes! I Want To Be Added To the Waitlist." at bounding box center [820, 498] width 302 height 77
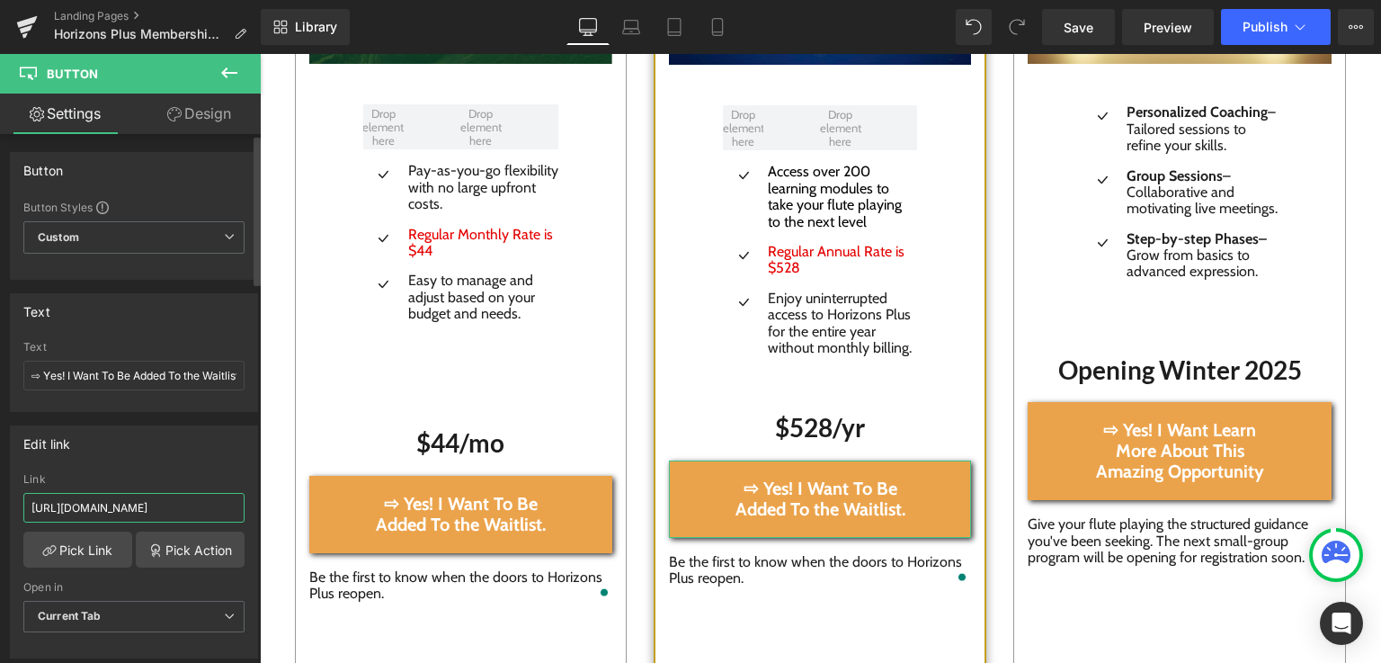
click at [71, 511] on input "https://www.horizonsfluteschool.com/enroll/1833068?price_id=4146262" at bounding box center [133, 508] width 221 height 30
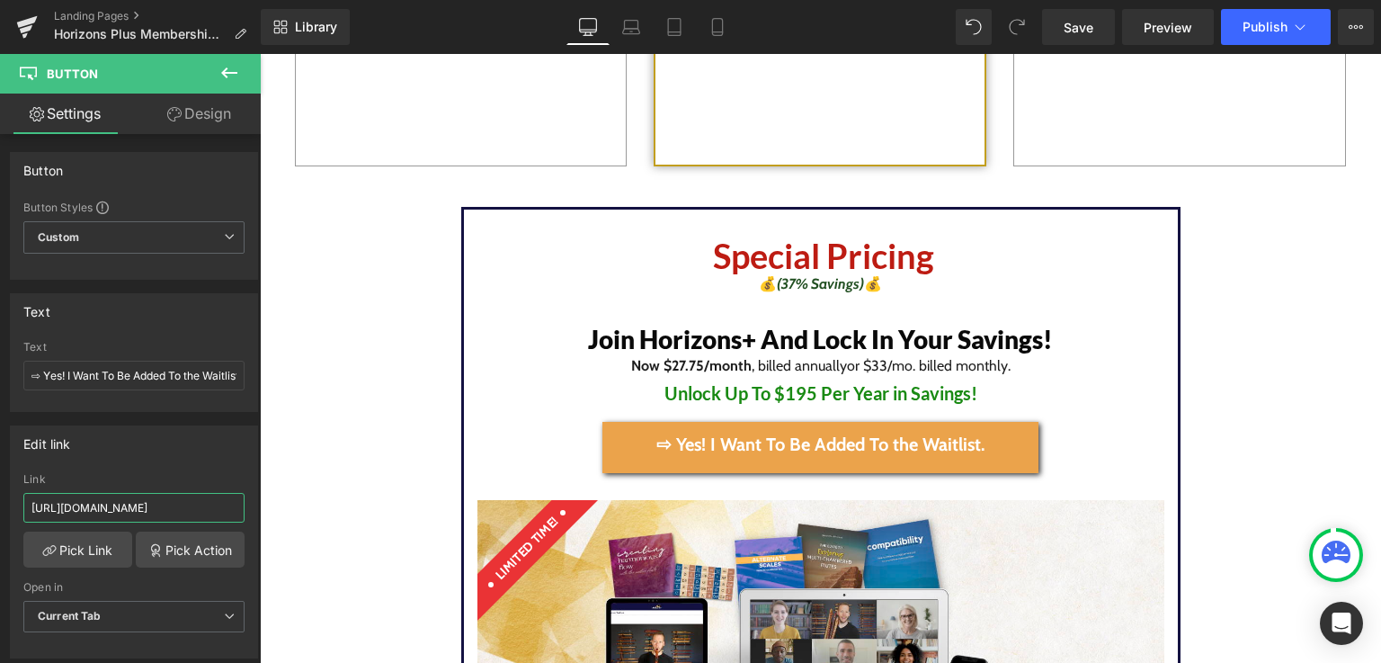
scroll to position [3861, 0]
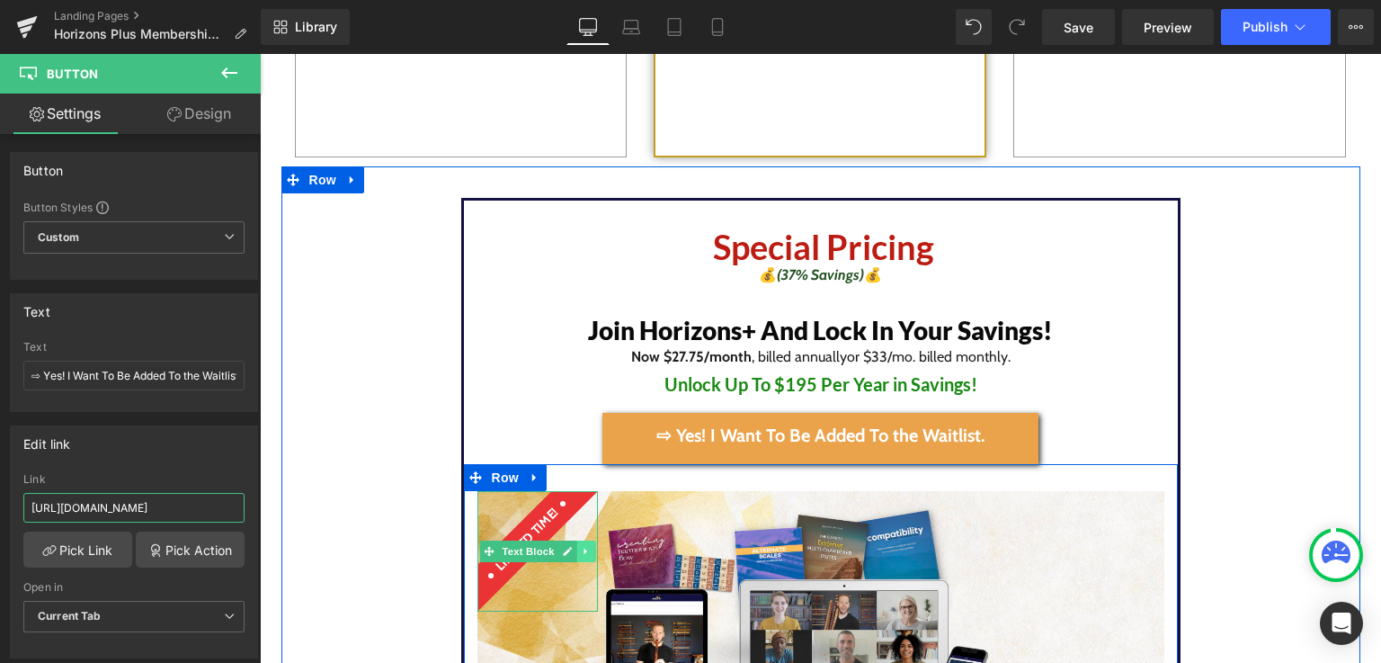
type input "https://jonnylipford.ck.page/367dc50217"
click at [581, 548] on icon at bounding box center [586, 551] width 10 height 11
click at [590, 548] on icon at bounding box center [595, 551] width 10 height 10
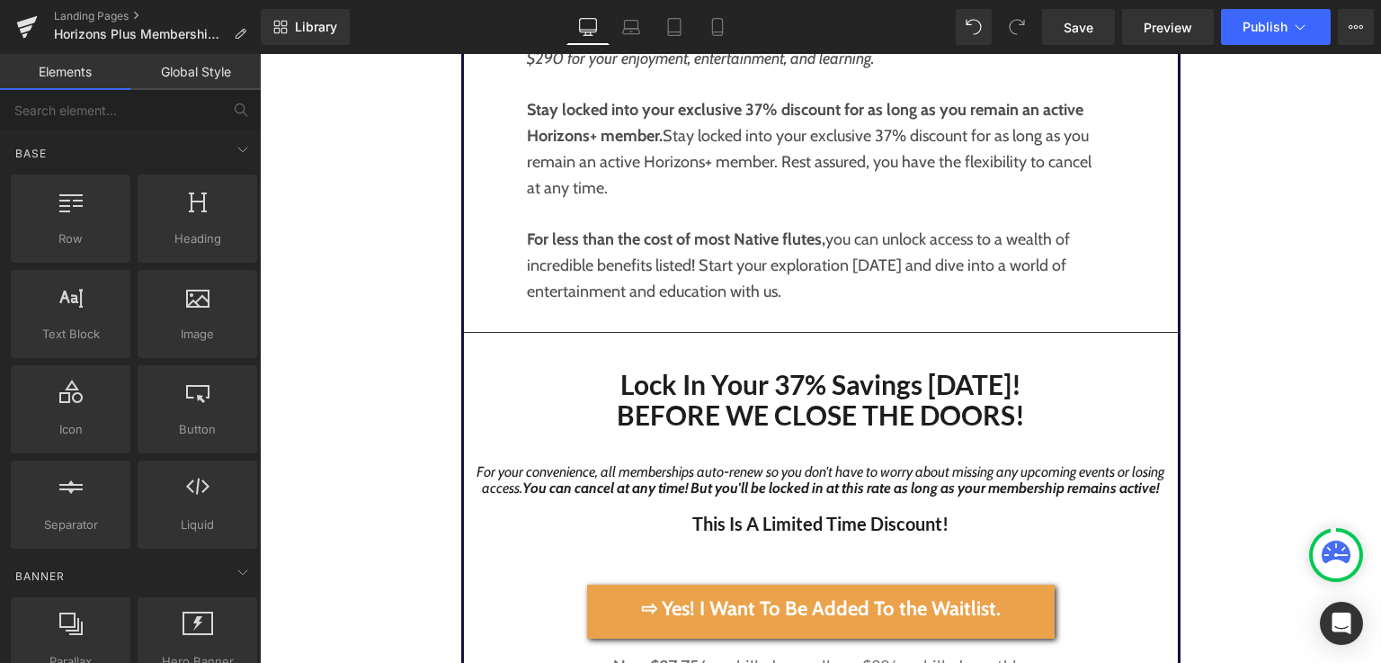
scroll to position [5152, 0]
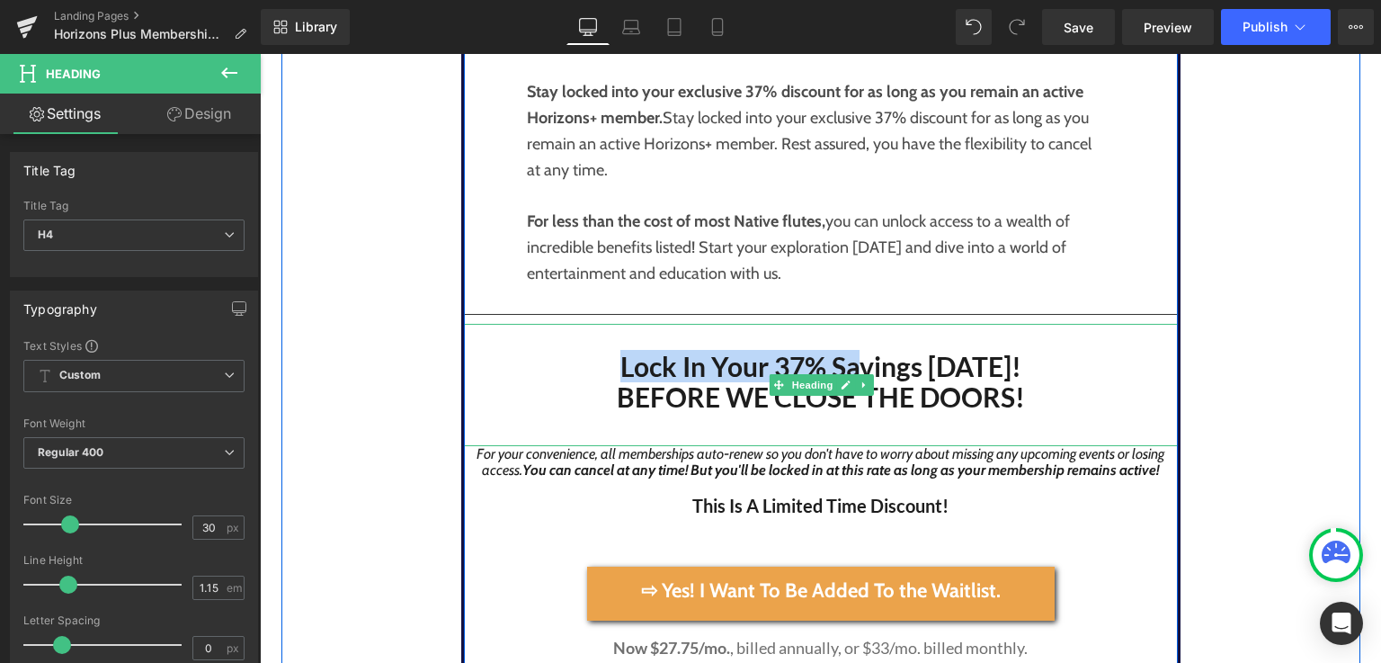
drag, startPoint x: 621, startPoint y: 366, endPoint x: 852, endPoint y: 368, distance: 231.1
click at [852, 368] on h4 "Lock In Your 37% Savings Today! BEFORE WE CLOSE THE DOORS!" at bounding box center [821, 382] width 714 height 62
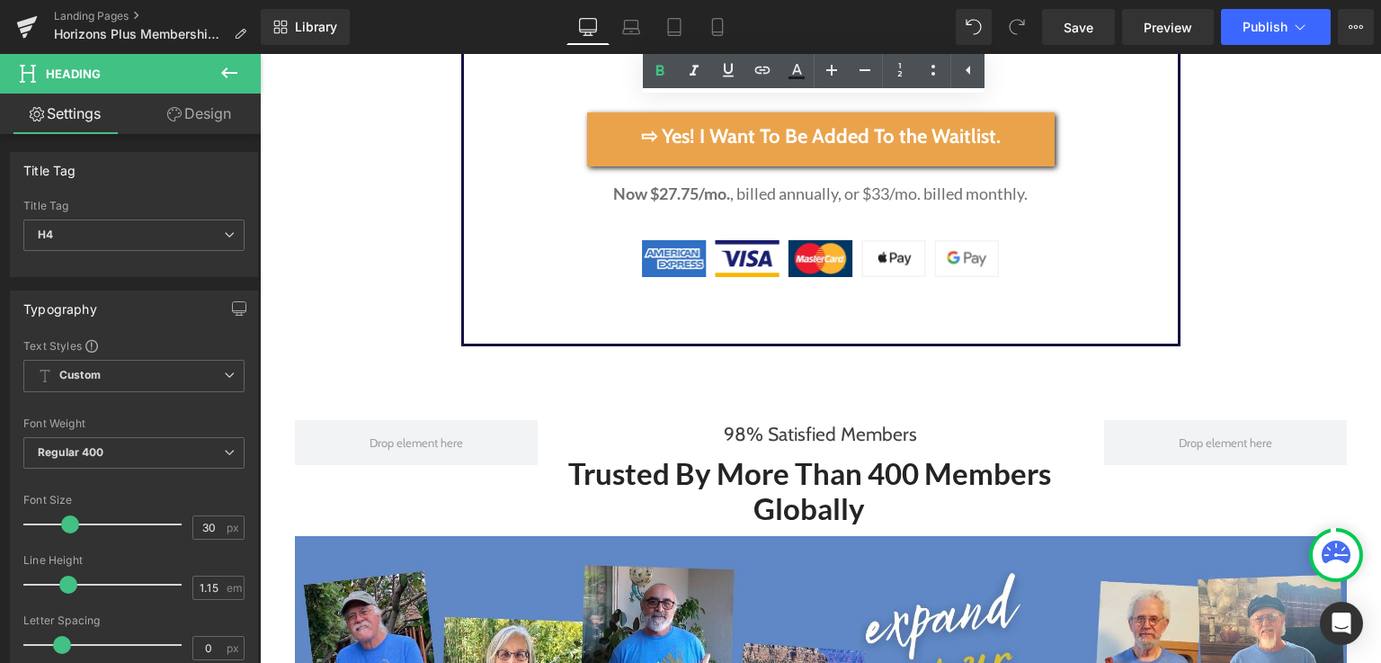
scroll to position [5597, 0]
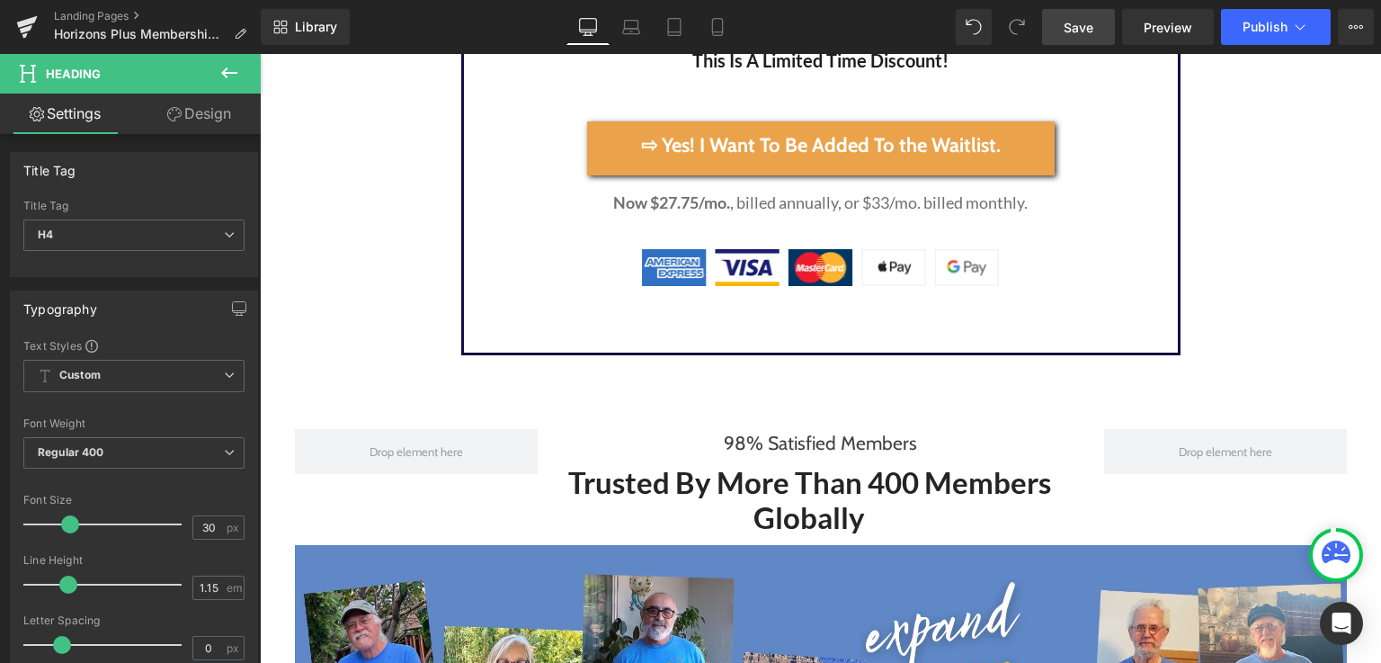
click at [1070, 24] on span "Save" at bounding box center [1079, 27] width 30 height 19
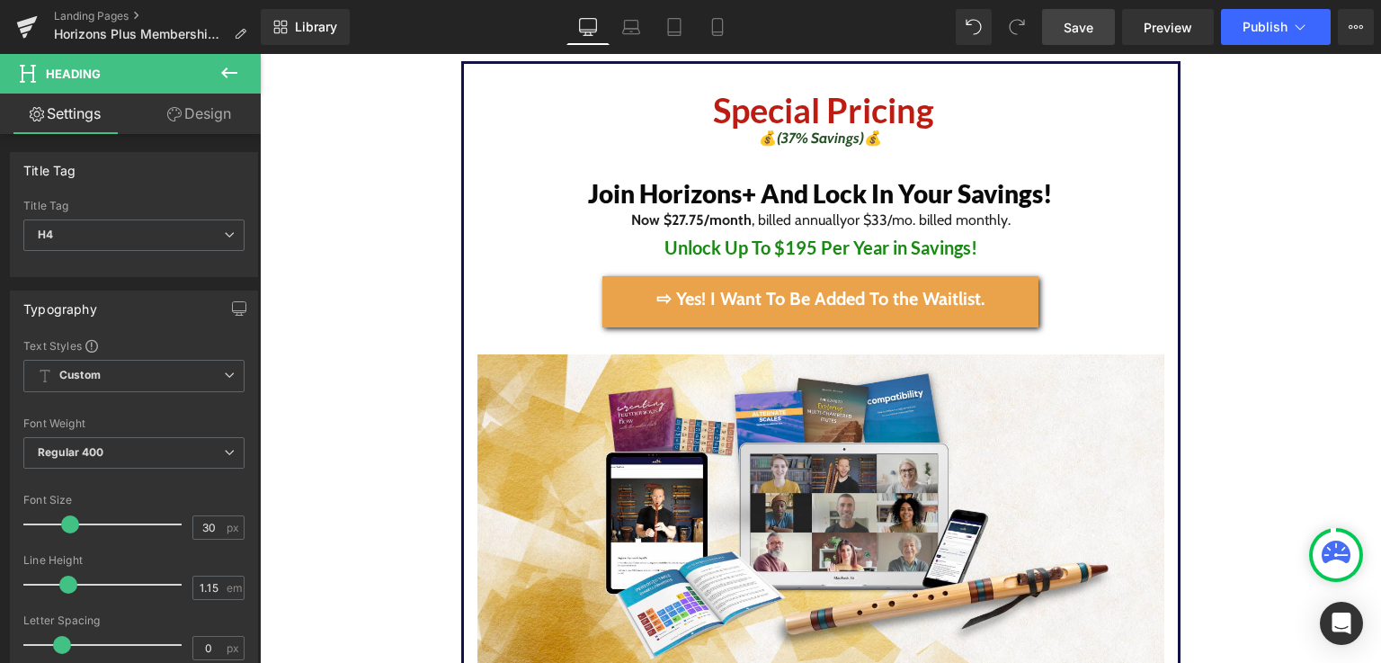
scroll to position [3952, 0]
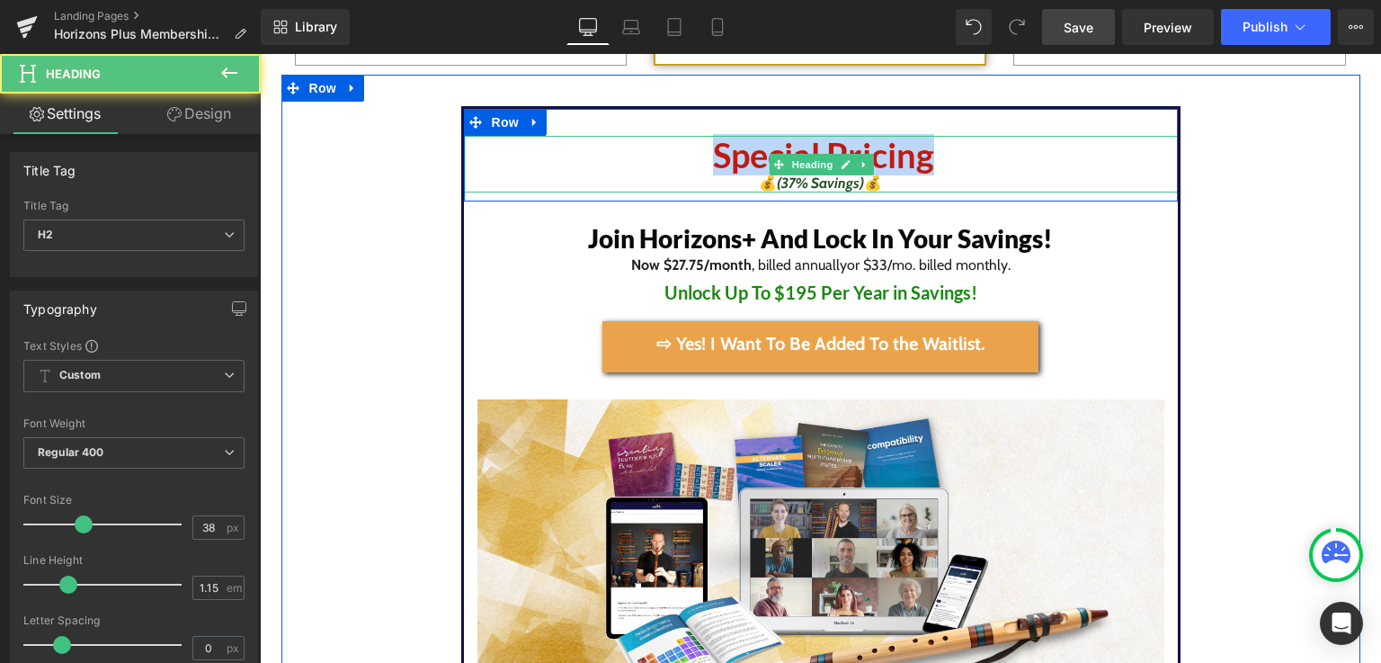
drag, startPoint x: 708, startPoint y: 158, endPoint x: 979, endPoint y: 173, distance: 271.0
click at [979, 173] on h2 "Special Pricing" at bounding box center [821, 156] width 714 height 40
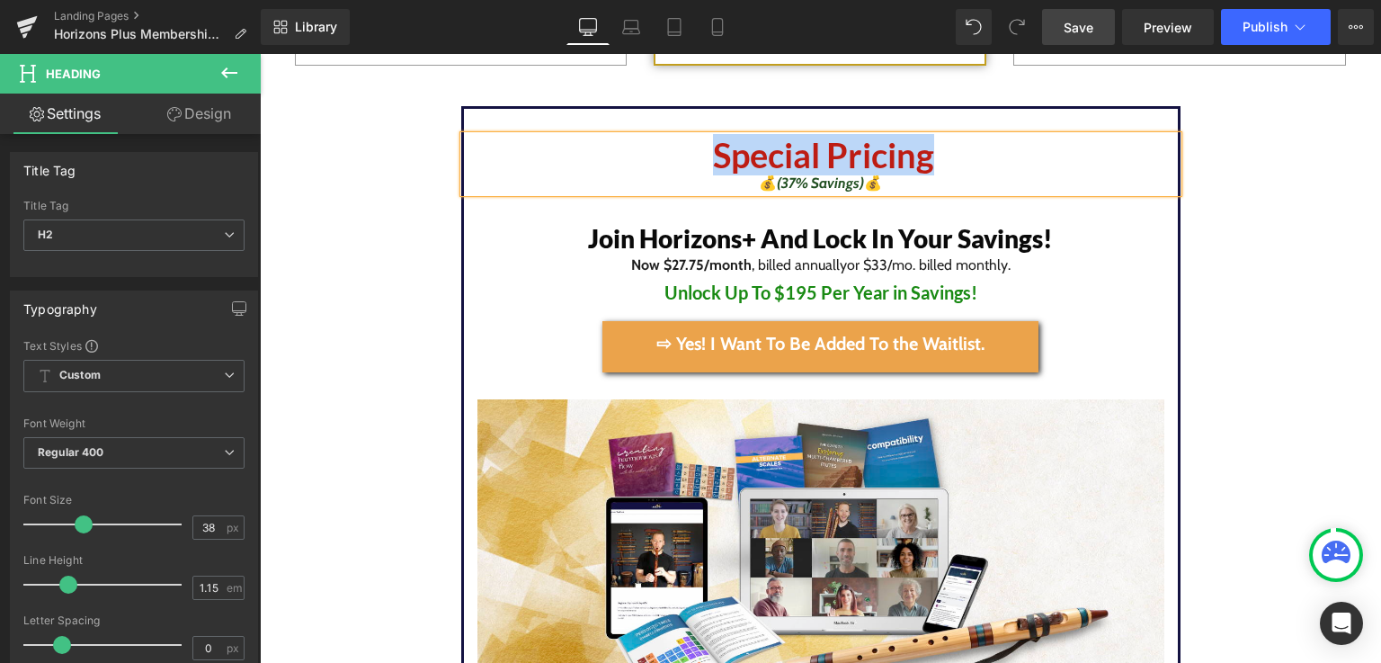
click at [979, 173] on h2 "Special Pricing" at bounding box center [821, 156] width 714 height 40
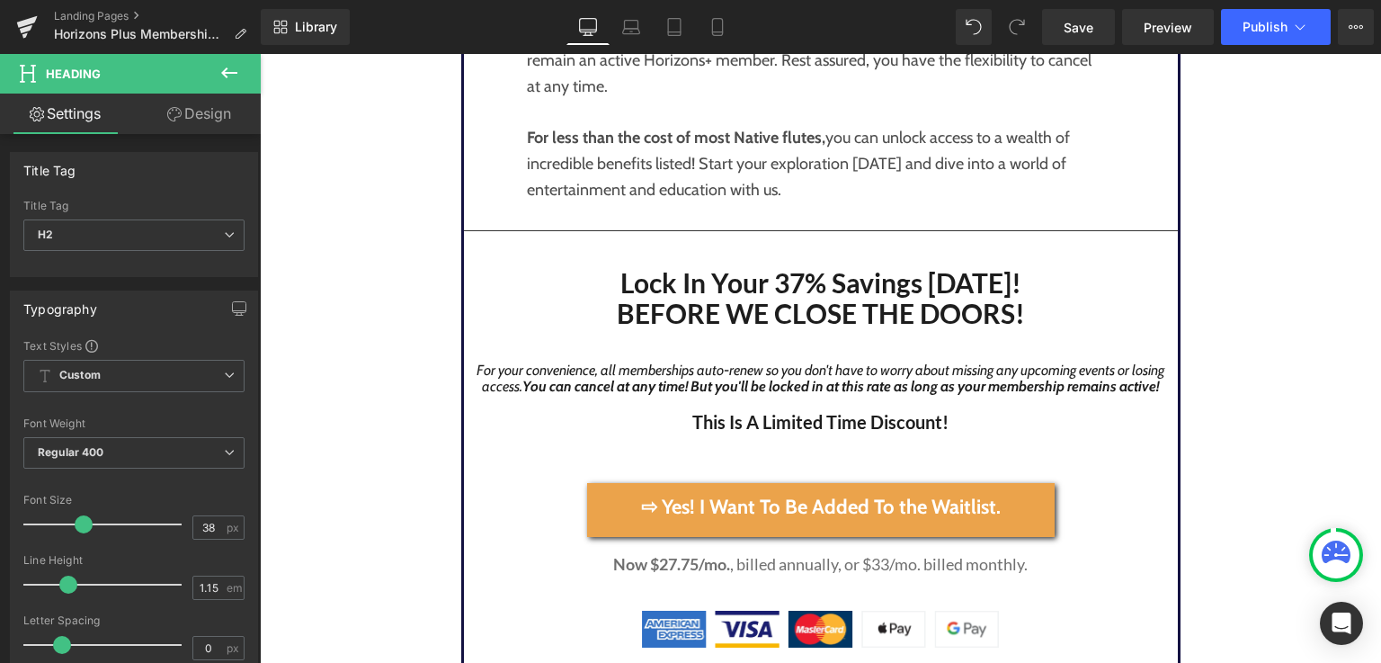
scroll to position [5347, 0]
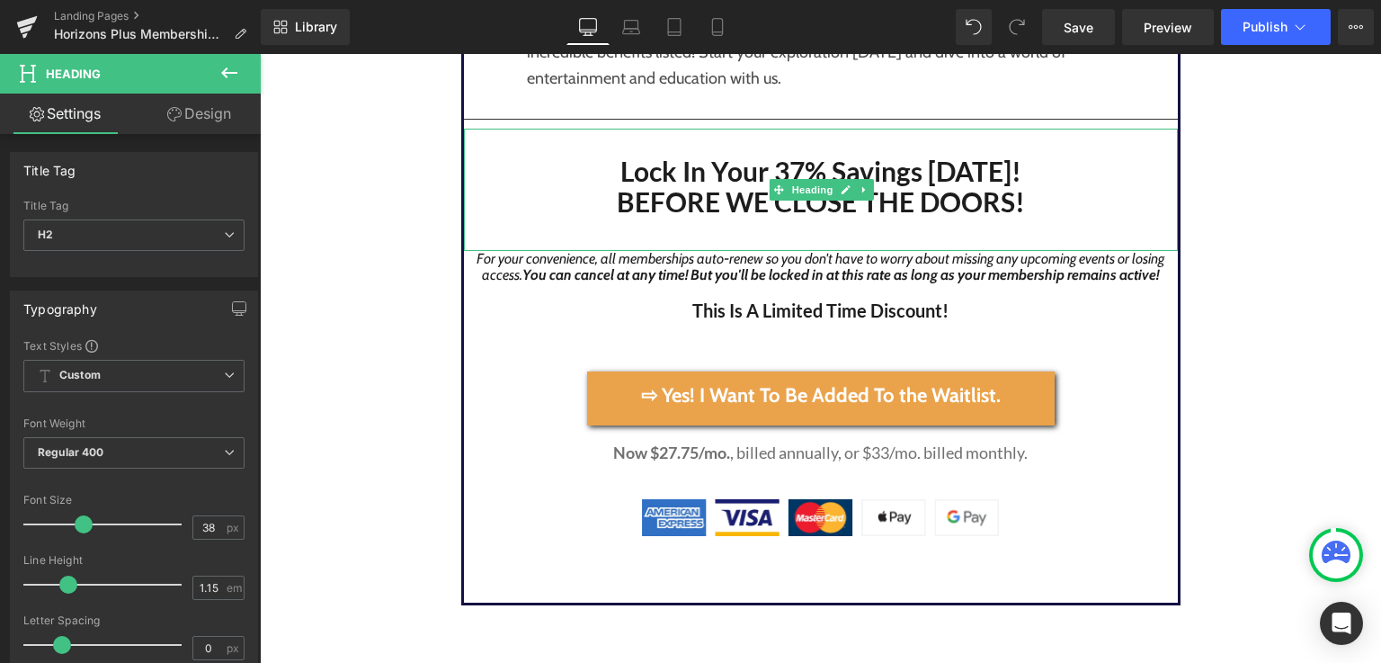
click at [1131, 199] on h4 "Lock In Your 37% Savings [DATE]! BEFORE WE CLOSE THE DOORS!" at bounding box center [821, 187] width 714 height 62
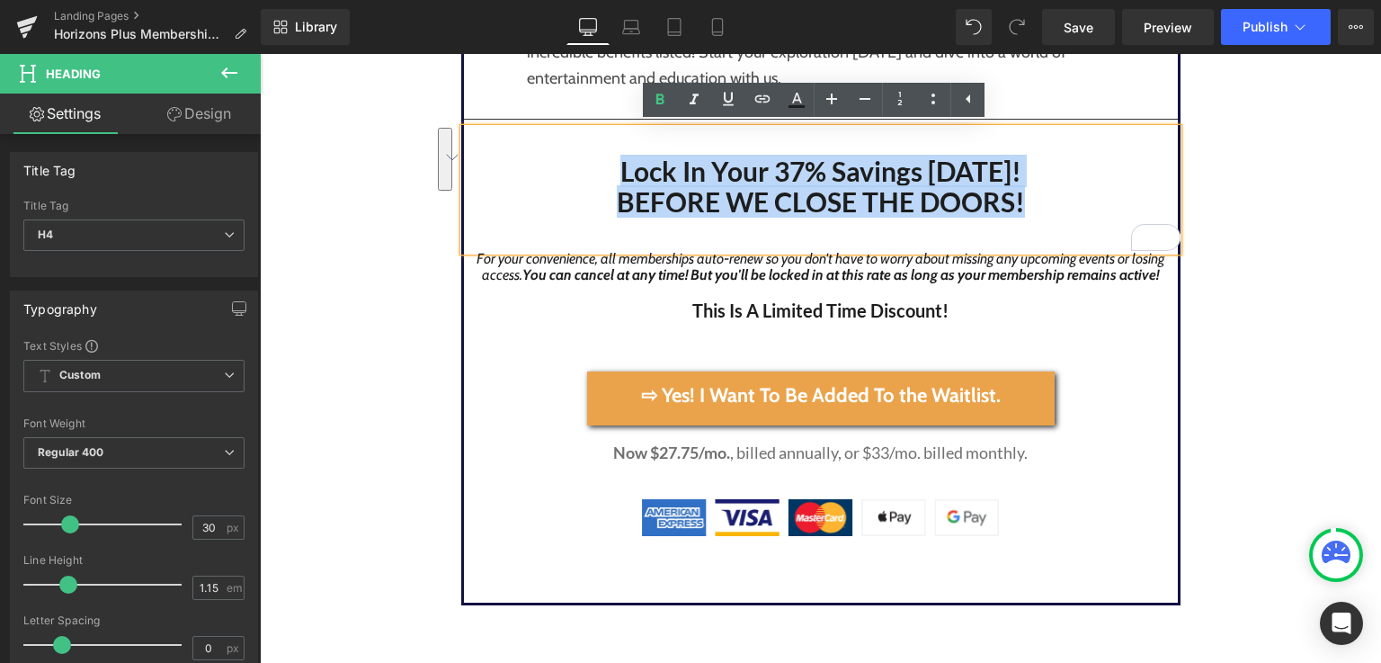
drag, startPoint x: 612, startPoint y: 166, endPoint x: 1032, endPoint y: 198, distance: 421.0
click at [1032, 198] on h4 "Lock In Your 37% Savings [DATE]! BEFORE WE CLOSE THE DOORS!" at bounding box center [821, 187] width 714 height 62
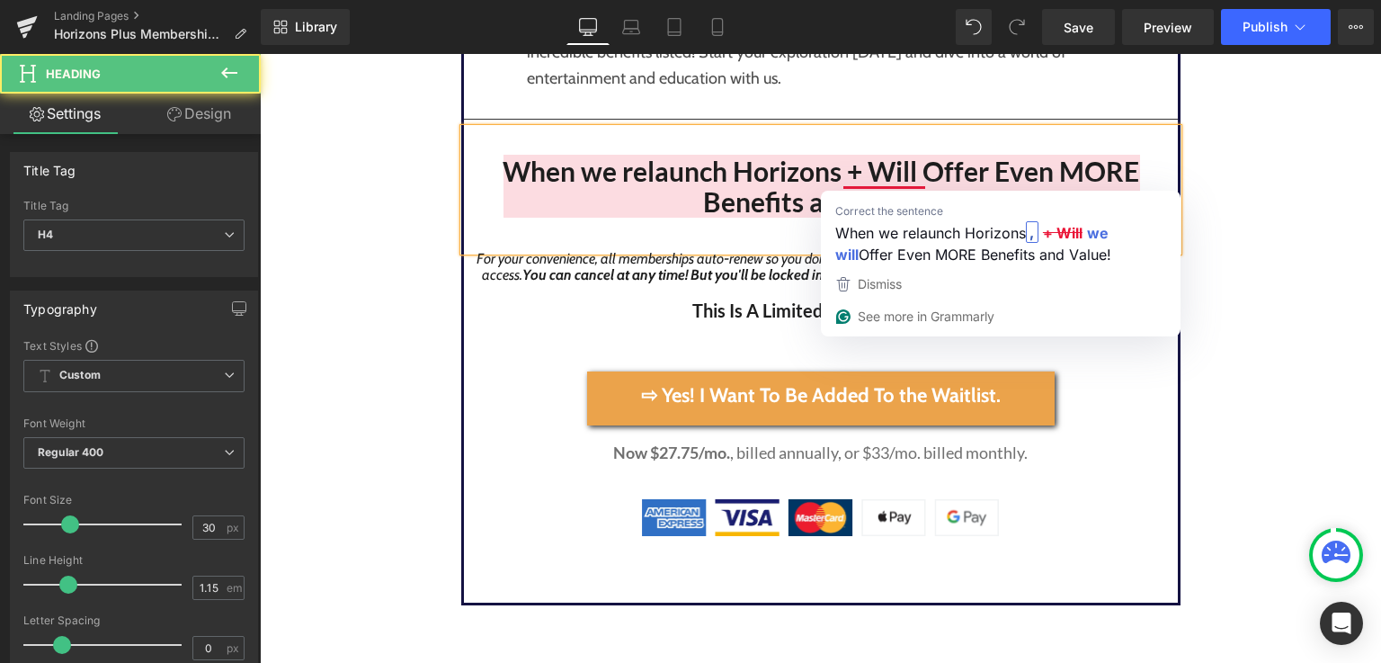
click at [841, 174] on h4 "When we relaunch Horizons + Will Offer Even MORE Benefits and Value!" at bounding box center [821, 187] width 714 height 62
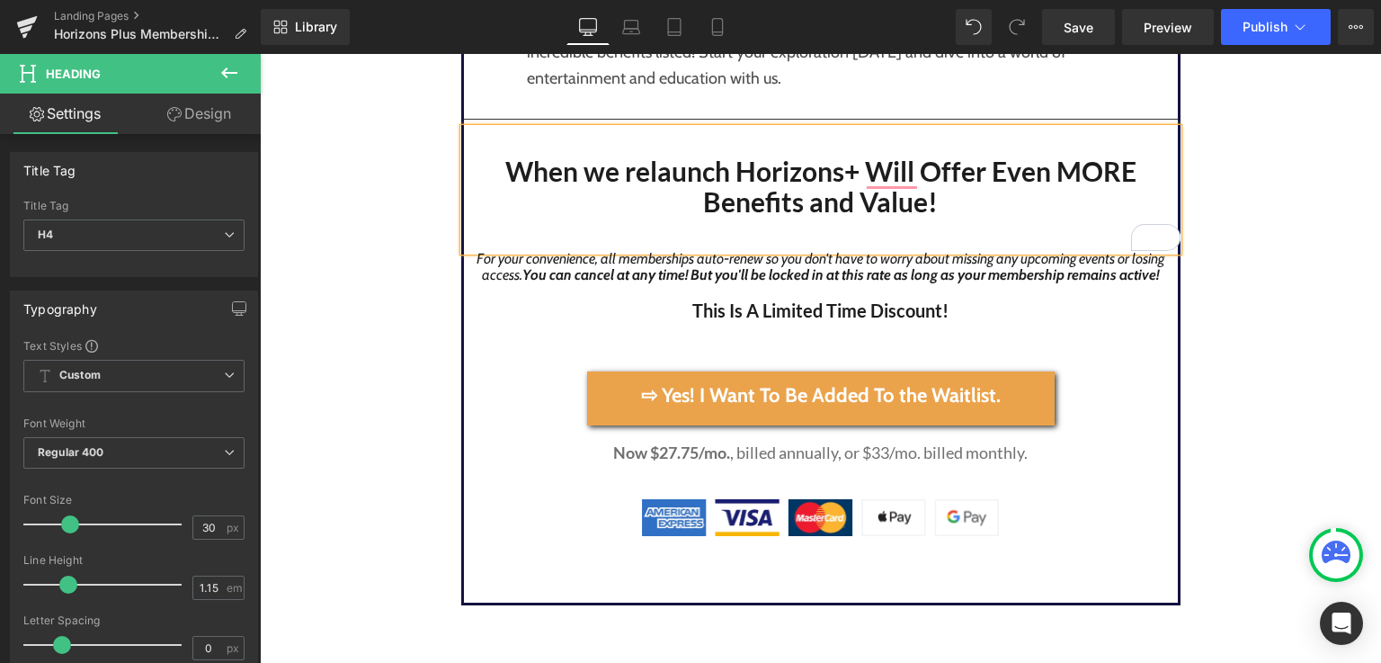
click at [575, 225] on div "To enrich screen reader interactions, please activate Accessibility in Grammarl…" at bounding box center [821, 226] width 714 height 16
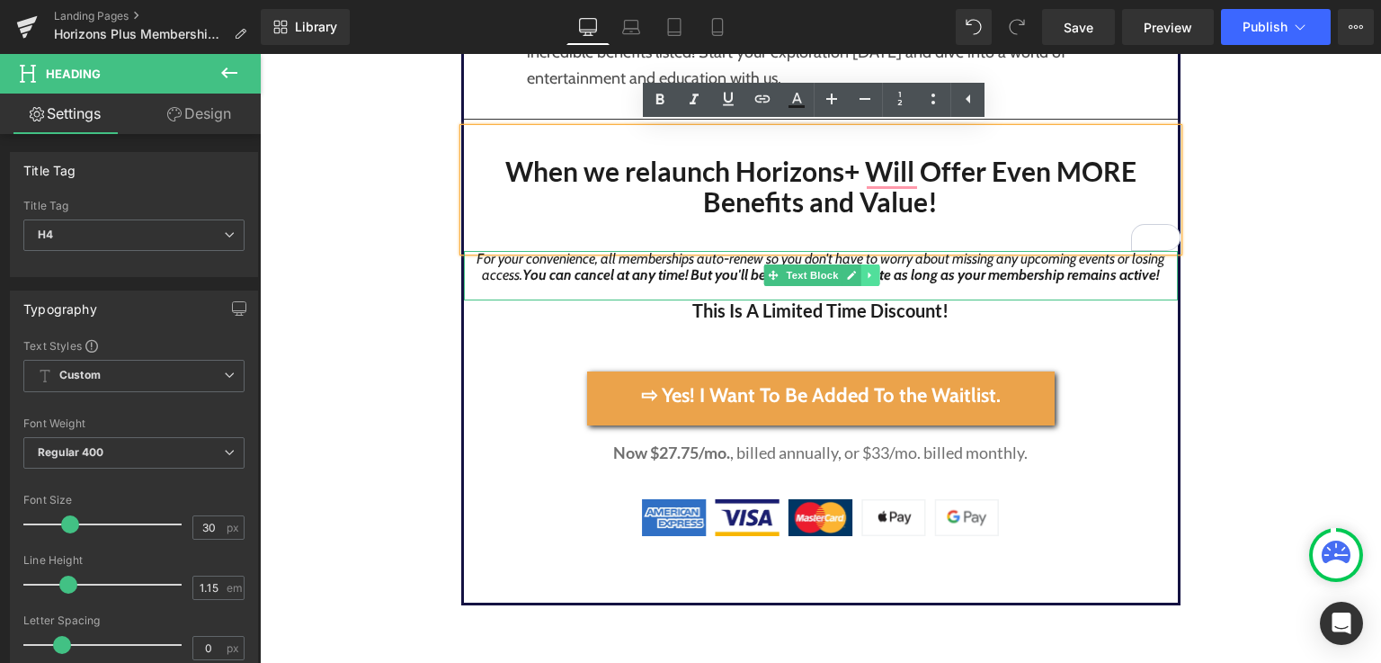
click at [866, 271] on icon at bounding box center [871, 275] width 10 height 11
click at [875, 279] on icon at bounding box center [880, 276] width 10 height 10
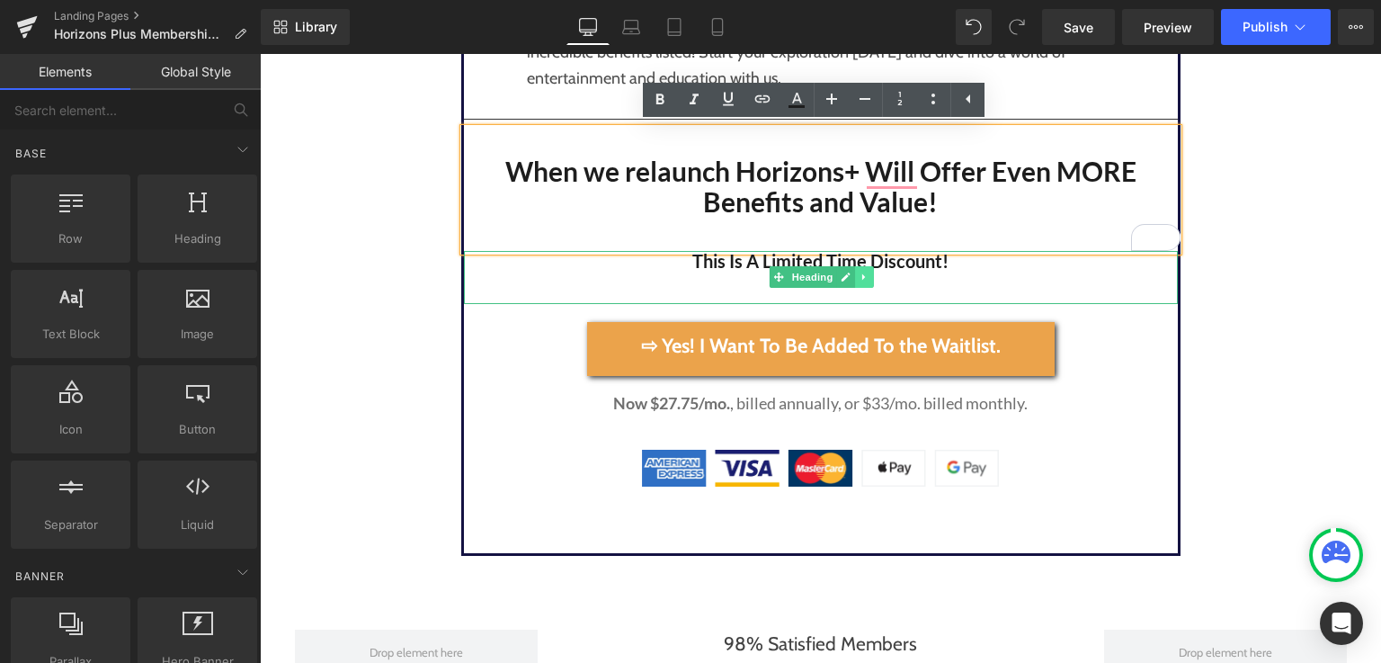
click at [862, 278] on icon at bounding box center [863, 277] width 3 height 6
click at [869, 279] on icon at bounding box center [874, 277] width 10 height 10
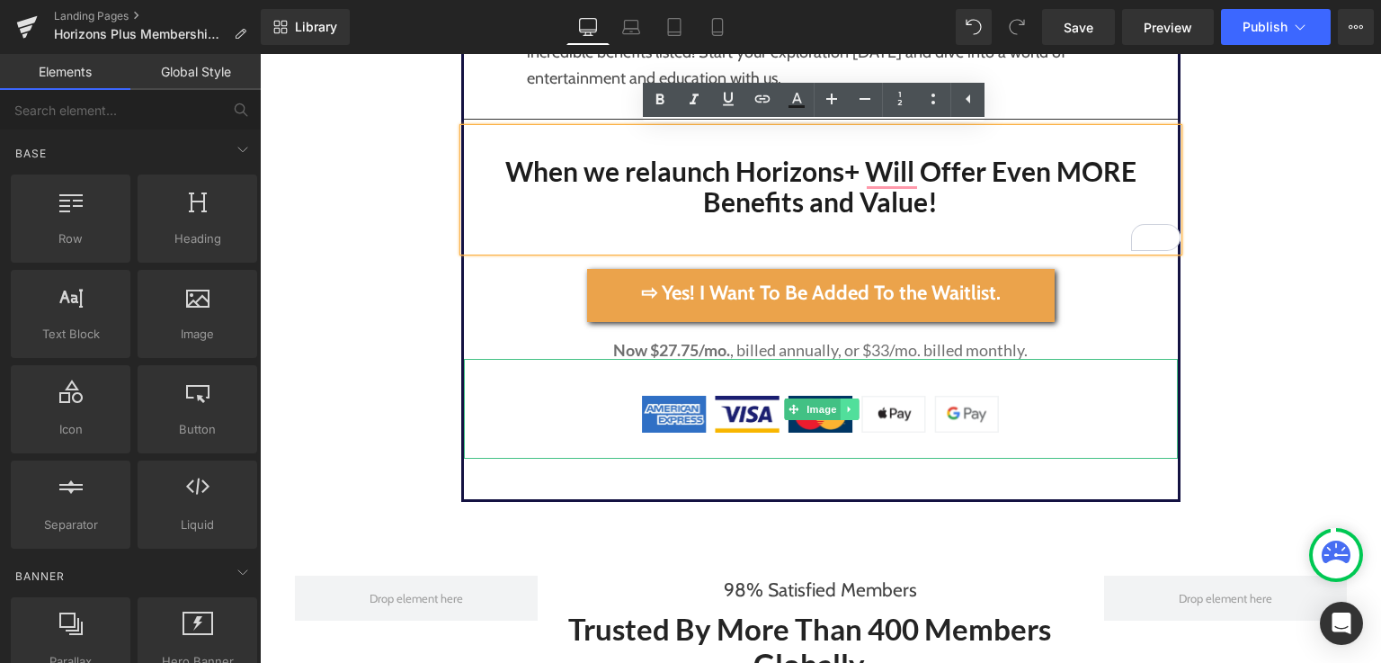
click at [845, 406] on icon at bounding box center [850, 409] width 10 height 11
click at [854, 407] on icon at bounding box center [859, 409] width 10 height 10
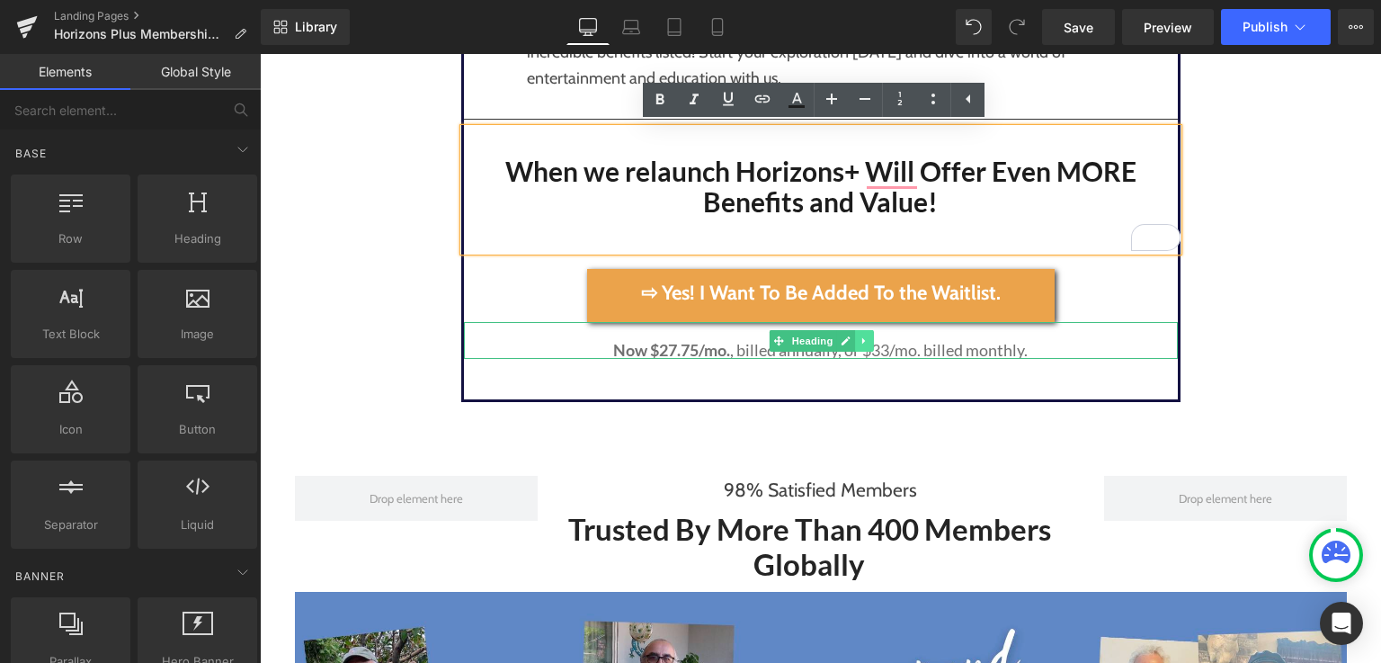
click at [861, 345] on icon at bounding box center [865, 340] width 10 height 11
click at [869, 342] on icon at bounding box center [874, 340] width 10 height 10
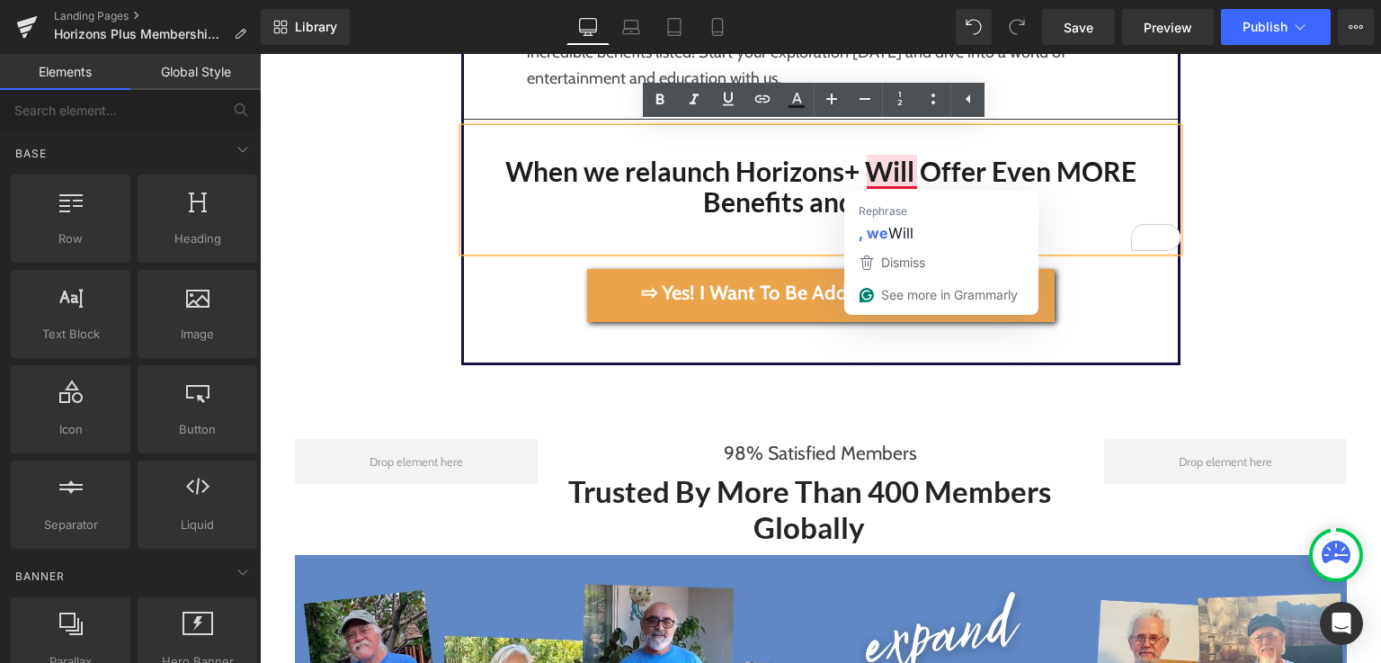
click at [865, 177] on h4 "When we relaunch Horizons+ Will Offer Even MORE Benefits and Value!" at bounding box center [821, 187] width 714 height 62
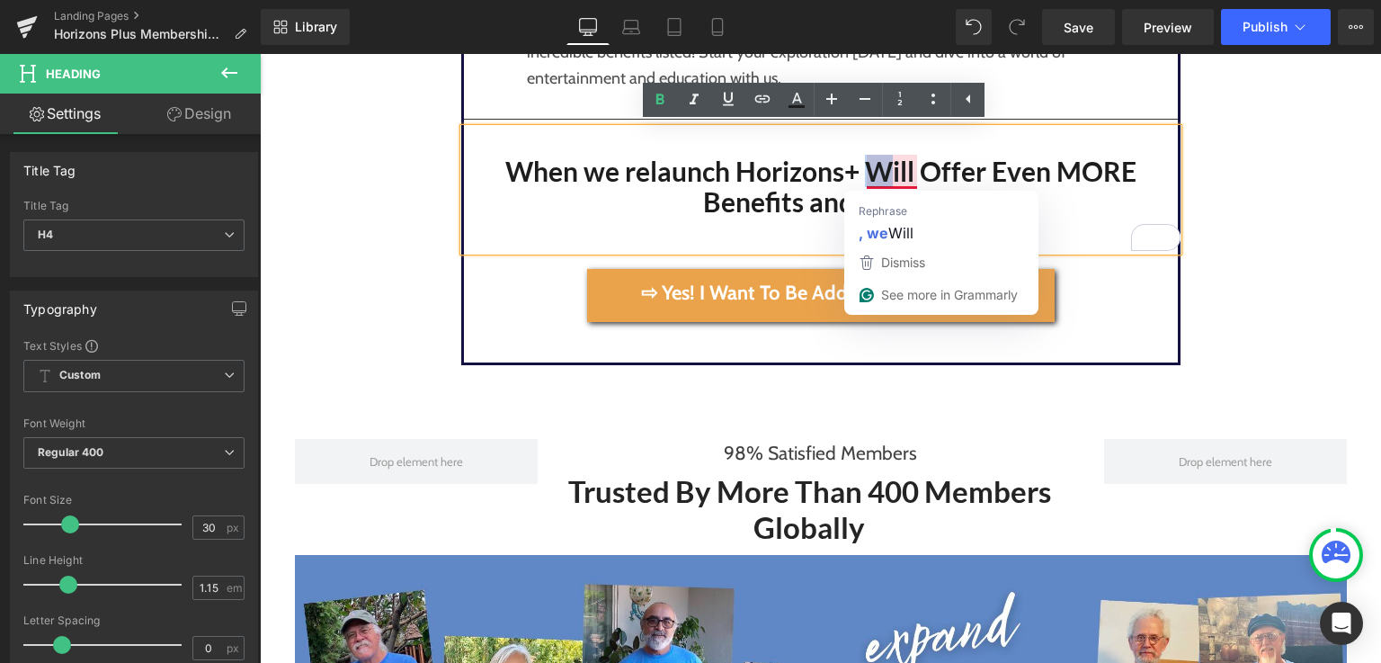
drag, startPoint x: 865, startPoint y: 177, endPoint x: 877, endPoint y: 175, distance: 11.8
click at [877, 175] on h4 "When we relaunch Horizons+ Will Offer Even MORE Benefits and Value!" at bounding box center [821, 187] width 714 height 62
click at [876, 188] on h4 "When we relaunch Horizons+ Will Offer Even MORE Benefits and Value!" at bounding box center [821, 187] width 714 height 62
drag, startPoint x: 868, startPoint y: 178, endPoint x: 879, endPoint y: 183, distance: 11.7
click at [879, 183] on h4 "When we relaunch Horizons+ Will Offer Even MORE Benefits and Value!" at bounding box center [821, 187] width 714 height 62
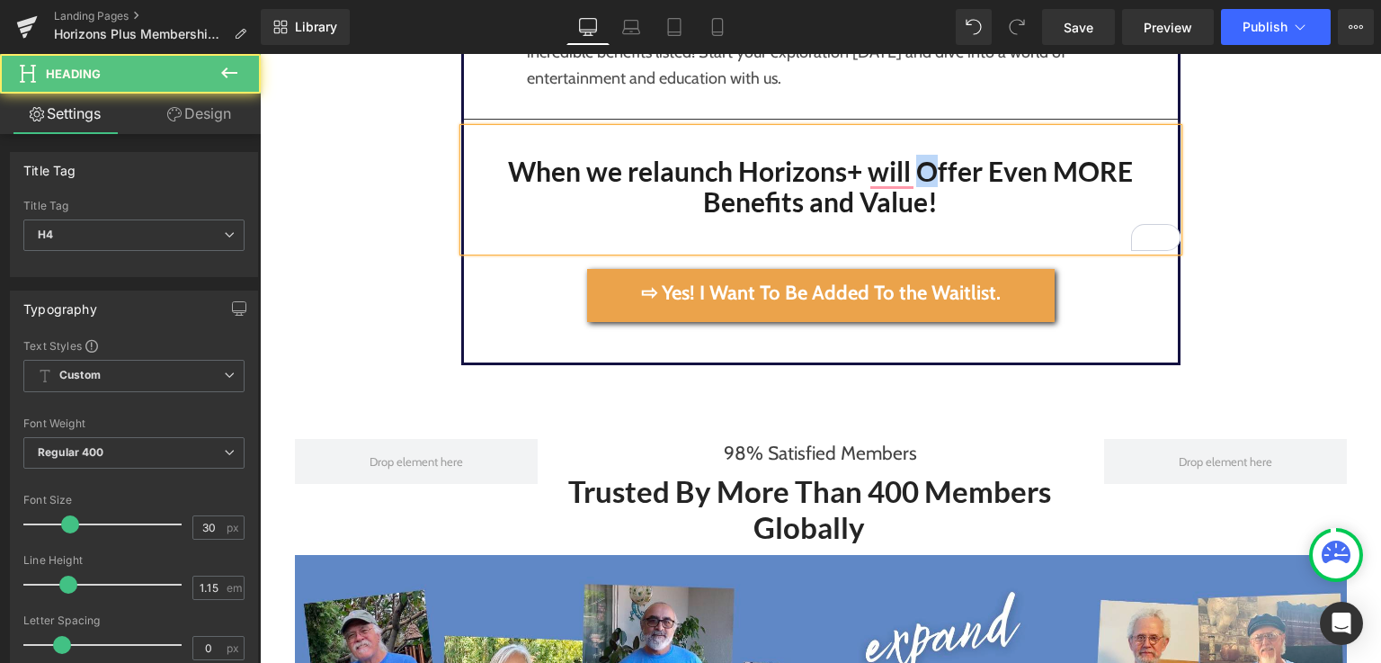
click at [927, 173] on h4 "When we relaunch Horizons+ will Offer Even MORE Benefits and Value!" at bounding box center [821, 187] width 714 height 62
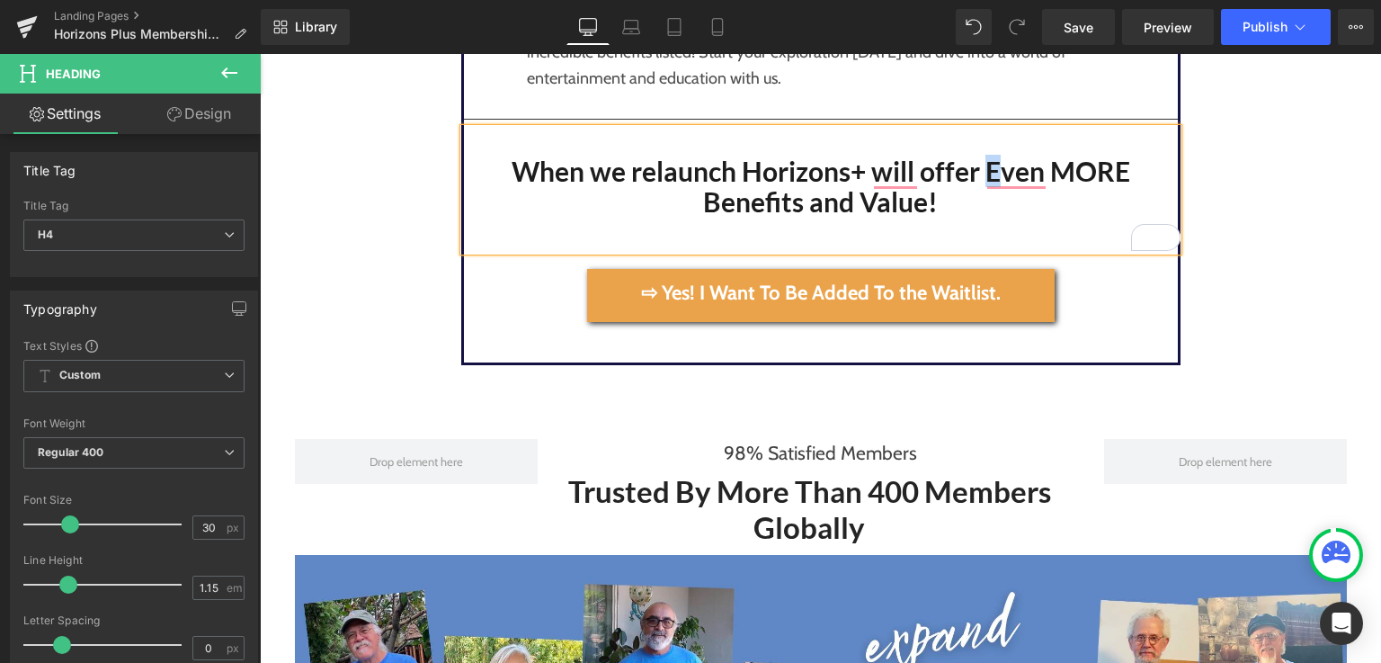
drag, startPoint x: 986, startPoint y: 174, endPoint x: 978, endPoint y: 183, distance: 12.8
click at [978, 183] on h4 "When we relaunch Horizons+ will offer Even MORE Benefits and Value!" at bounding box center [821, 187] width 714 height 62
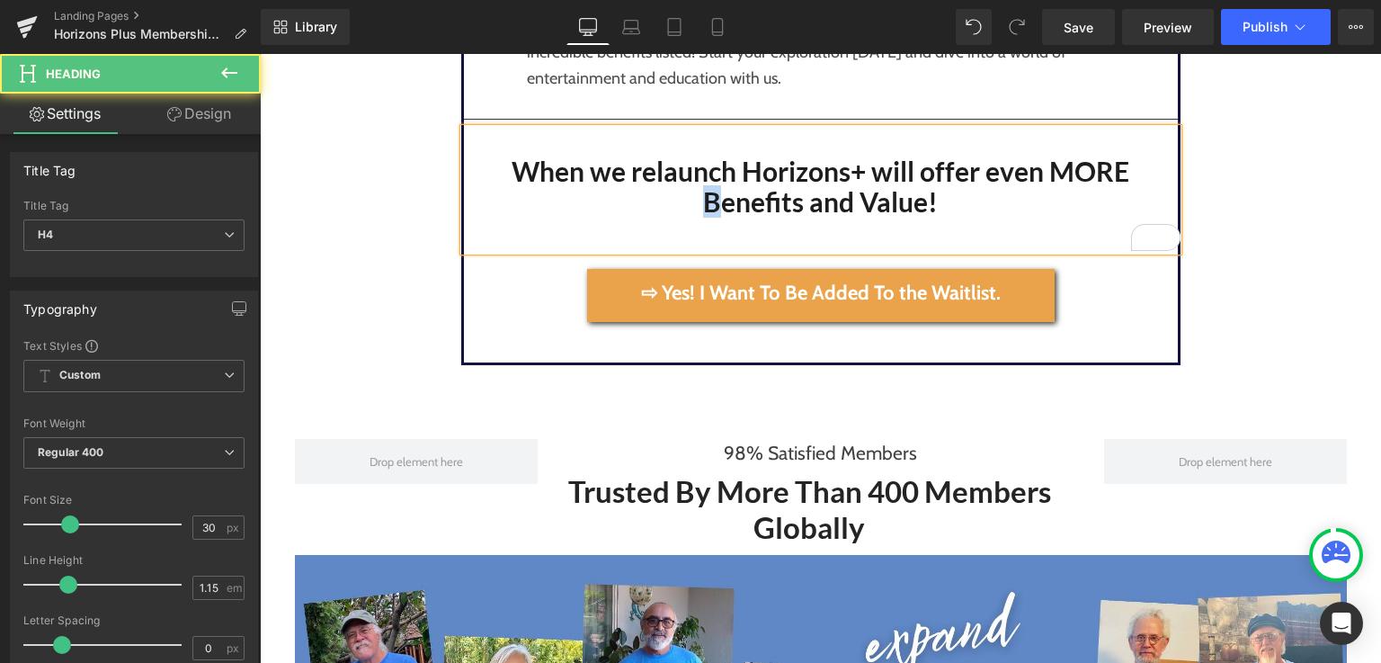
drag, startPoint x: 710, startPoint y: 207, endPoint x: 700, endPoint y: 214, distance: 12.2
click at [700, 214] on h4 "When we relaunch Horizons+ will offer even MORE Benefits and Value!" at bounding box center [821, 187] width 714 height 62
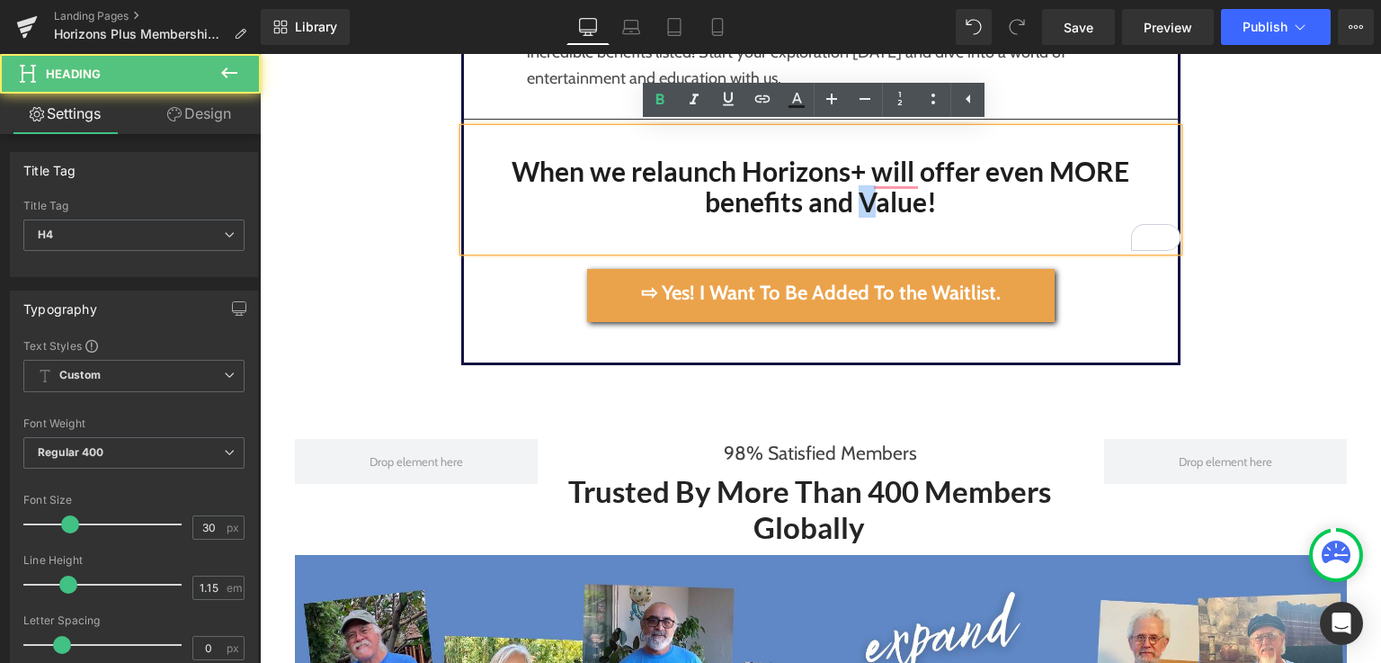
click at [853, 206] on h4 "When we relaunch Horizons+ will offer even MORE benefits and Value!" at bounding box center [821, 187] width 714 height 62
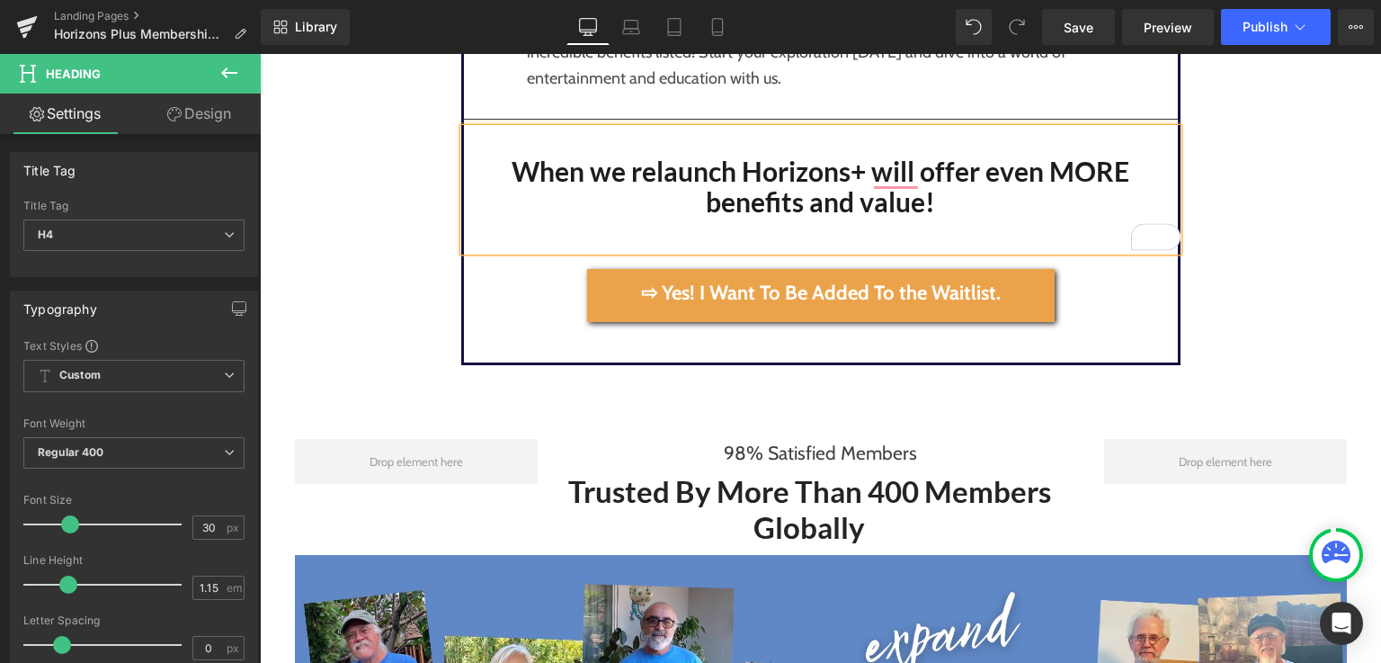
click at [915, 202] on h4 "When we relaunch Horizons+ will offer even MORE benefits and value!" at bounding box center [821, 187] width 714 height 62
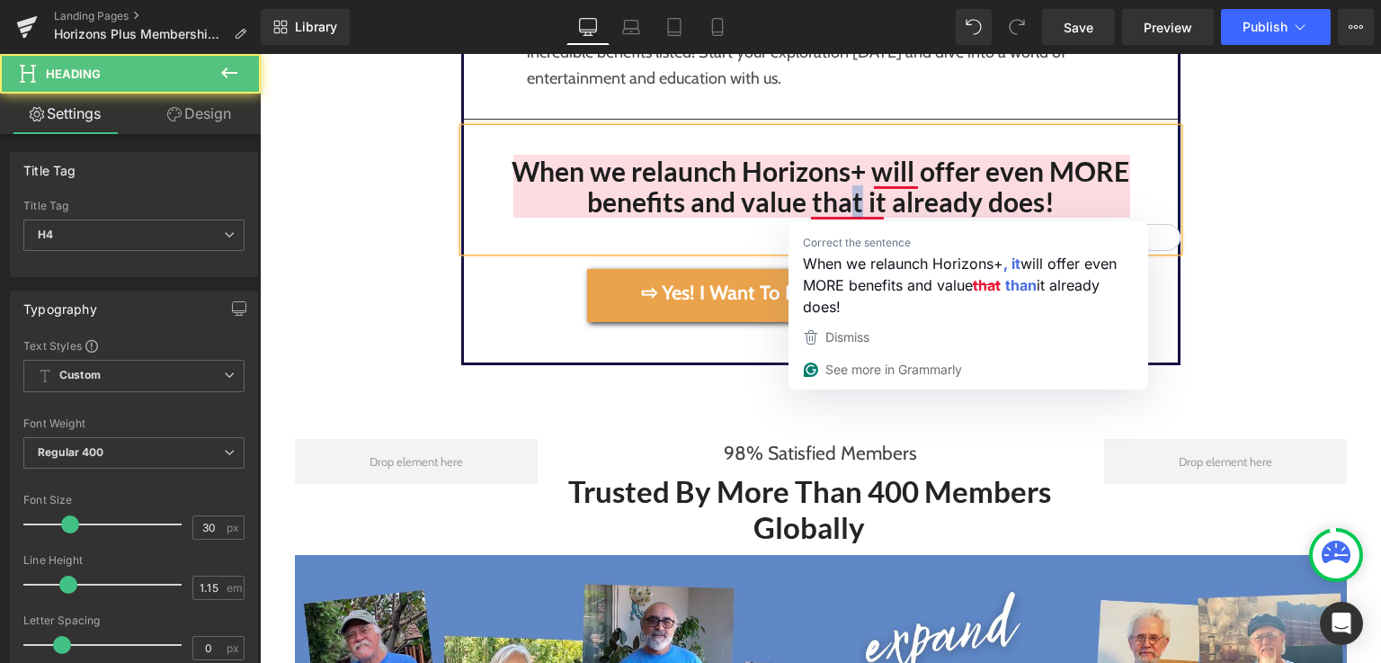
drag, startPoint x: 849, startPoint y: 200, endPoint x: 841, endPoint y: 215, distance: 17.3
click at [841, 215] on h4 "When we relaunch Horizons+ will offer even MORE benefits and value that it alre…" at bounding box center [821, 187] width 714 height 62
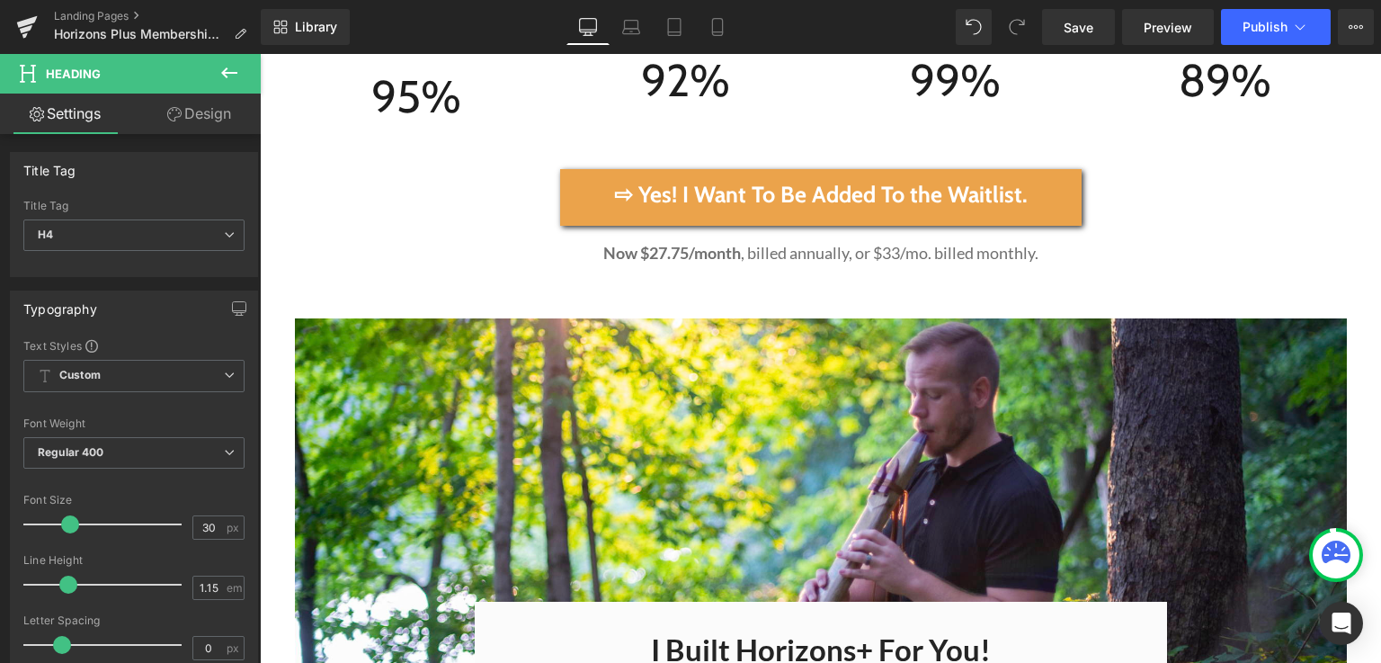
scroll to position [7219, 0]
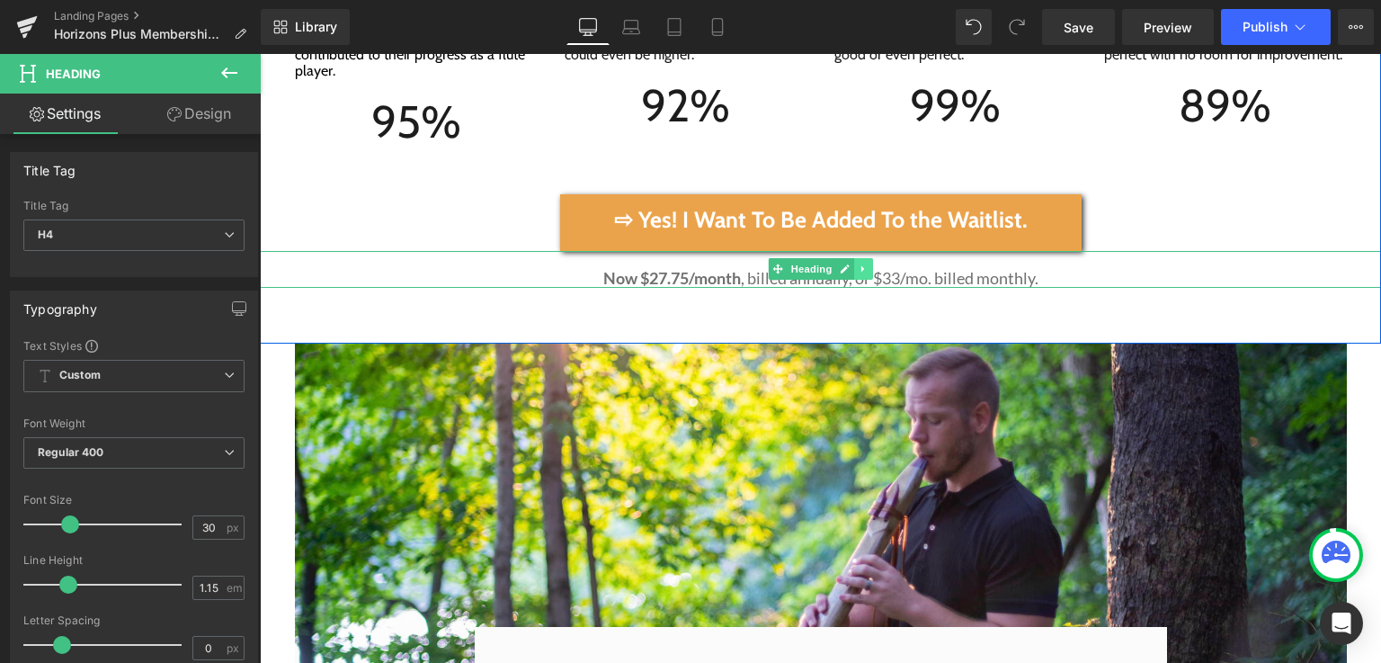
click at [861, 266] on icon at bounding box center [862, 269] width 3 height 6
click at [872, 258] on link at bounding box center [872, 269] width 19 height 22
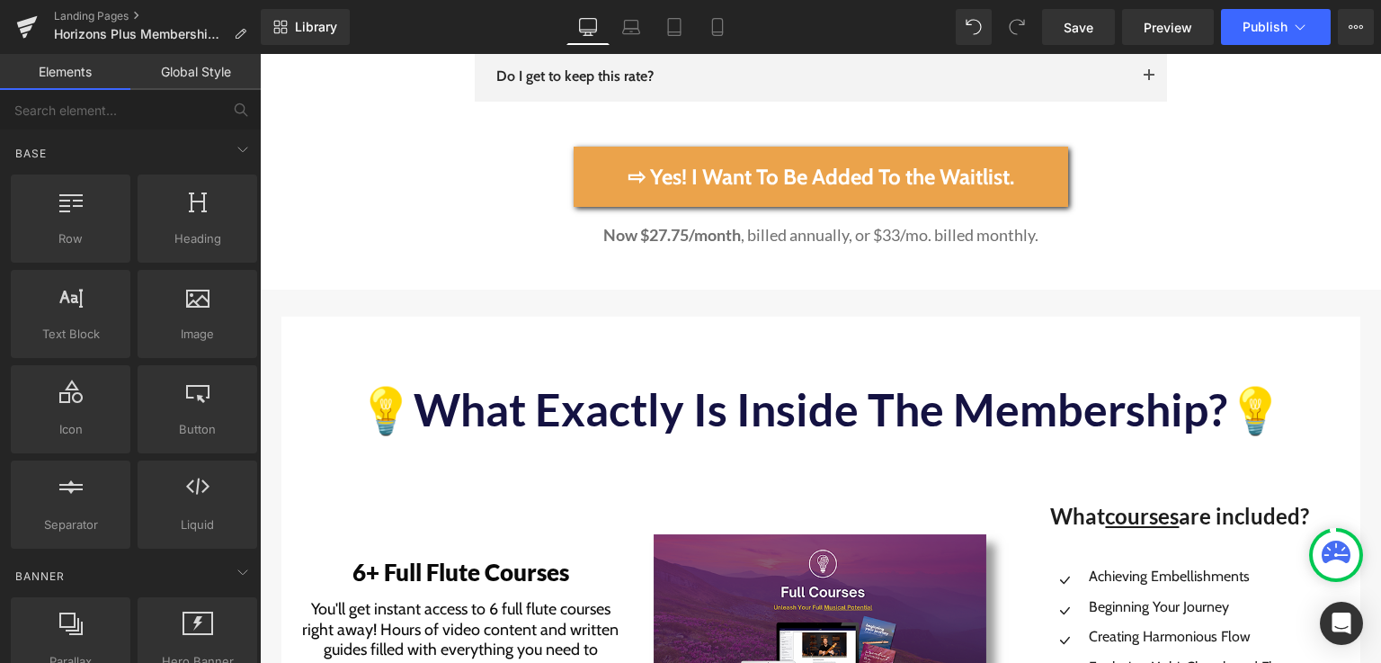
scroll to position [8724, 0]
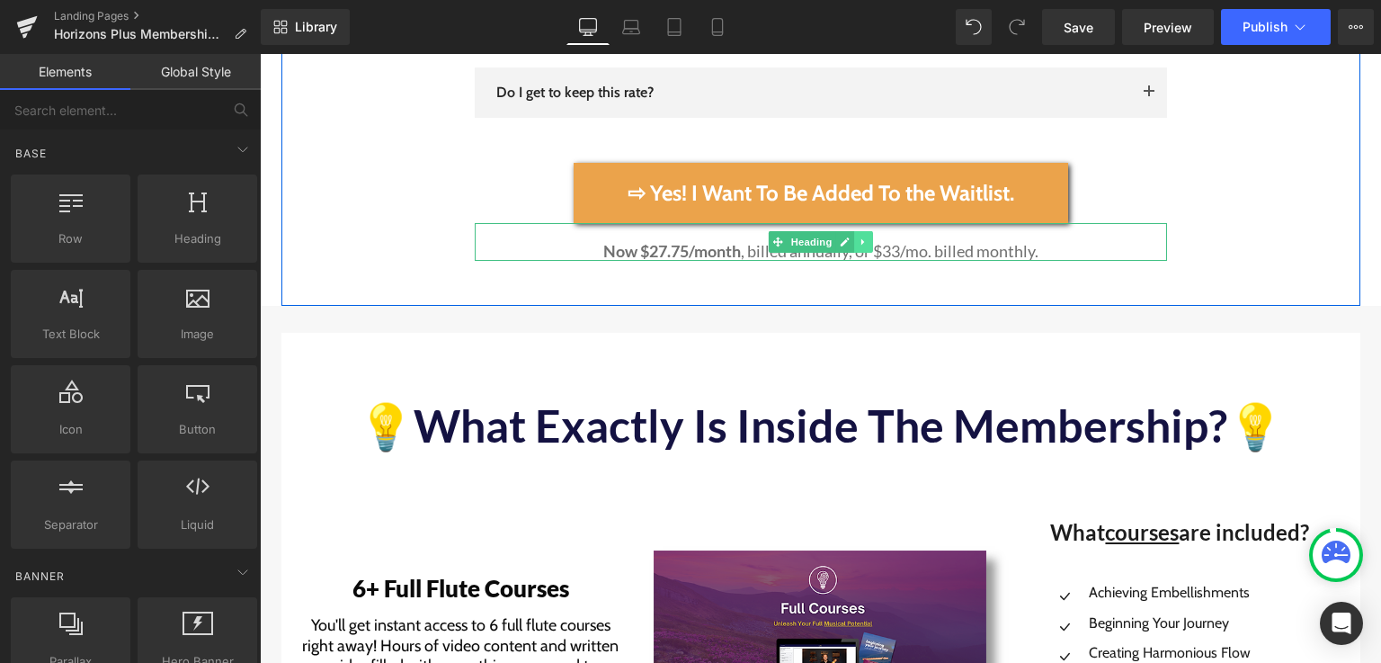
click at [859, 236] on icon at bounding box center [864, 241] width 10 height 11
click at [868, 237] on icon at bounding box center [873, 242] width 10 height 10
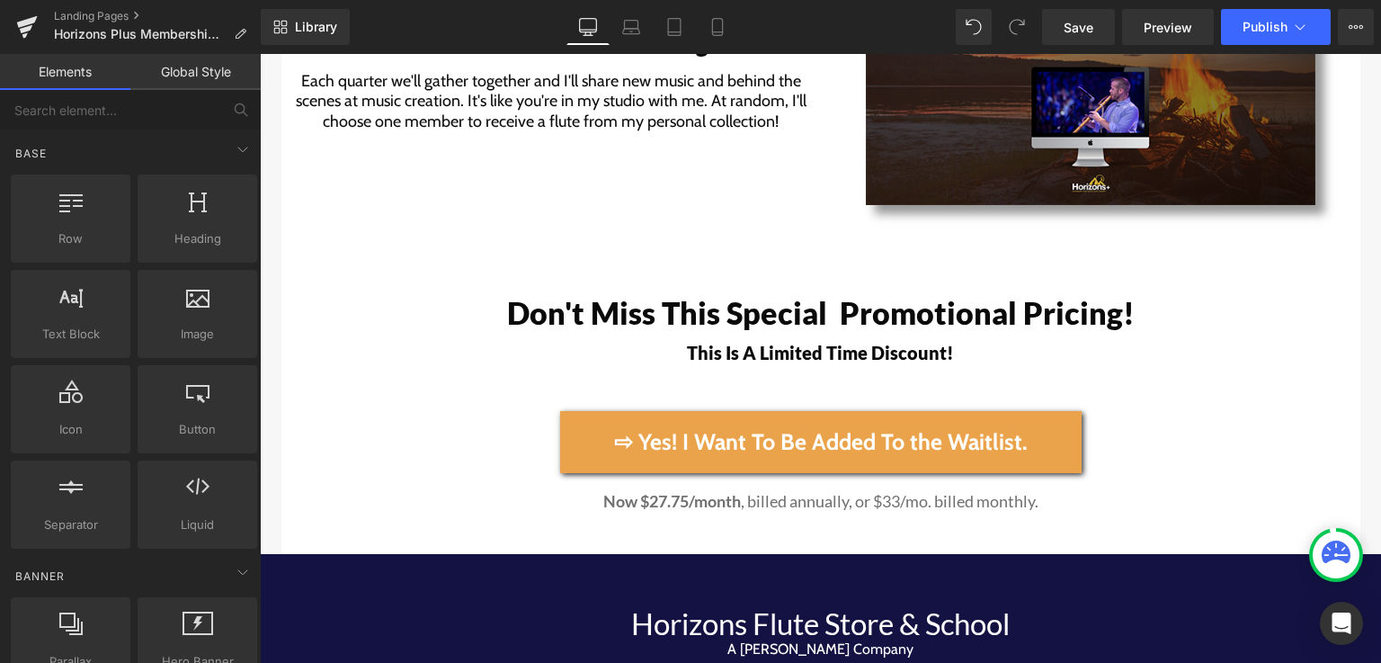
scroll to position [12603, 0]
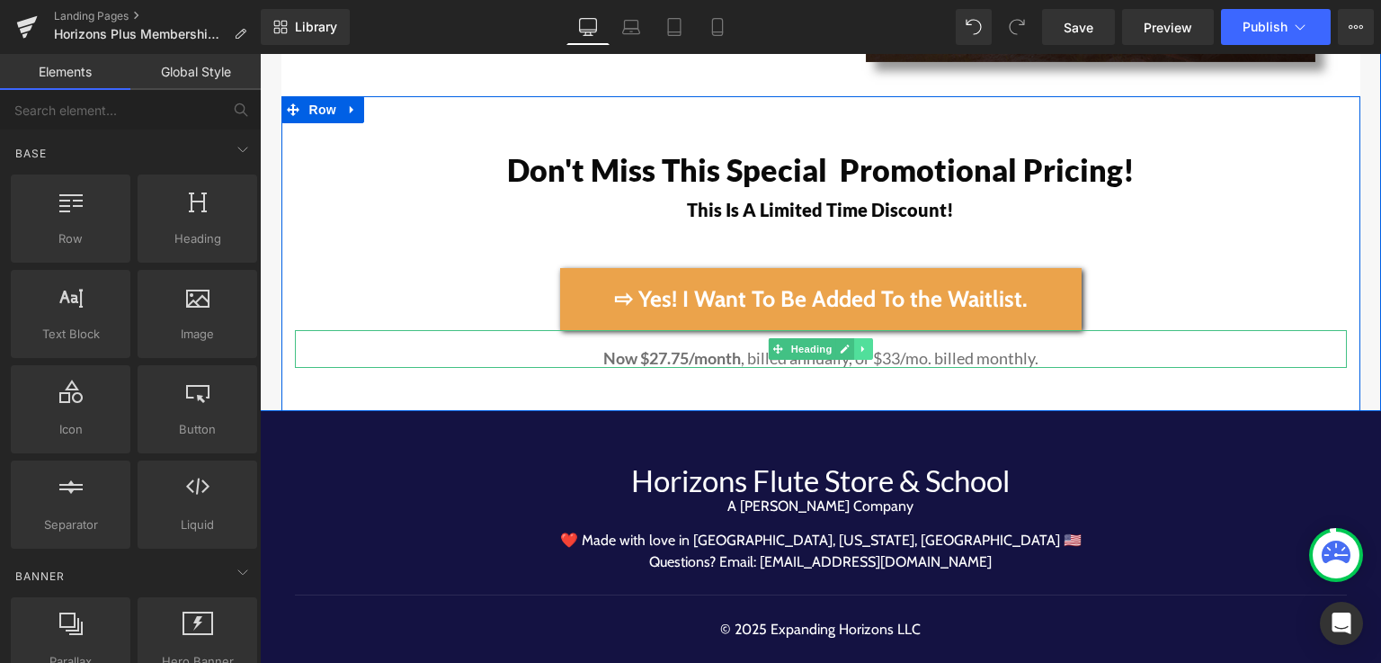
click at [859, 343] on icon at bounding box center [864, 348] width 10 height 11
click at [870, 343] on icon at bounding box center [873, 348] width 10 height 10
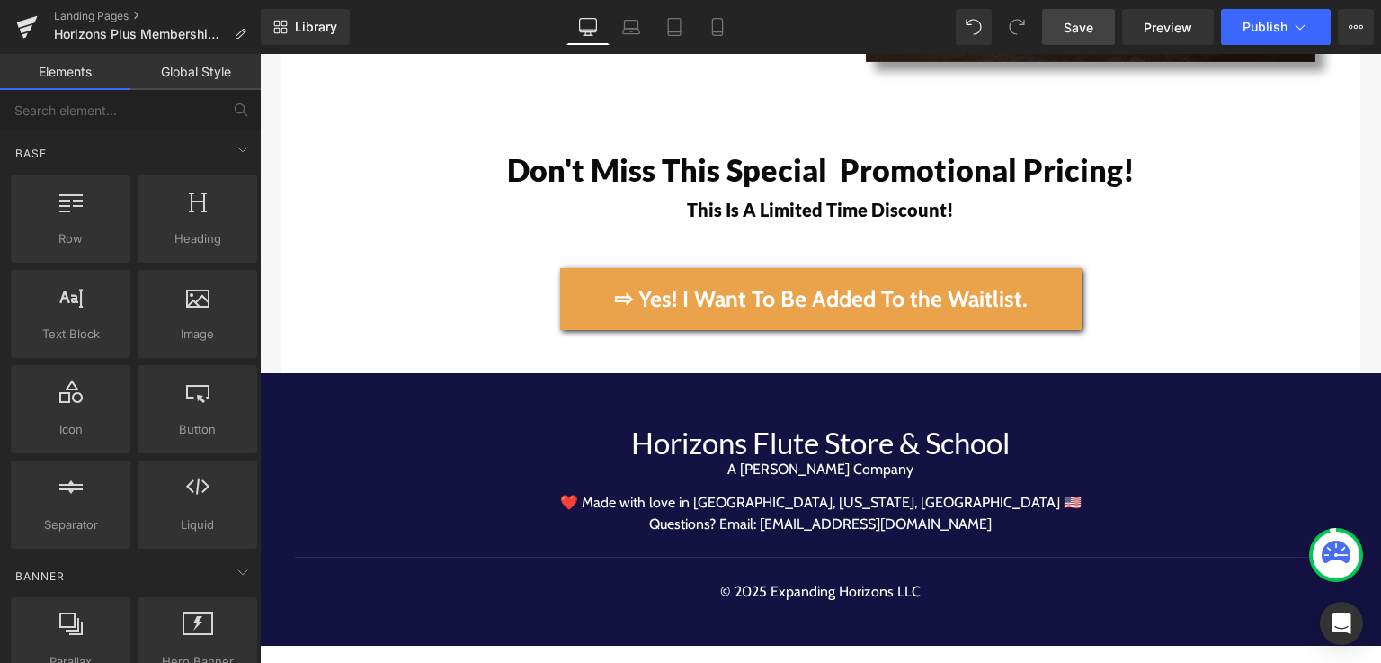
drag, startPoint x: 1088, startPoint y: 30, endPoint x: 996, endPoint y: 15, distance: 92.8
click at [1088, 30] on span "Save" at bounding box center [1079, 27] width 30 height 19
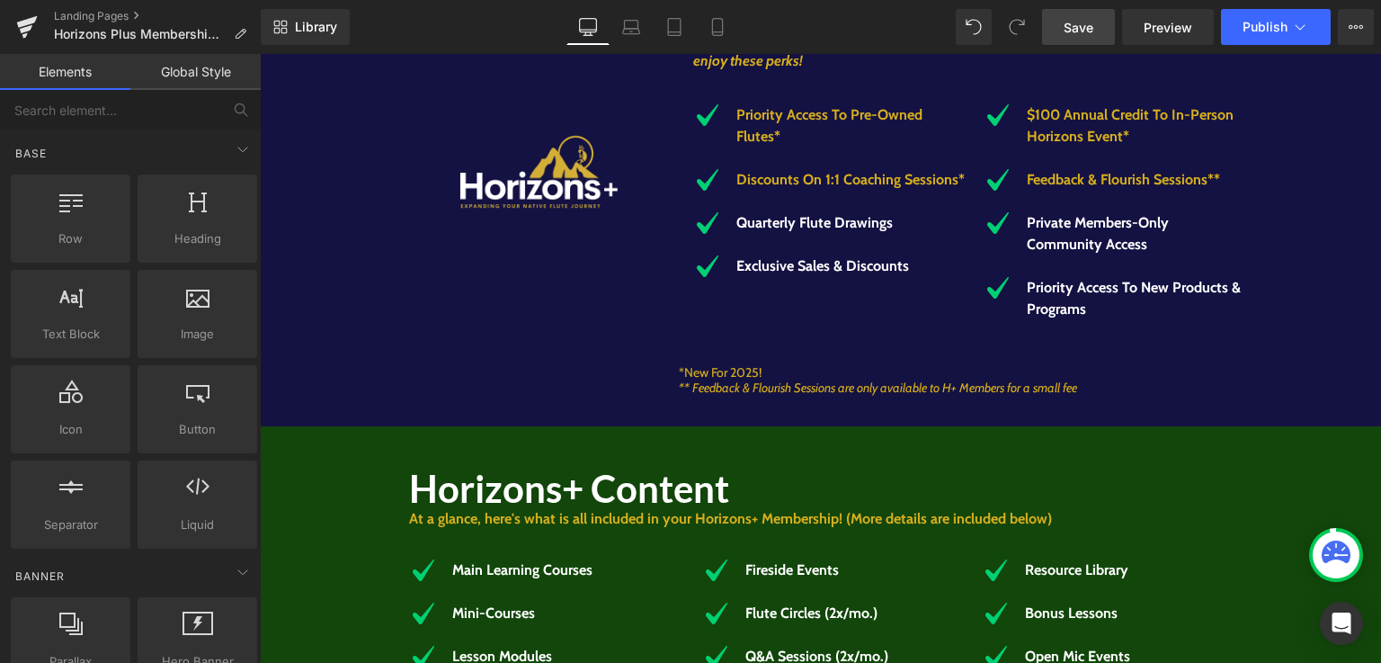
scroll to position [0, 0]
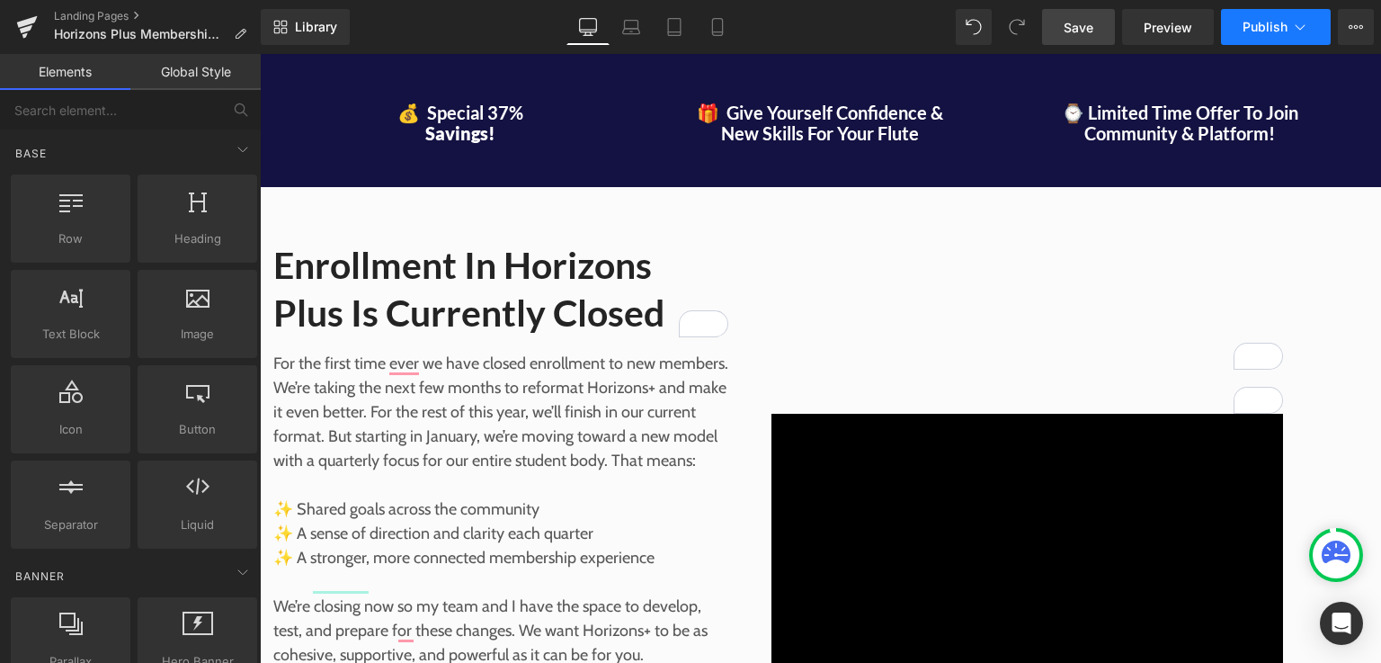
click at [1269, 27] on span "Publish" at bounding box center [1265, 27] width 45 height 14
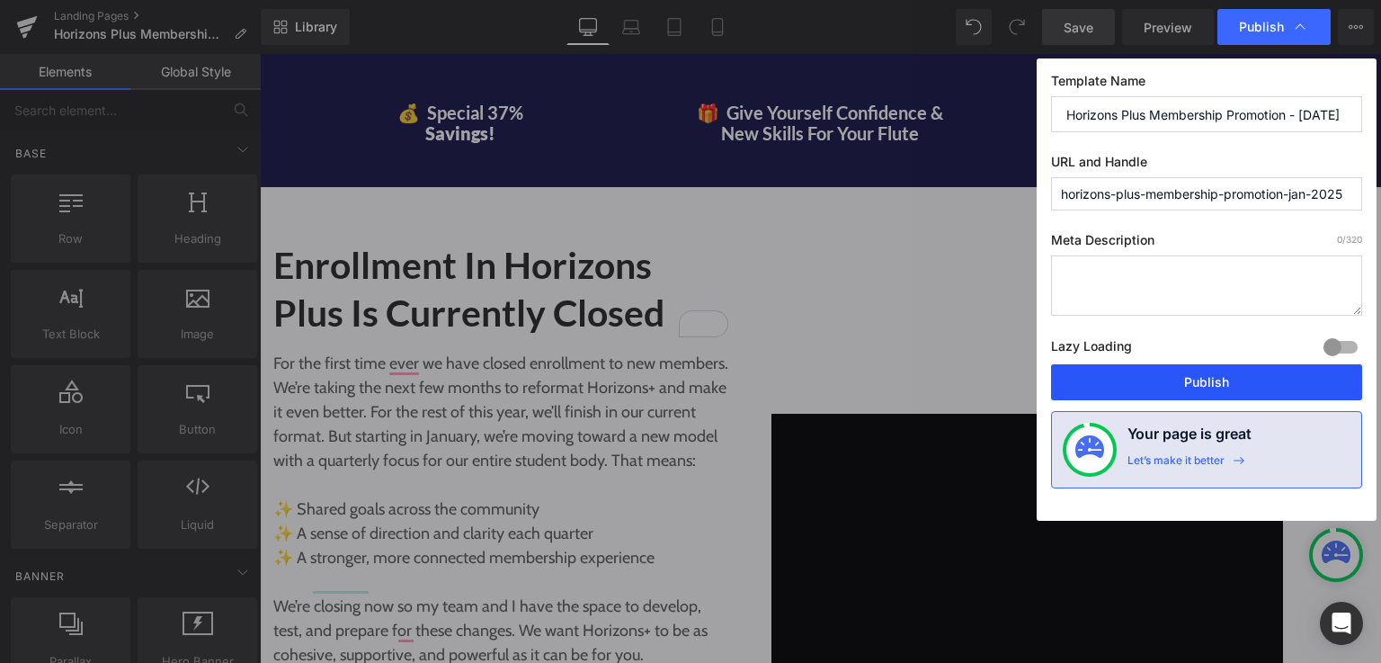
click at [1200, 370] on button "Publish" at bounding box center [1206, 382] width 311 height 36
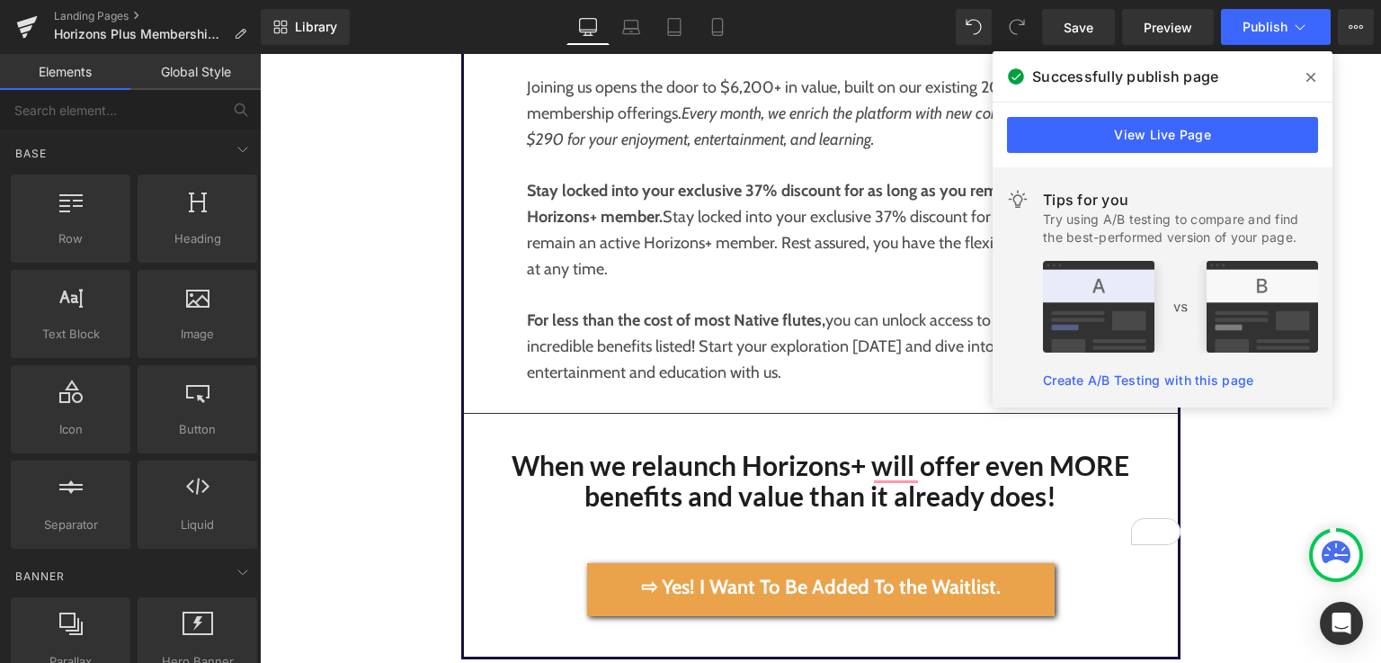
scroll to position [5044, 0]
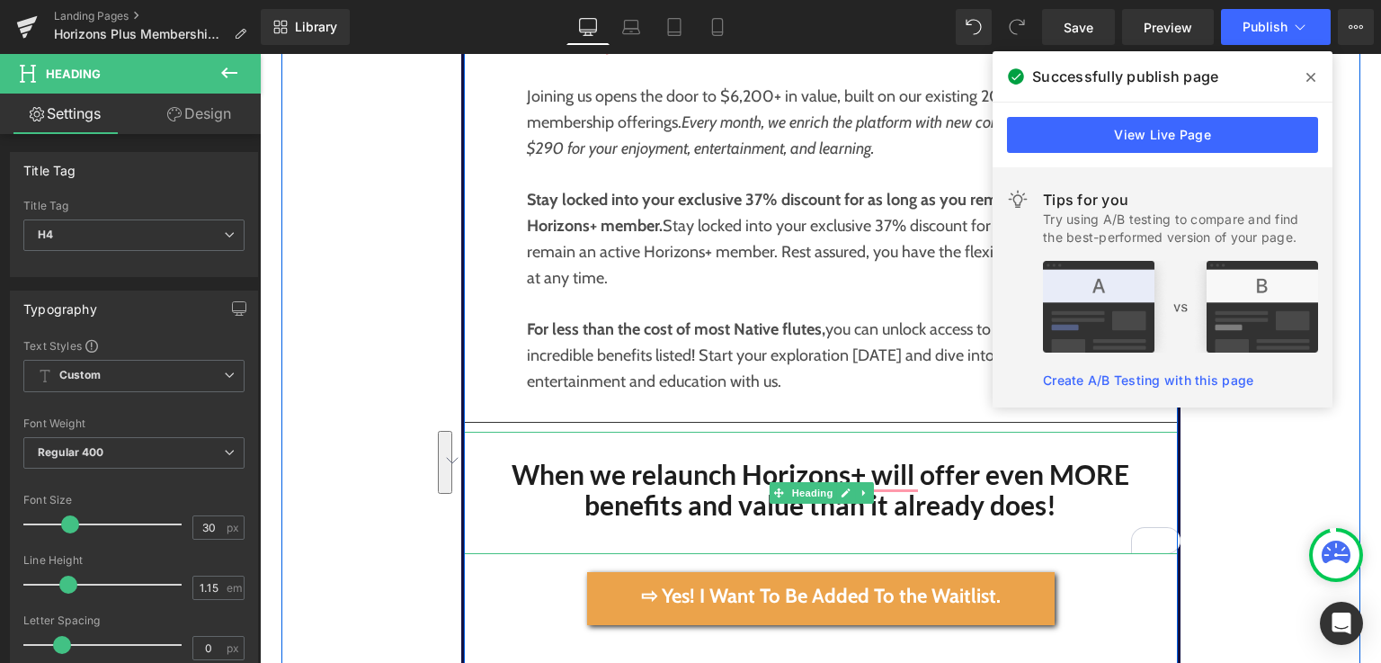
drag, startPoint x: 1052, startPoint y: 506, endPoint x: 507, endPoint y: 473, distance: 545.8
click at [507, 473] on h4 "When we relaunch Horizons+ will offer even MORE benefits and value than it alre…" at bounding box center [821, 490] width 714 height 62
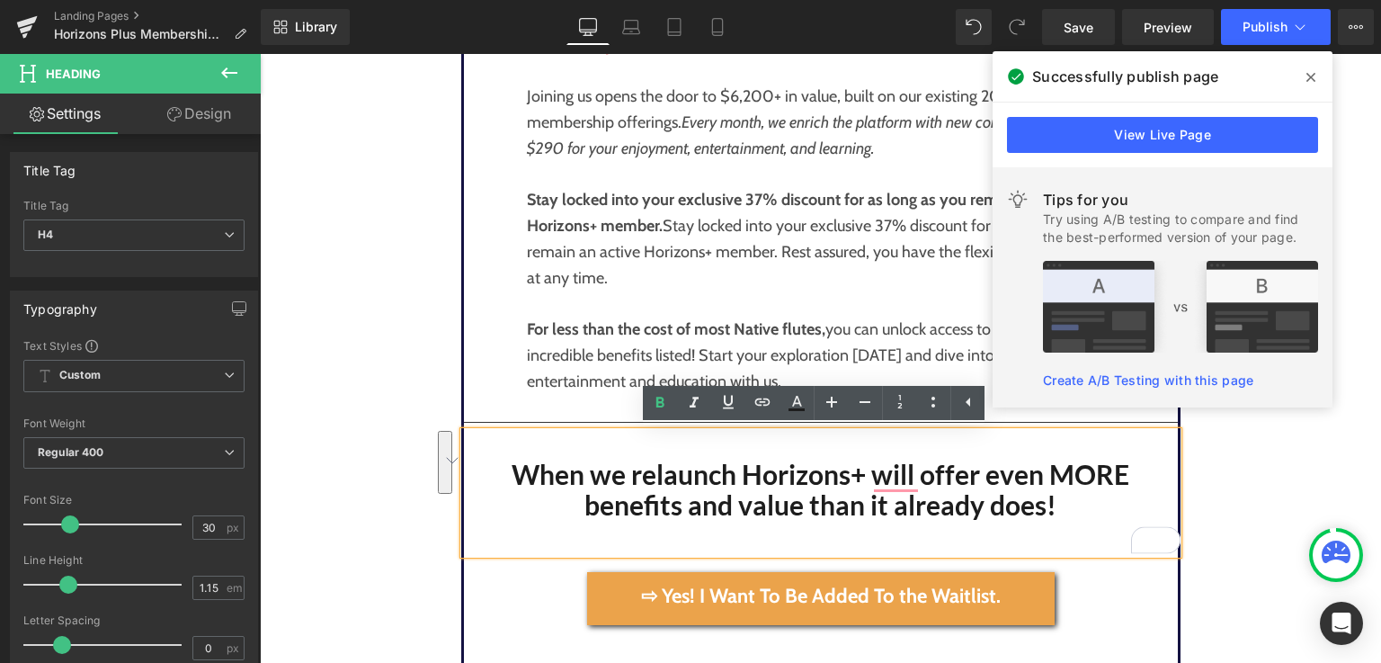
paste div "To enrich screen reader interactions, please activate Accessibility in Grammarl…"
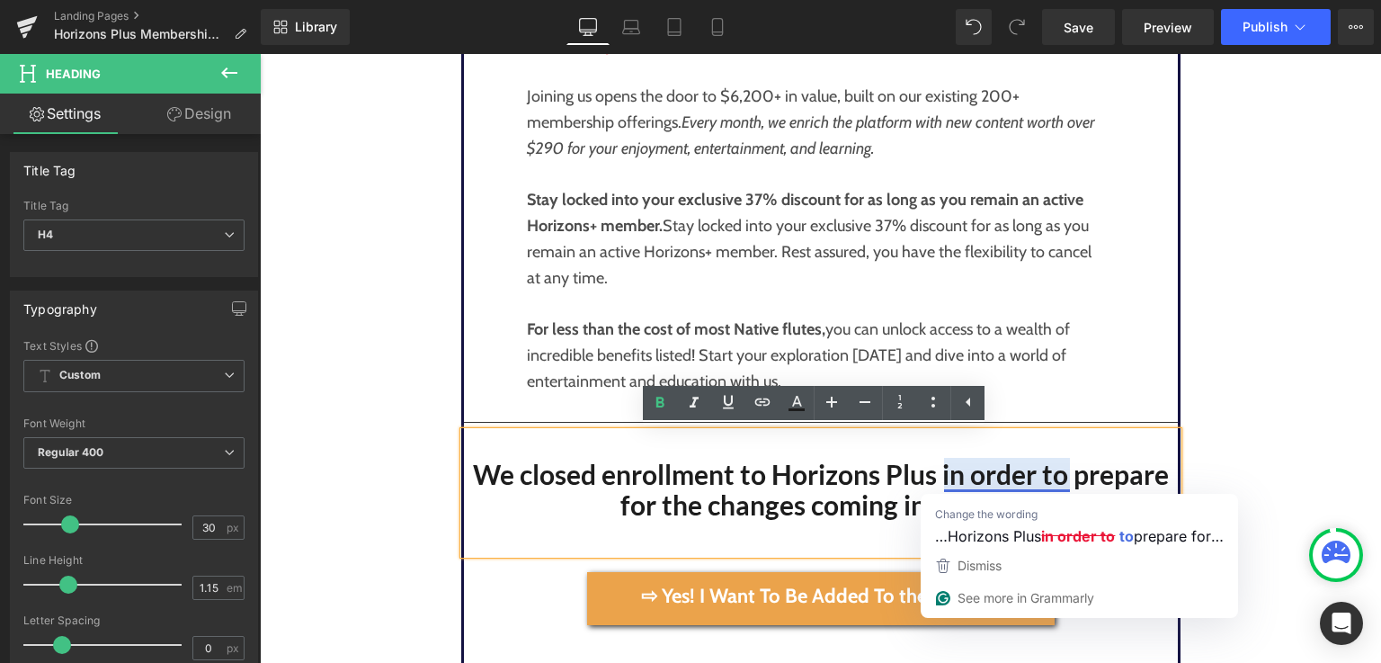
click at [928, 477] on h4 "We closed enrollment to Horizons Plus in order to prepare for the changes comin…" at bounding box center [821, 490] width 714 height 62
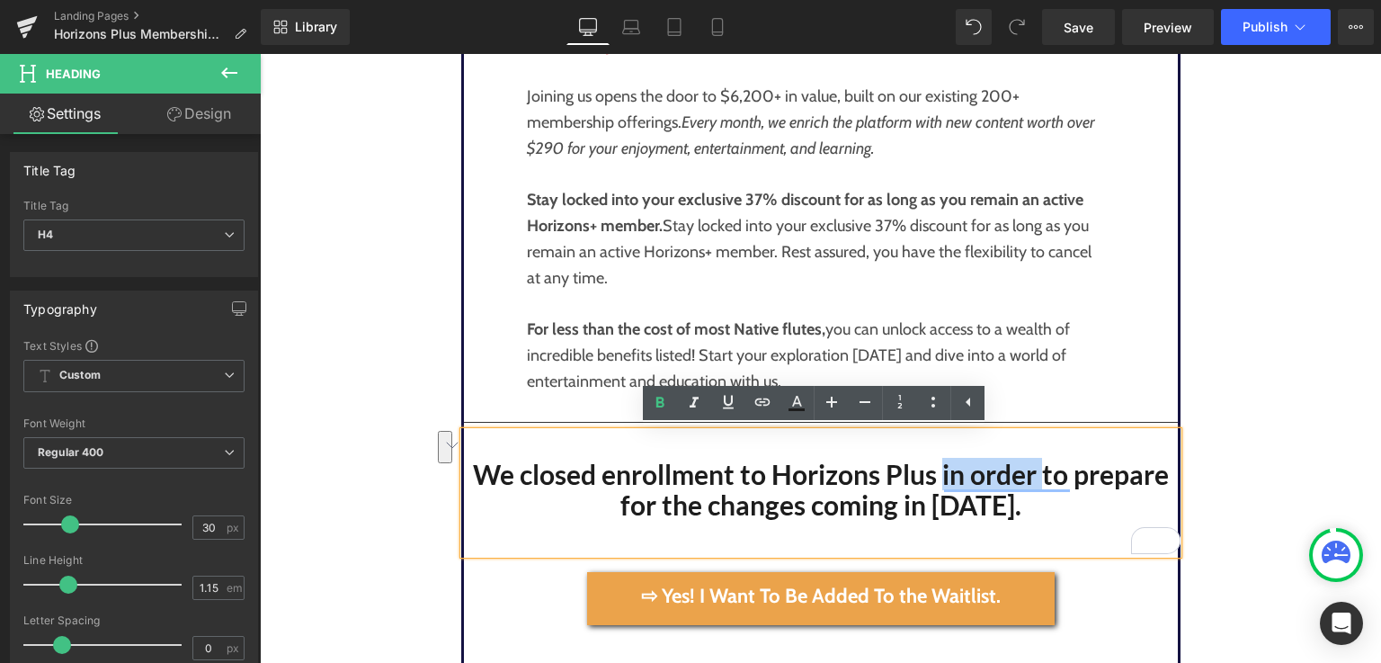
drag, startPoint x: 1033, startPoint y: 481, endPoint x: 933, endPoint y: 476, distance: 99.9
click at [933, 476] on h4 "We closed enrollment to Horizons Plus in order to prepare for the changes comin…" at bounding box center [821, 490] width 714 height 62
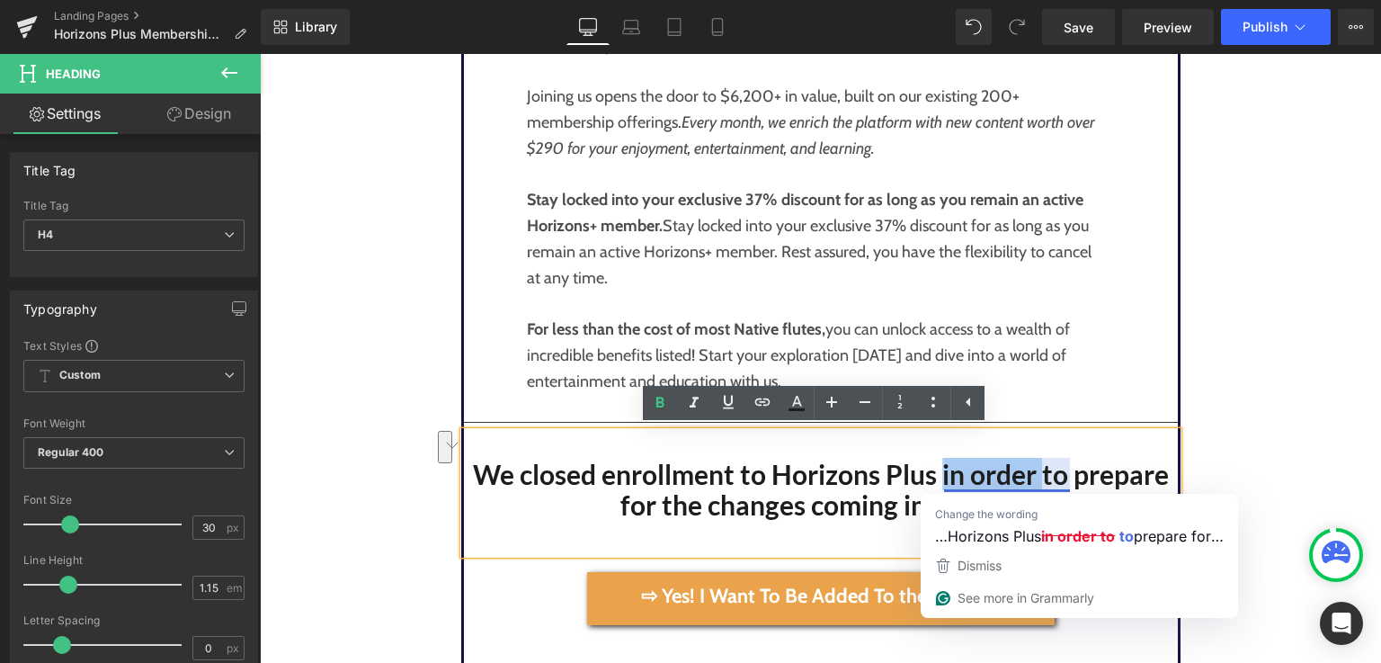
click at [1035, 481] on h4 "We closed enrollment to Horizons Plus in order to prepare for the changes comin…" at bounding box center [821, 490] width 714 height 62
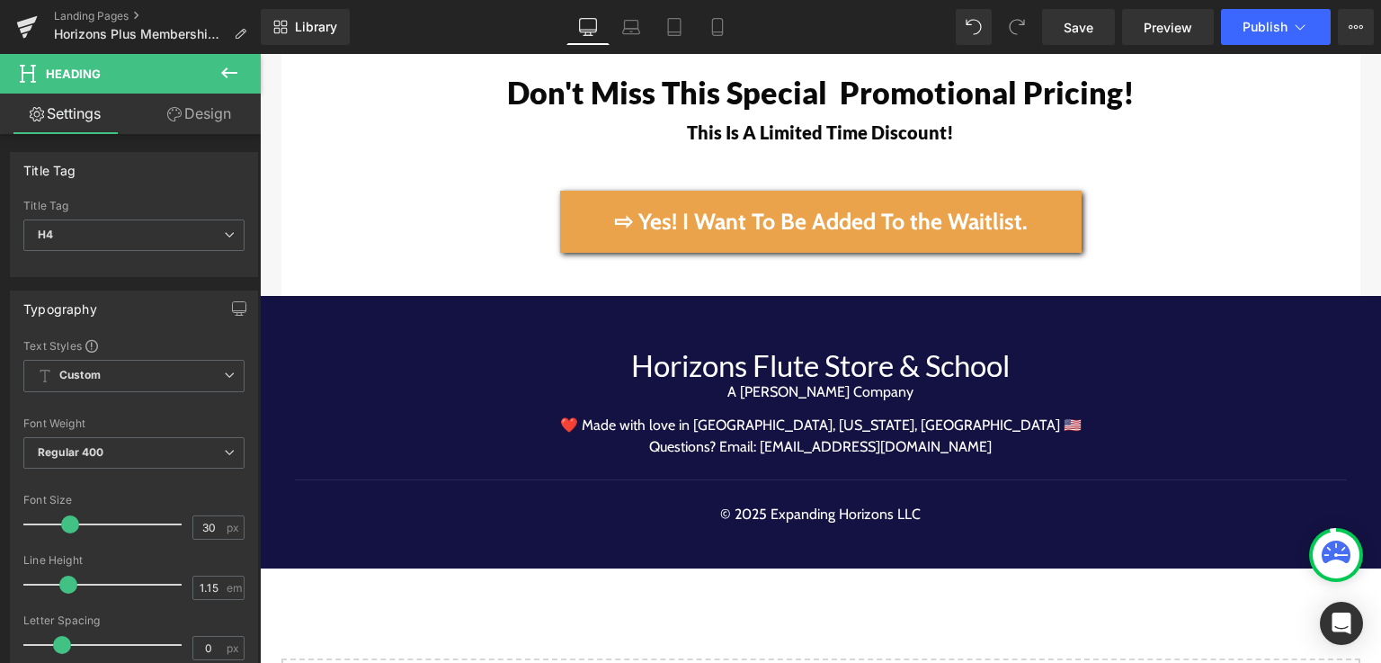
scroll to position [12630, 0]
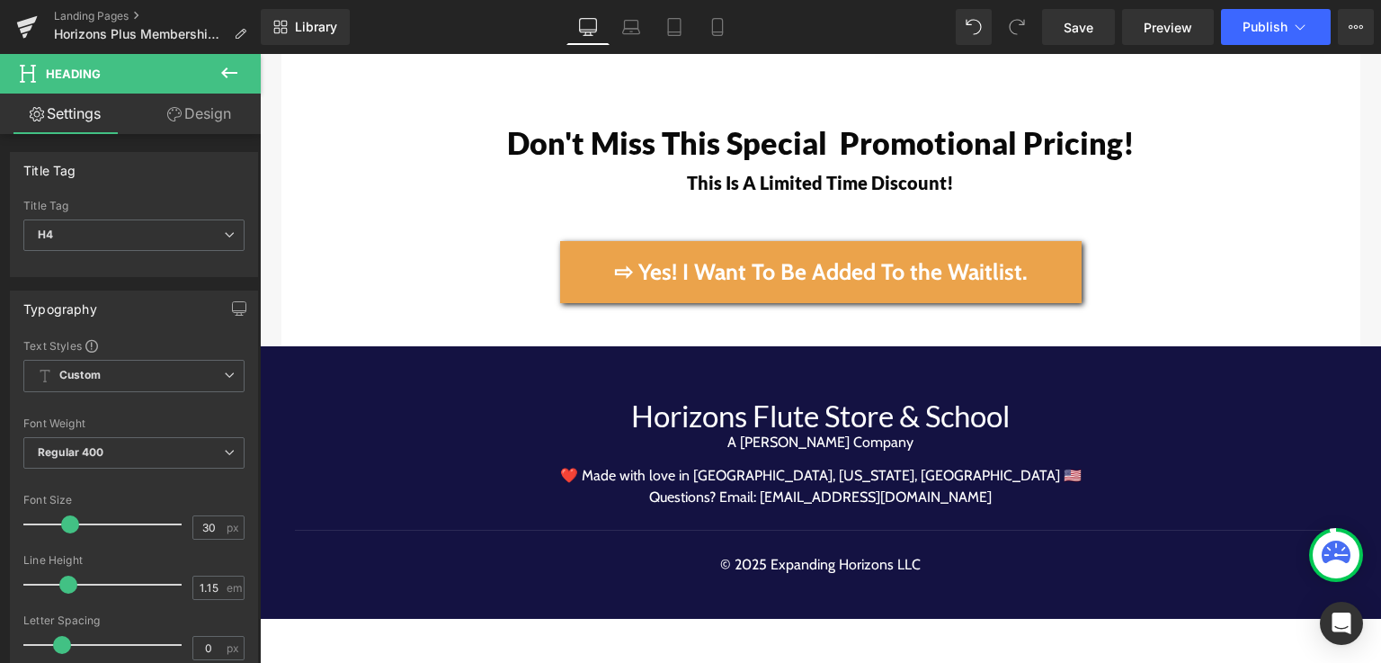
drag, startPoint x: 1372, startPoint y: 299, endPoint x: 1600, endPoint y: 676, distance: 440.5
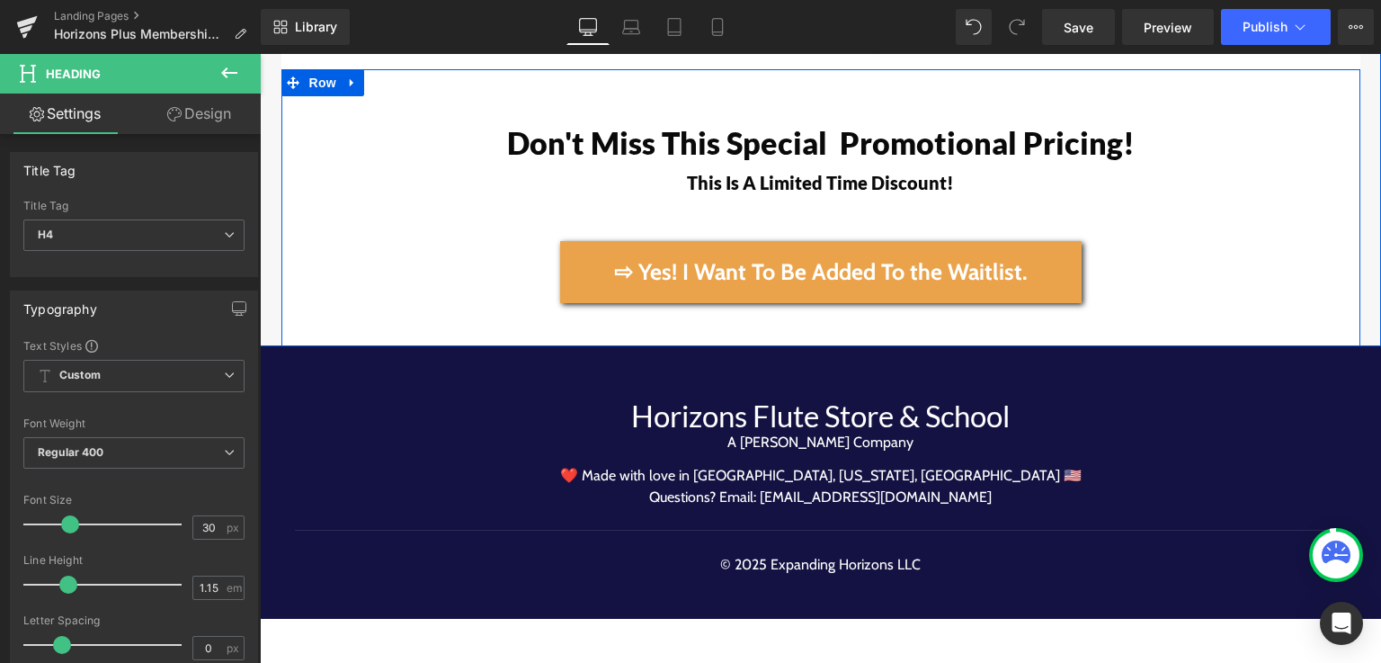
click at [811, 307] on div "Don't Miss This Special Promotional Pricing! Heading This Is A Limited Time Dis…" at bounding box center [820, 207] width 1079 height 277
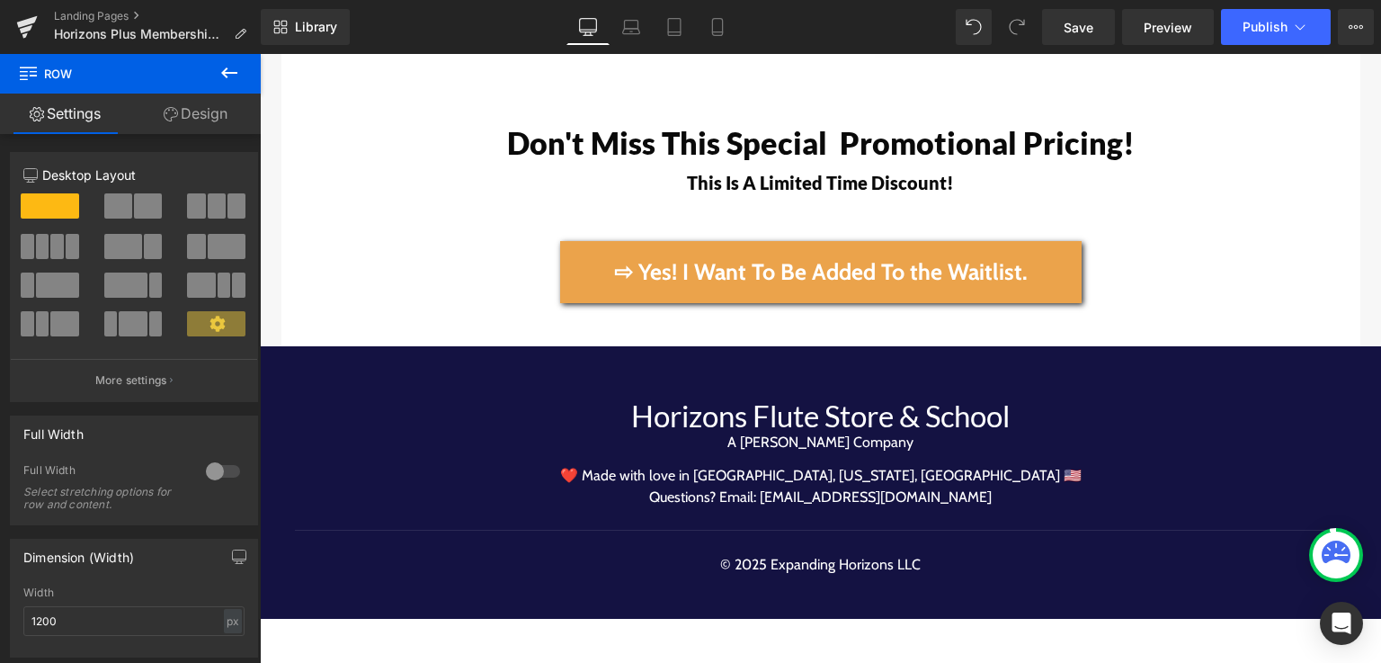
scroll to position [12555, 0]
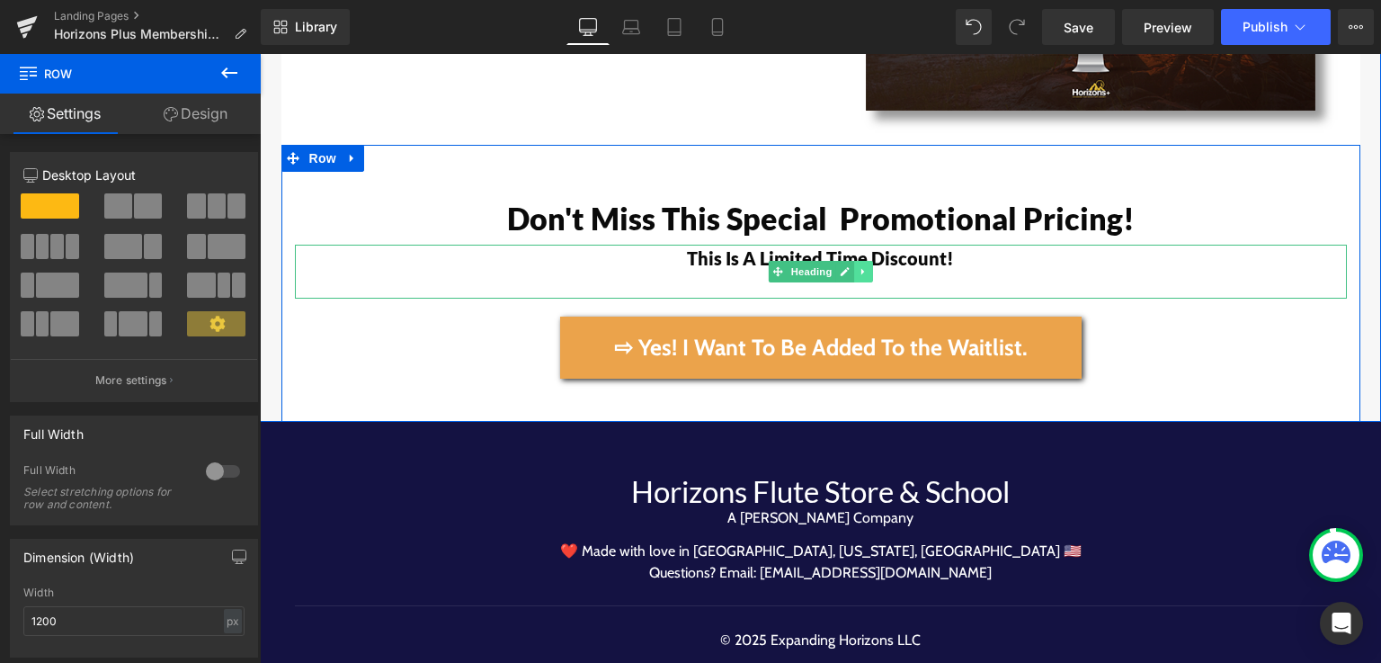
click at [860, 266] on icon at bounding box center [864, 271] width 10 height 11
click at [849, 267] on icon at bounding box center [854, 272] width 10 height 10
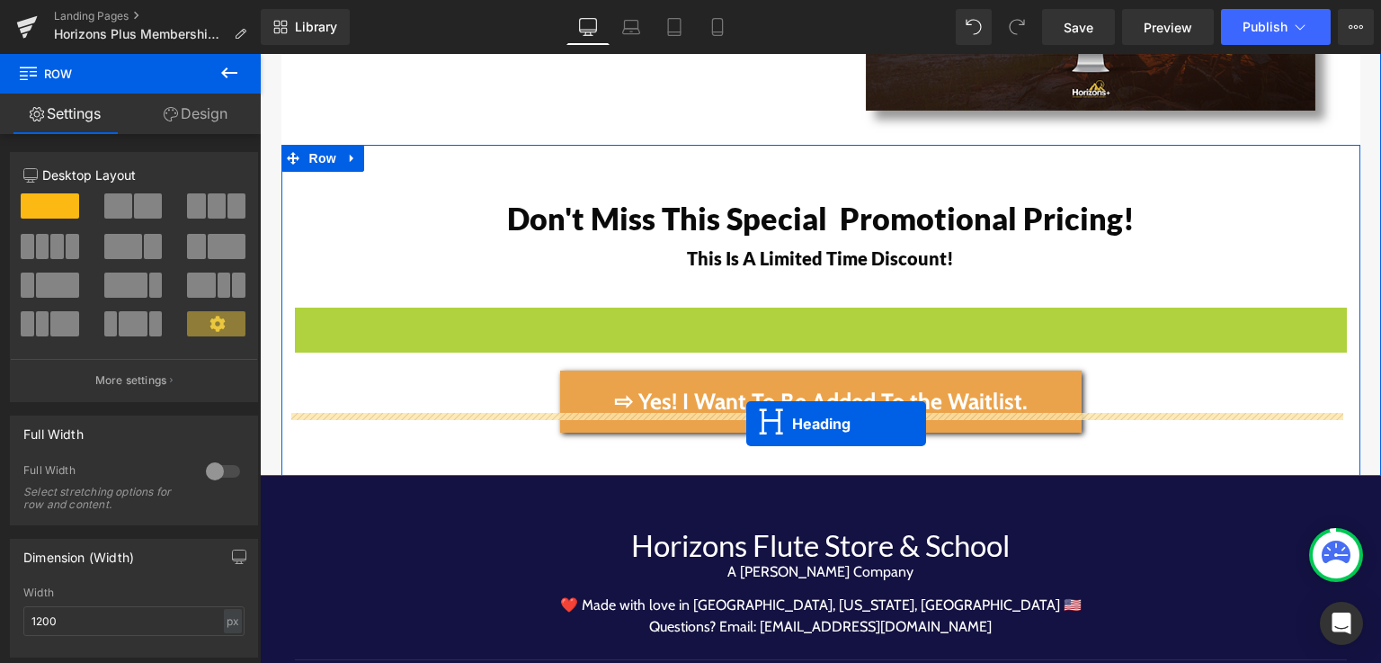
drag, startPoint x: 761, startPoint y: 305, endPoint x: 746, endPoint y: 423, distance: 119.5
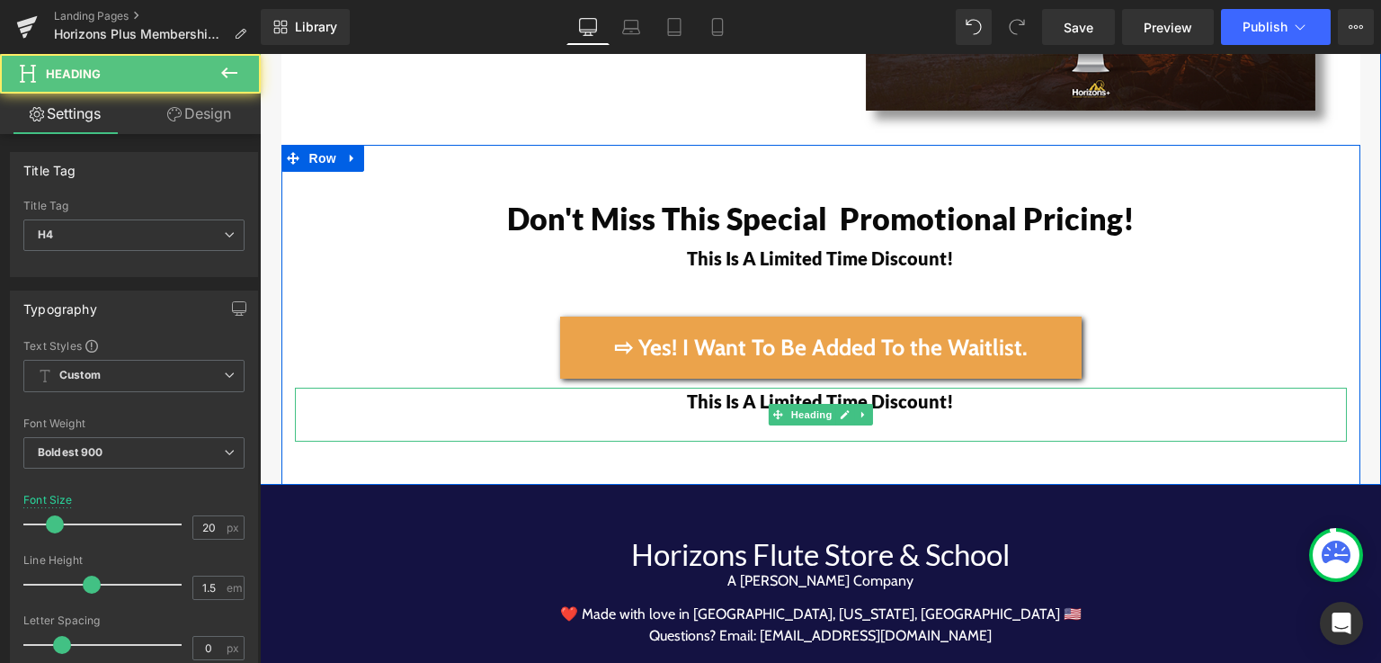
click at [670, 387] on h4 "This Is A Limited Time Discount!" at bounding box center [821, 414] width 1052 height 54
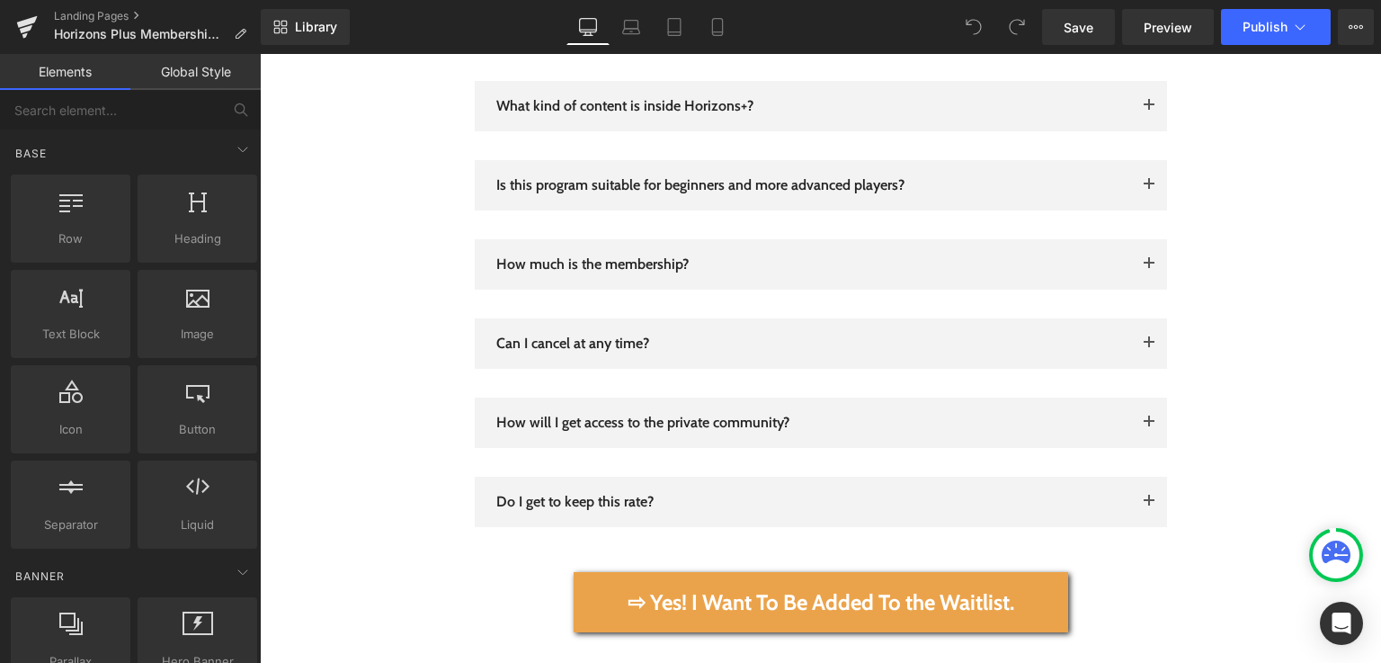
scroll to position [6183, 0]
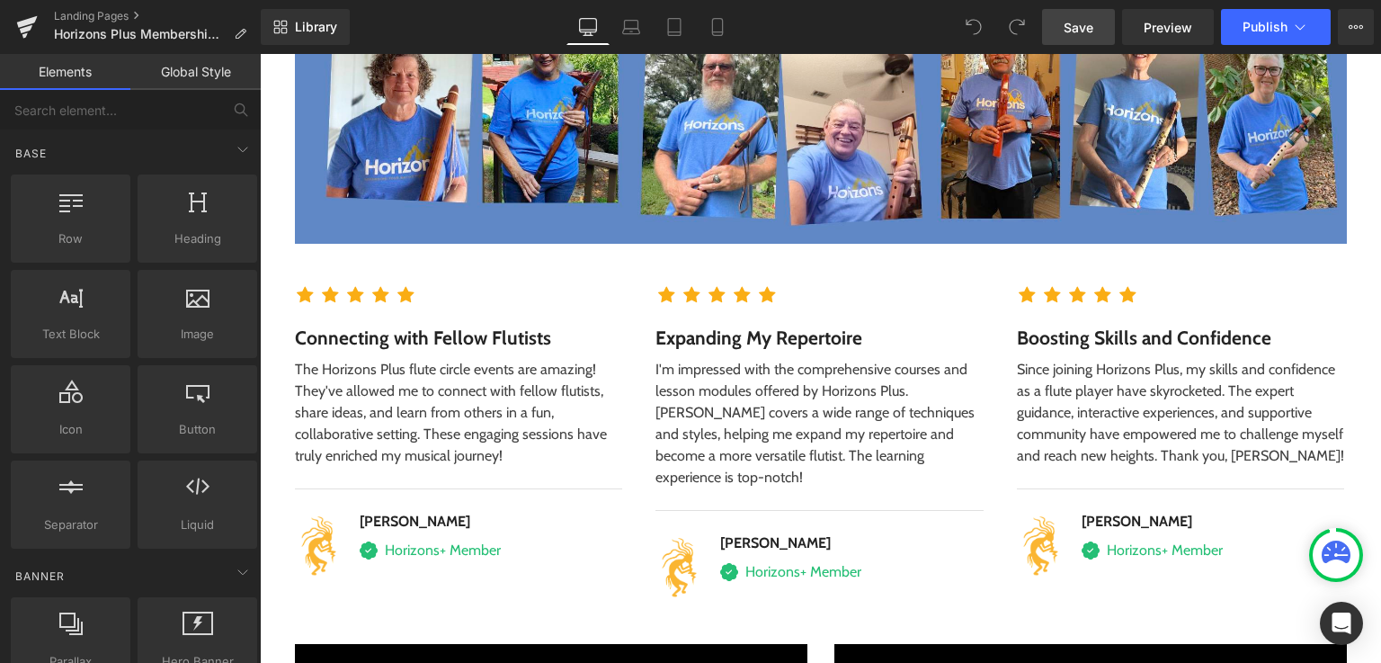
click at [1073, 24] on span "Save" at bounding box center [1079, 27] width 30 height 19
